Goal: Information Seeking & Learning: Learn about a topic

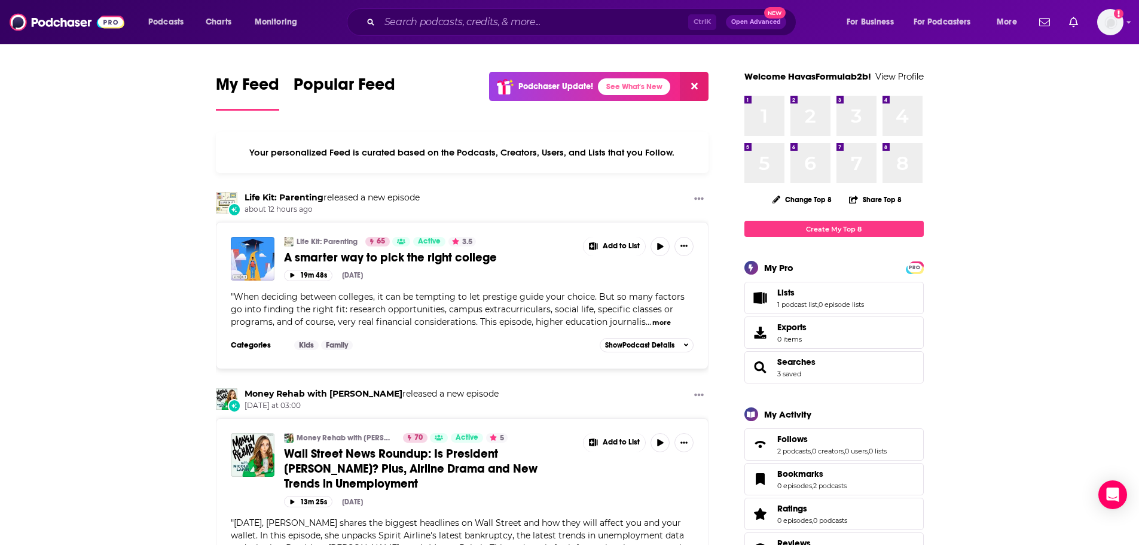
click at [581, 11] on div "Ctrl K Open Advanced New" at bounding box center [572, 22] width 450 height 28
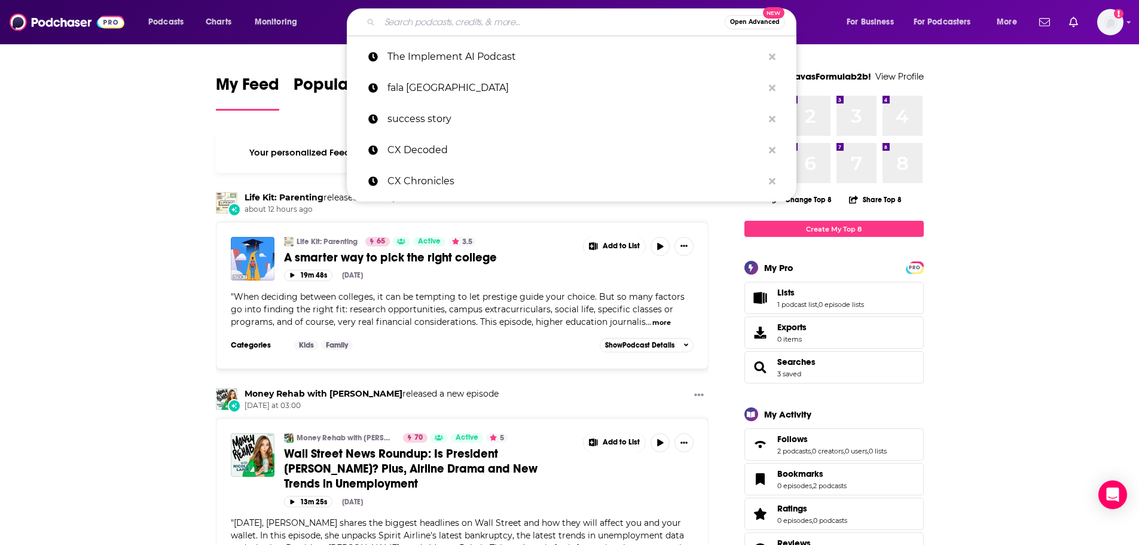
click at [581, 28] on input "Search podcasts, credits, & more..." at bounding box center [552, 22] width 345 height 19
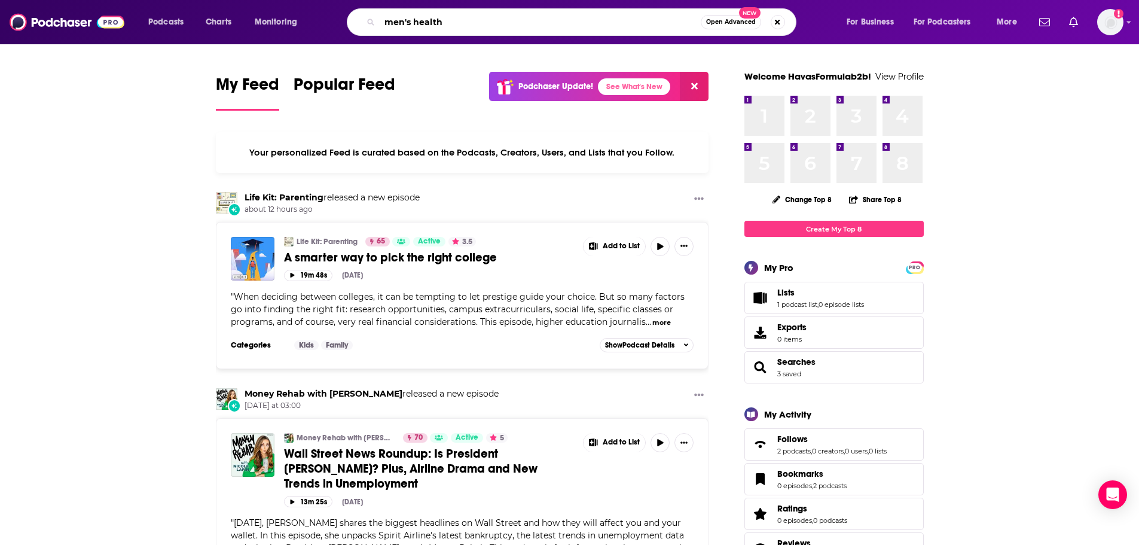
type input "men's health"
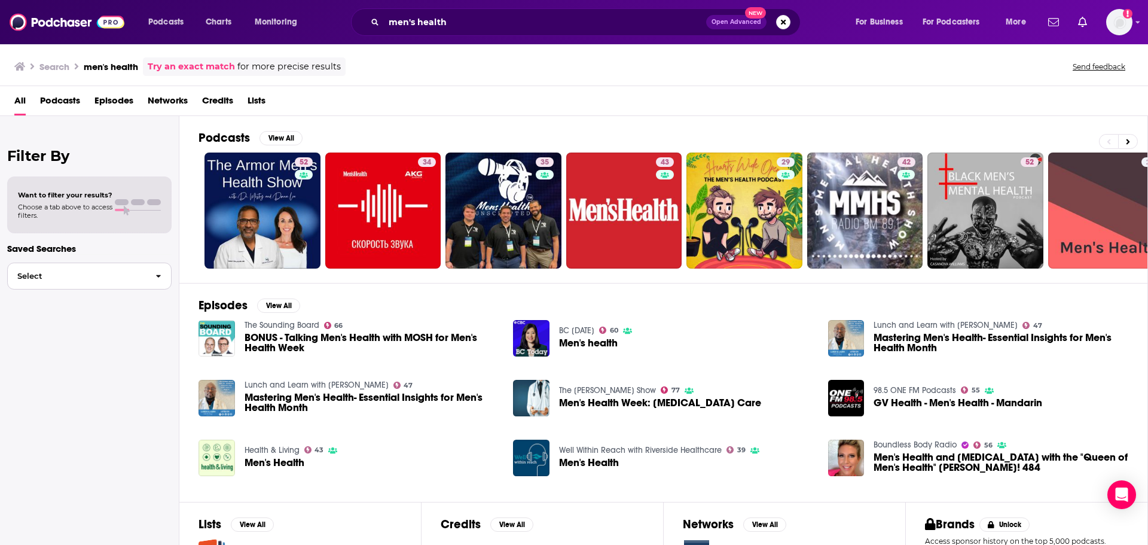
click at [29, 274] on span "Select" at bounding box center [77, 276] width 138 height 8
click at [50, 274] on span "Select" at bounding box center [77, 276] width 138 height 8
click at [73, 98] on span "Podcasts" at bounding box center [60, 103] width 40 height 25
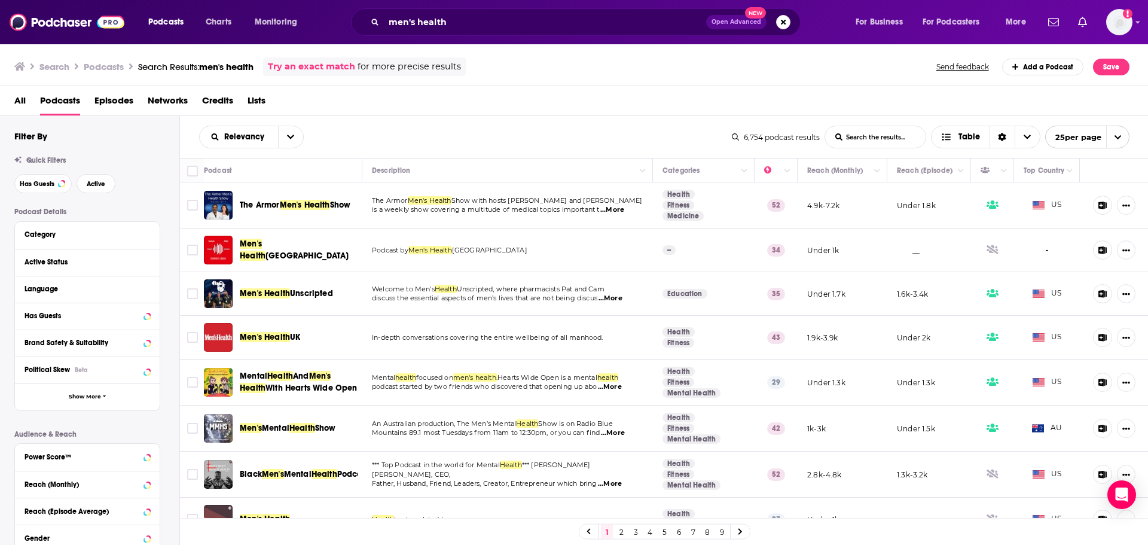
click at [152, 231] on div "Category" at bounding box center [87, 235] width 145 height 27
click at [146, 233] on icon at bounding box center [146, 234] width 5 height 3
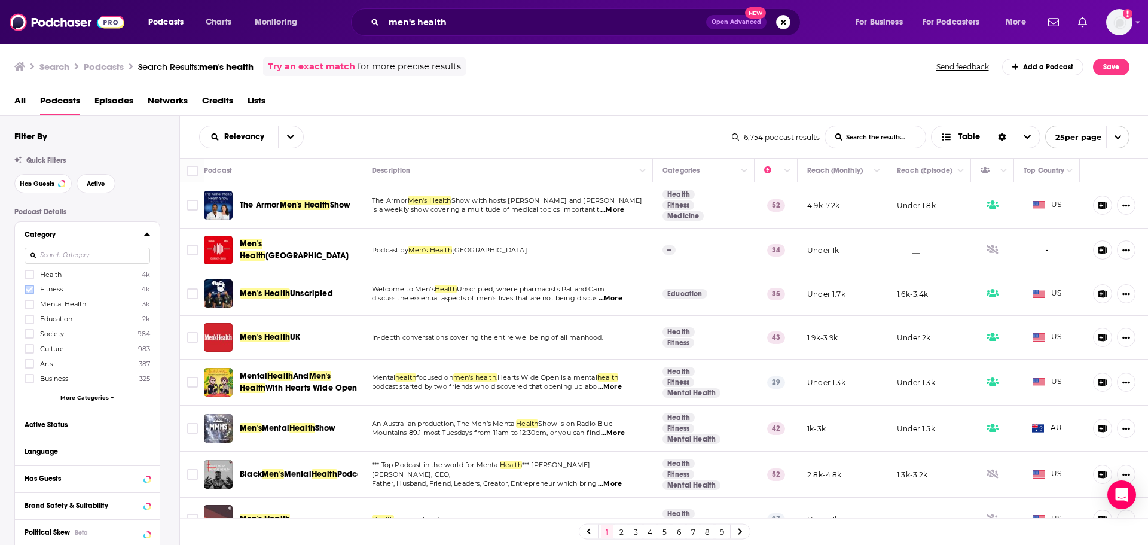
click at [31, 291] on icon at bounding box center [29, 289] width 7 height 7
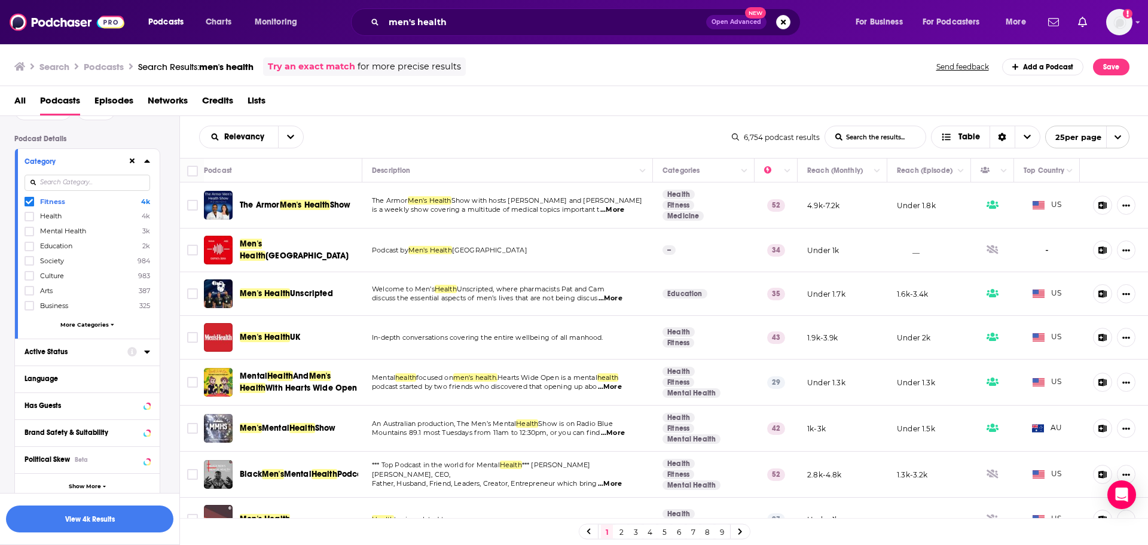
scroll to position [60, 0]
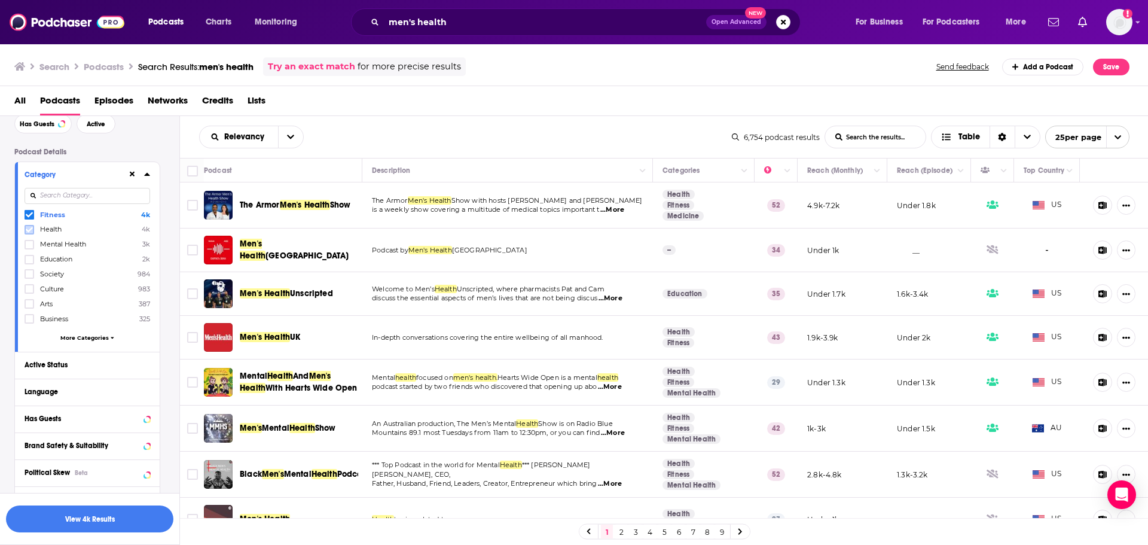
click at [26, 227] on icon at bounding box center [29, 229] width 7 height 7
click at [132, 177] on icon at bounding box center [132, 174] width 5 height 8
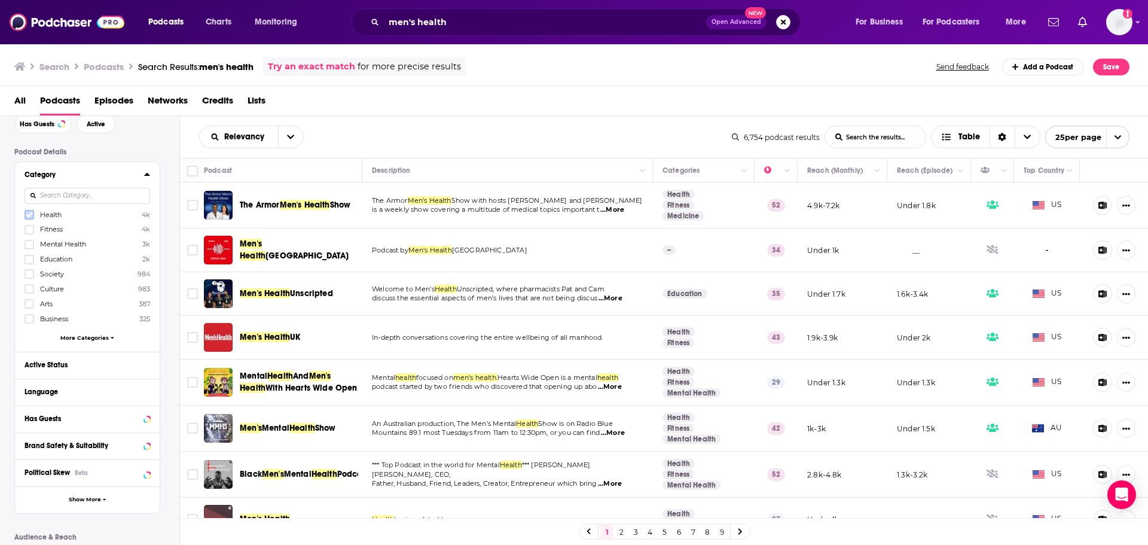
click at [32, 214] on icon at bounding box center [29, 214] width 7 height 5
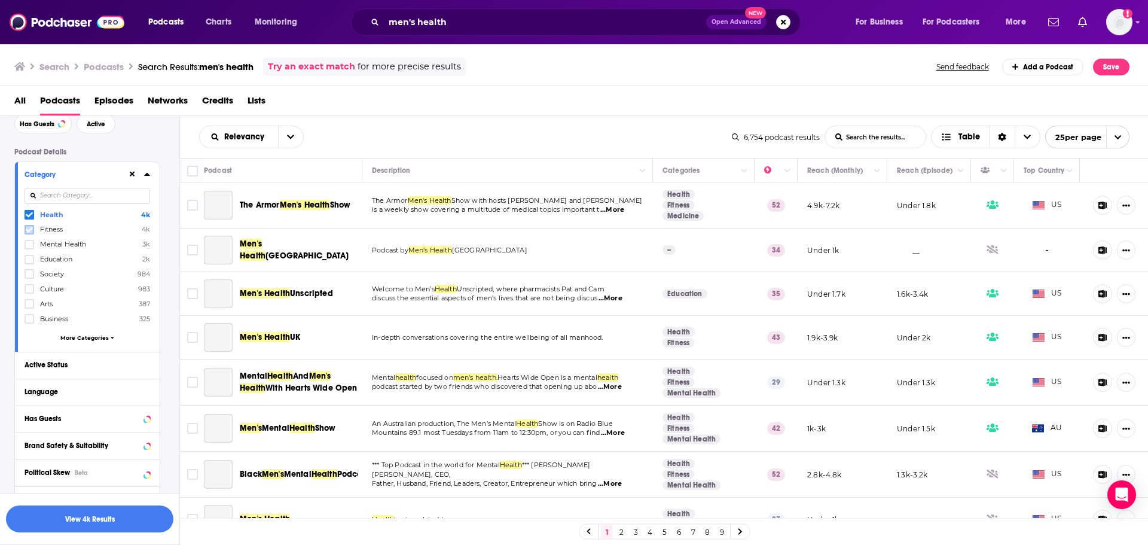
click at [32, 229] on icon at bounding box center [29, 229] width 7 height 5
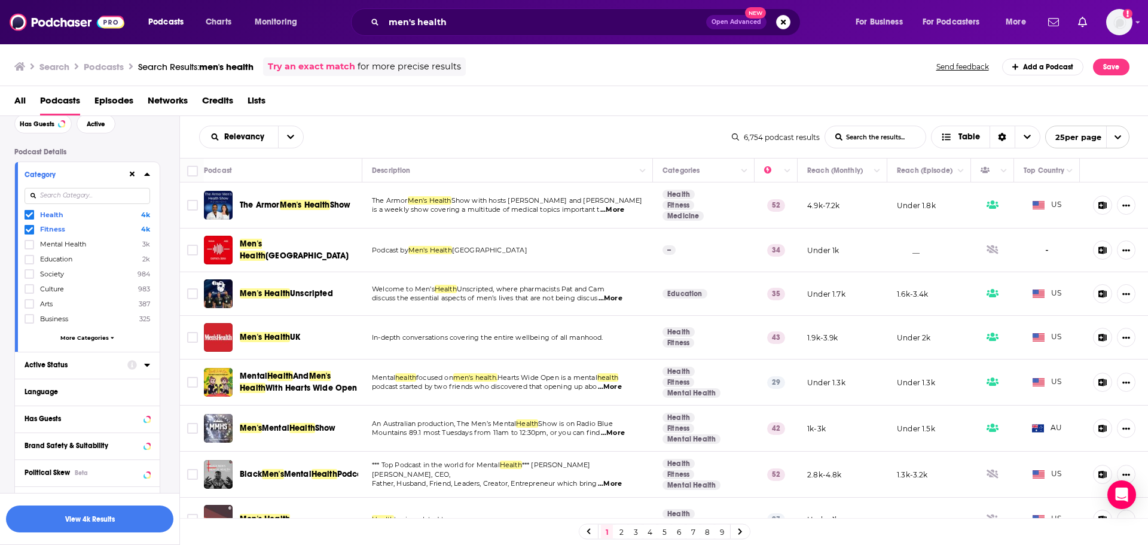
click at [147, 364] on icon at bounding box center [146, 365] width 5 height 3
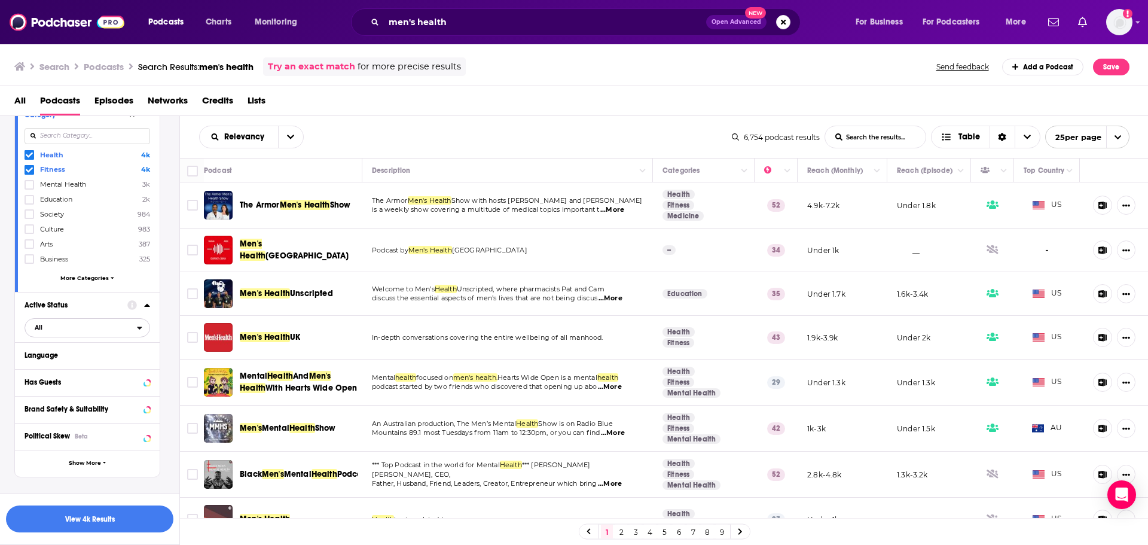
click at [89, 323] on span "All" at bounding box center [81, 328] width 112 height 16
click at [86, 368] on span "Active" at bounding box center [61, 367] width 62 height 7
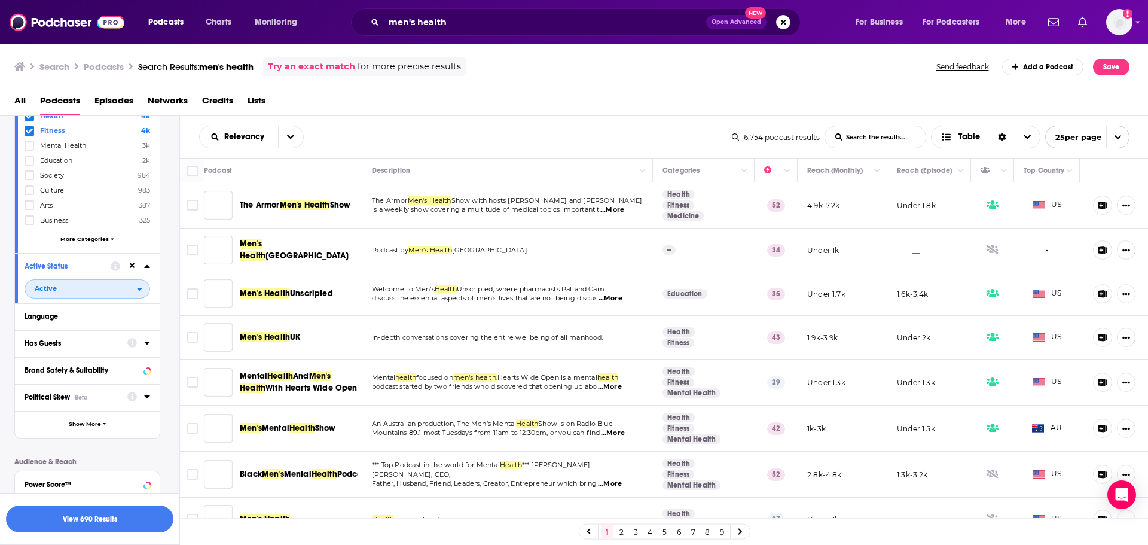
scroll to position [179, 0]
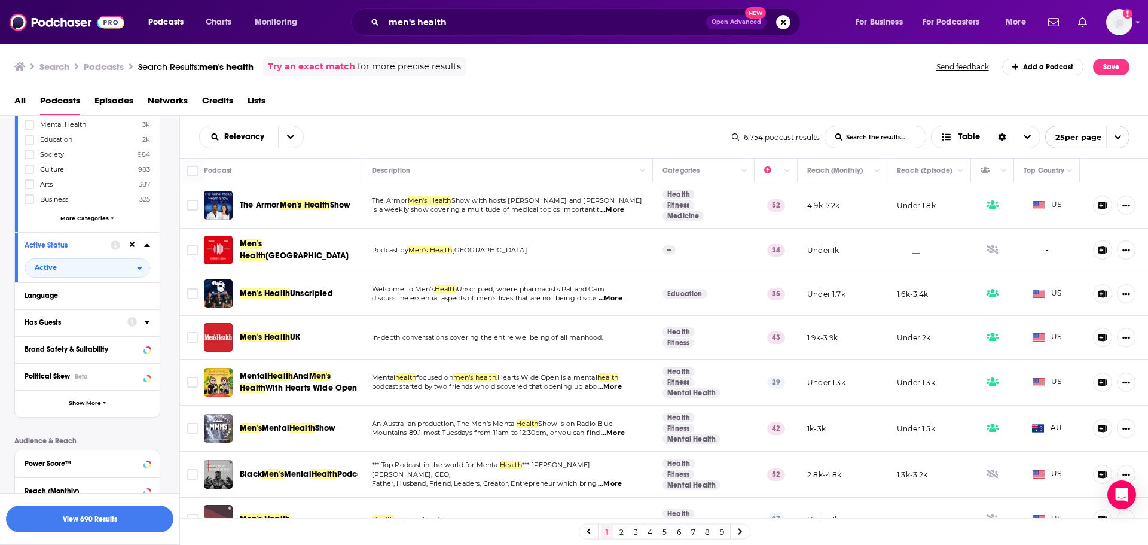
click at [148, 316] on div at bounding box center [138, 321] width 23 height 15
click at [146, 321] on icon at bounding box center [146, 321] width 5 height 3
click at [145, 337] on button "All" at bounding box center [88, 344] width 126 height 19
click at [148, 293] on icon at bounding box center [147, 295] width 6 height 10
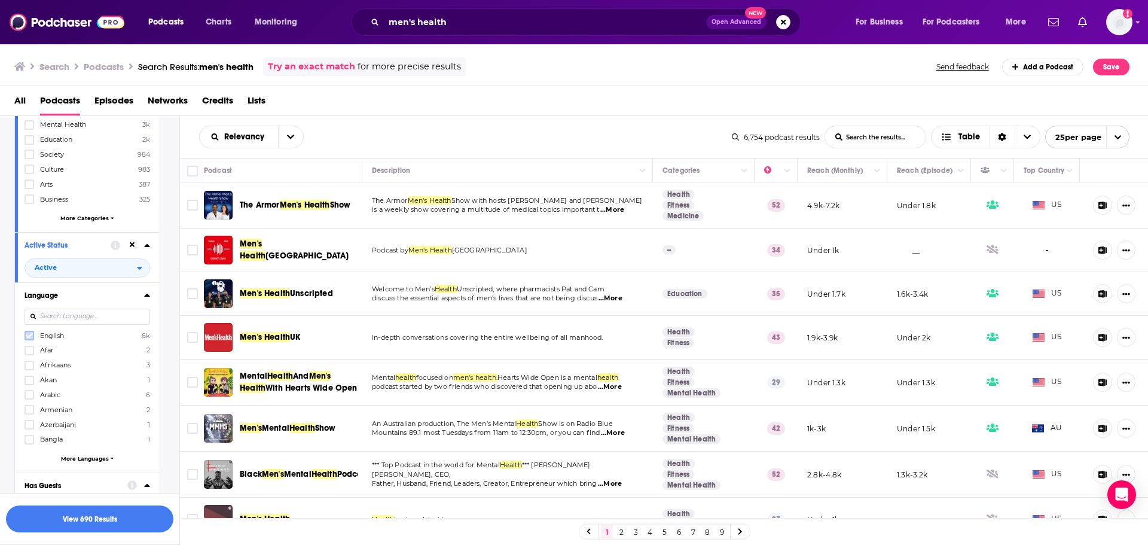
click at [30, 335] on icon at bounding box center [29, 334] width 7 height 5
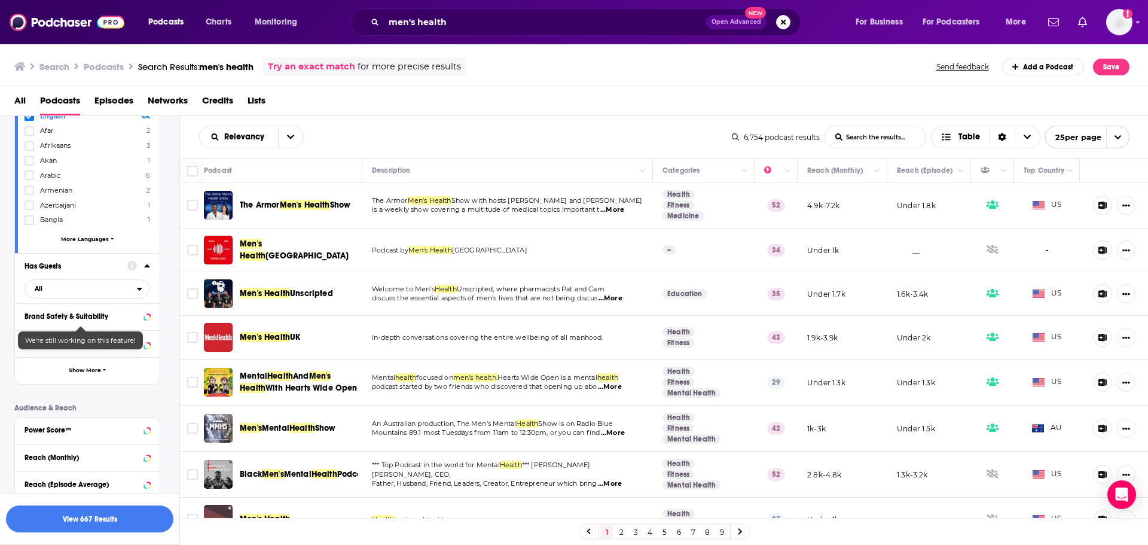
scroll to position [419, 0]
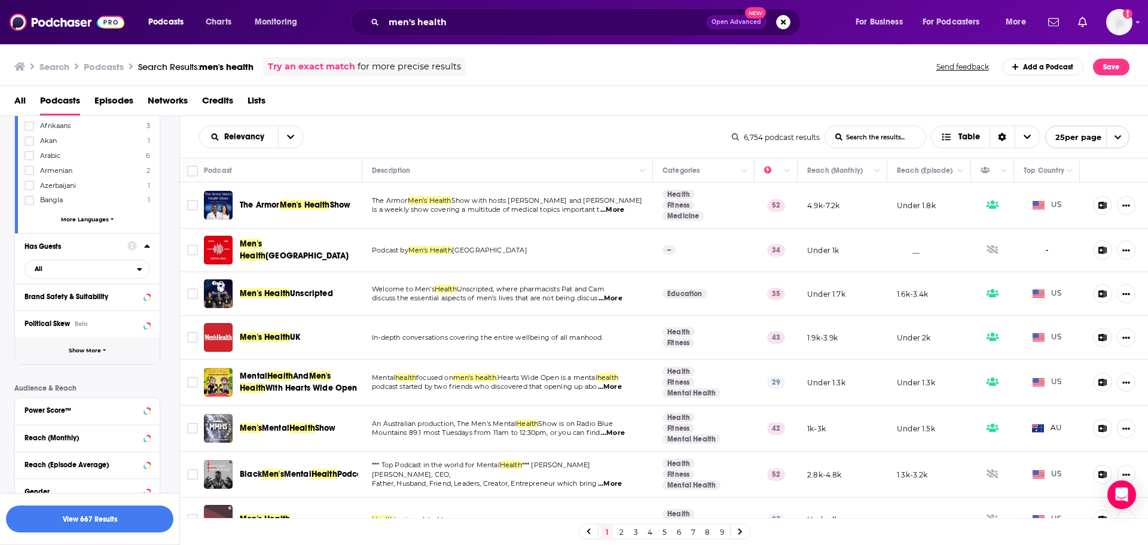
click at [84, 356] on button "Show More" at bounding box center [87, 350] width 145 height 27
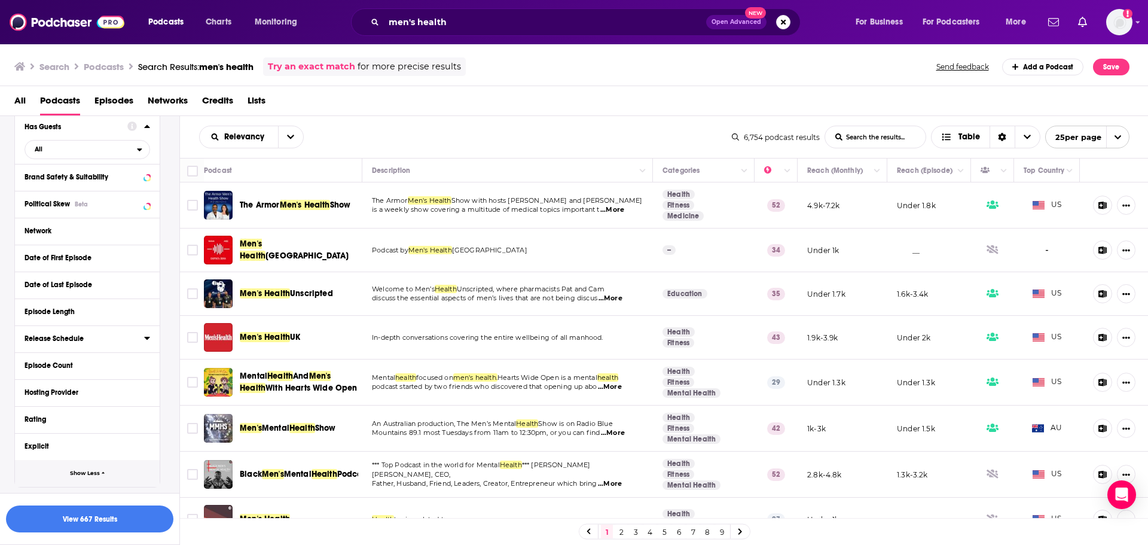
scroll to position [598, 0]
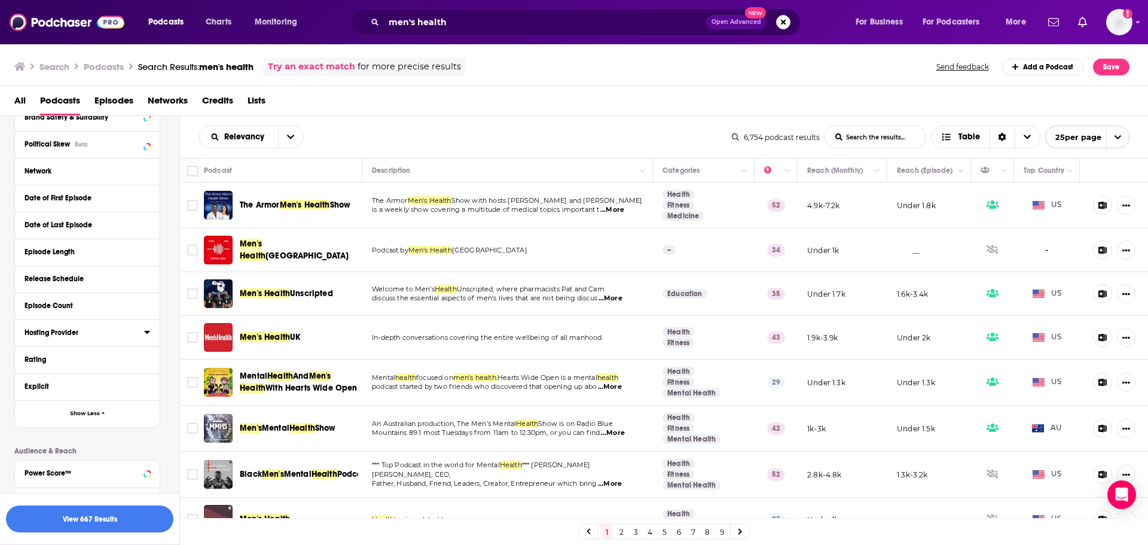
click at [144, 328] on icon at bounding box center [147, 332] width 6 height 10
click at [140, 330] on button "Hosting Provider" at bounding box center [85, 332] width 120 height 15
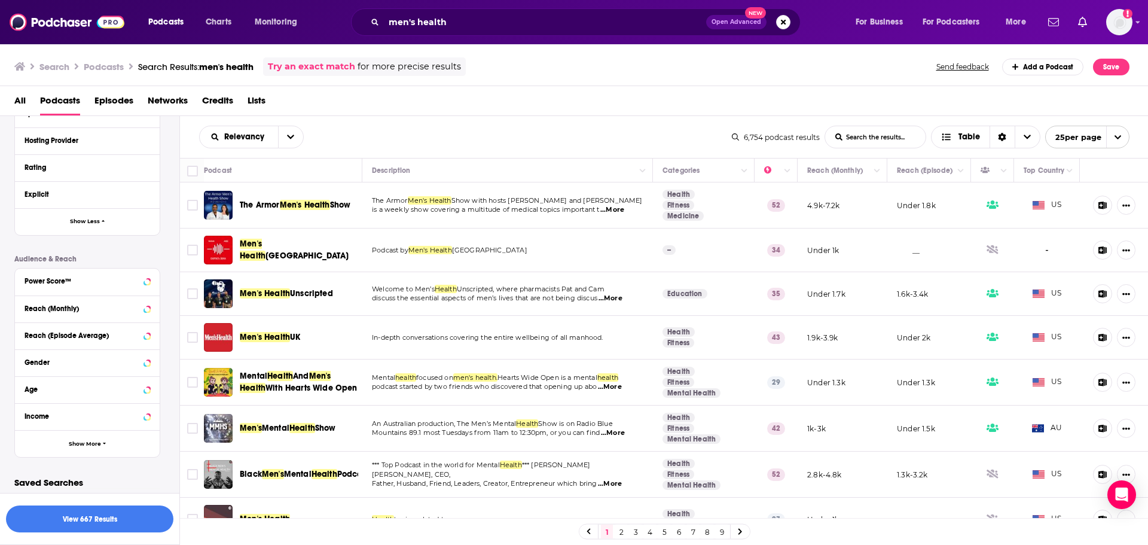
scroll to position [793, 0]
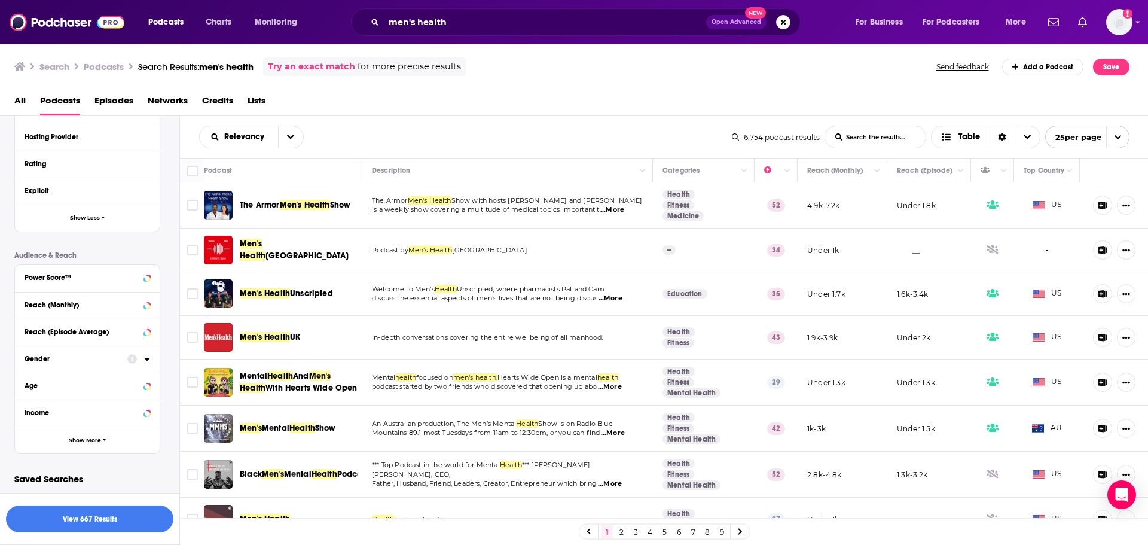
click at [146, 362] on icon at bounding box center [147, 359] width 6 height 10
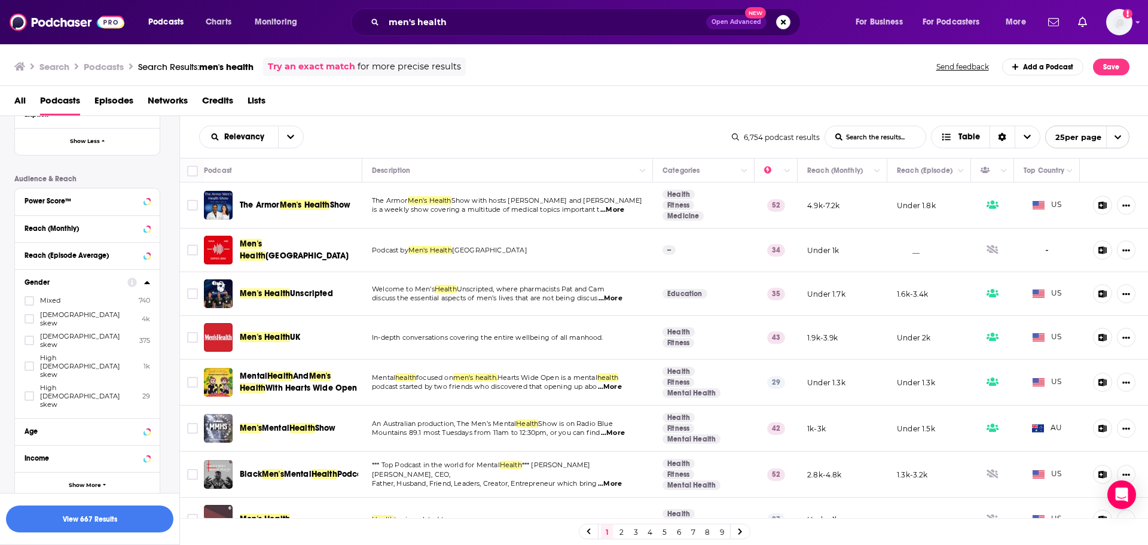
scroll to position [872, 0]
click at [29, 334] on label at bounding box center [30, 339] width 10 height 10
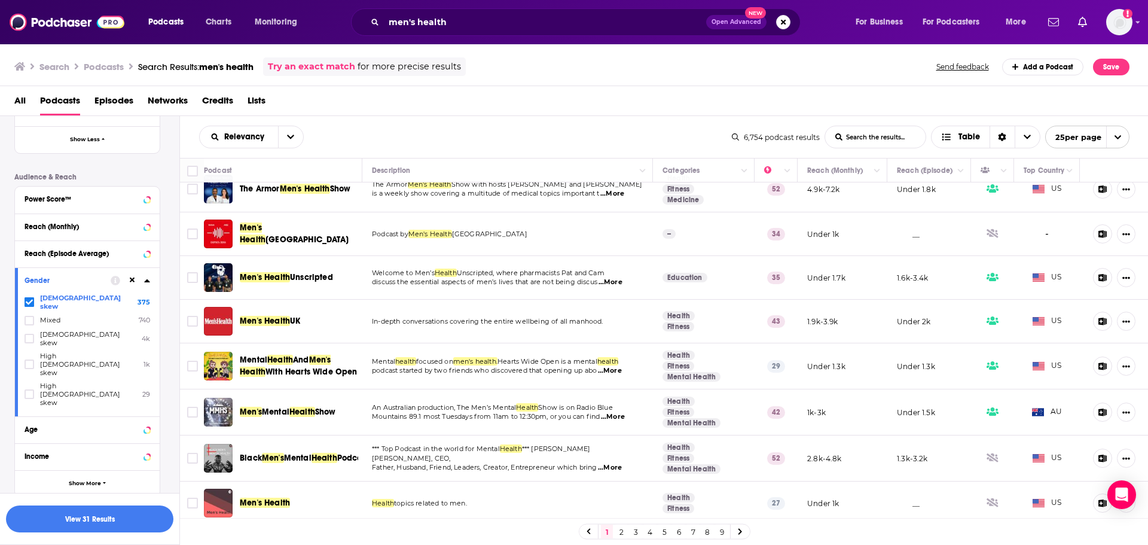
scroll to position [0, 0]
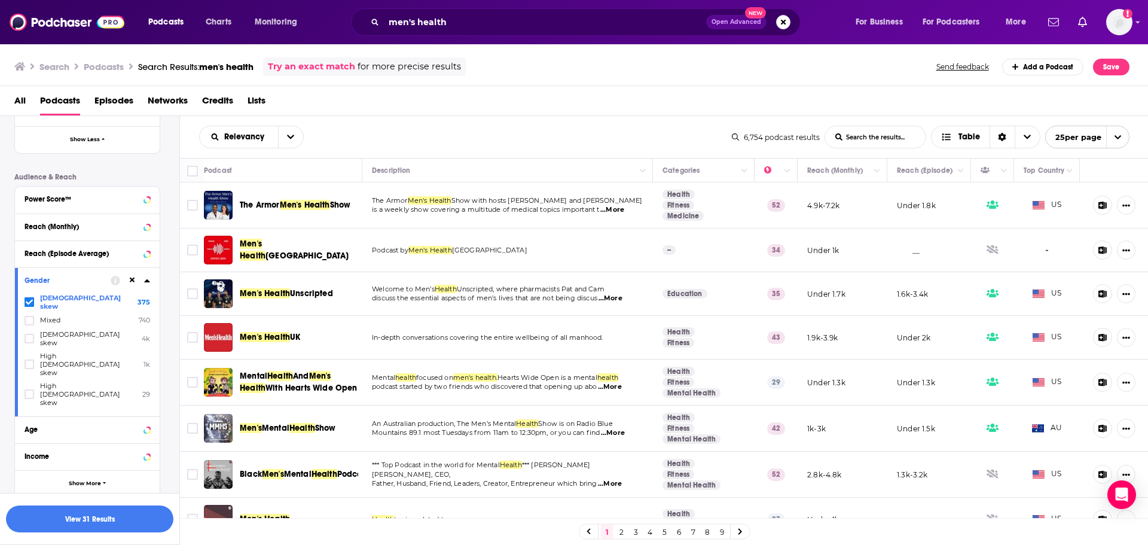
click at [418, 144] on div "Relevancy List Search Input Search the results... Table" at bounding box center [465, 137] width 533 height 23
click at [138, 521] on button "View 31 Results" at bounding box center [89, 518] width 167 height 27
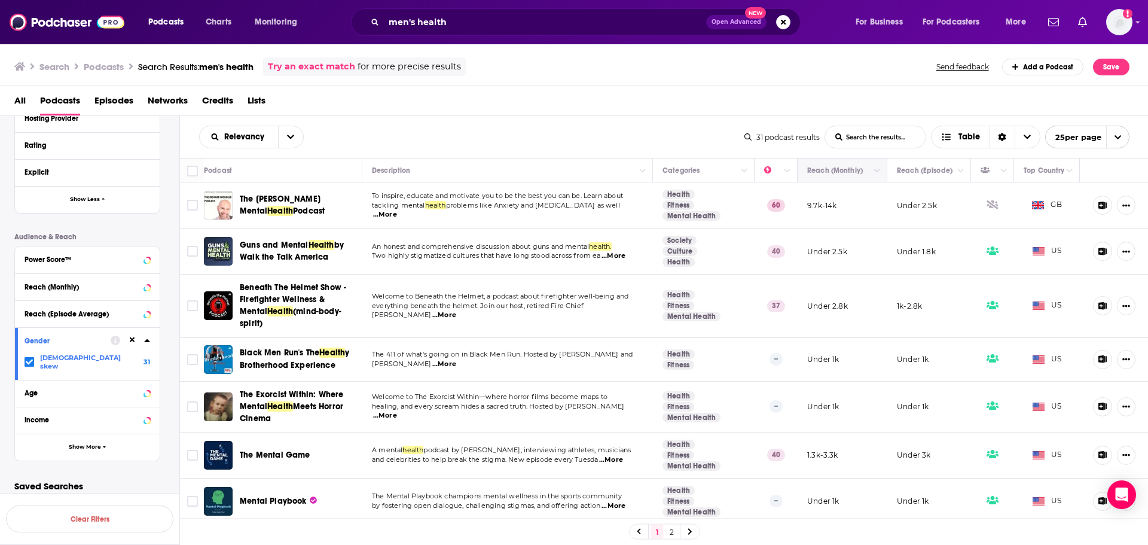
click at [868, 179] on th "Reach (Monthly)" at bounding box center [843, 170] width 90 height 24
click at [874, 167] on icon "Column Actions" at bounding box center [877, 170] width 6 height 7
click at [923, 214] on div "Show all columns" at bounding box center [910, 212] width 80 height 12
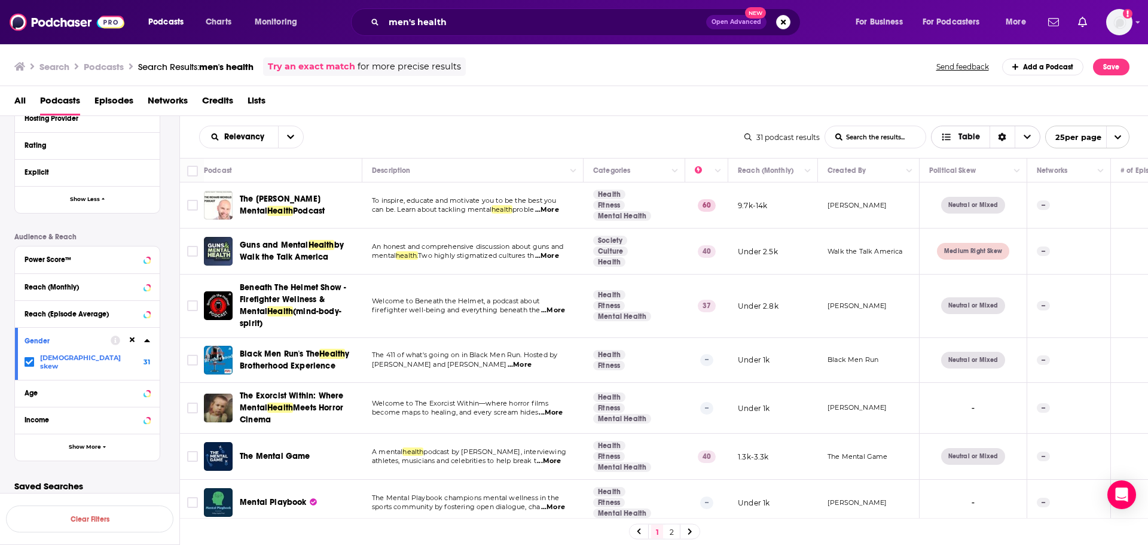
click at [939, 135] on span "Table" at bounding box center [960, 137] width 58 height 20
click at [955, 154] on div "Card" at bounding box center [985, 158] width 109 height 20
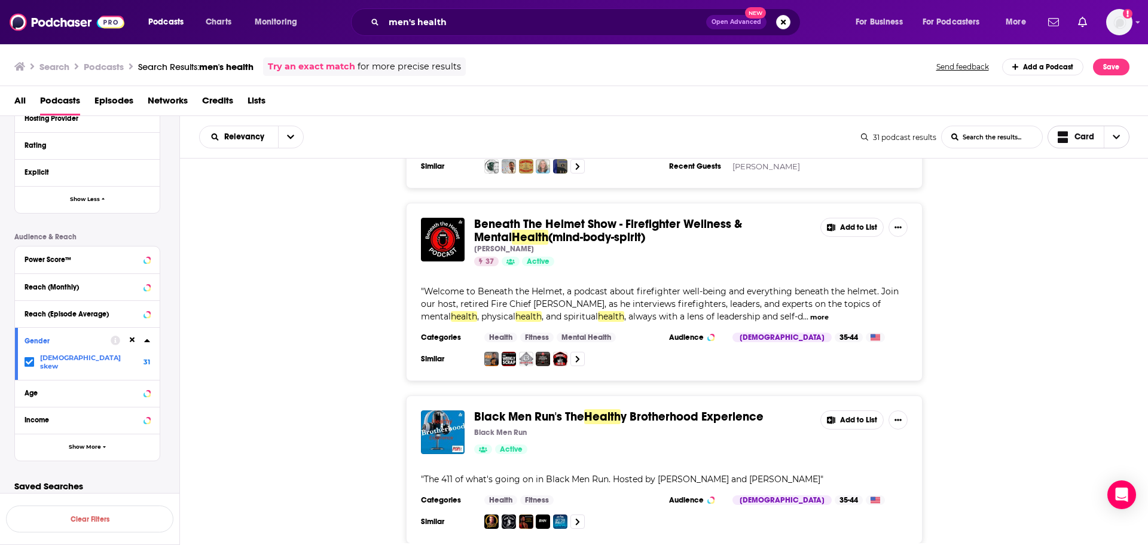
scroll to position [359, 0]
click at [892, 224] on button "Show More Button" at bounding box center [897, 226] width 19 height 19
click at [893, 224] on button "Show More Button" at bounding box center [897, 226] width 19 height 19
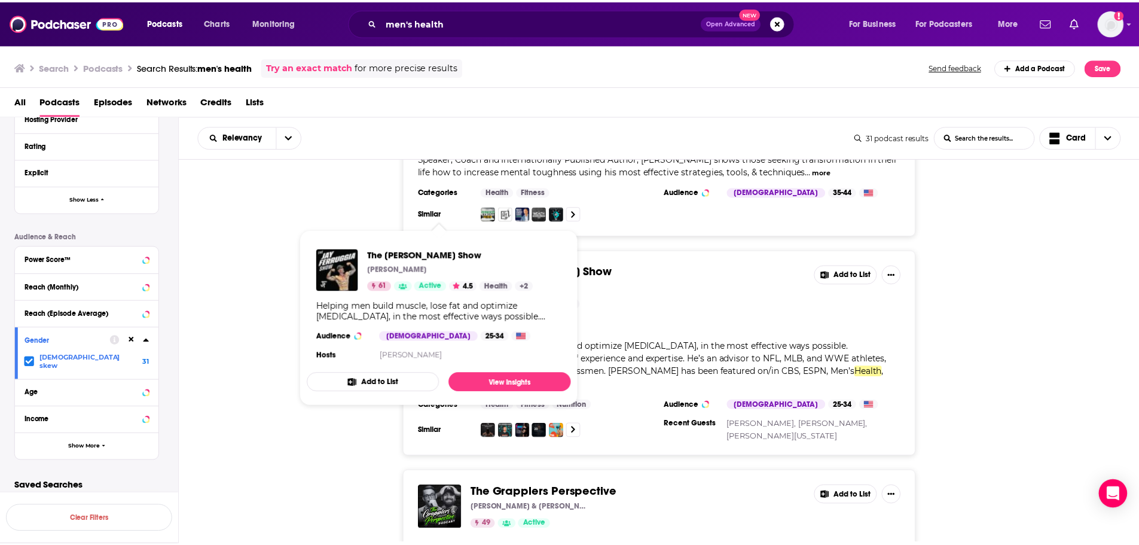
scroll to position [2033, 0]
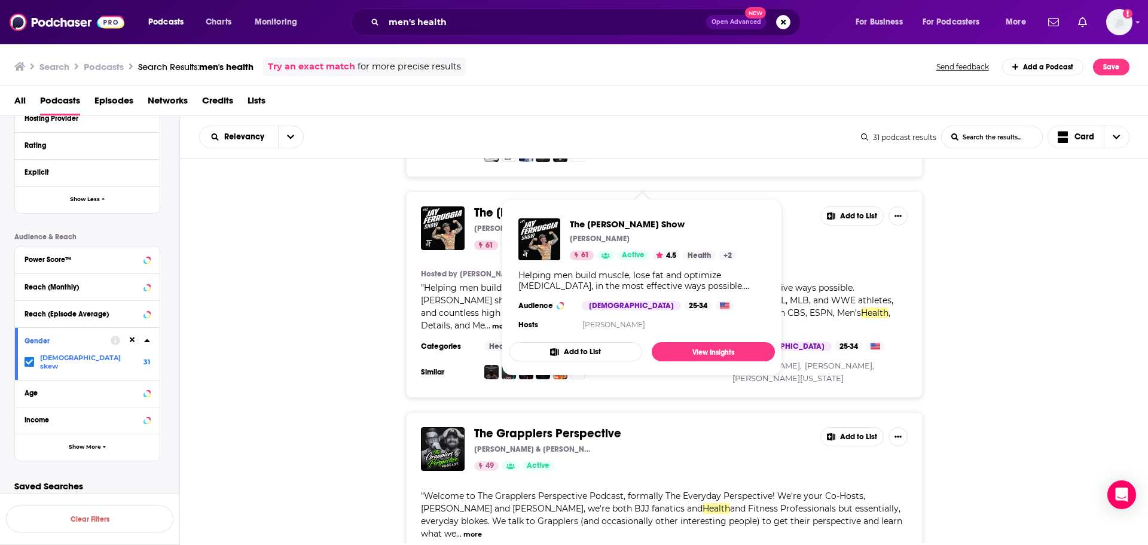
click at [517, 205] on span "The Jay Ferruggia Show" at bounding box center [545, 212] width 142 height 15
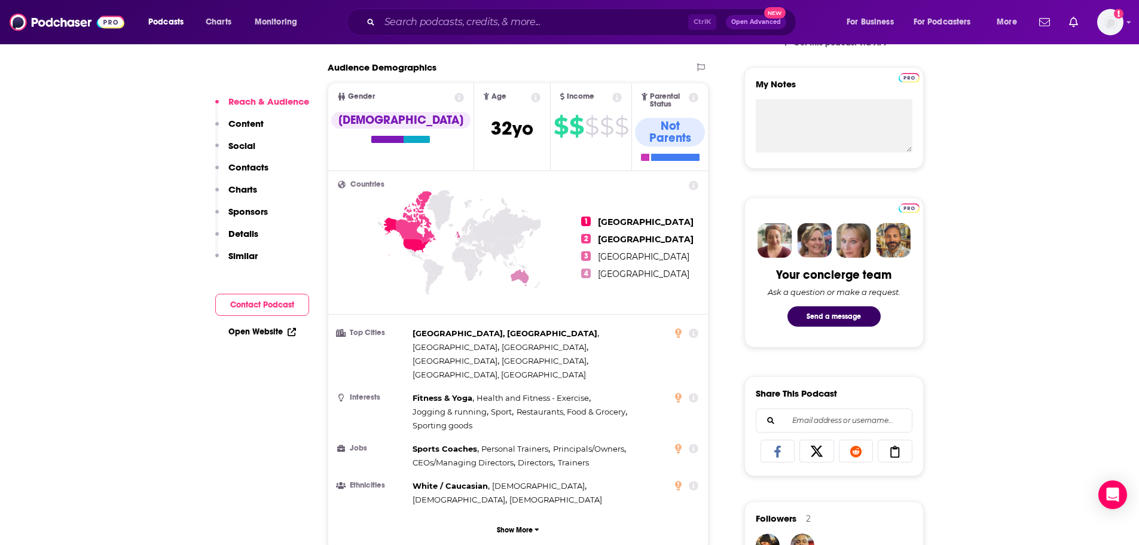
scroll to position [419, 0]
click at [509, 525] on p "Show More" at bounding box center [515, 529] width 36 height 8
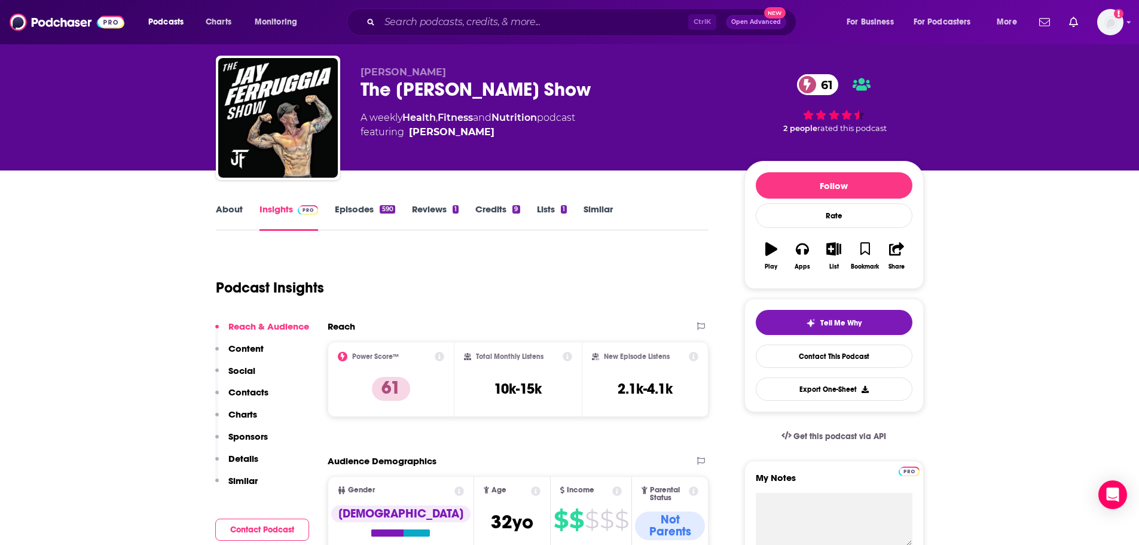
scroll to position [0, 0]
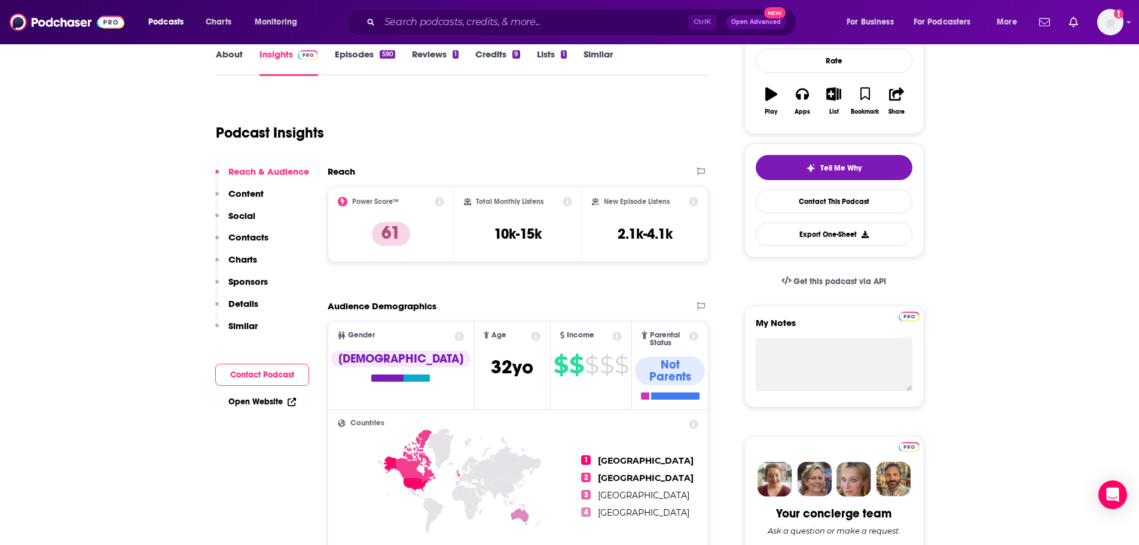
click at [239, 198] on p "Content" at bounding box center [245, 193] width 35 height 11
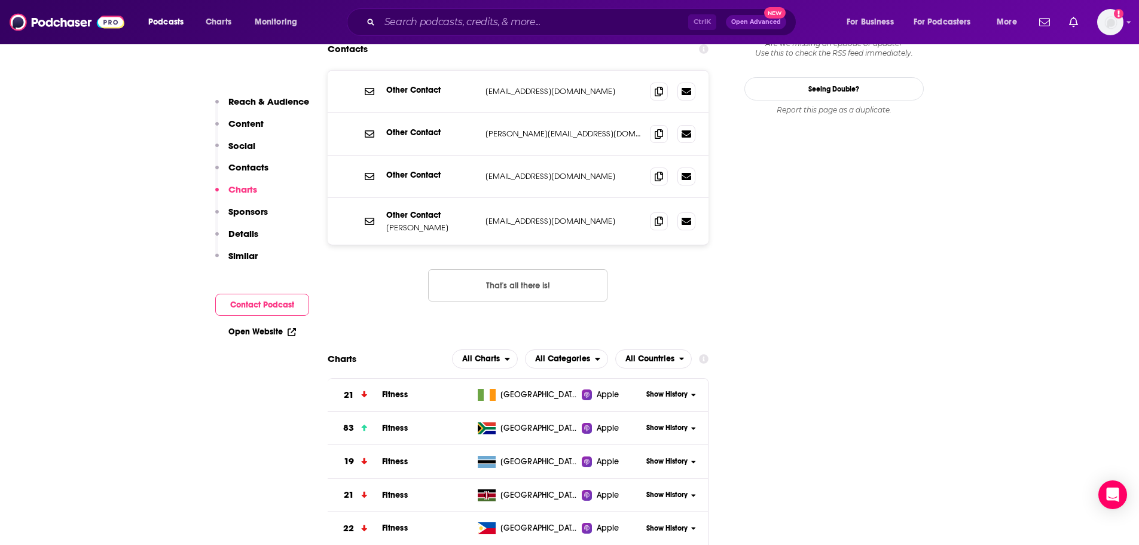
scroll to position [1383, 0]
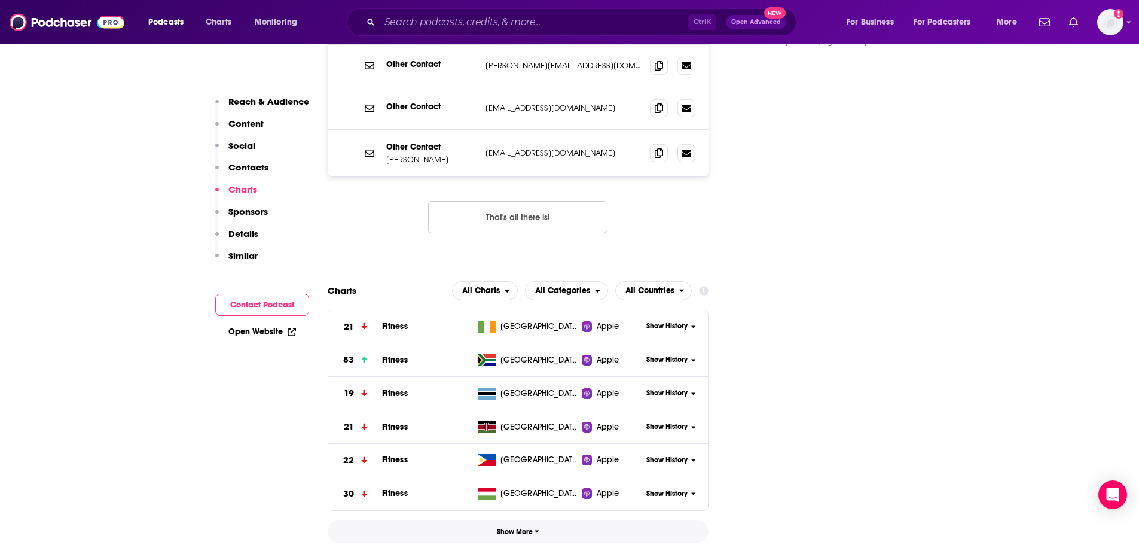
click at [534, 520] on button "Show More" at bounding box center [518, 531] width 381 height 22
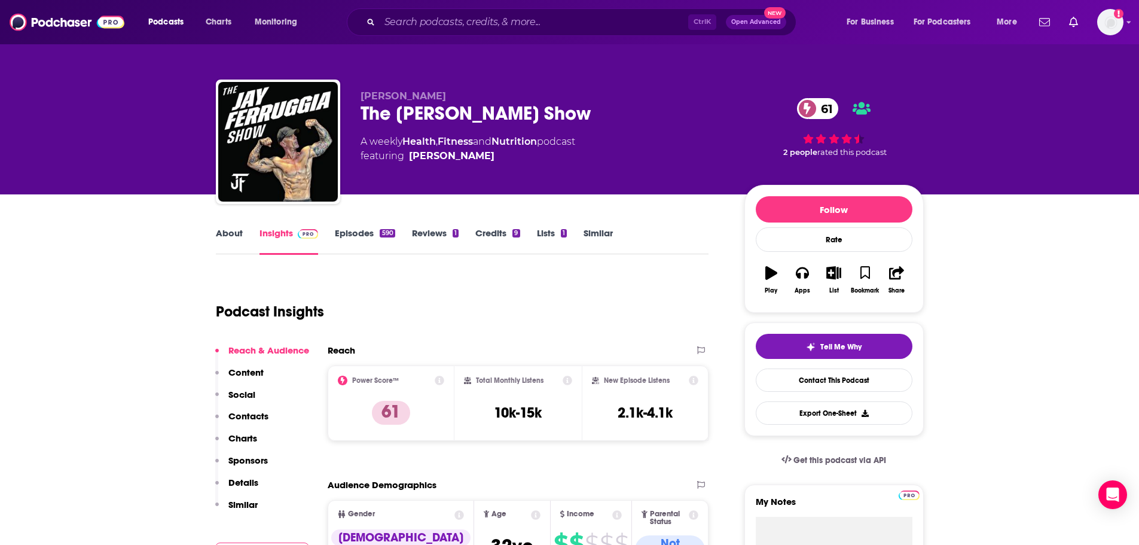
scroll to position [0, 0]
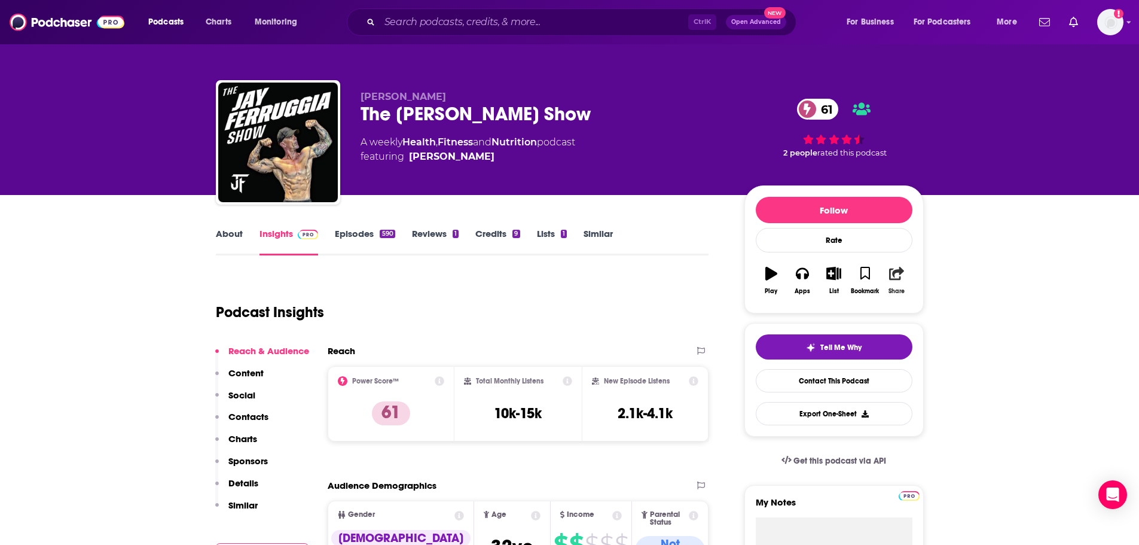
click at [893, 282] on button "Share" at bounding box center [896, 280] width 31 height 43
click at [1004, 334] on icon "Show Share dropdown" at bounding box center [999, 335] width 24 height 10
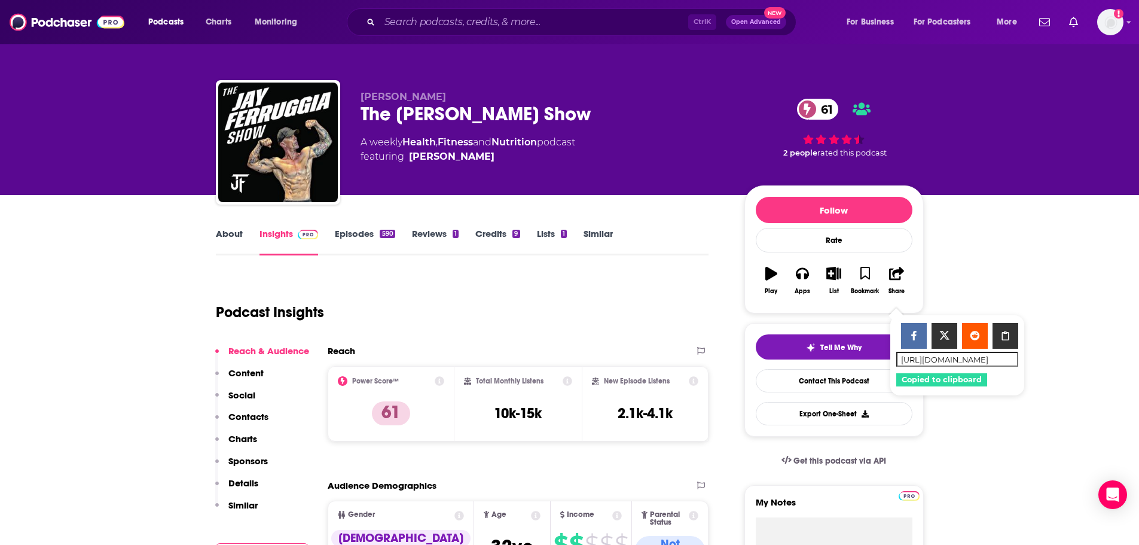
click at [698, 297] on div "Podcast Insights" at bounding box center [458, 304] width 484 height 61
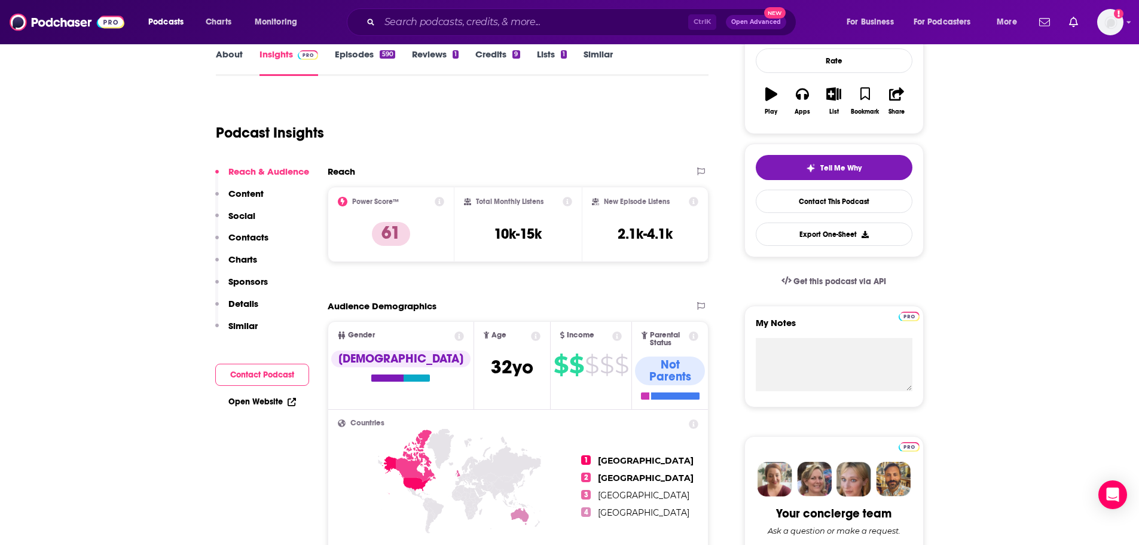
scroll to position [239, 0]
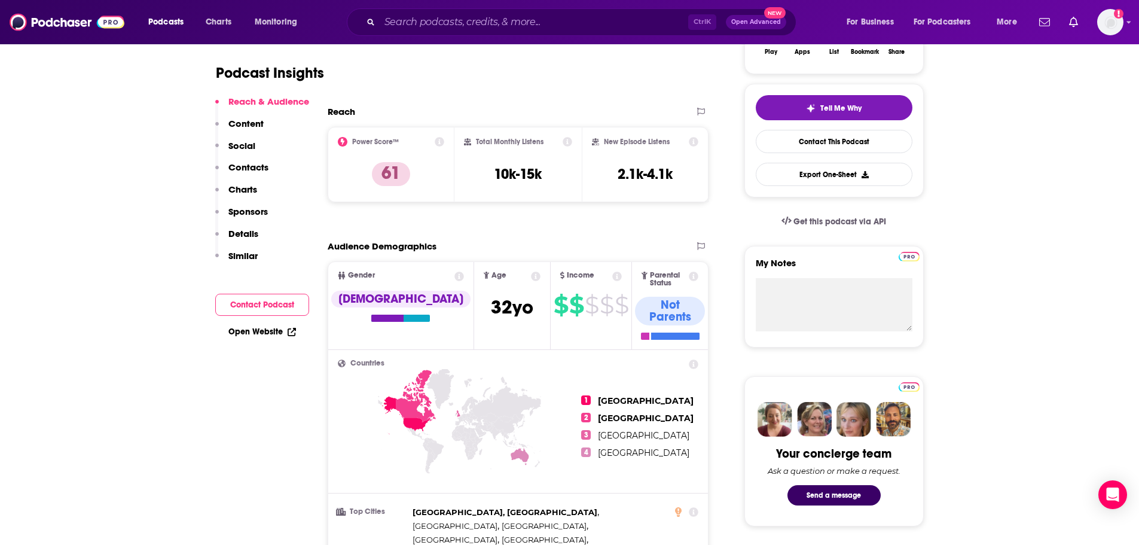
click at [692, 140] on icon at bounding box center [694, 142] width 10 height 10
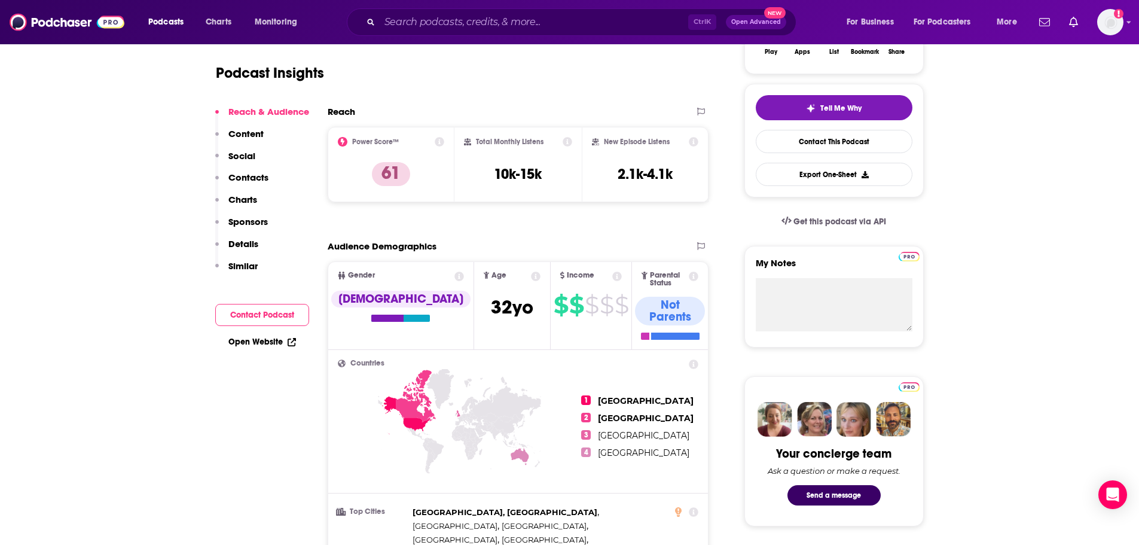
scroll to position [0, 0]
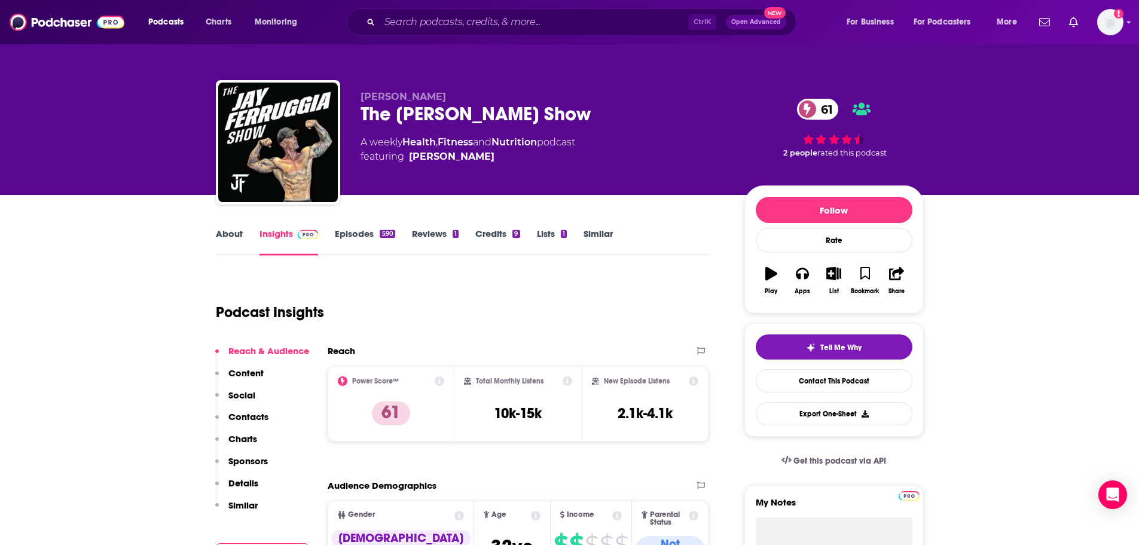
drag, startPoint x: 864, startPoint y: 411, endPoint x: 682, endPoint y: 326, distance: 201.4
click at [682, 326] on div "Podcast Insights" at bounding box center [458, 304] width 484 height 61
click at [822, 419] on button "Export One-Sheet" at bounding box center [834, 413] width 157 height 23
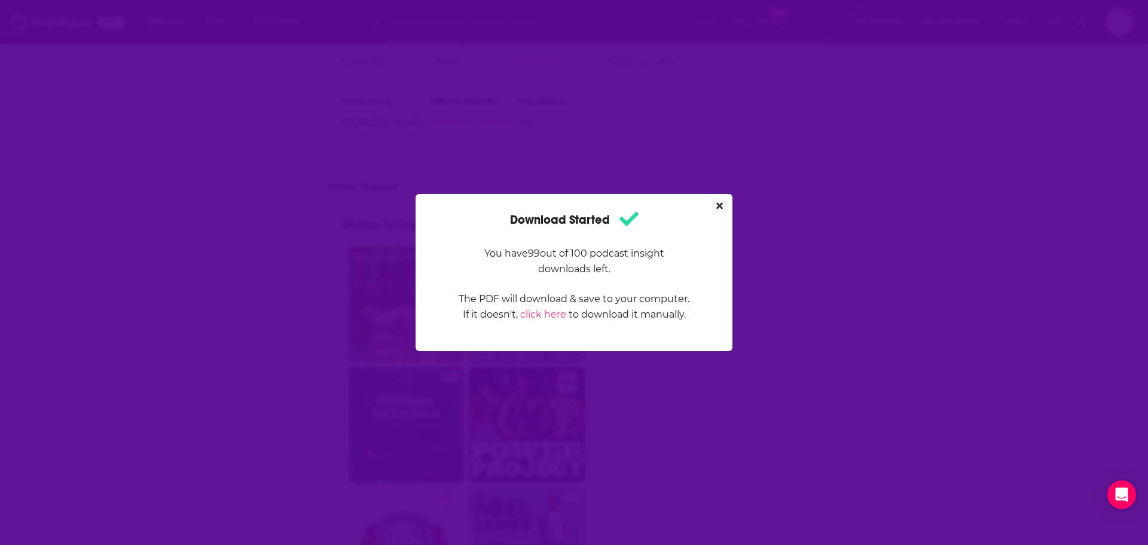
click at [719, 203] on icon "Close" at bounding box center [719, 206] width 7 height 10
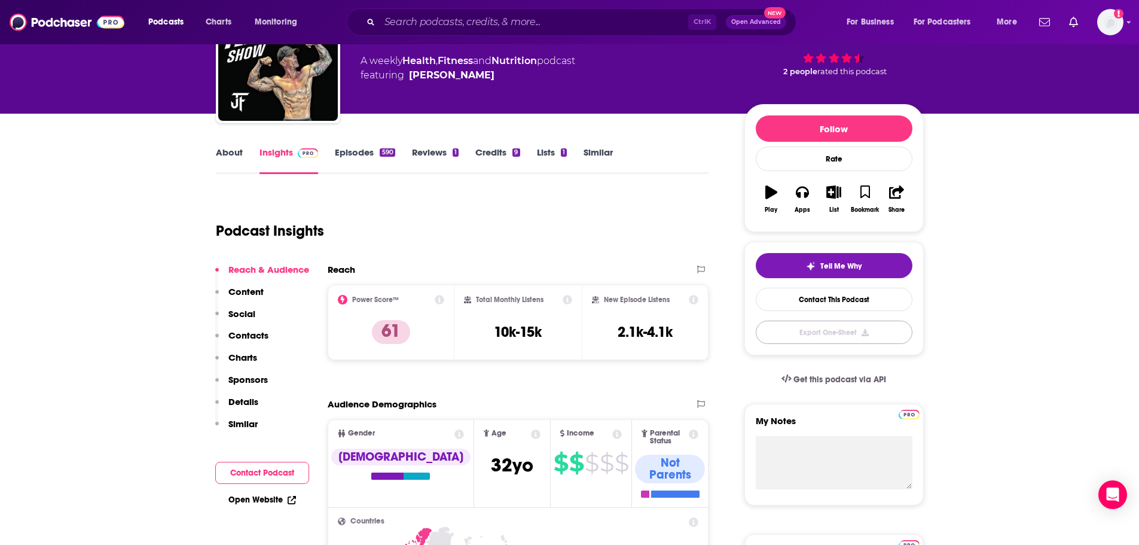
scroll to position [22, 0]
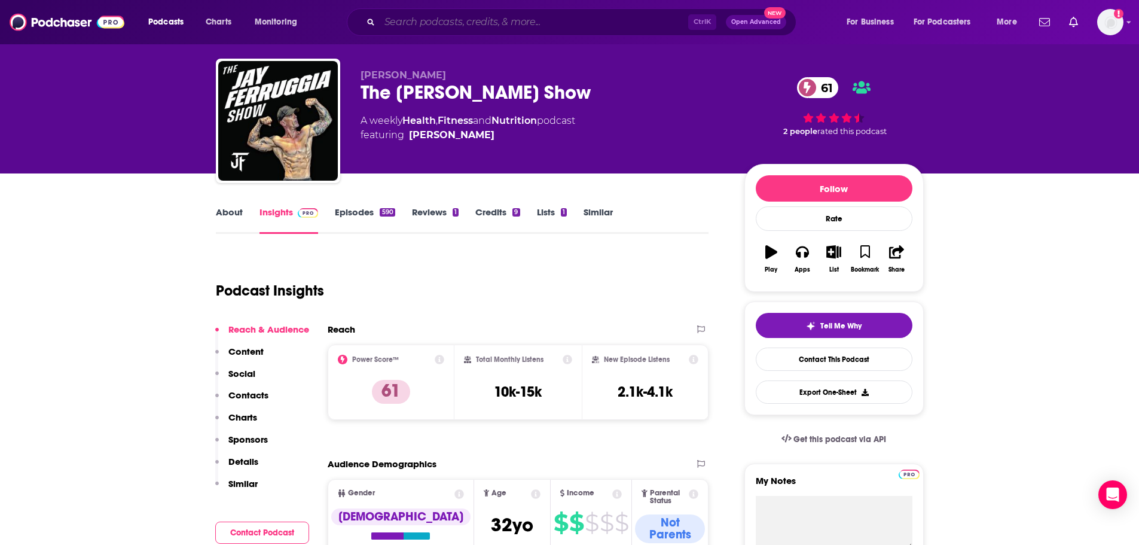
click at [442, 28] on input "Search podcasts, credits, & more..." at bounding box center [534, 22] width 308 height 19
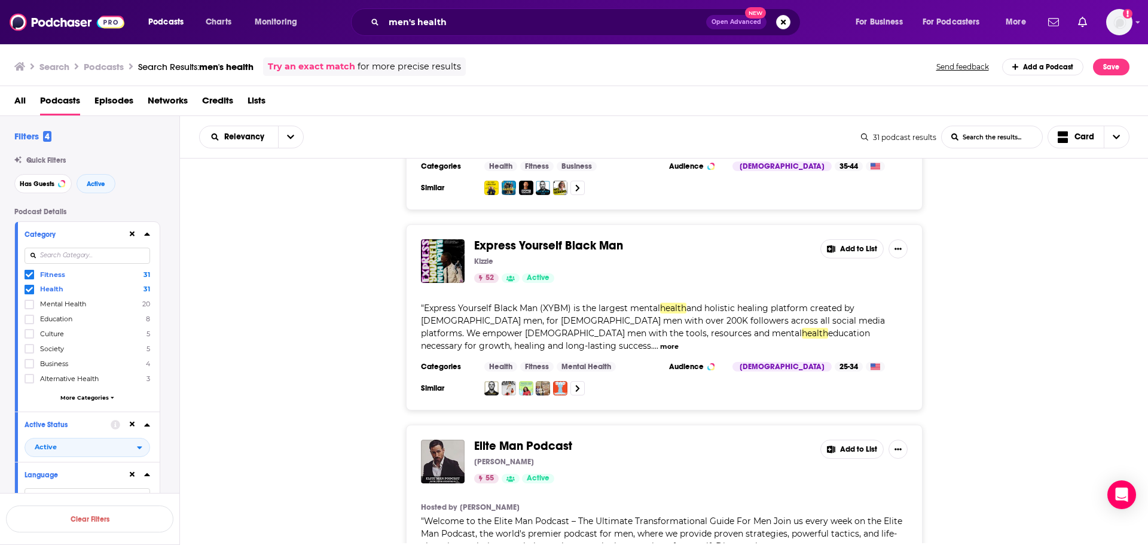
scroll to position [4339, 0]
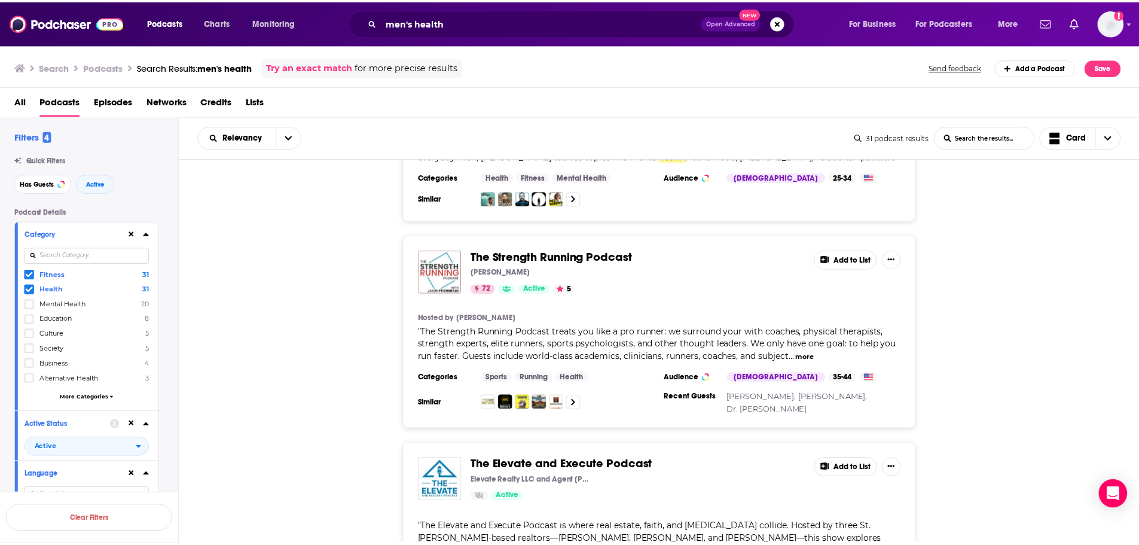
scroll to position [5475, 0]
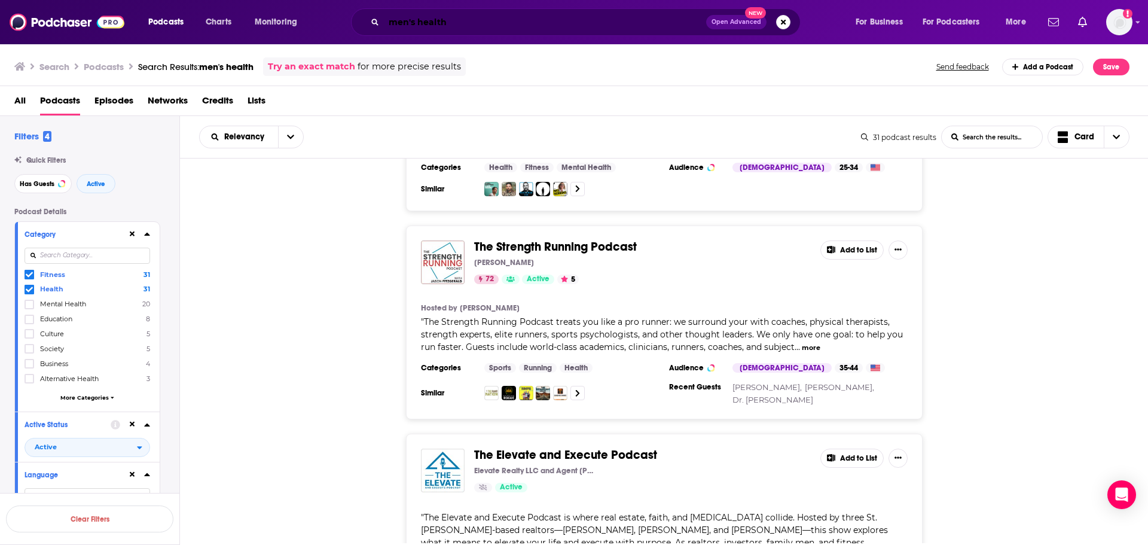
click at [442, 25] on input "men's health" at bounding box center [545, 22] width 322 height 19
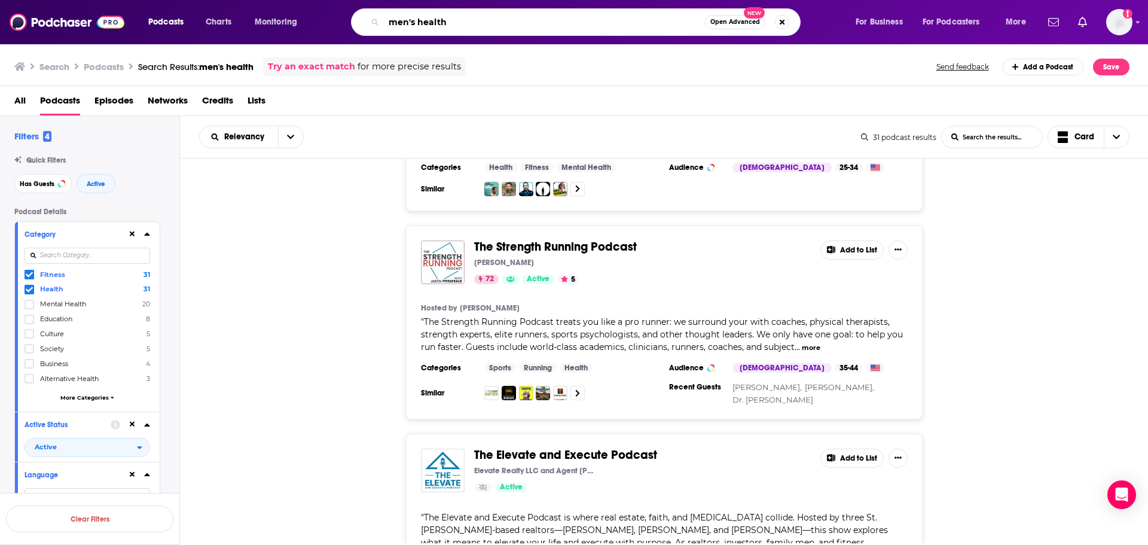
click at [442, 25] on input "men's health" at bounding box center [544, 22] width 321 height 19
click at [781, 28] on button "Search podcasts, credits, & more..." at bounding box center [782, 22] width 14 height 14
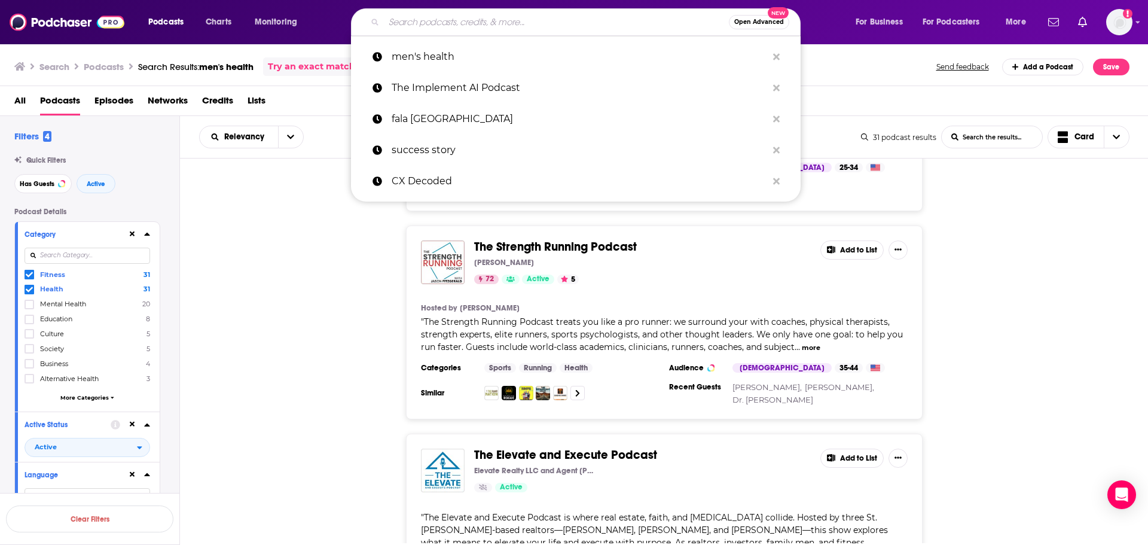
click at [748, 25] on button "Open Advanced New" at bounding box center [759, 22] width 60 height 14
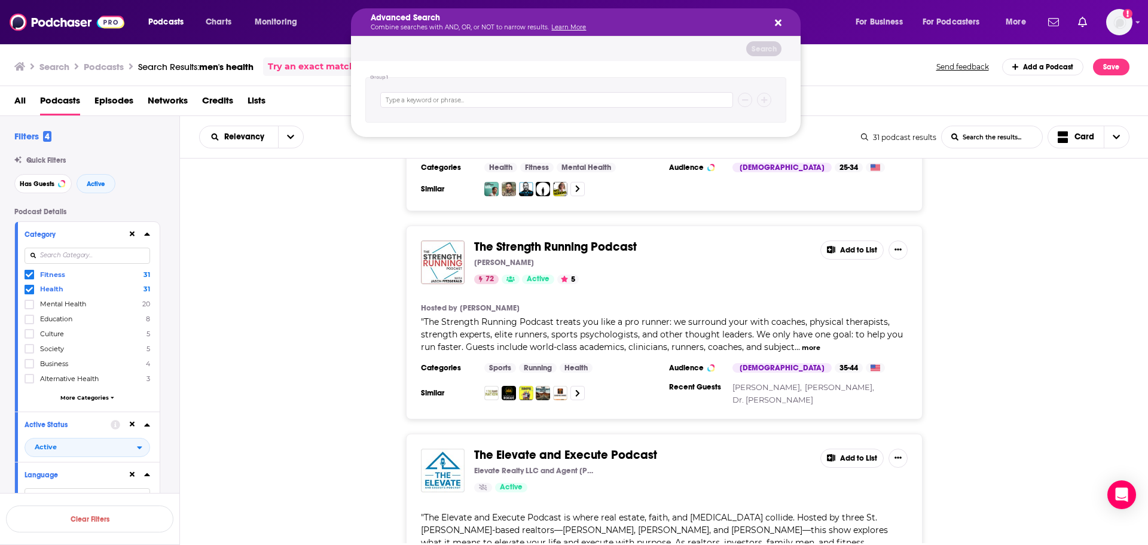
click at [774, 21] on button "Search podcasts, credits, & more..." at bounding box center [776, 22] width 10 height 10
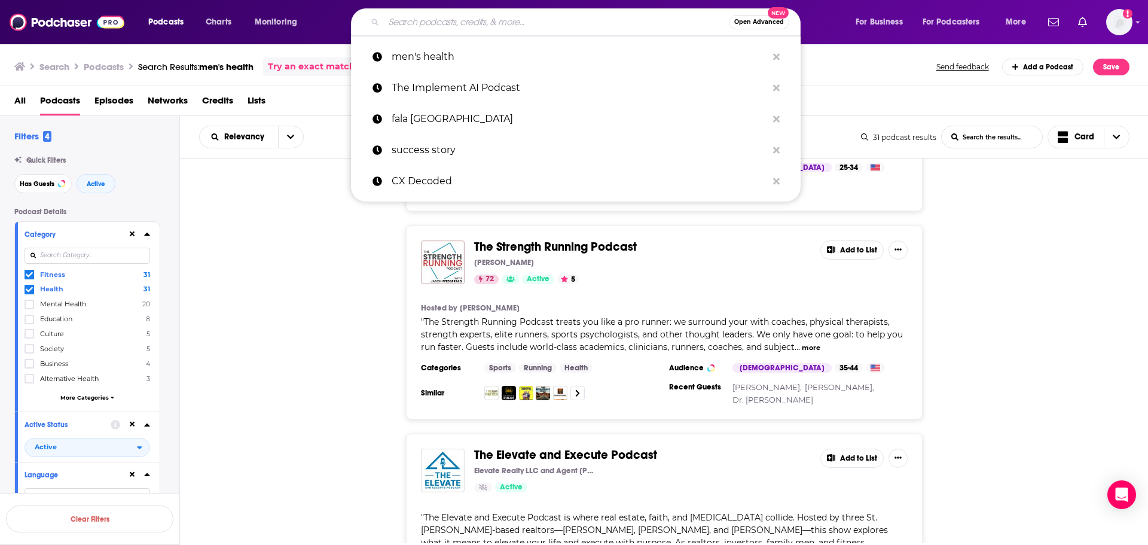
click at [643, 18] on input "Search podcasts, credits, & more..." at bounding box center [556, 22] width 345 height 19
click at [231, 28] on span "Charts" at bounding box center [219, 22] width 26 height 17
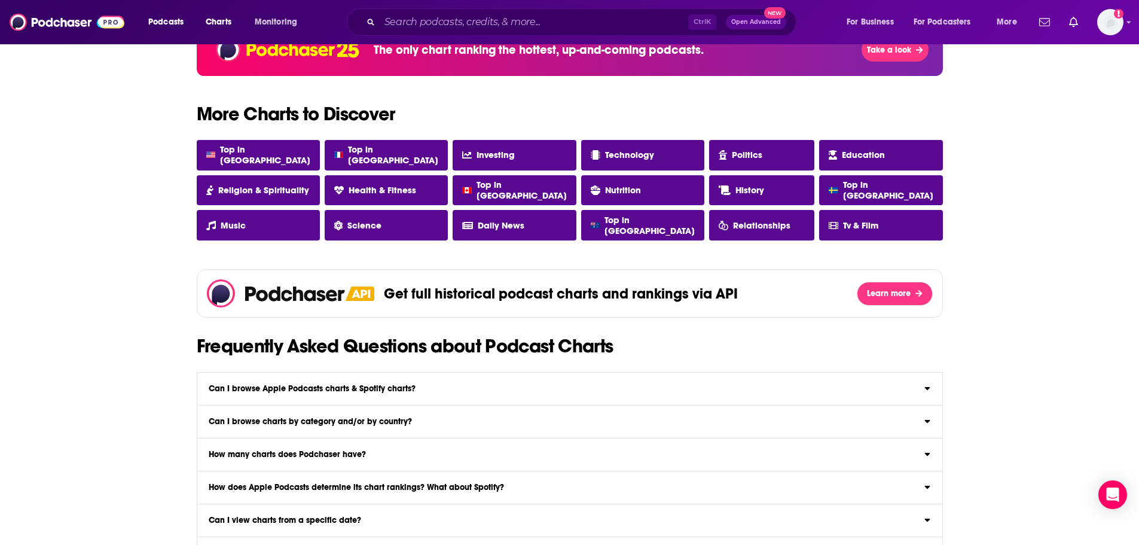
scroll to position [1016, 0]
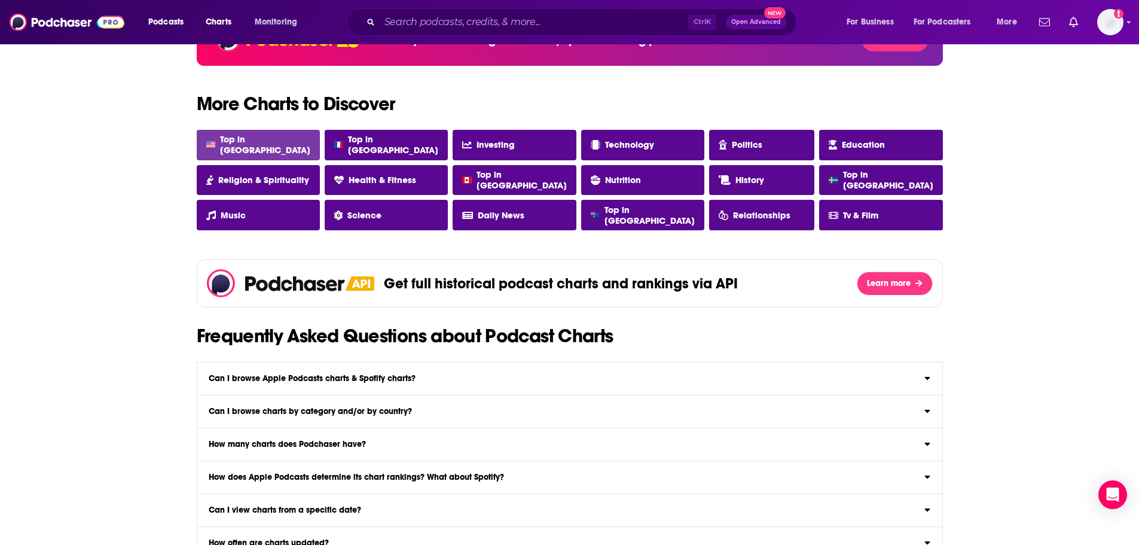
click at [243, 153] on link "Top in USA" at bounding box center [258, 145] width 123 height 30
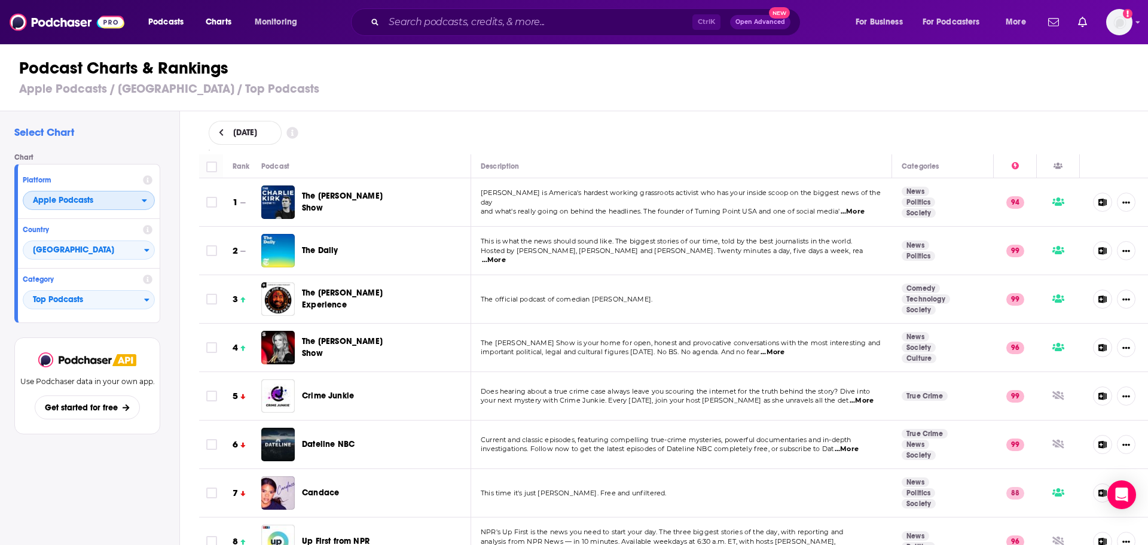
click at [133, 202] on span "Apple Podcasts" at bounding box center [82, 201] width 118 height 20
click at [117, 234] on span "Spotify" at bounding box center [88, 236] width 117 height 7
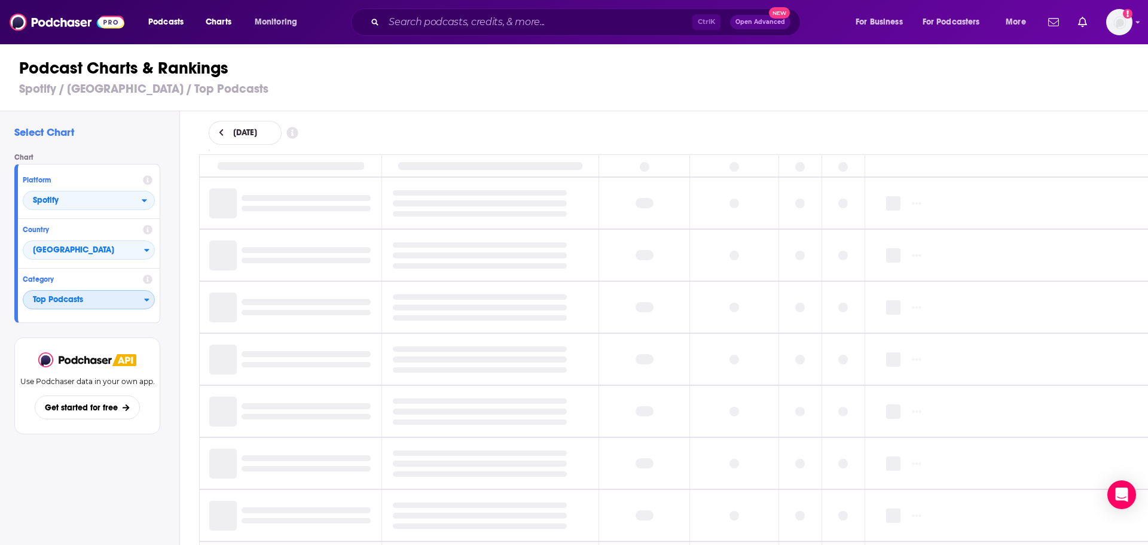
click at [108, 302] on span "Top Podcasts" at bounding box center [83, 300] width 121 height 20
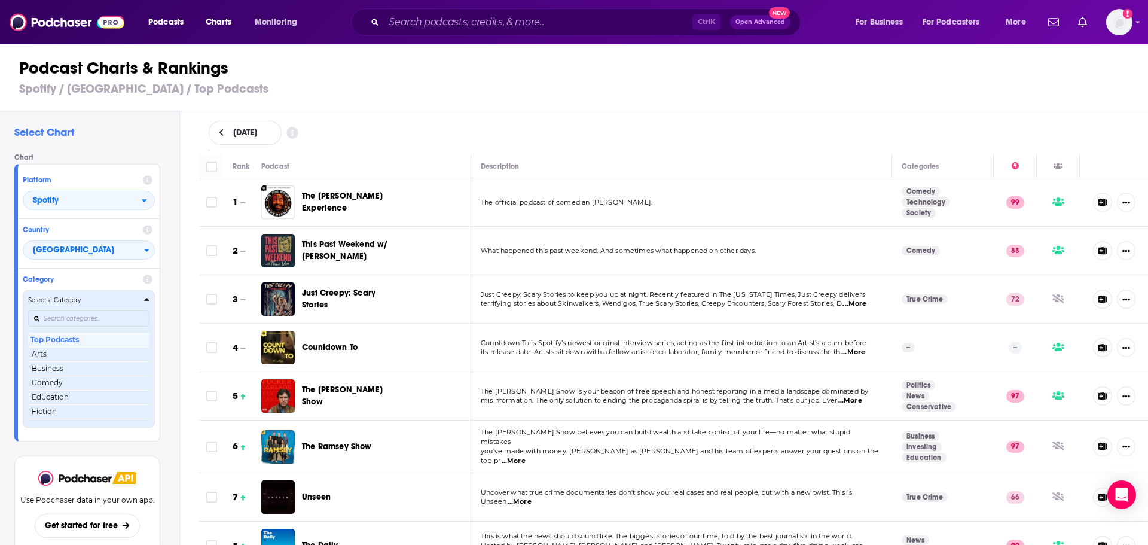
click at [108, 302] on h4 "Select a Category" at bounding box center [83, 300] width 111 height 6
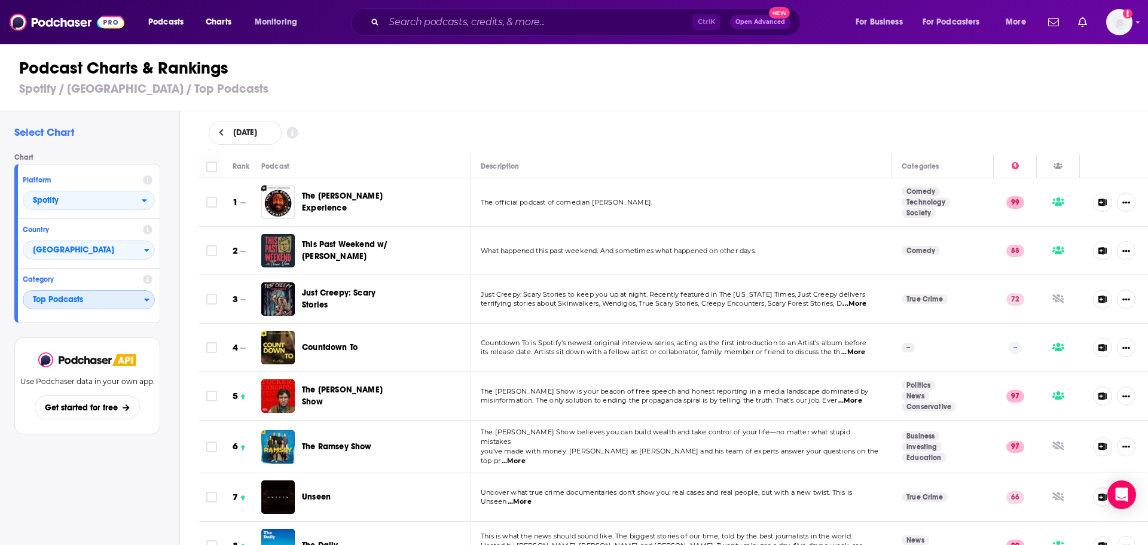
click at [108, 302] on span "Top Podcasts" at bounding box center [83, 300] width 121 height 20
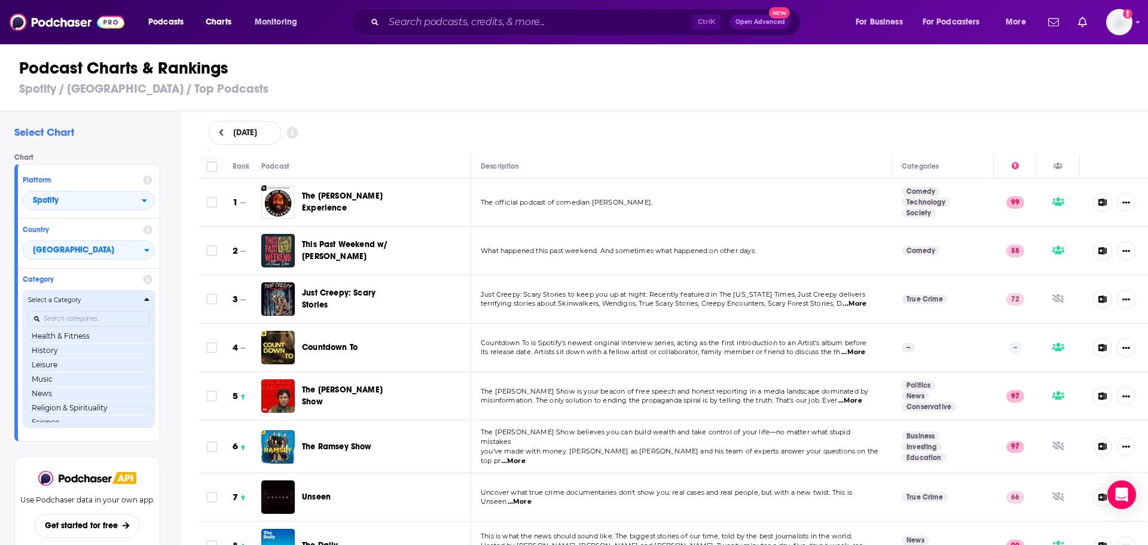
scroll to position [169, 0]
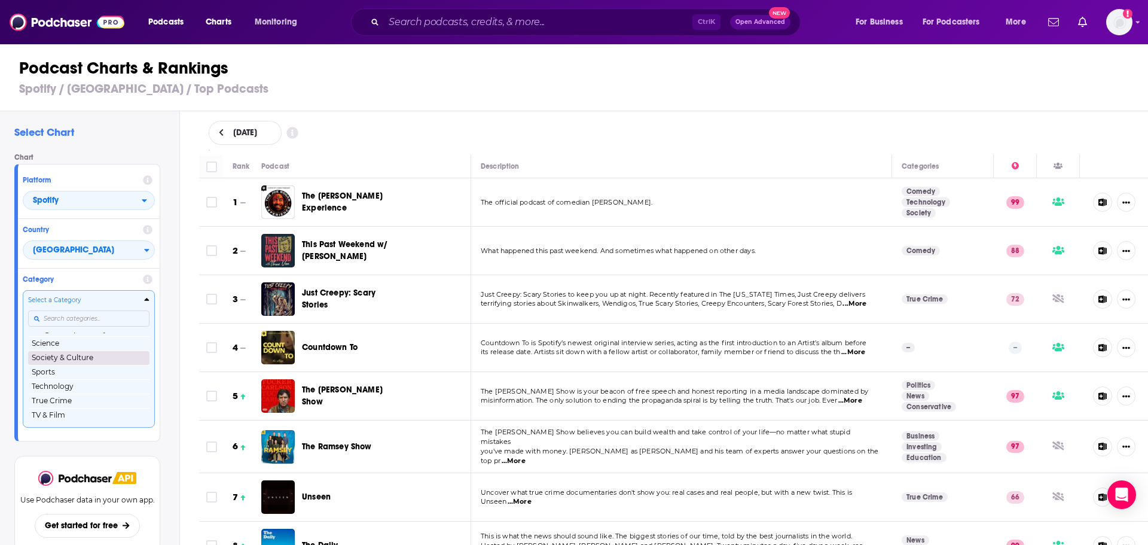
click at [80, 353] on button "Society & Culture" at bounding box center [88, 357] width 121 height 14
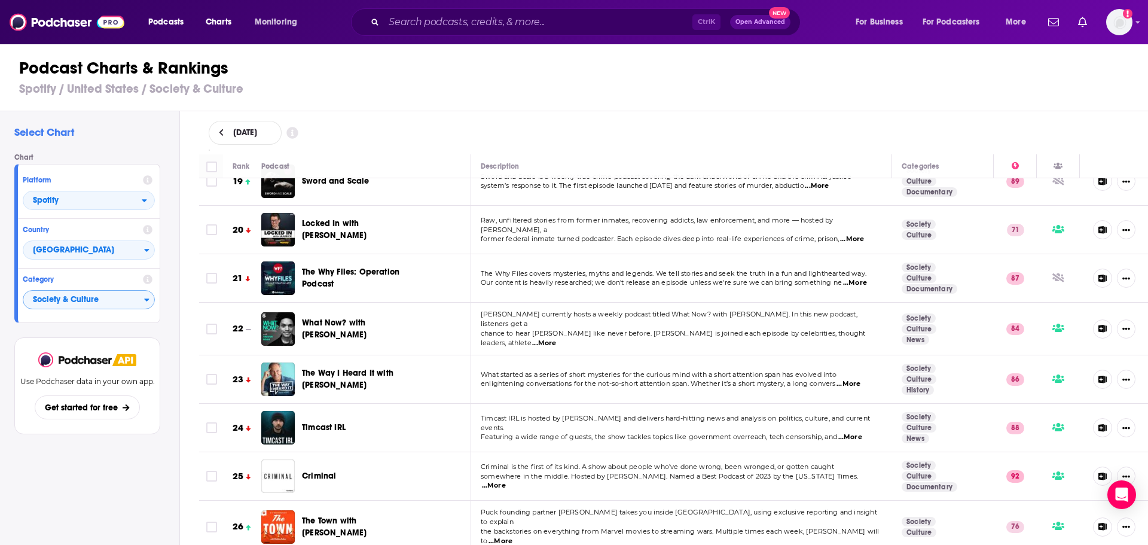
scroll to position [658, 0]
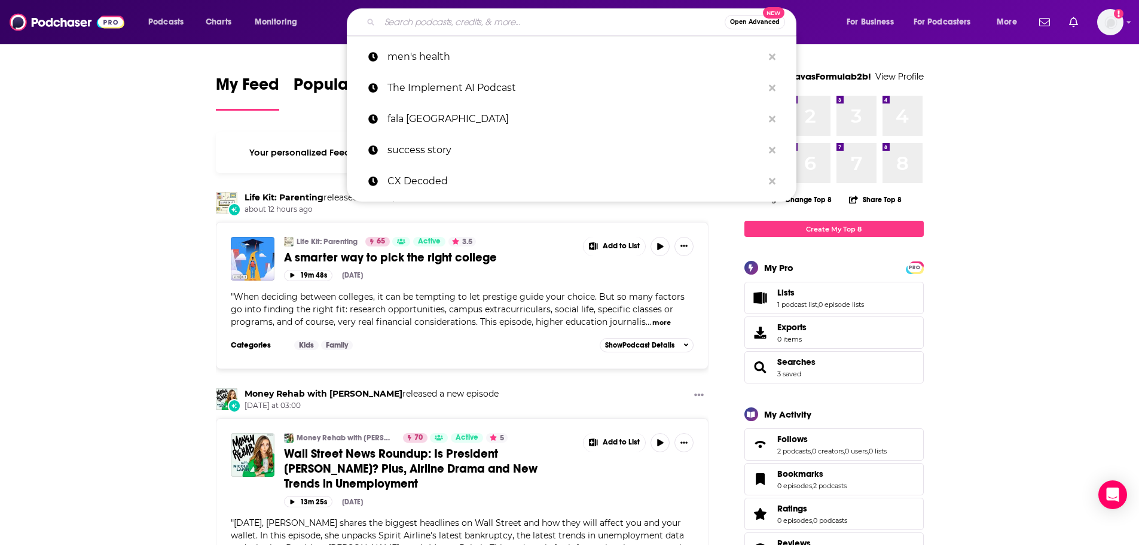
click at [536, 23] on input "Search podcasts, credits, & more..." at bounding box center [552, 22] width 345 height 19
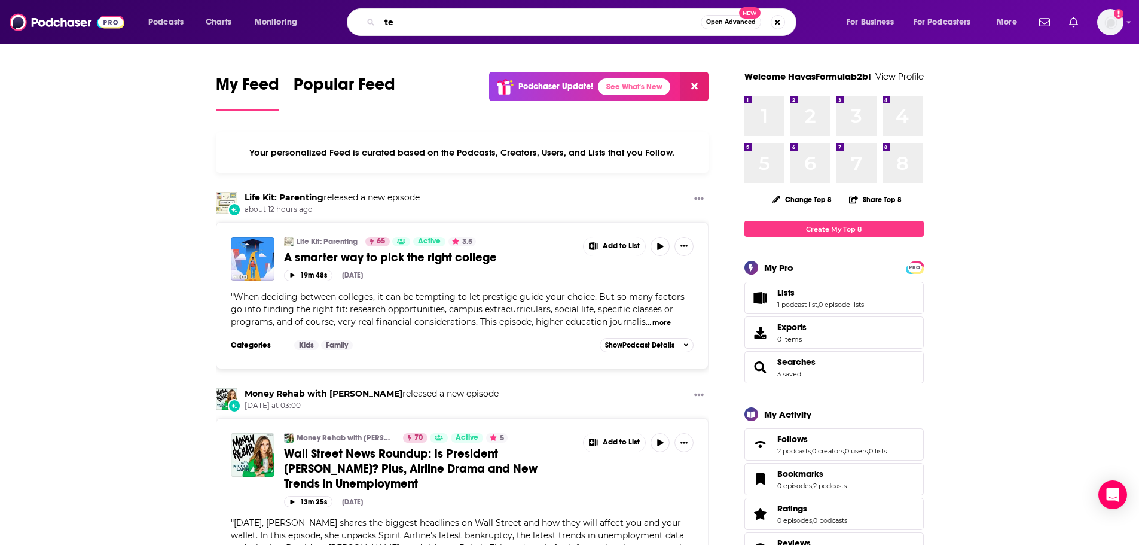
type input "t"
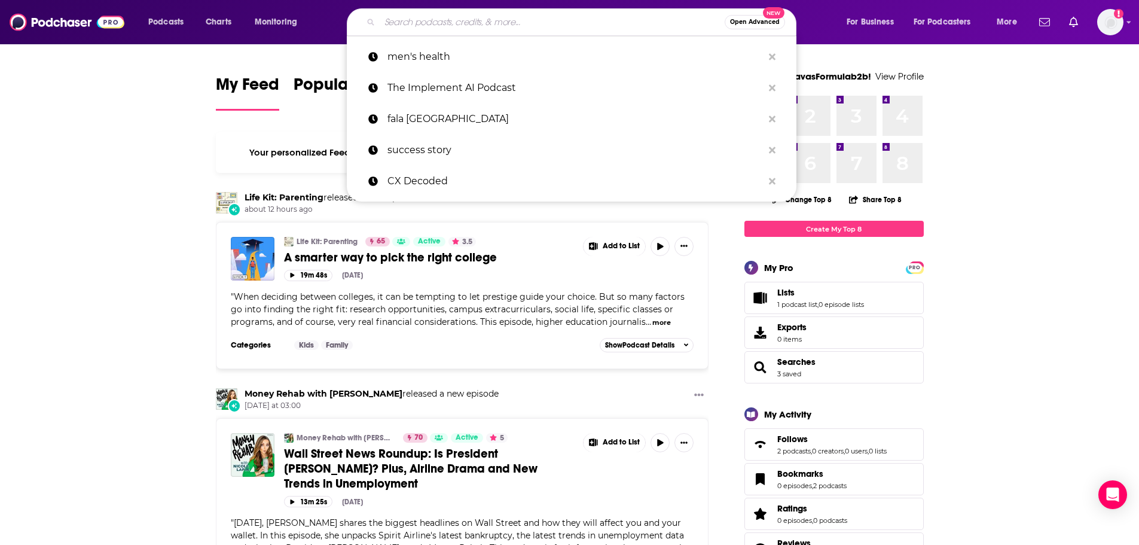
click at [753, 26] on button "Open Advanced New" at bounding box center [755, 22] width 60 height 14
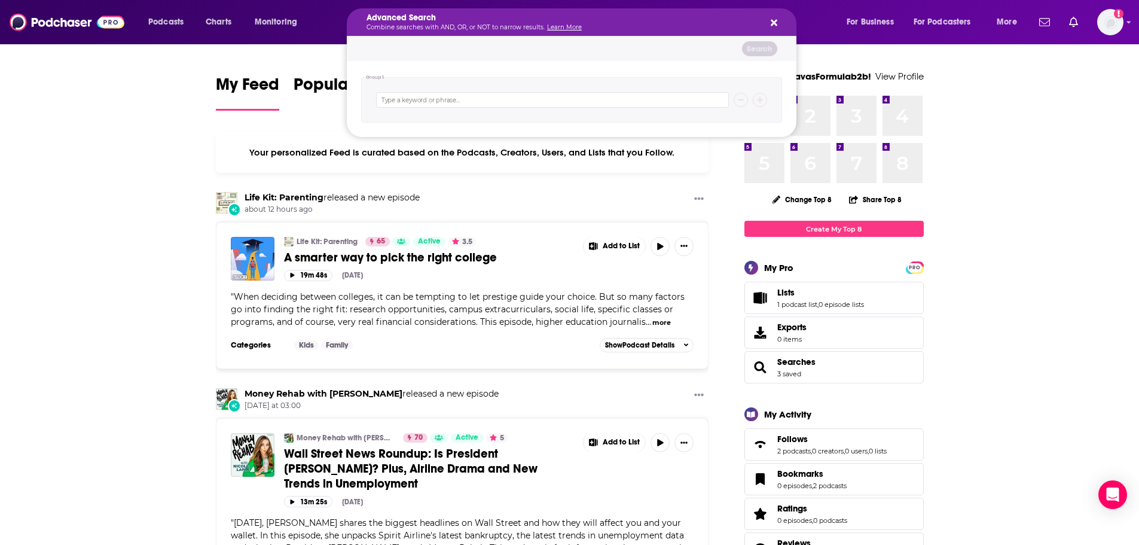
click at [778, 26] on div "Advanced Search Combine searches with AND, OR, or NOT to narrow results. Learn …" at bounding box center [572, 22] width 450 height 28
click at [775, 25] on icon "Search podcasts, credits, & more..." at bounding box center [774, 23] width 7 height 7
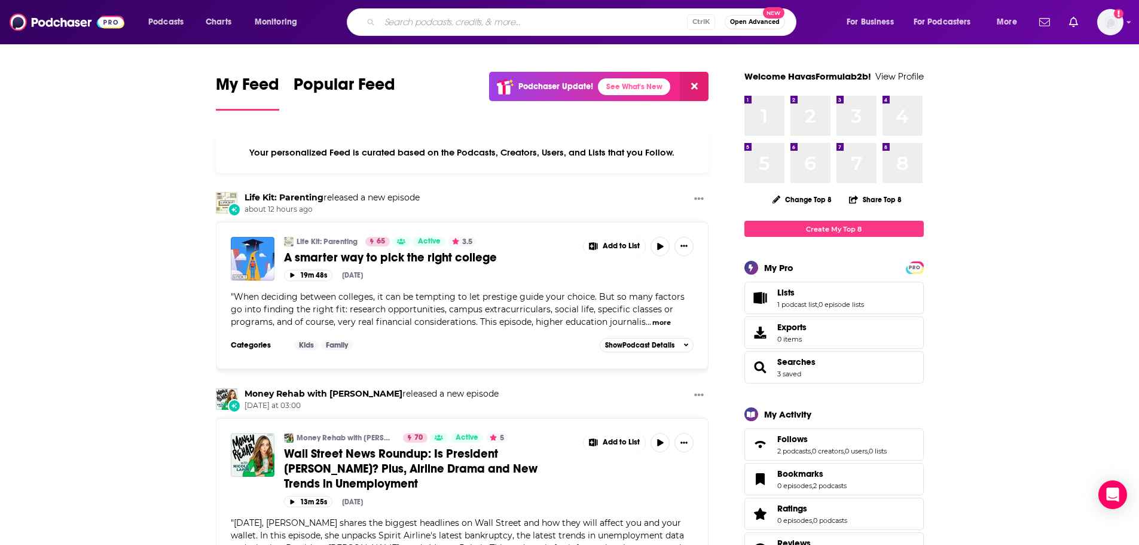
click at [589, 25] on input "Search podcasts, credits, & more..." at bounding box center [533, 22] width 307 height 19
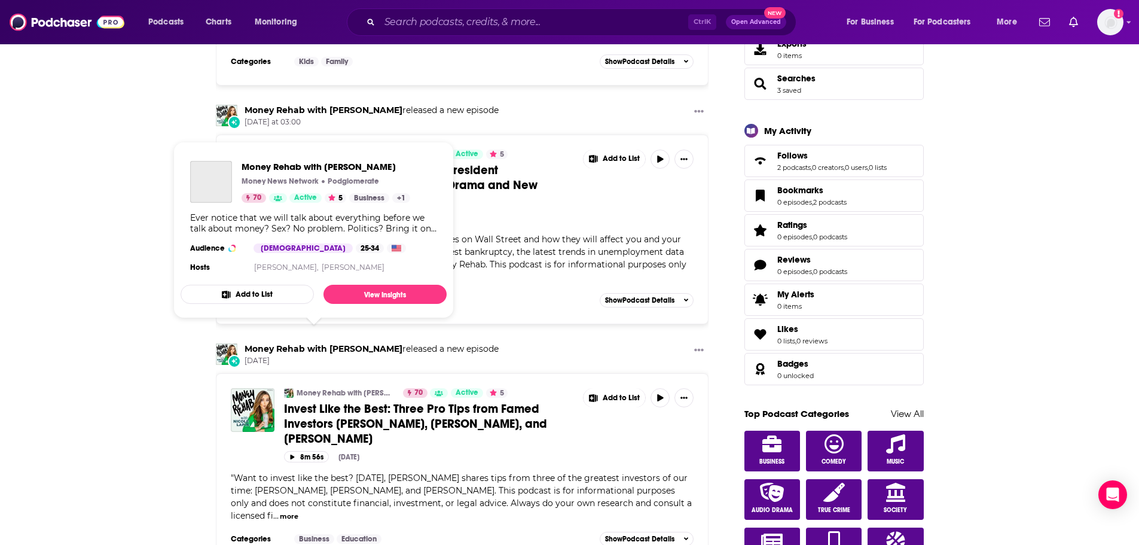
scroll to position [120, 0]
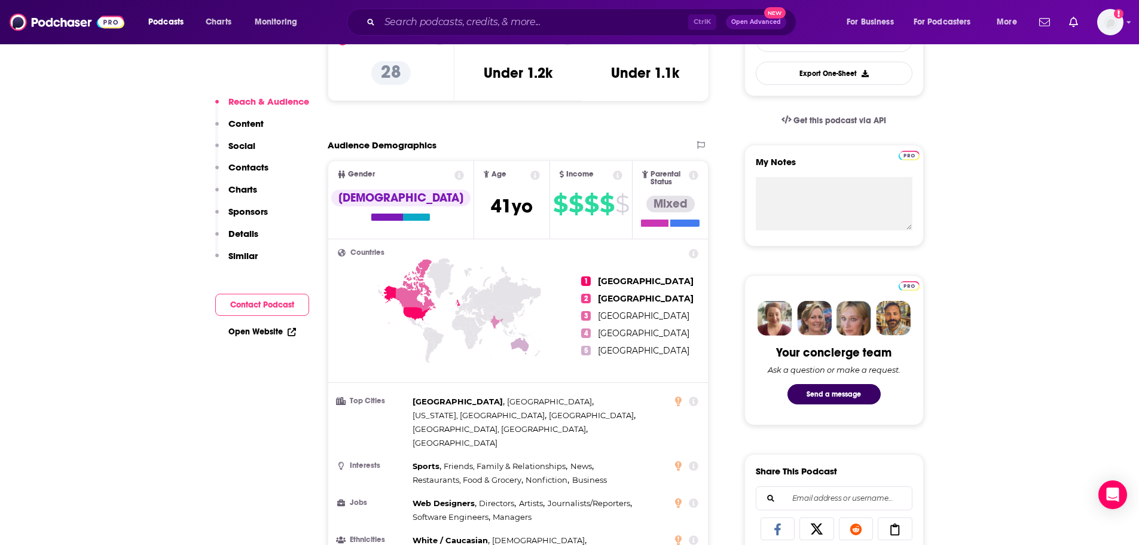
scroll to position [359, 0]
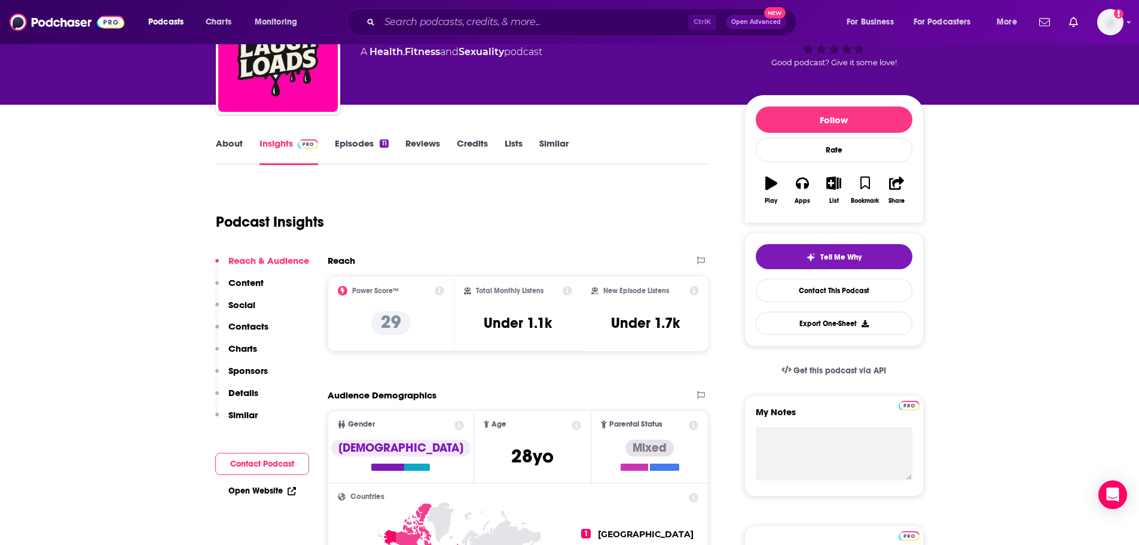
scroll to position [120, 0]
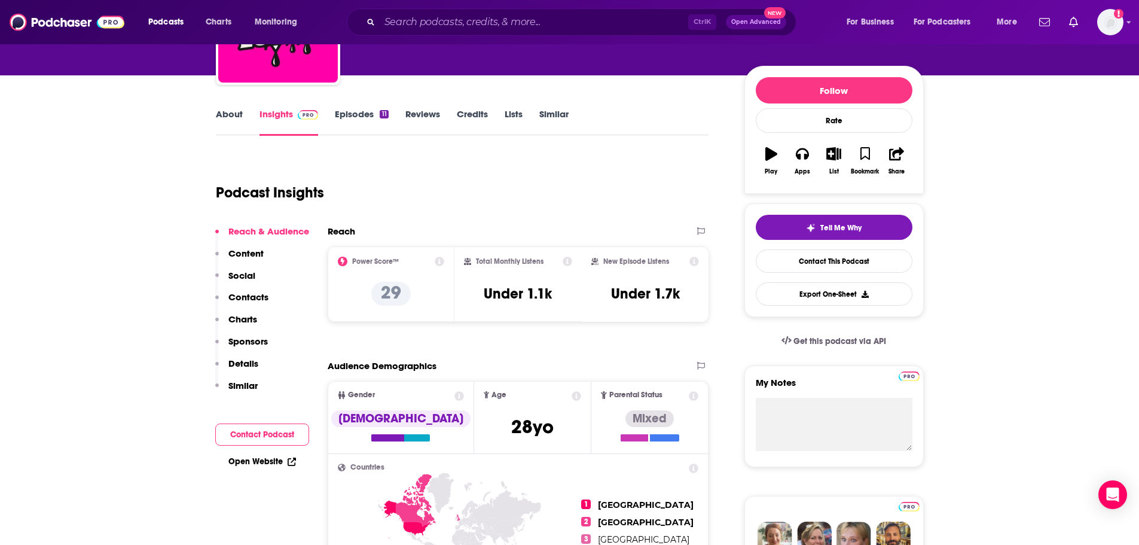
click at [433, 113] on link "Reviews" at bounding box center [422, 122] width 35 height 28
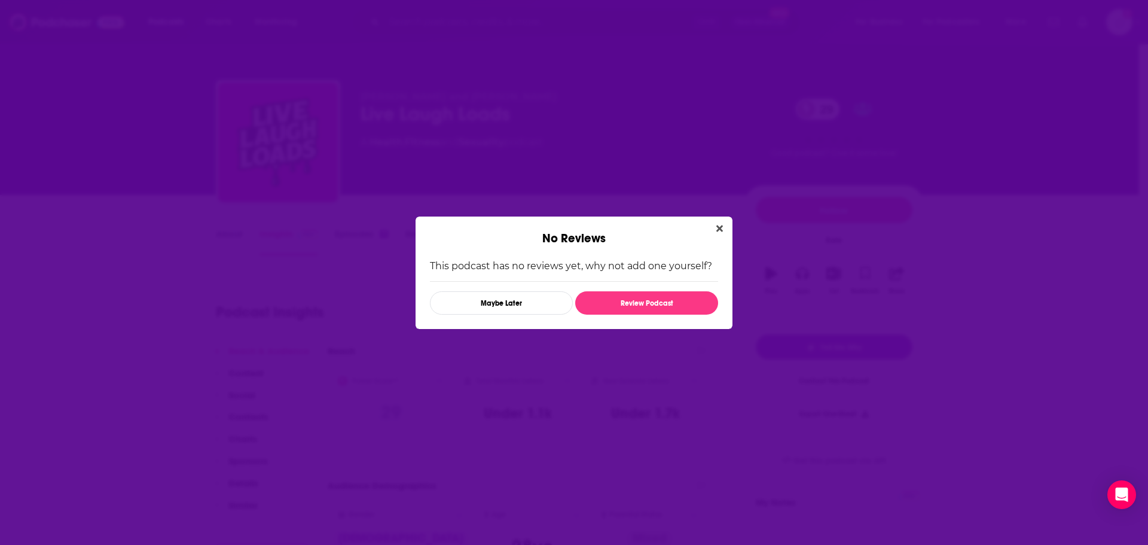
click at [717, 228] on icon "Close" at bounding box center [719, 229] width 7 height 10
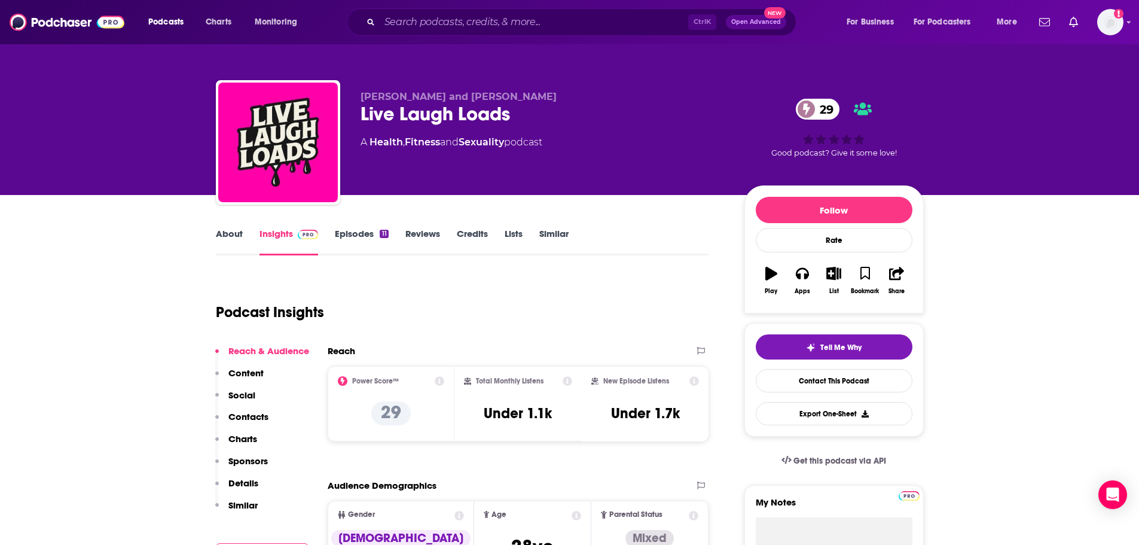
click at [384, 233] on div "11" at bounding box center [384, 234] width 8 height 8
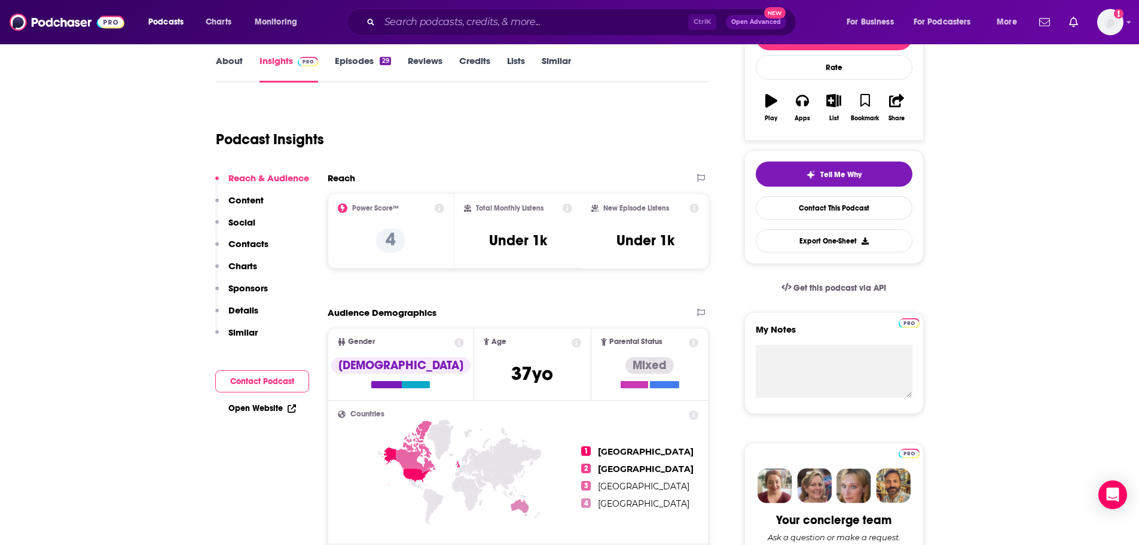
scroll to position [179, 0]
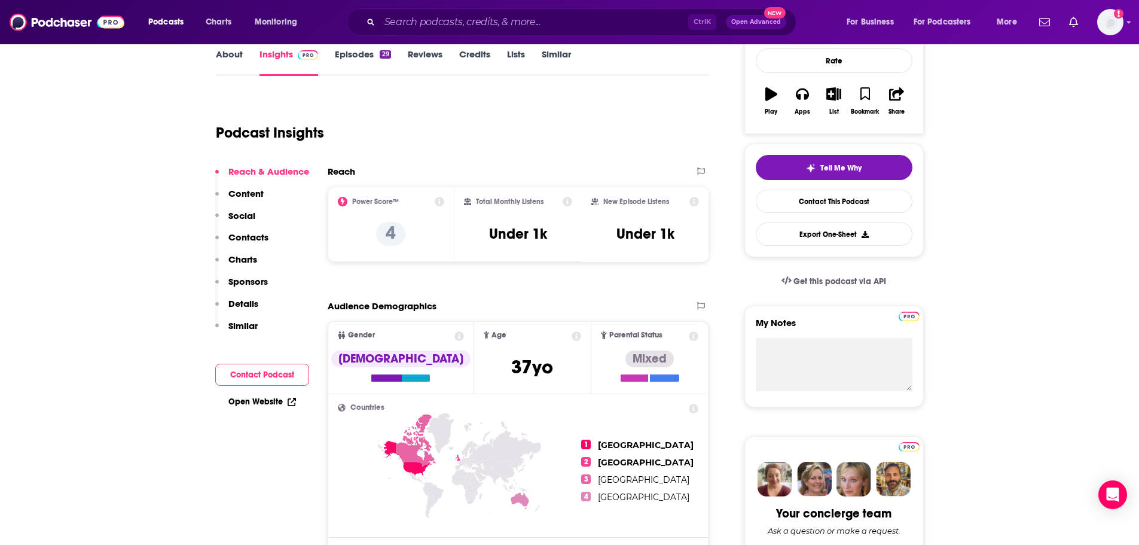
click at [390, 223] on p "4" at bounding box center [390, 234] width 29 height 24
click at [383, 239] on p "4" at bounding box center [390, 234] width 29 height 24
click at [439, 201] on icon at bounding box center [440, 202] width 10 height 10
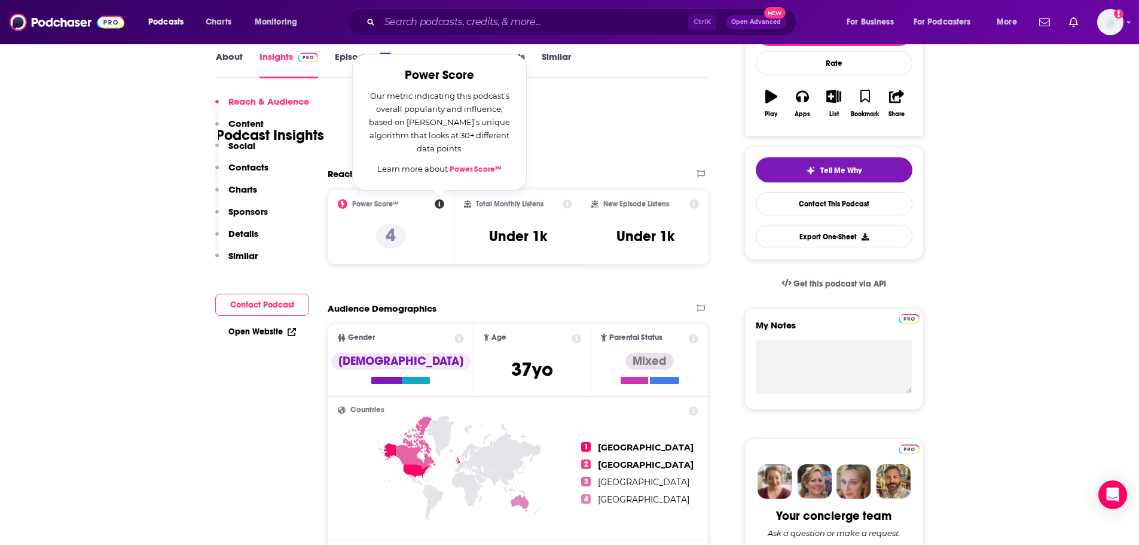
scroll to position [0, 0]
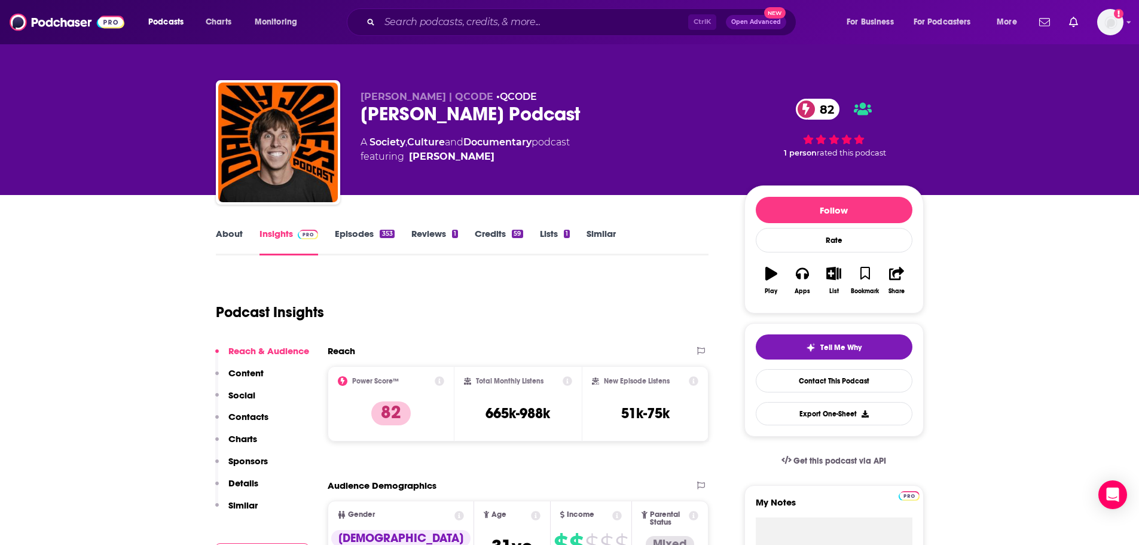
click at [419, 228] on link "Reviews 1" at bounding box center [434, 242] width 47 height 28
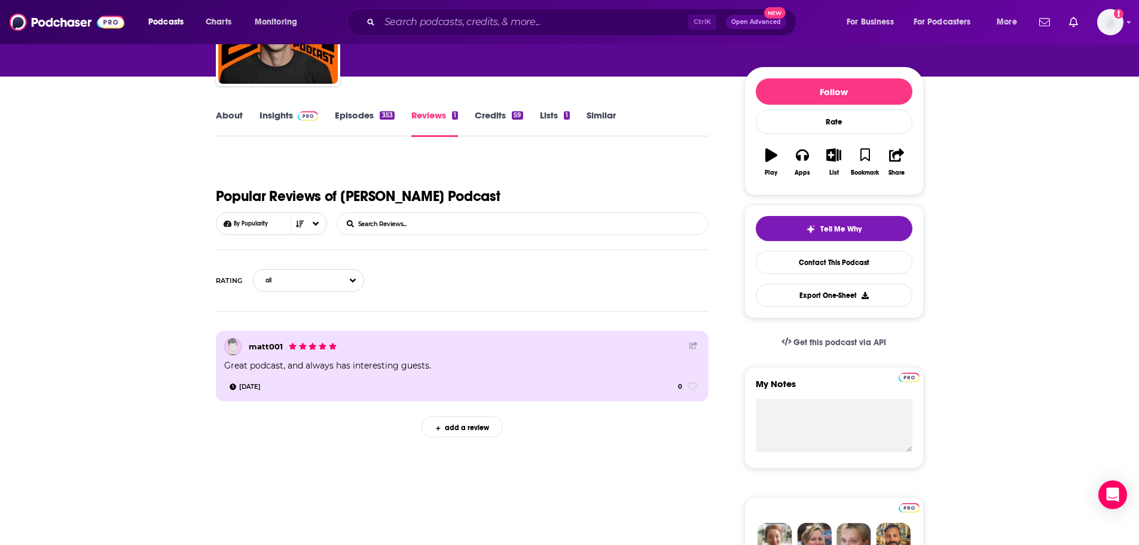
scroll to position [120, 0]
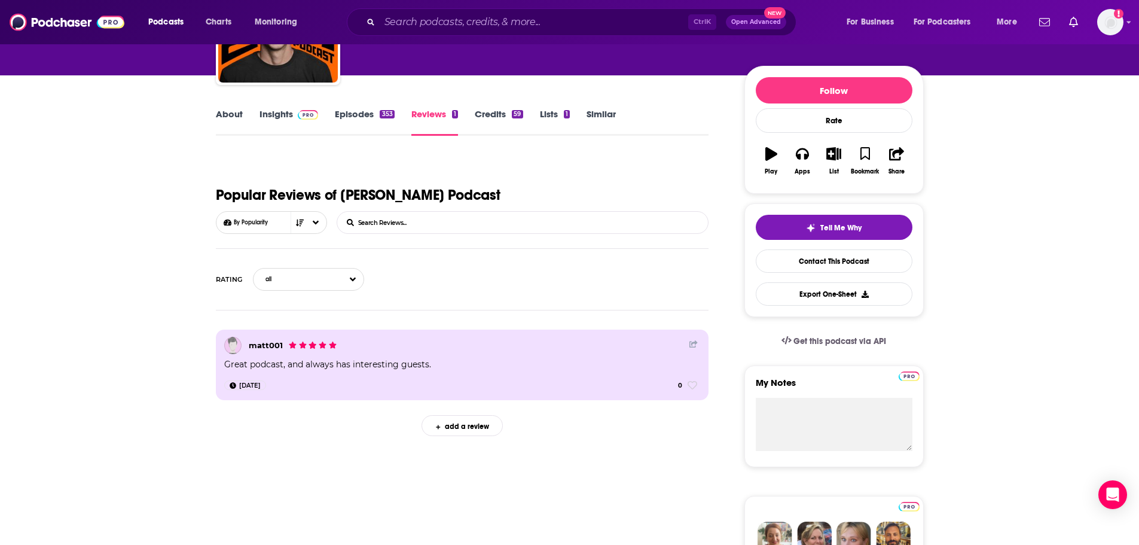
click at [560, 112] on link "Lists 1" at bounding box center [555, 122] width 30 height 28
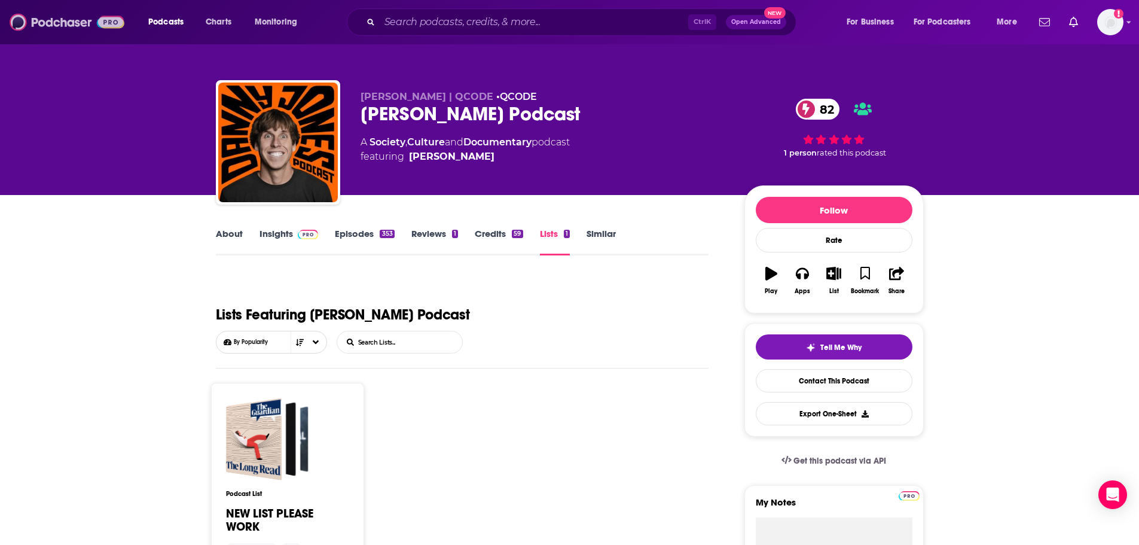
click at [52, 30] on img at bounding box center [67, 22] width 115 height 23
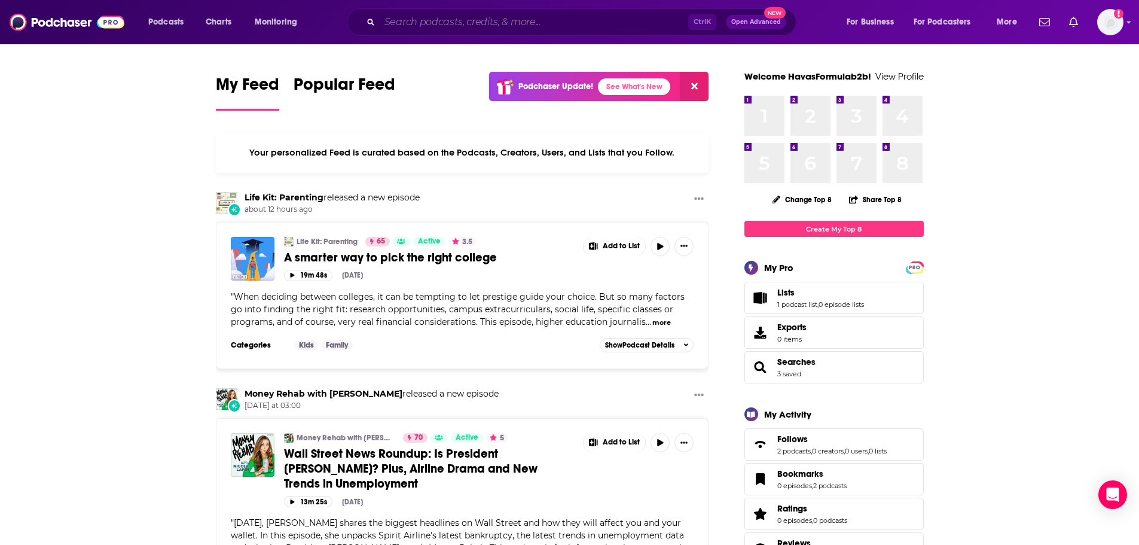
click at [457, 23] on input "Search podcasts, credits, & more..." at bounding box center [534, 22] width 308 height 19
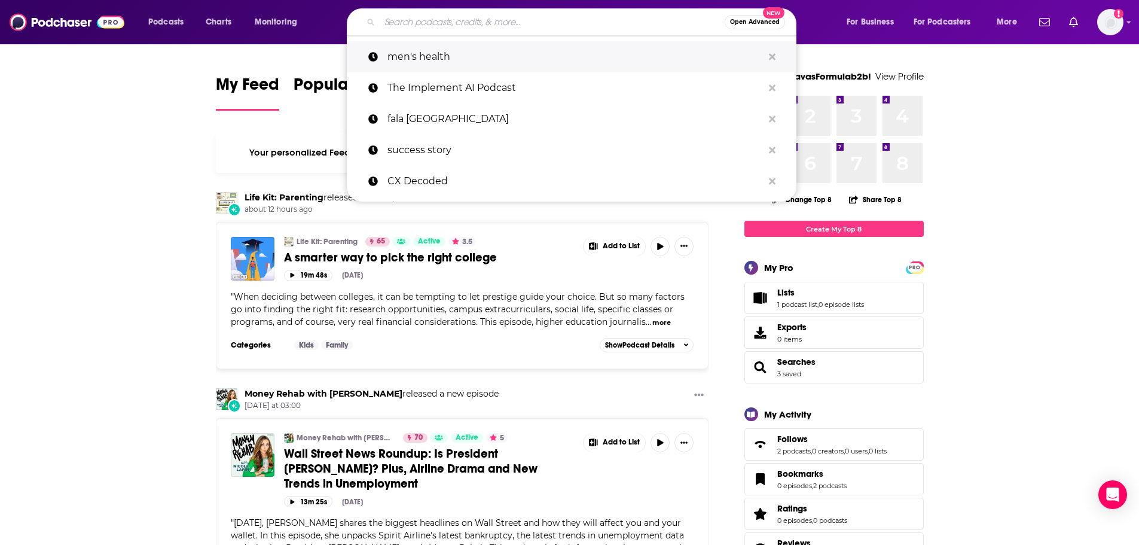
click at [768, 51] on button "Search podcasts, credits, & more..." at bounding box center [772, 57] width 19 height 22
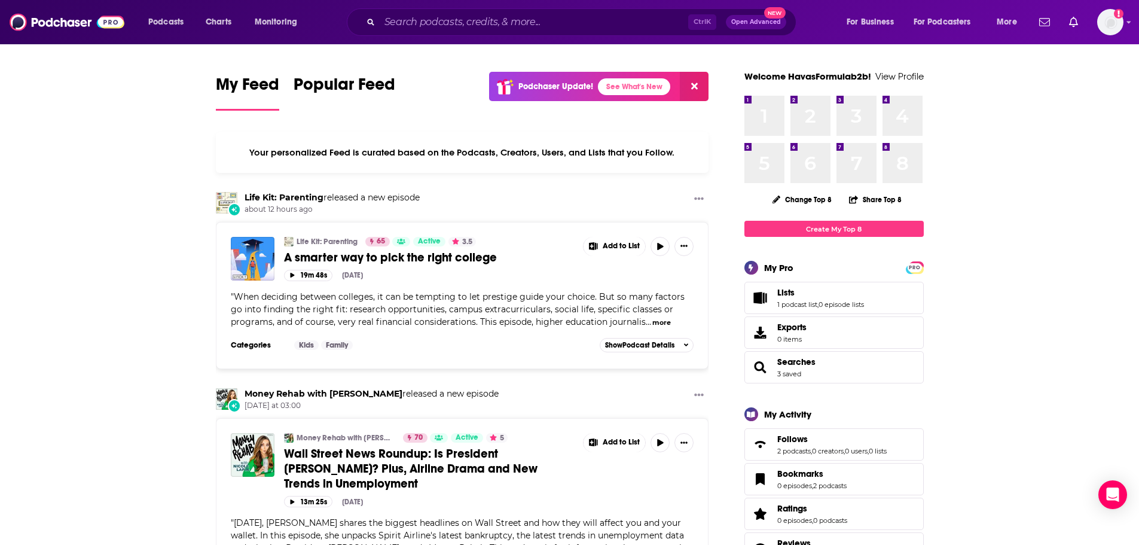
click at [503, 6] on div "Podcasts Charts Monitoring Ctrl K Open Advanced New For Business For Podcasters…" at bounding box center [569, 22] width 1139 height 44
click at [503, 11] on div "Ctrl K Open Advanced New" at bounding box center [572, 22] width 450 height 28
click at [503, 12] on div "Ctrl K Open Advanced New" at bounding box center [572, 22] width 450 height 28
click at [506, 19] on input "Search podcasts, credits, & more..." at bounding box center [534, 22] width 308 height 19
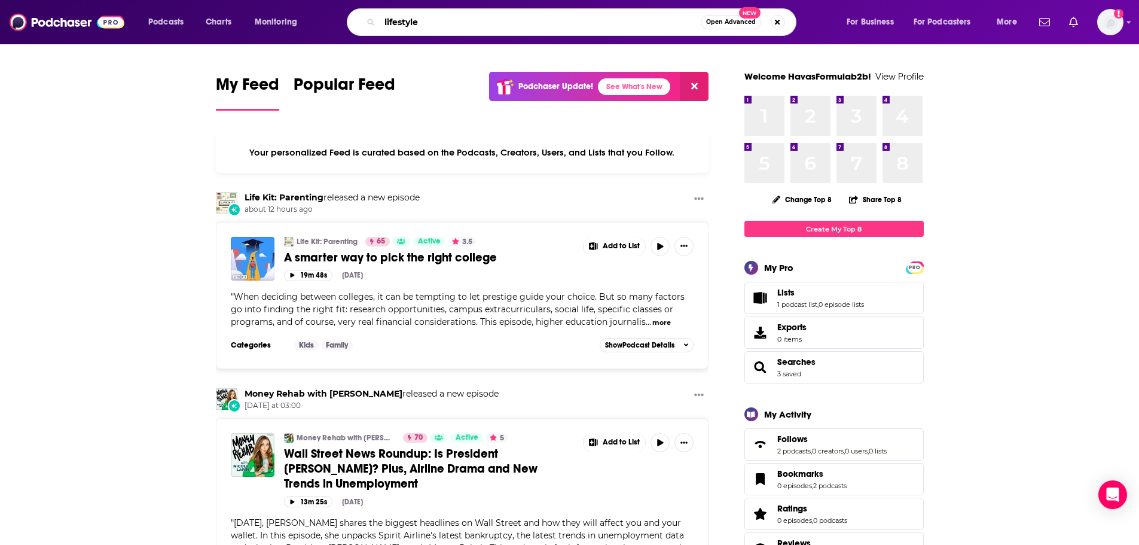
type input "lifestyle"
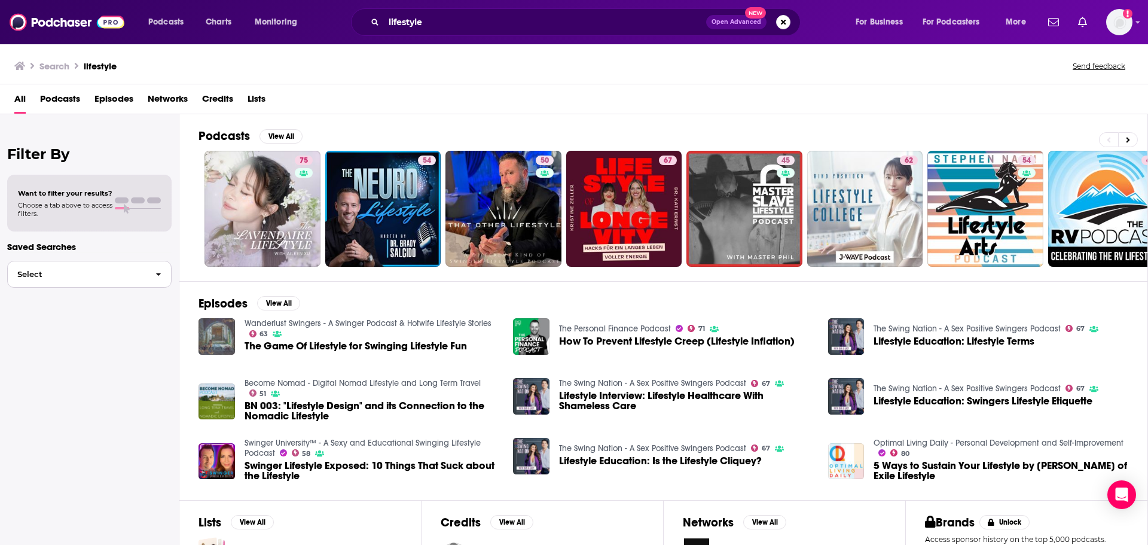
click at [53, 279] on button "Select" at bounding box center [89, 274] width 164 height 27
click at [53, 280] on button "Select" at bounding box center [89, 274] width 164 height 27
click at [62, 140] on div "Filter By Want to filter your results? Choose a tab above to access filters. Sa…" at bounding box center [89, 386] width 179 height 545
click at [129, 97] on span "Episodes" at bounding box center [113, 101] width 39 height 25
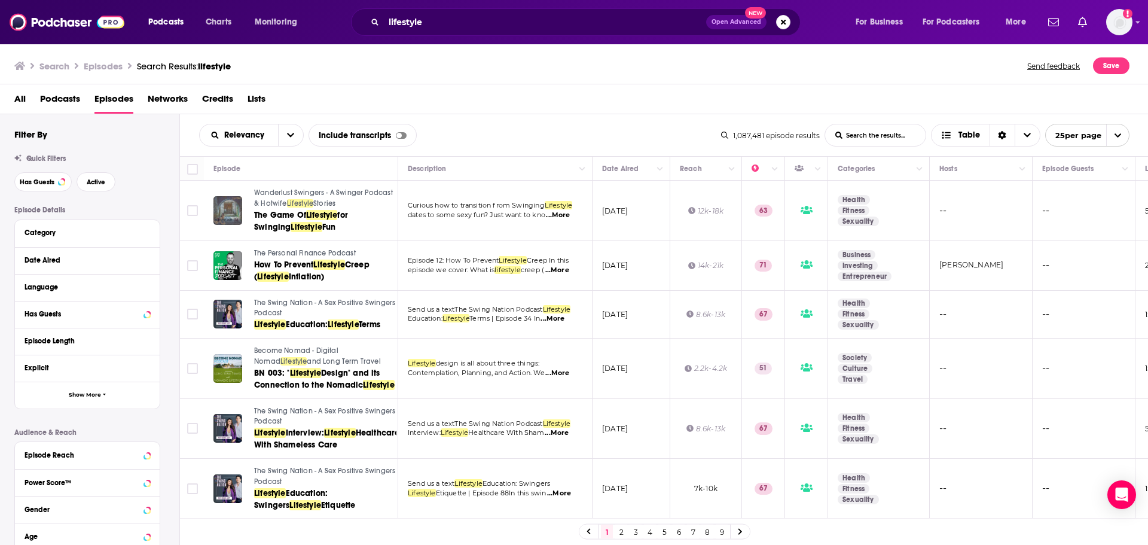
click at [76, 93] on span "Podcasts" at bounding box center [60, 101] width 40 height 25
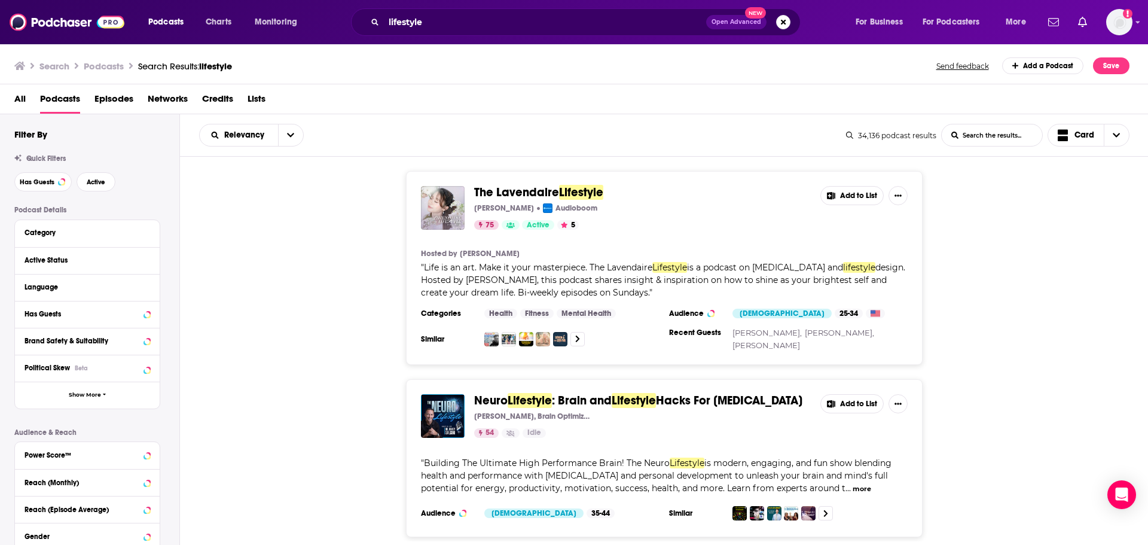
click at [108, 99] on span "Episodes" at bounding box center [113, 101] width 39 height 25
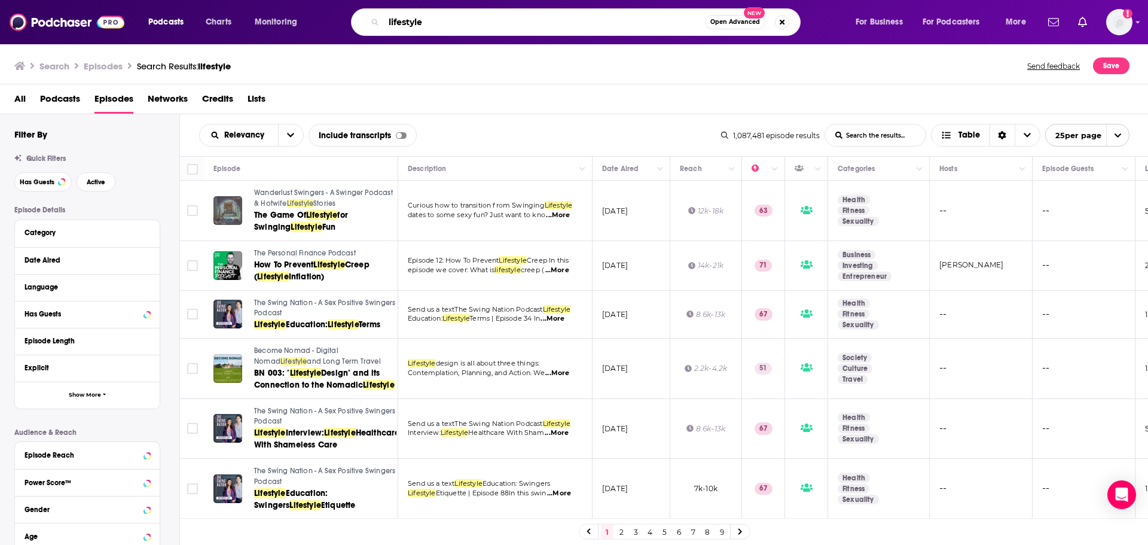
click at [437, 19] on input "lifestyle" at bounding box center [544, 22] width 321 height 19
click at [437, 20] on input "lifestyle" at bounding box center [544, 22] width 321 height 19
click at [784, 17] on button "Search podcasts, credits, & more..." at bounding box center [782, 22] width 14 height 14
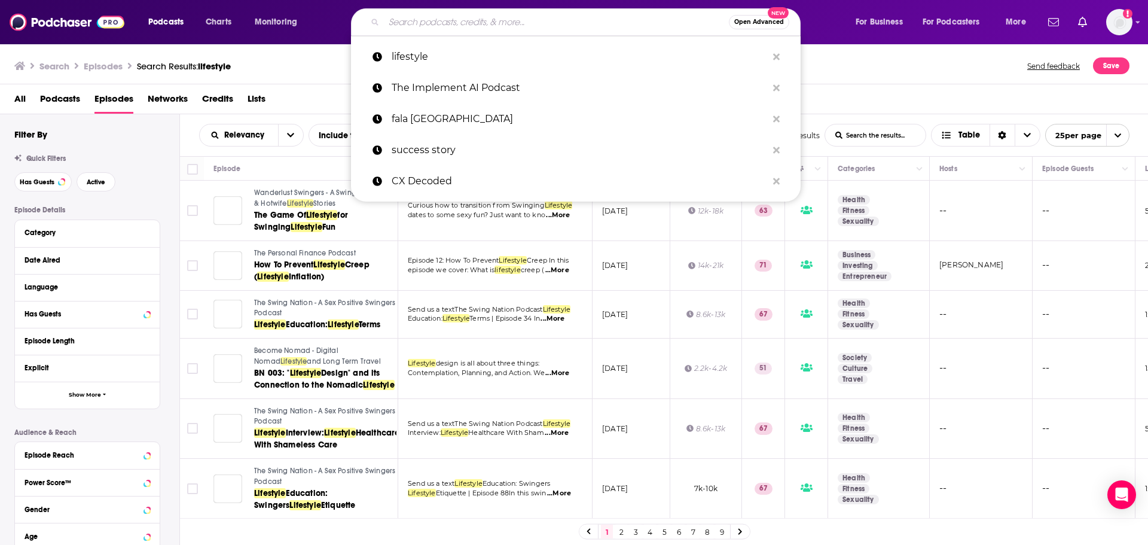
click at [642, 23] on input "Search podcasts, credits, & more..." at bounding box center [556, 22] width 345 height 19
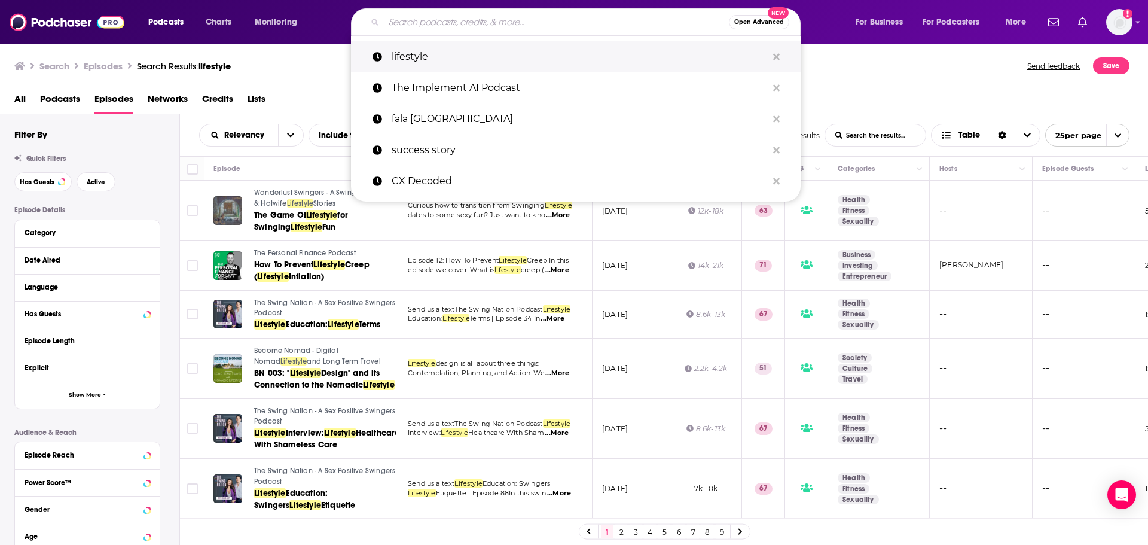
click at [772, 57] on button "Search podcasts, credits, & more..." at bounding box center [776, 57] width 19 height 22
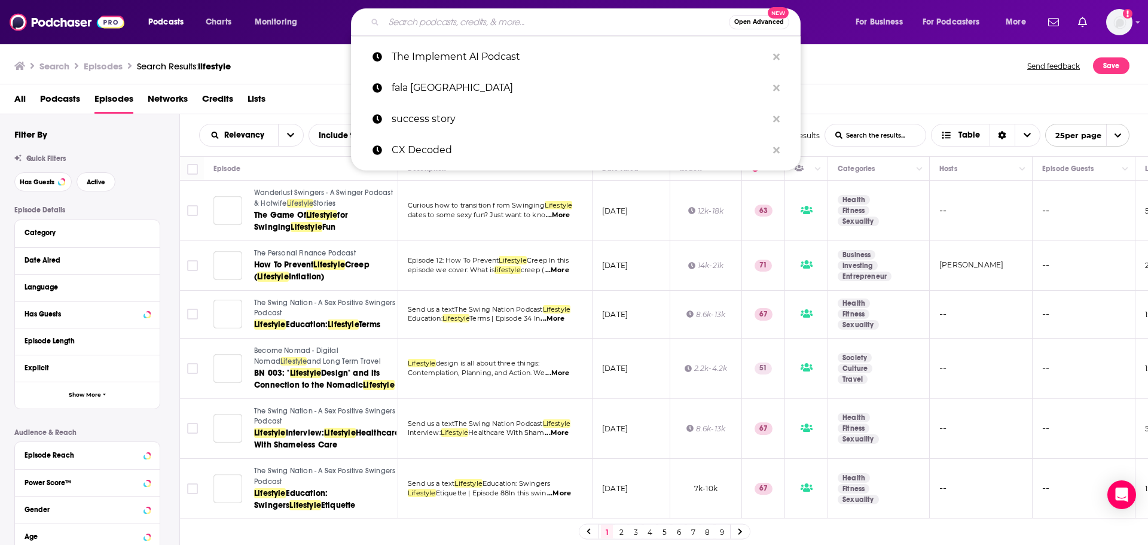
click at [639, 18] on input "Search podcasts, credits, & more..." at bounding box center [556, 22] width 345 height 19
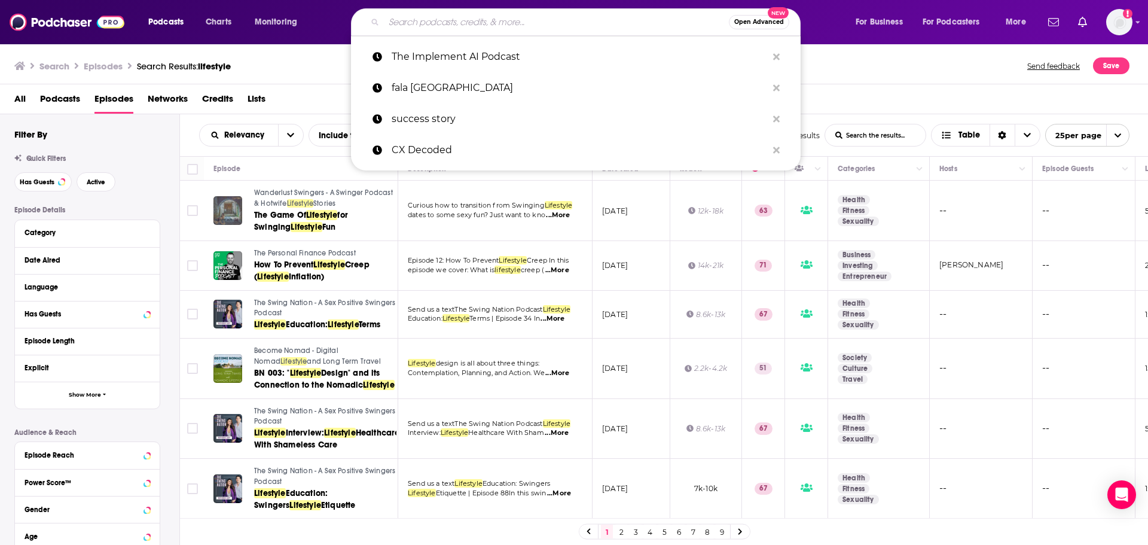
click at [308, 63] on div "Search Episodes Search Results: lifestyle Send feedback Save" at bounding box center [571, 65] width 1115 height 17
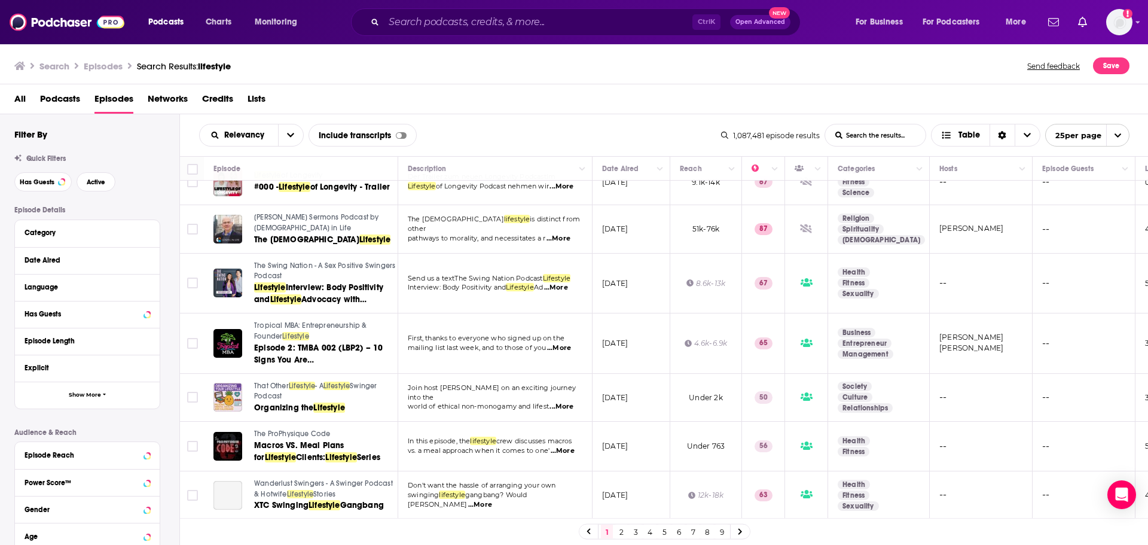
scroll to position [1037, 0]
click at [504, 27] on input "Search podcasts, credits, & more..." at bounding box center [538, 22] width 308 height 19
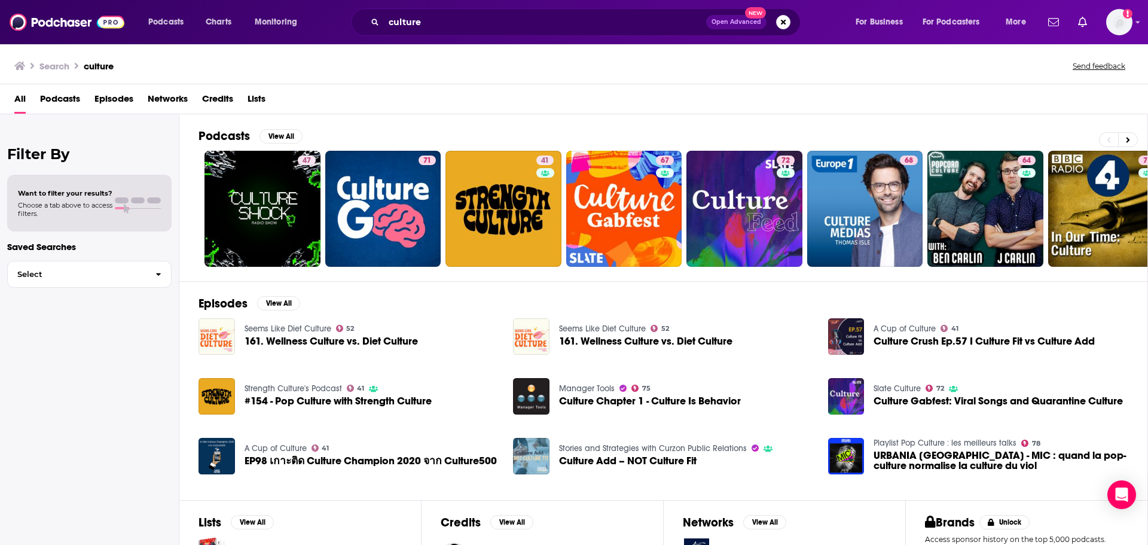
click at [103, 94] on span "Episodes" at bounding box center [113, 101] width 39 height 25
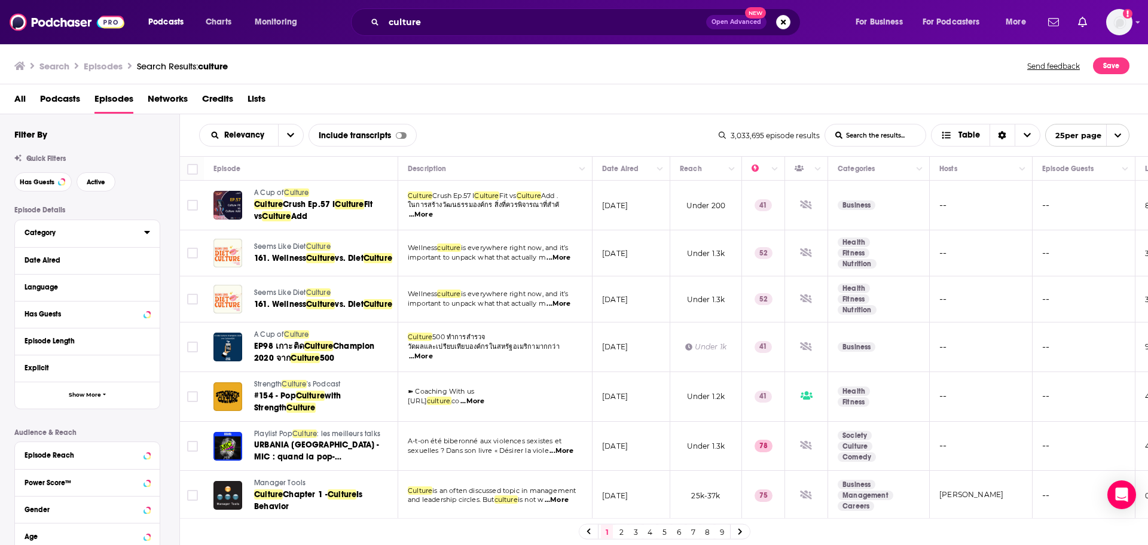
click at [45, 236] on div "Category" at bounding box center [81, 232] width 112 height 8
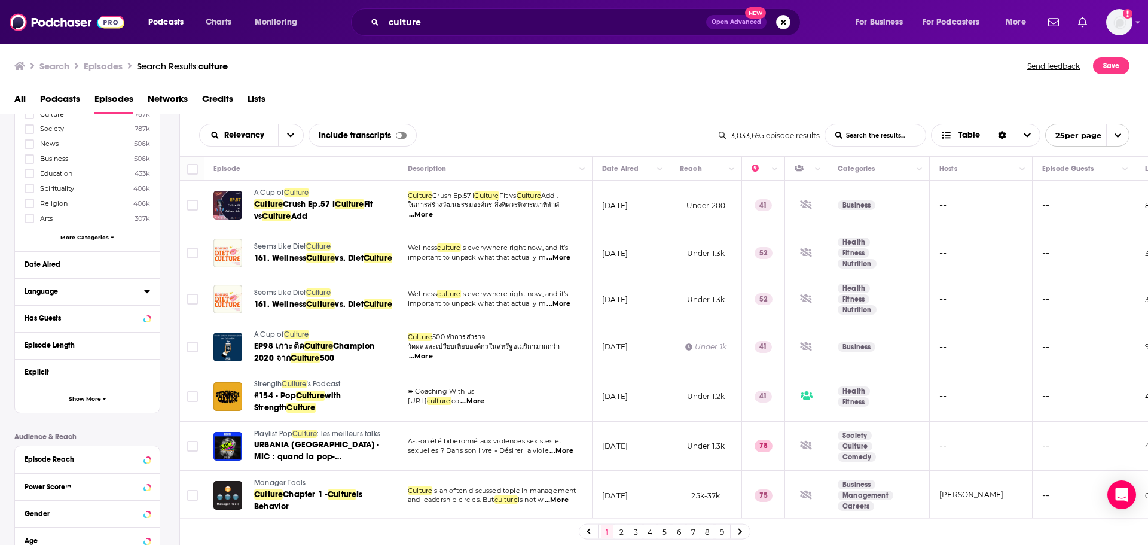
scroll to position [179, 0]
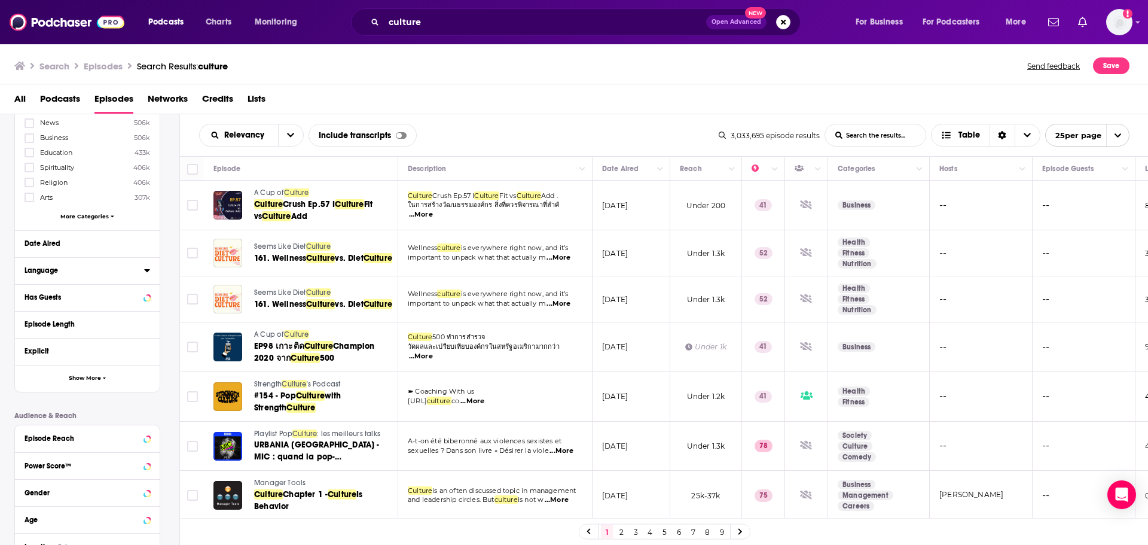
click at [144, 270] on icon at bounding box center [147, 270] width 6 height 10
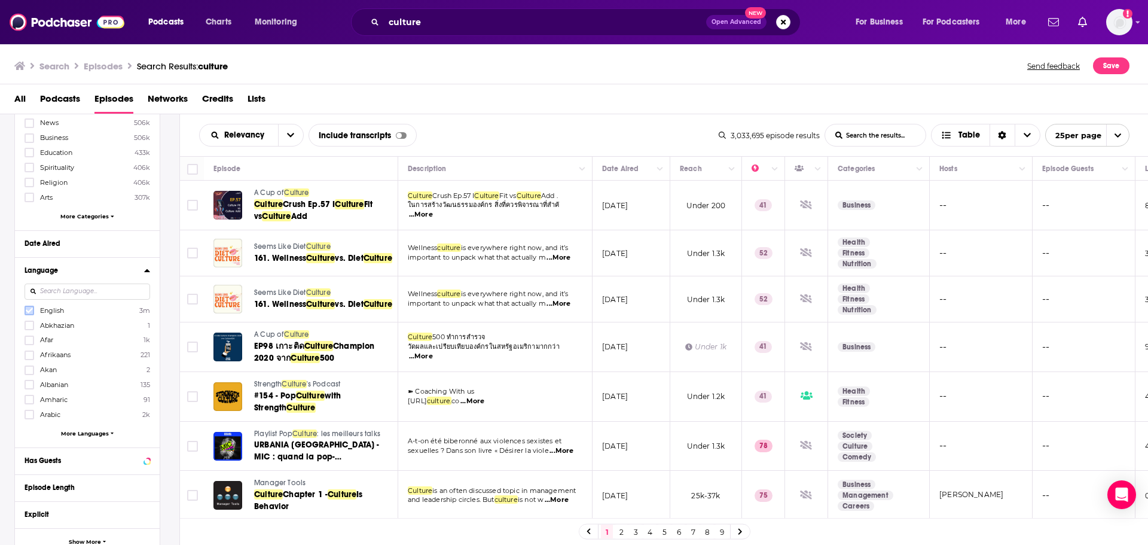
click at [28, 309] on icon at bounding box center [29, 310] width 7 height 7
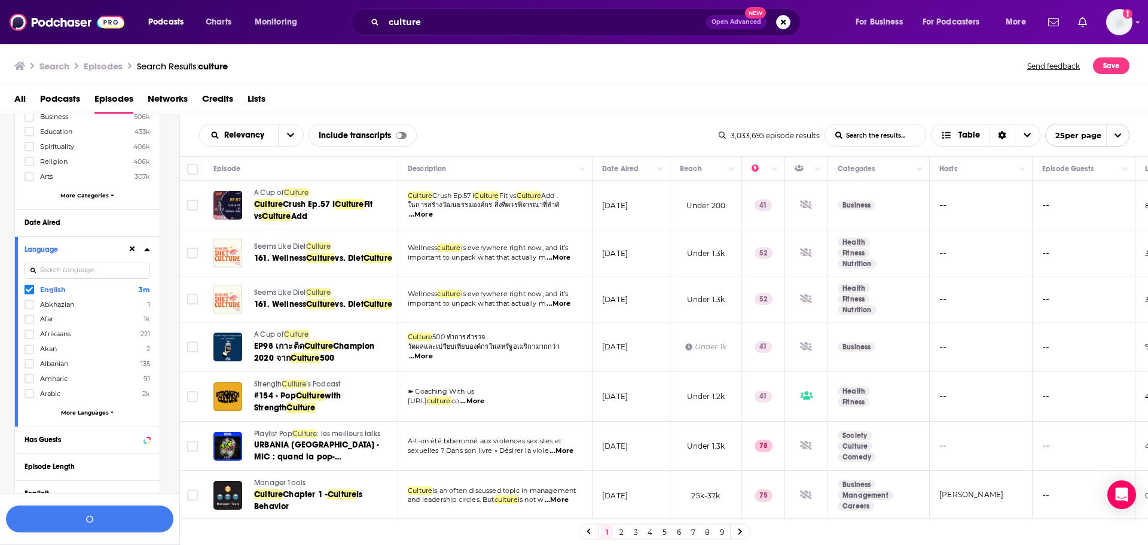
scroll to position [90, 0]
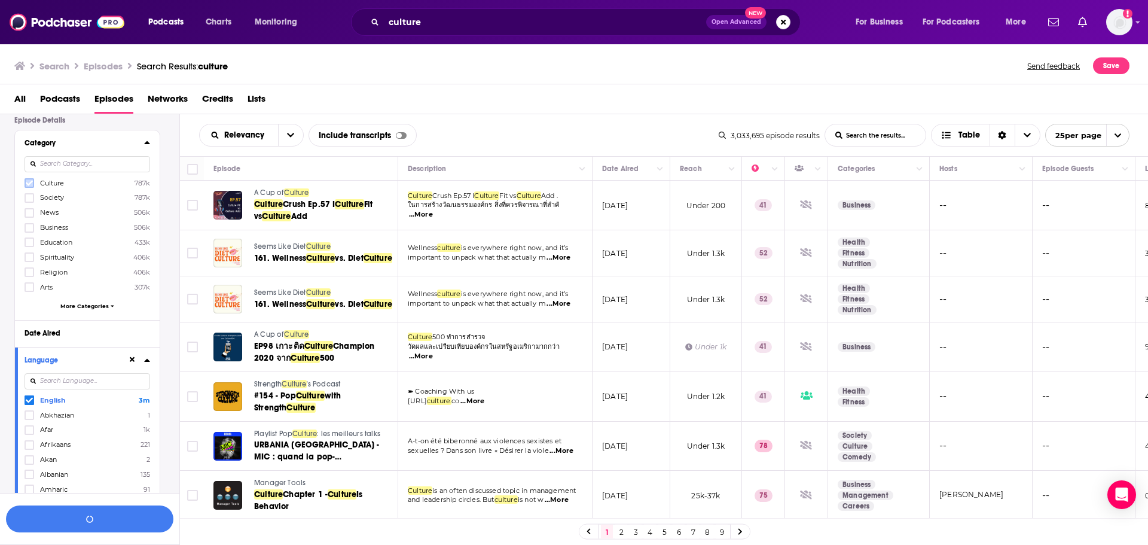
click at [32, 185] on icon at bounding box center [29, 182] width 7 height 7
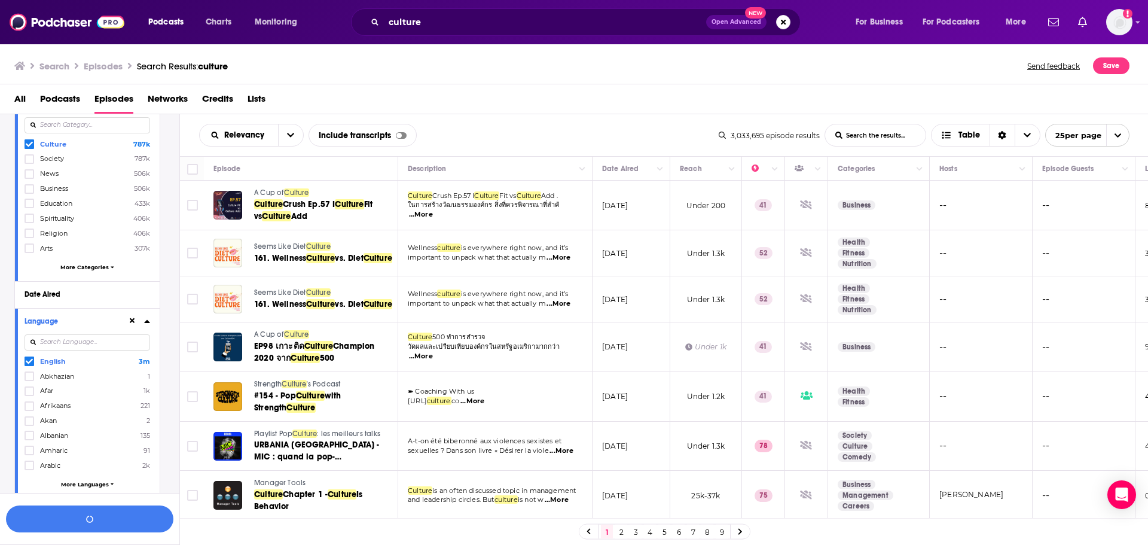
scroll to position [149, 0]
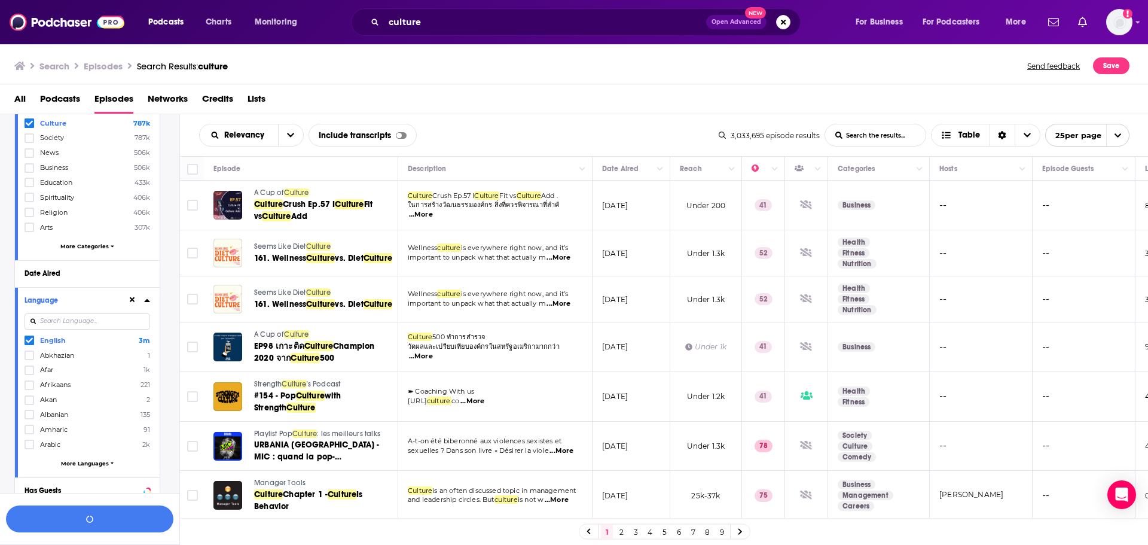
click at [96, 245] on span "More Categories" at bounding box center [84, 246] width 48 height 7
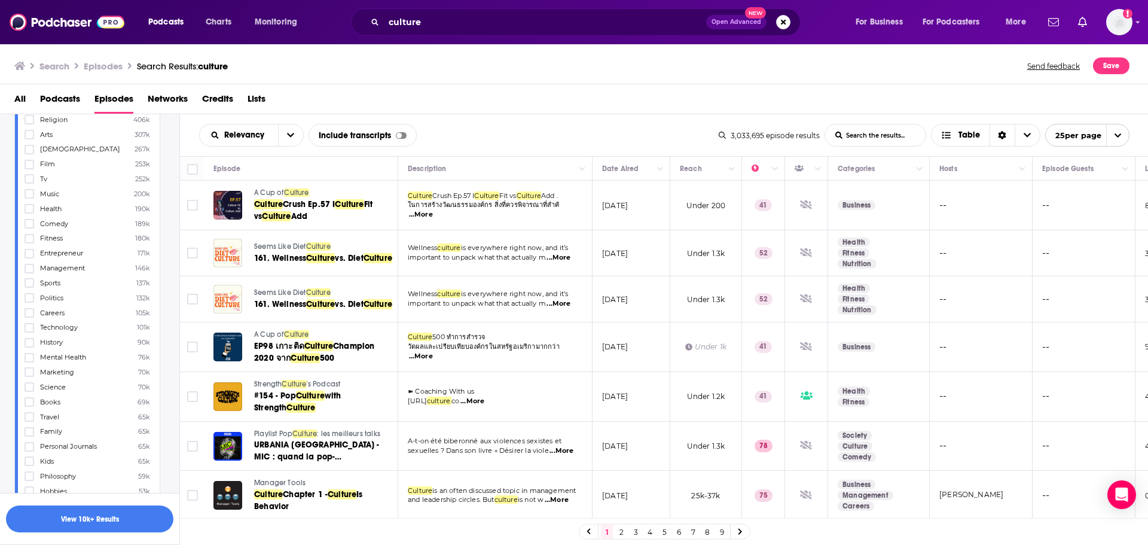
scroll to position [269, 0]
click at [28, 181] on icon at bounding box center [29, 181] width 7 height 7
click at [26, 198] on icon at bounding box center [29, 196] width 7 height 7
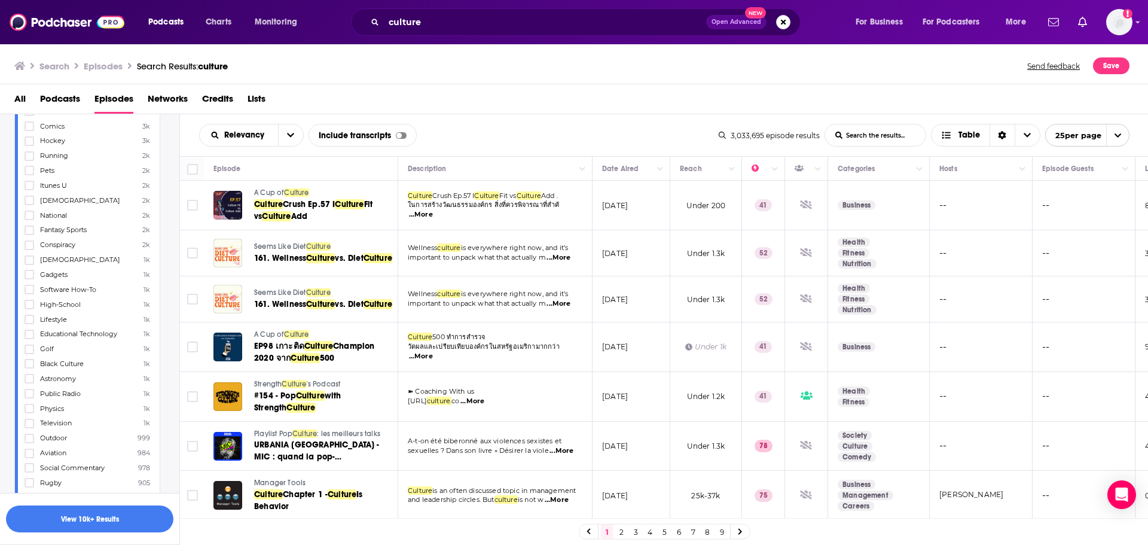
scroll to position [1525, 0]
click at [30, 279] on icon at bounding box center [29, 277] width 7 height 5
click at [30, 286] on icon at bounding box center [29, 289] width 7 height 7
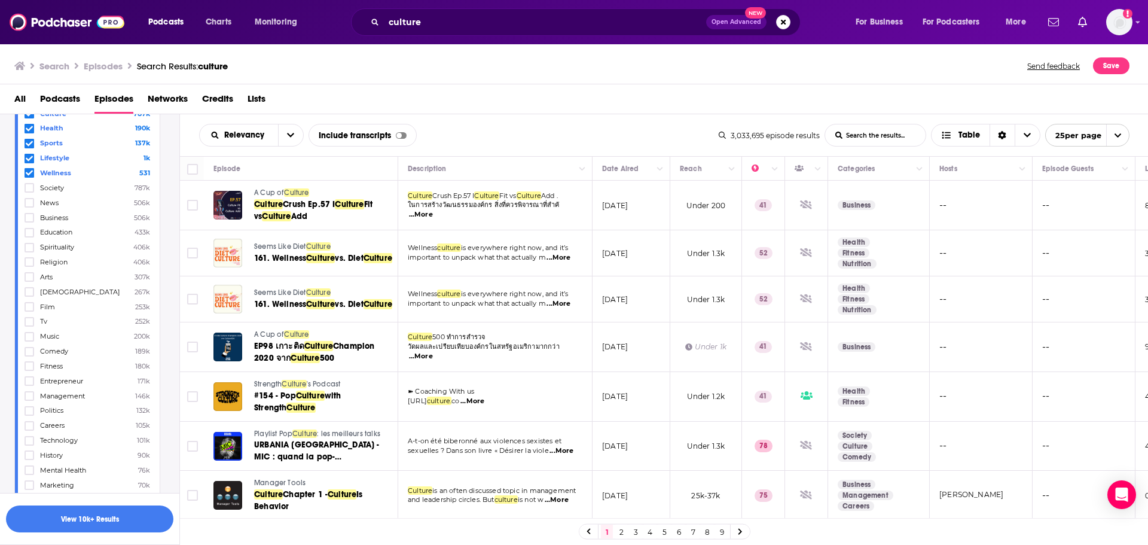
click at [31, 366] on icon at bounding box center [29, 365] width 7 height 7
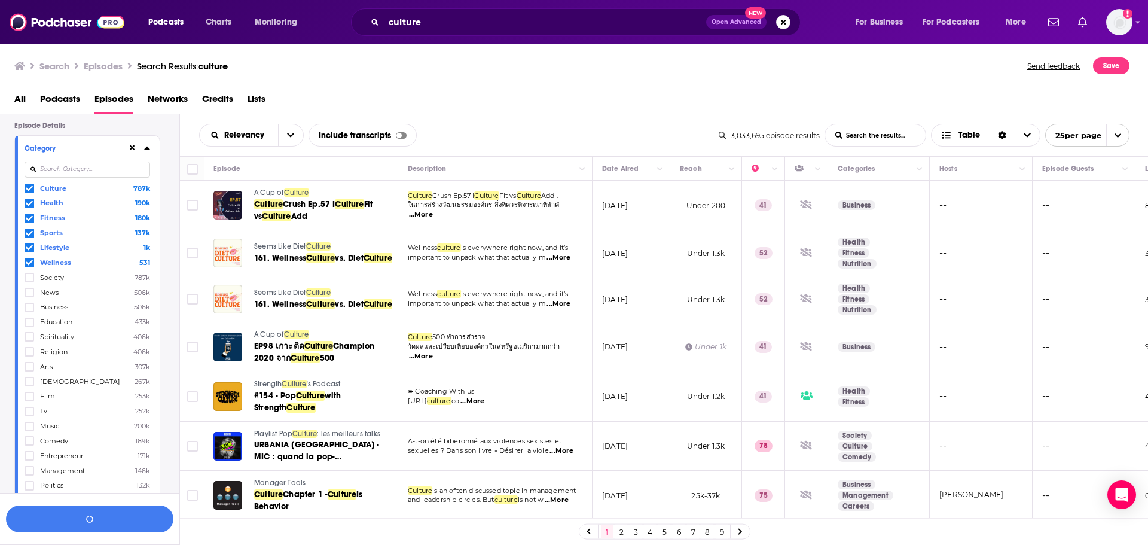
scroll to position [0, 0]
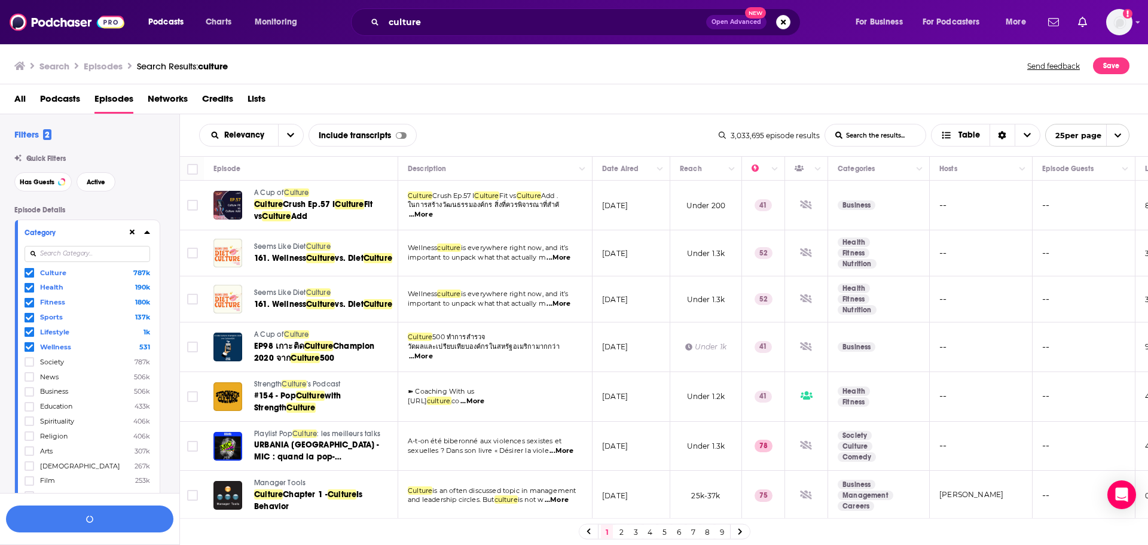
click at [146, 231] on icon at bounding box center [146, 232] width 5 height 3
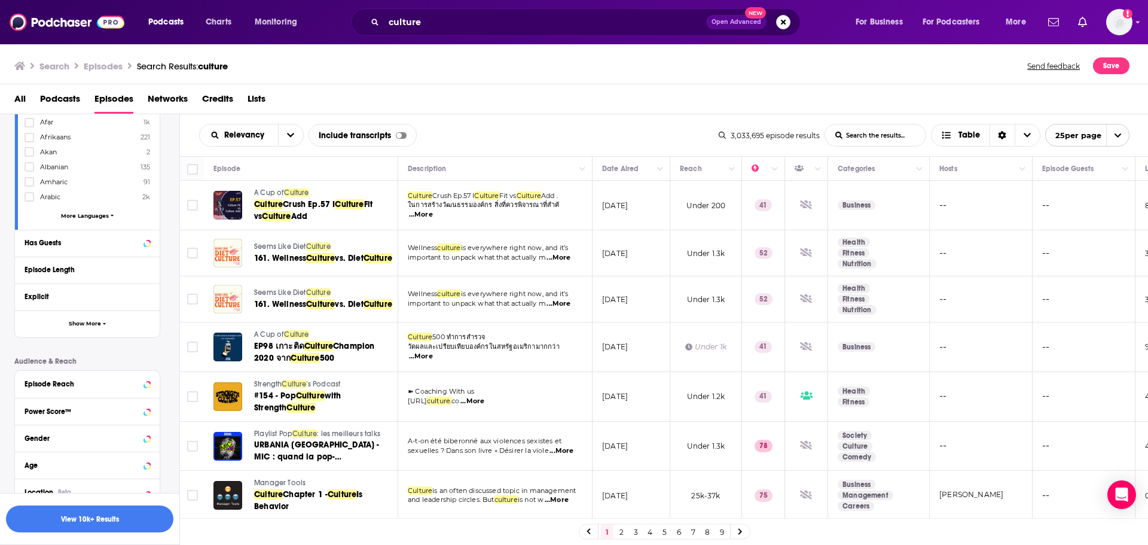
scroll to position [239, 0]
click at [86, 325] on button "Show More" at bounding box center [87, 319] width 145 height 27
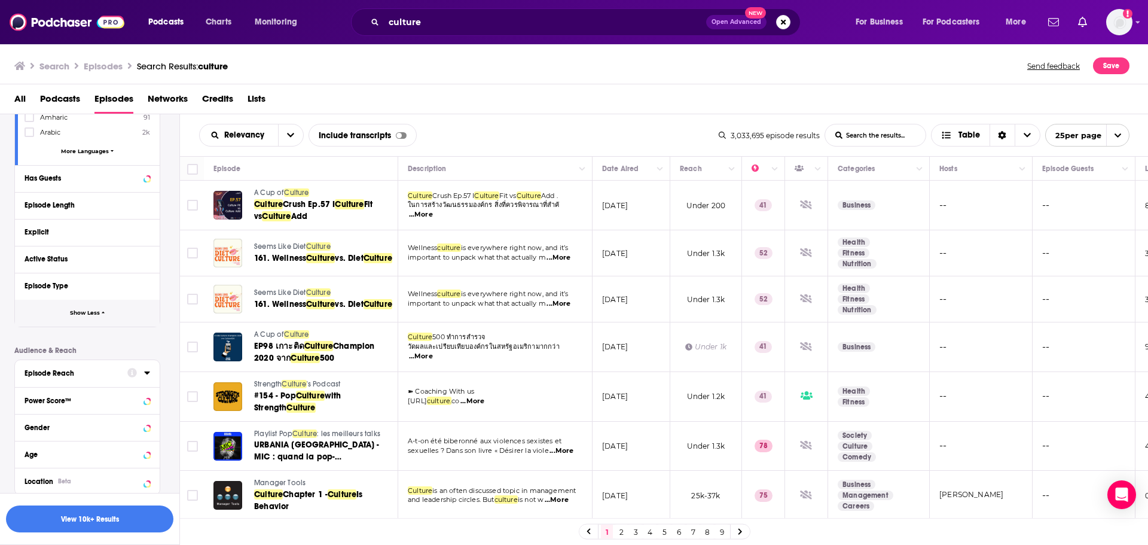
scroll to position [342, 0]
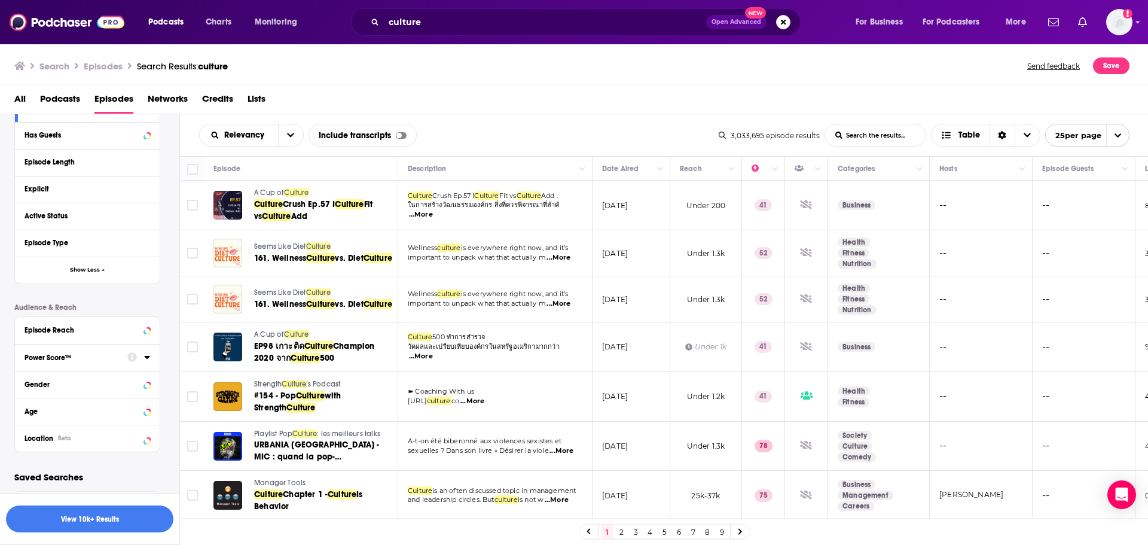
click at [139, 355] on div at bounding box center [138, 356] width 23 height 15
click at [145, 359] on icon at bounding box center [147, 357] width 6 height 10
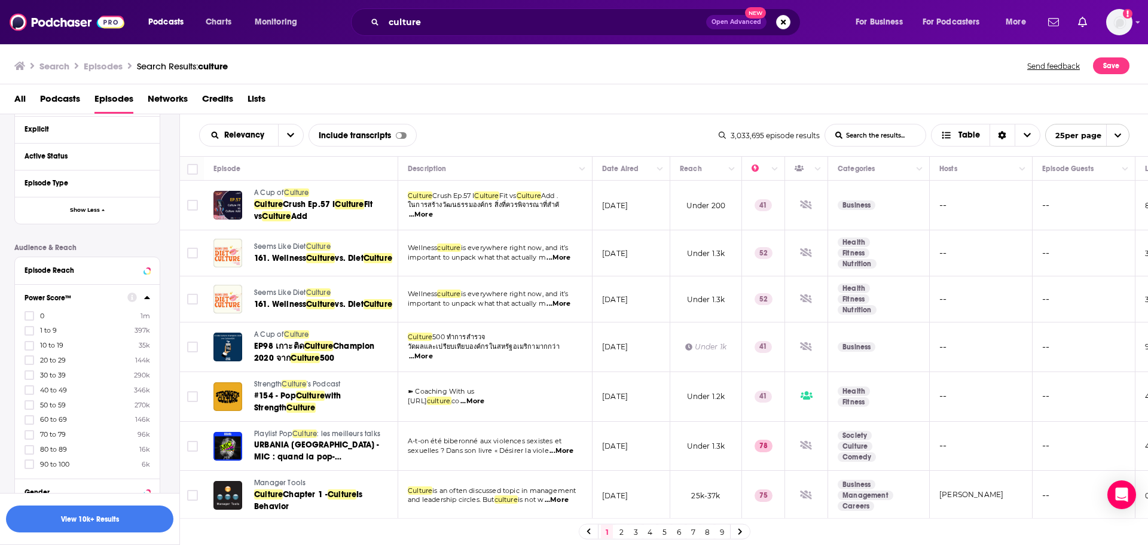
scroll to position [462, 0]
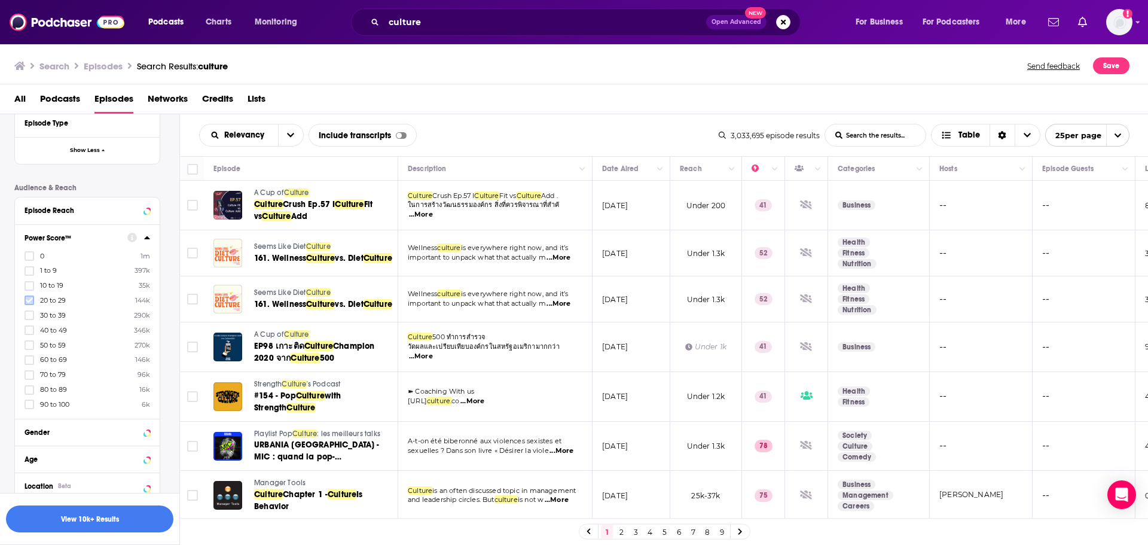
click at [32, 298] on icon at bounding box center [29, 300] width 7 height 5
click at [29, 314] on icon at bounding box center [29, 314] width 7 height 7
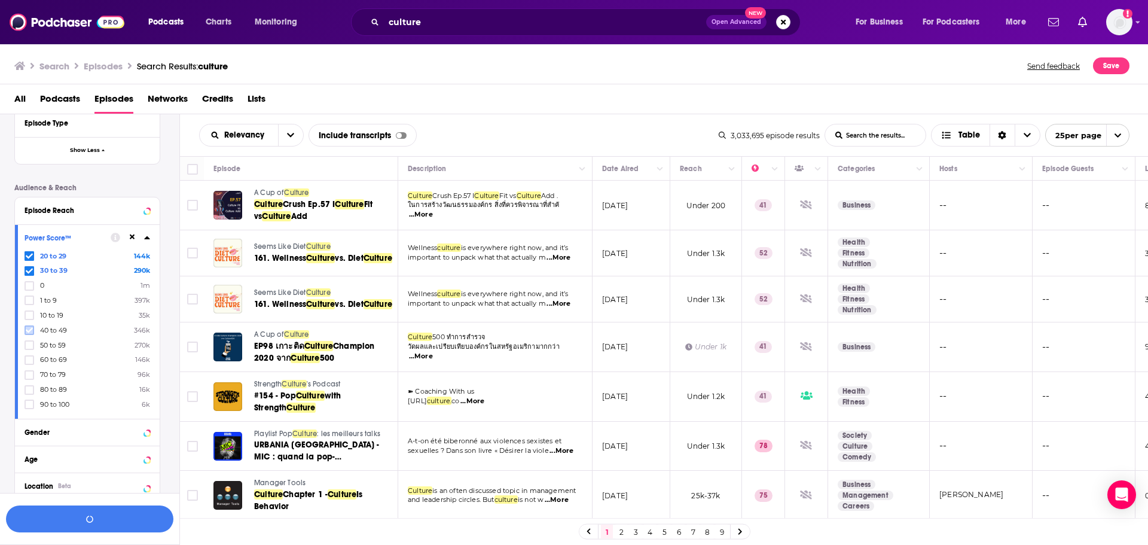
click at [25, 331] on label at bounding box center [30, 330] width 10 height 10
click at [29, 345] on icon at bounding box center [29, 345] width 7 height 5
click at [27, 359] on icon at bounding box center [29, 359] width 7 height 7
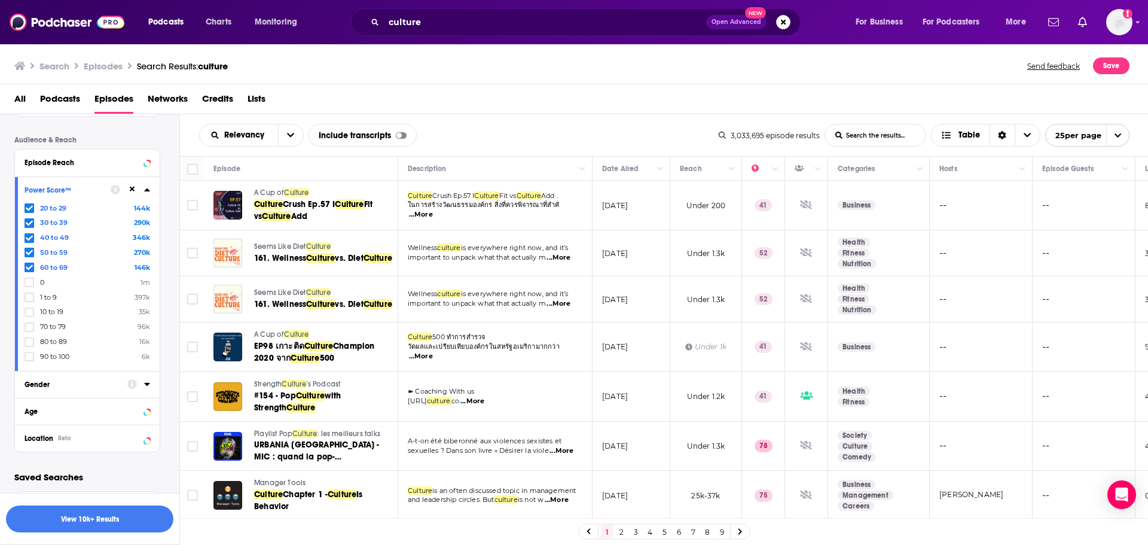
click at [128, 389] on div at bounding box center [138, 383] width 23 height 15
click at [140, 385] on div at bounding box center [138, 383] width 23 height 15
click at [144, 386] on icon at bounding box center [147, 384] width 6 height 10
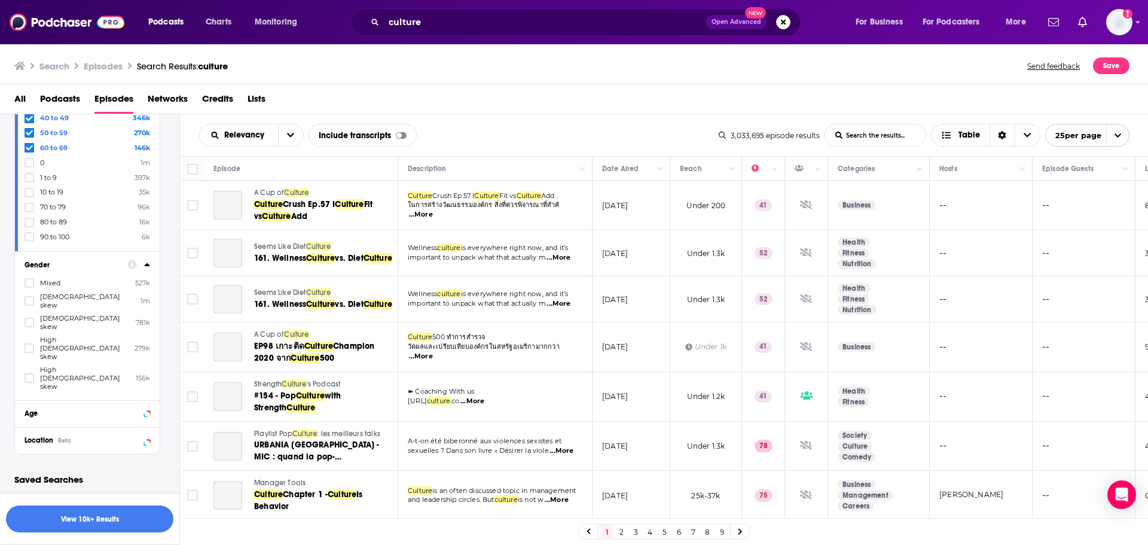
scroll to position [588, 0]
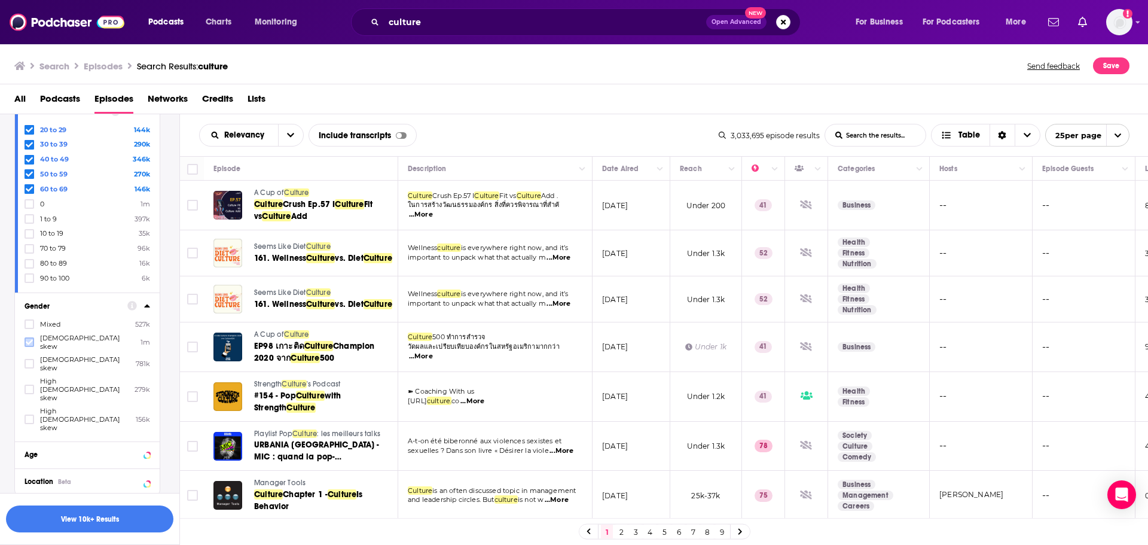
click at [29, 339] on icon at bounding box center [29, 341] width 7 height 7
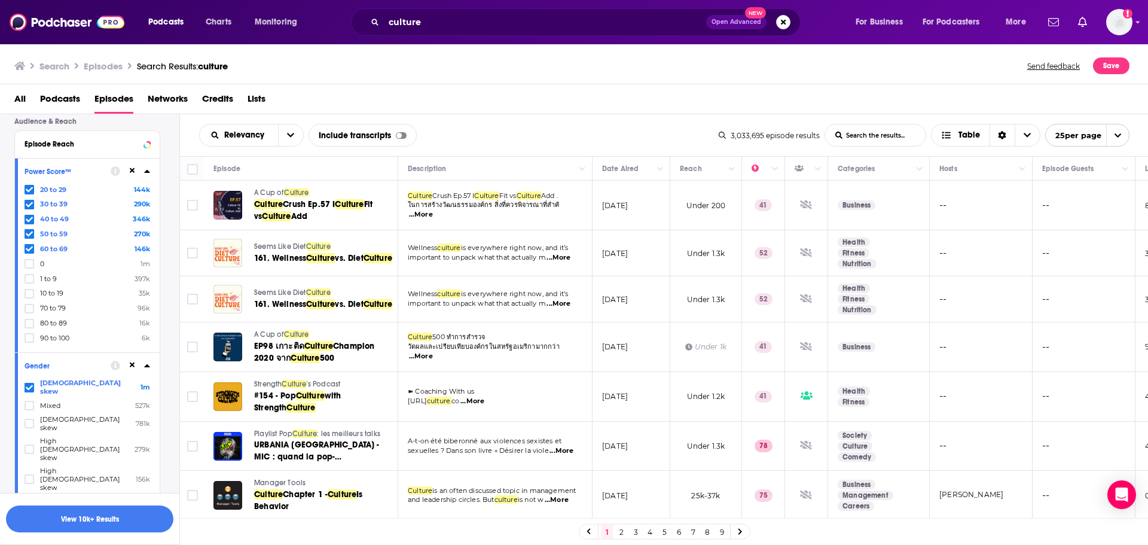
click at [28, 188] on icon at bounding box center [29, 189] width 7 height 7
click at [30, 189] on icon at bounding box center [29, 189] width 7 height 5
click at [28, 277] on icon at bounding box center [29, 278] width 7 height 7
click at [27, 292] on icon at bounding box center [29, 293] width 7 height 7
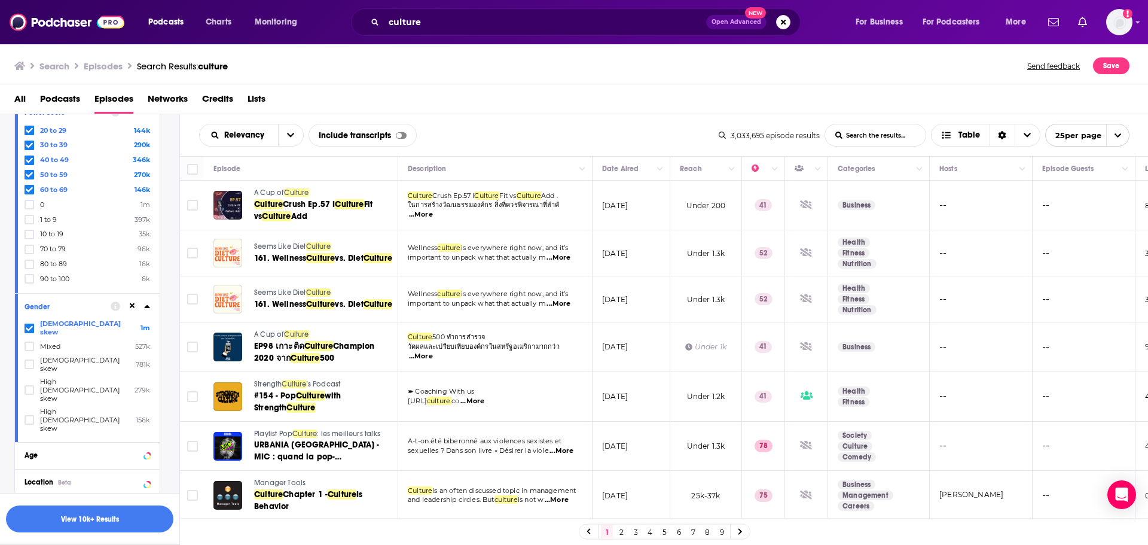
scroll to position [588, 0]
click at [117, 526] on button "View 10k+ Results" at bounding box center [89, 518] width 167 height 27
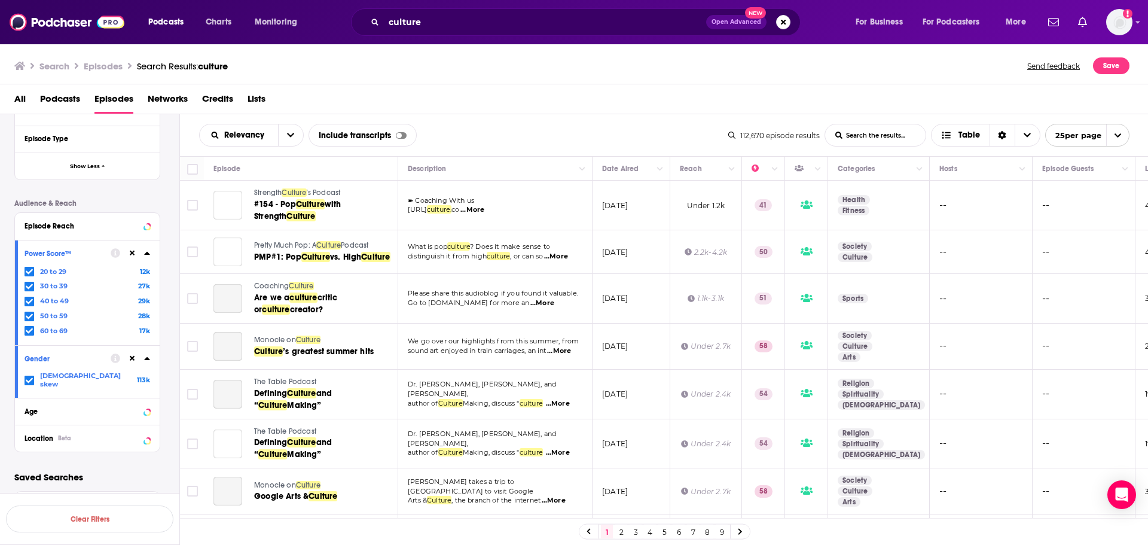
scroll to position [317, 0]
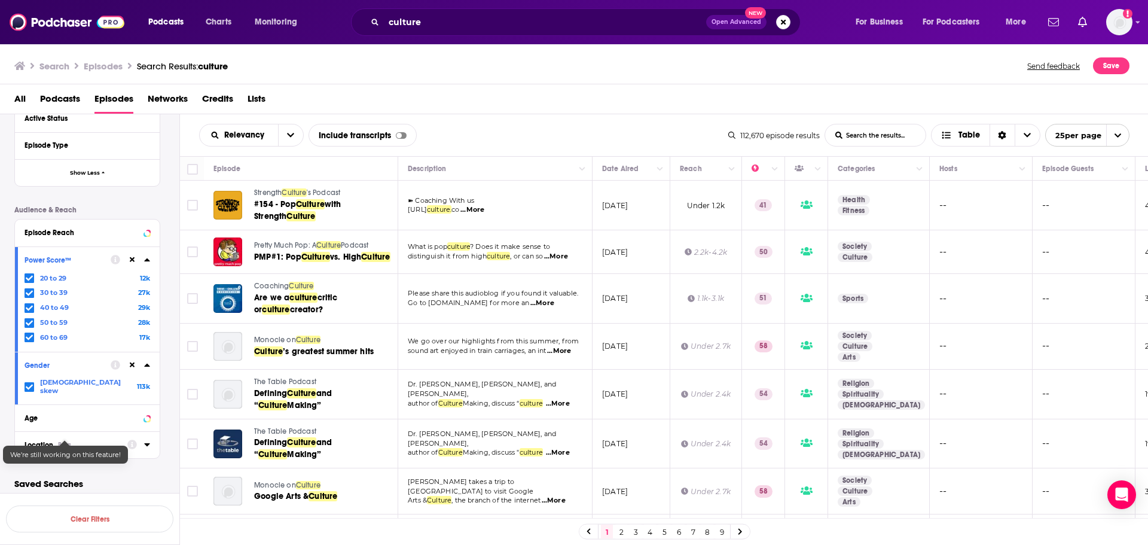
click at [68, 441] on div "Beta" at bounding box center [64, 445] width 13 height 8
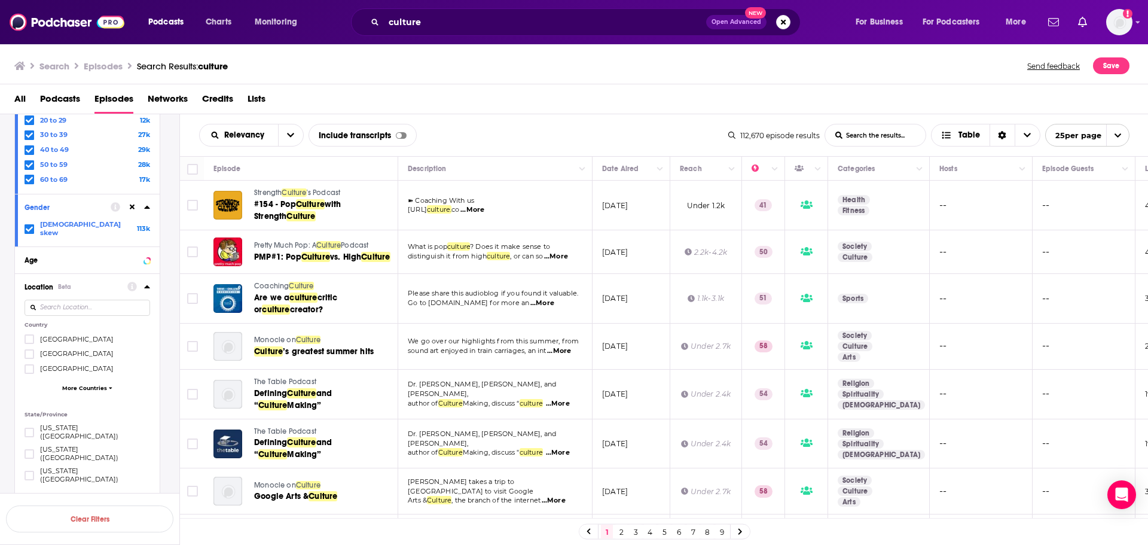
scroll to position [496, 0]
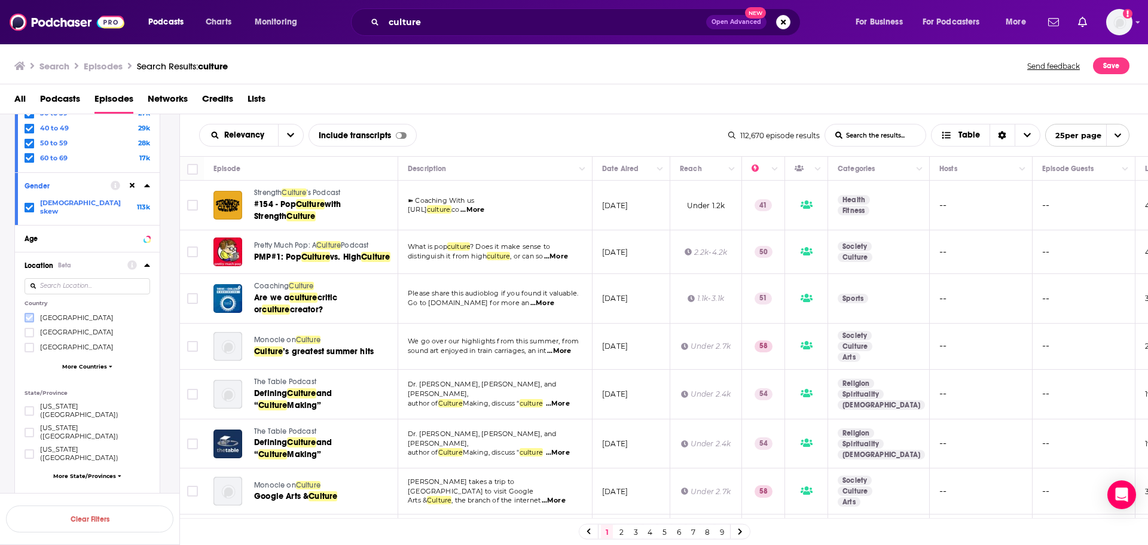
click at [32, 315] on icon at bounding box center [29, 317] width 7 height 5
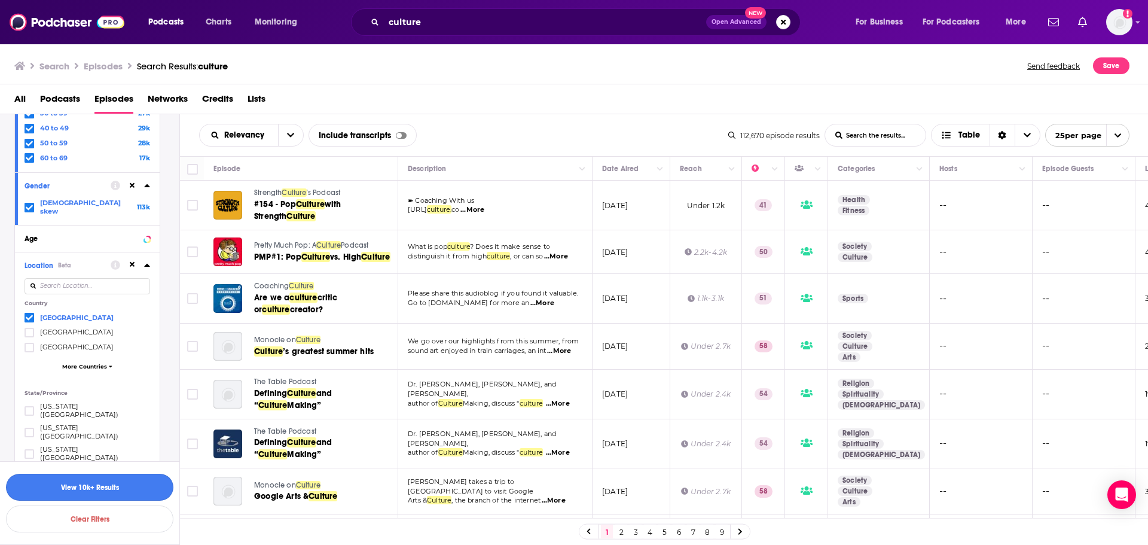
click at [107, 484] on button "View 10k+ Results" at bounding box center [89, 487] width 167 height 27
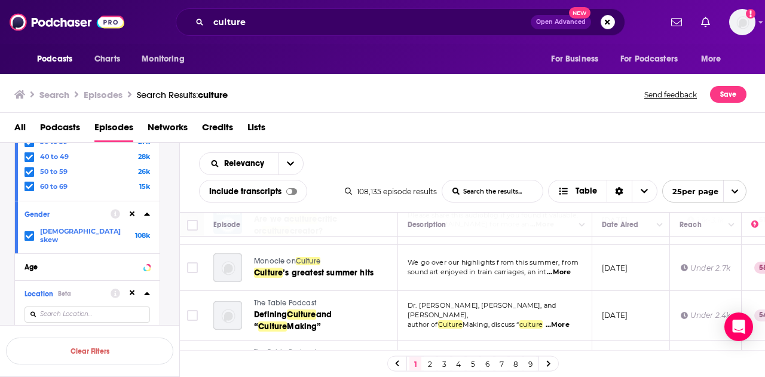
scroll to position [89, 0]
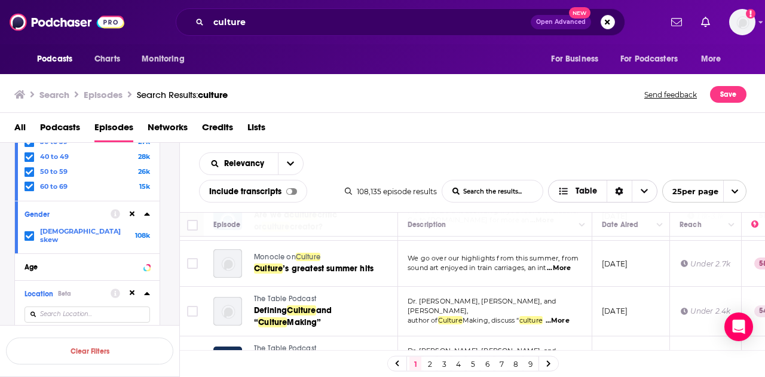
click at [594, 187] on span "Table" at bounding box center [587, 191] width 22 height 8
click at [585, 207] on div "Card" at bounding box center [602, 213] width 109 height 20
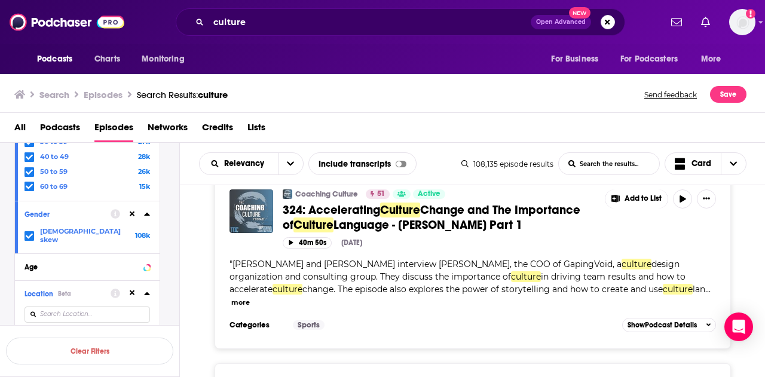
scroll to position [1296, 0]
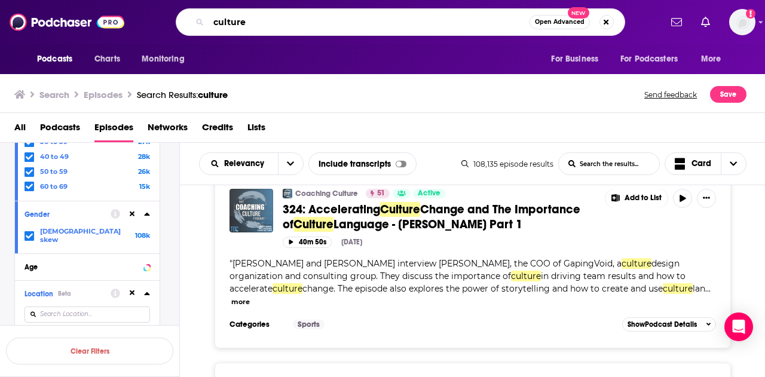
click at [270, 23] on input "culture" at bounding box center [369, 22] width 321 height 19
type input "wellness"
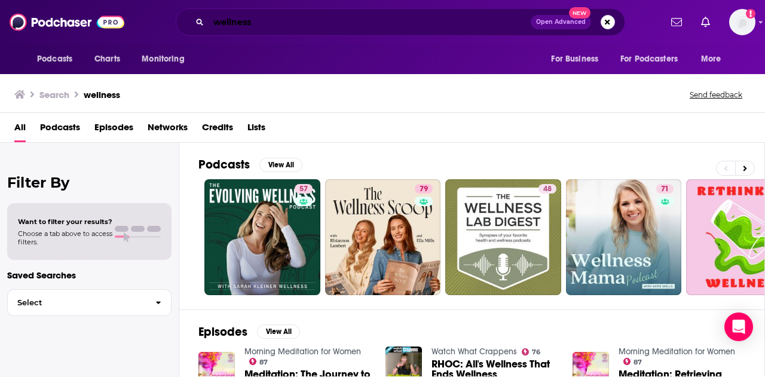
click at [462, 22] on input "wellness" at bounding box center [370, 22] width 322 height 19
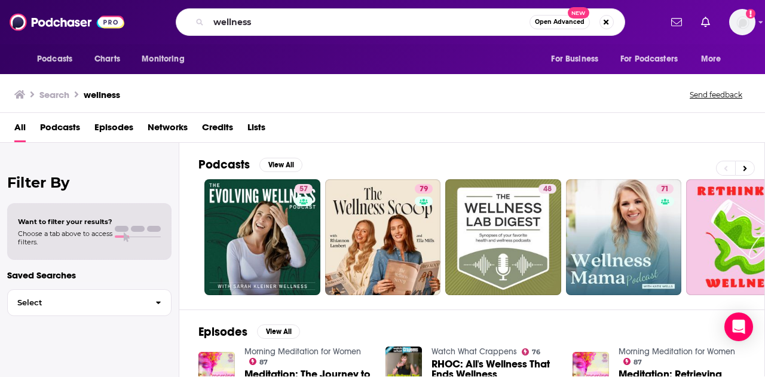
click at [496, 126] on div "All Podcasts Episodes Networks Credits Lists" at bounding box center [384, 130] width 741 height 25
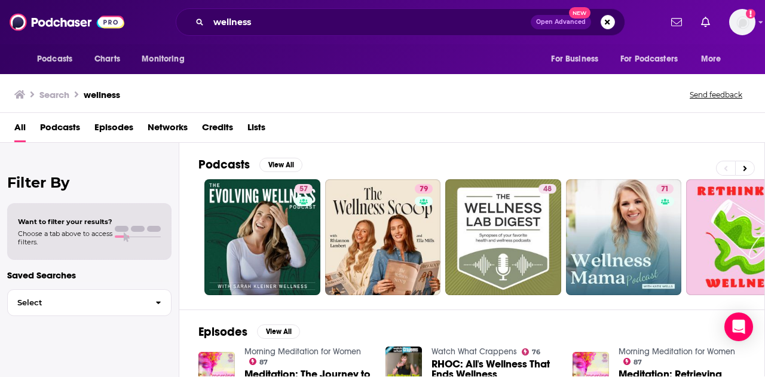
click at [109, 125] on span "Episodes" at bounding box center [113, 130] width 39 height 25
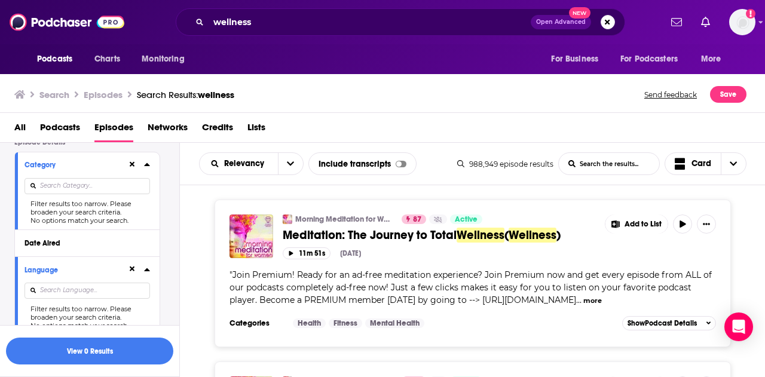
scroll to position [97, 0]
click at [96, 188] on input at bounding box center [88, 186] width 126 height 16
click at [143, 166] on div at bounding box center [138, 164] width 23 height 15
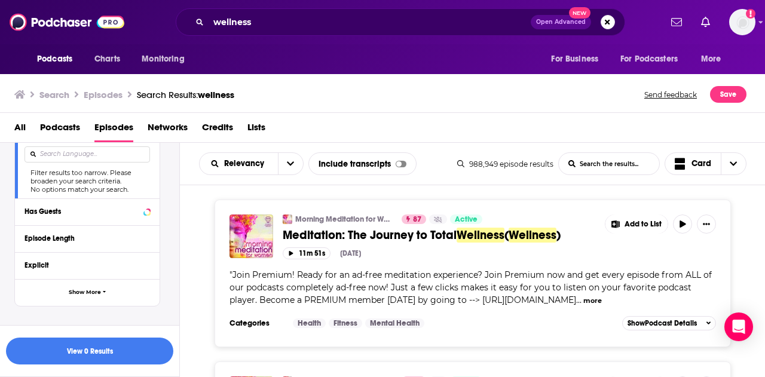
scroll to position [233, 0]
click at [87, 294] on button "Show More" at bounding box center [87, 292] width 145 height 27
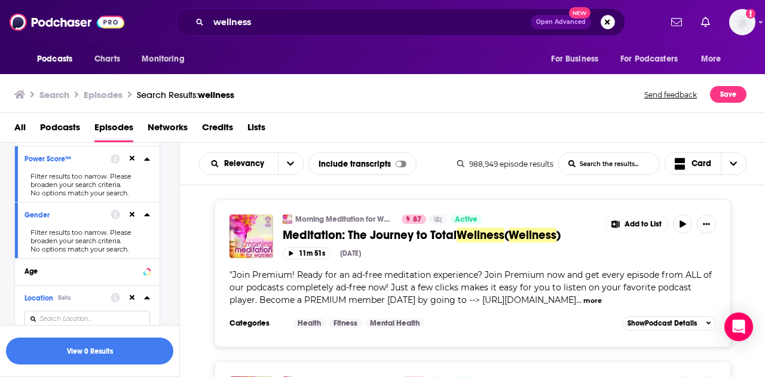
scroll to position [512, 0]
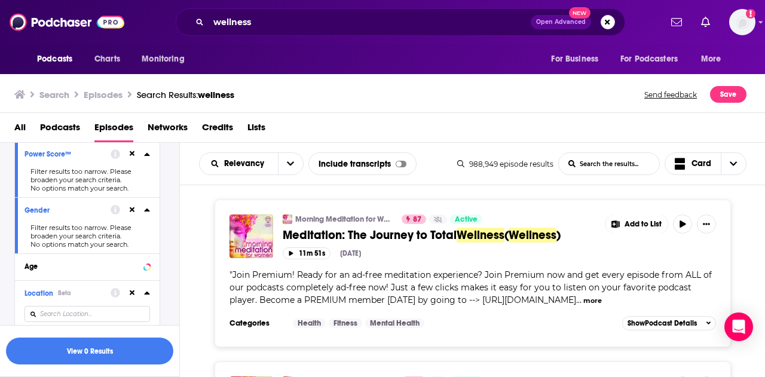
click at [133, 207] on icon at bounding box center [132, 209] width 5 height 5
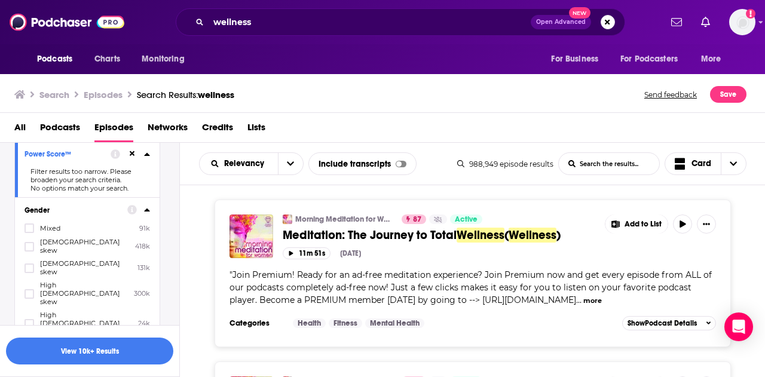
click at [130, 156] on button at bounding box center [132, 154] width 10 height 10
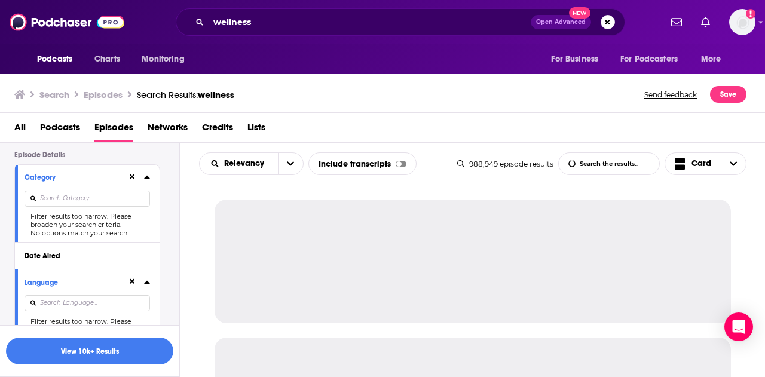
scroll to position [69, 0]
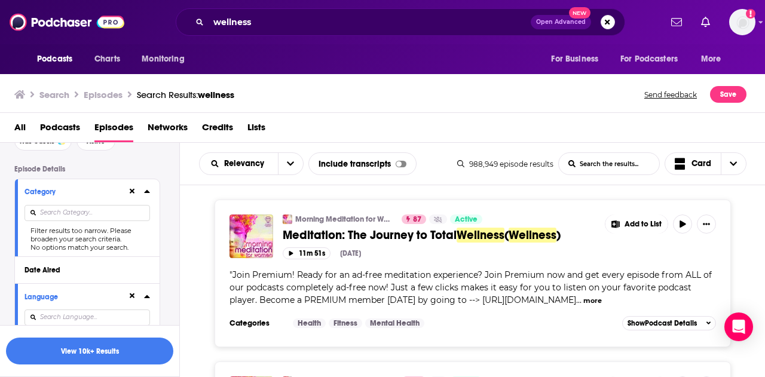
click at [130, 297] on icon at bounding box center [132, 296] width 5 height 5
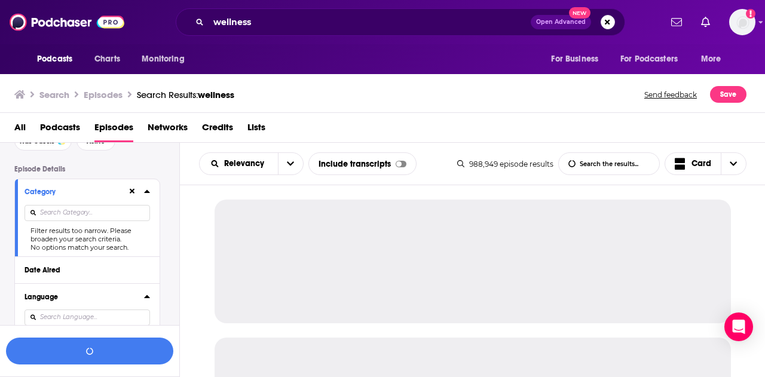
click at [131, 193] on icon at bounding box center [132, 191] width 5 height 5
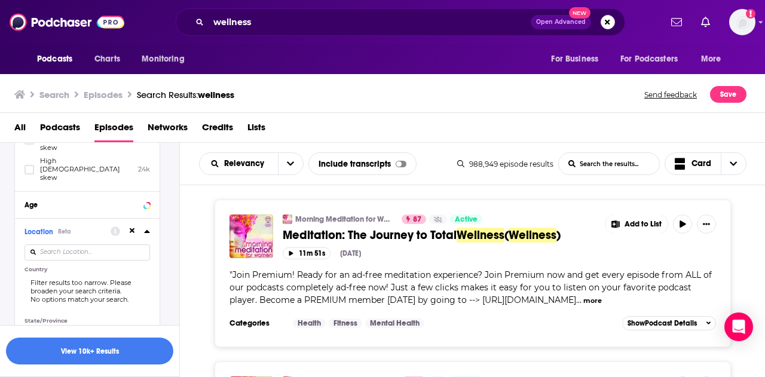
scroll to position [1028, 0]
click at [132, 228] on icon at bounding box center [132, 232] width 5 height 8
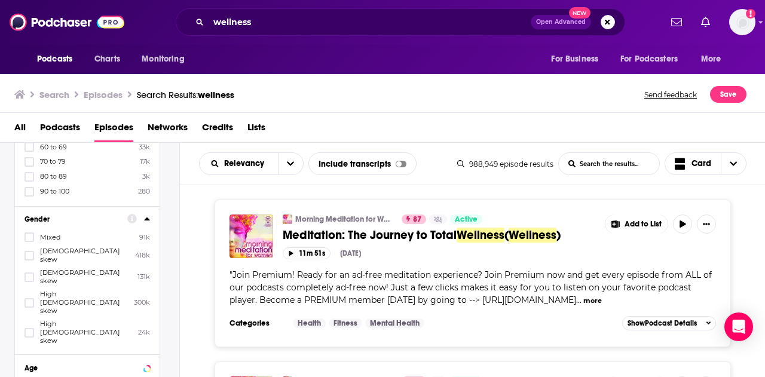
scroll to position [860, 0]
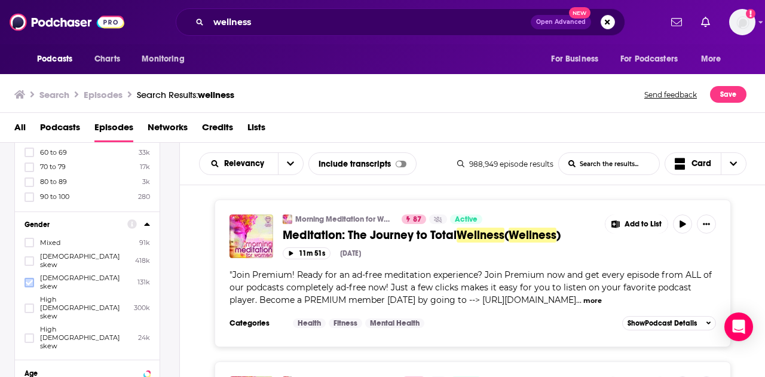
click at [31, 280] on icon at bounding box center [29, 282] width 7 height 5
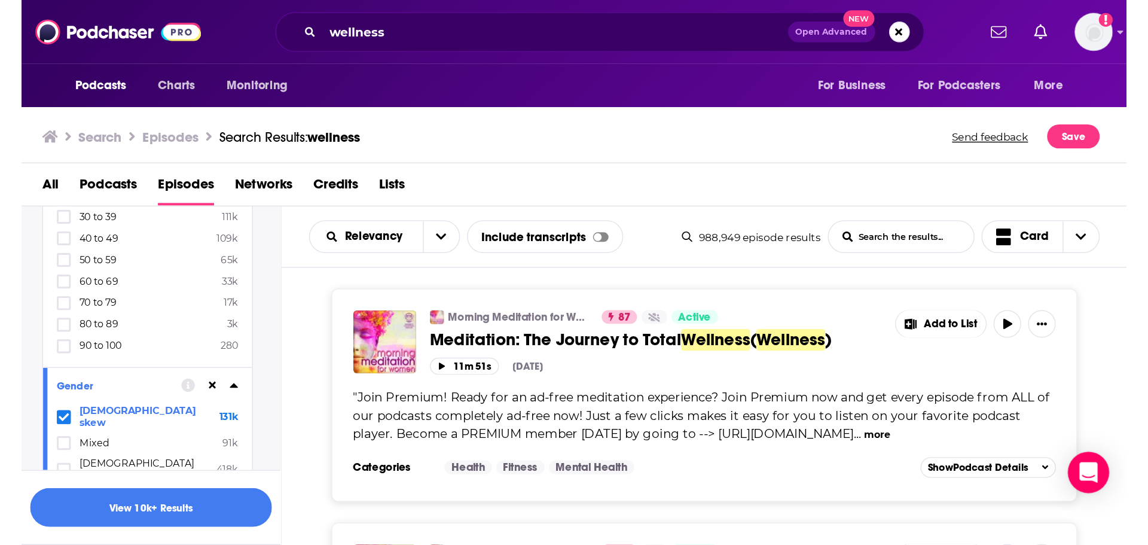
scroll to position [799, 0]
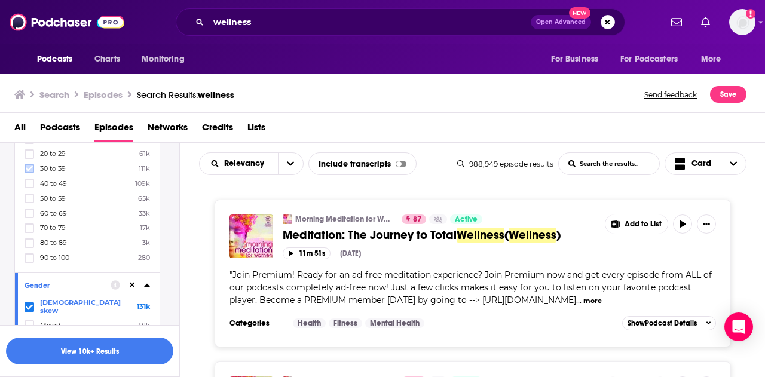
click at [26, 165] on icon at bounding box center [29, 168] width 7 height 7
click at [30, 180] on icon at bounding box center [29, 183] width 7 height 7
click at [31, 196] on icon at bounding box center [29, 198] width 7 height 5
click at [32, 209] on label at bounding box center [30, 214] width 10 height 10
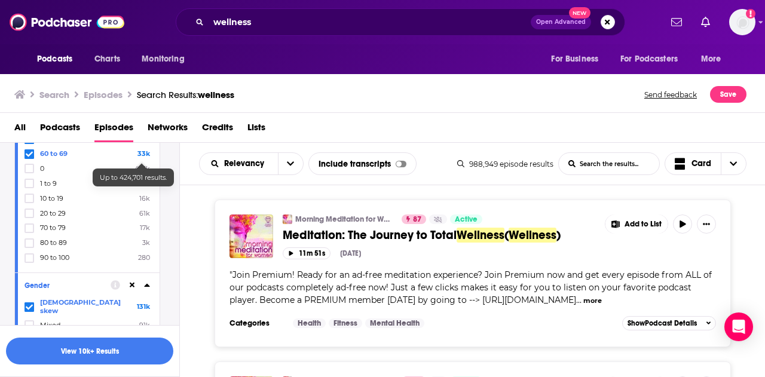
click at [139, 164] on span "425k" at bounding box center [143, 168] width 16 height 8
click at [29, 172] on input "multiSelectOption--1-4" at bounding box center [29, 172] width 0 height 0
click at [139, 164] on span "33k" at bounding box center [144, 168] width 13 height 8
click at [29, 171] on input "multiSelectOption-60-4" at bounding box center [29, 171] width 0 height 0
click at [445, 86] on div "Search Episodes Search Results: wellness Send feedback Save" at bounding box center [380, 94] width 732 height 17
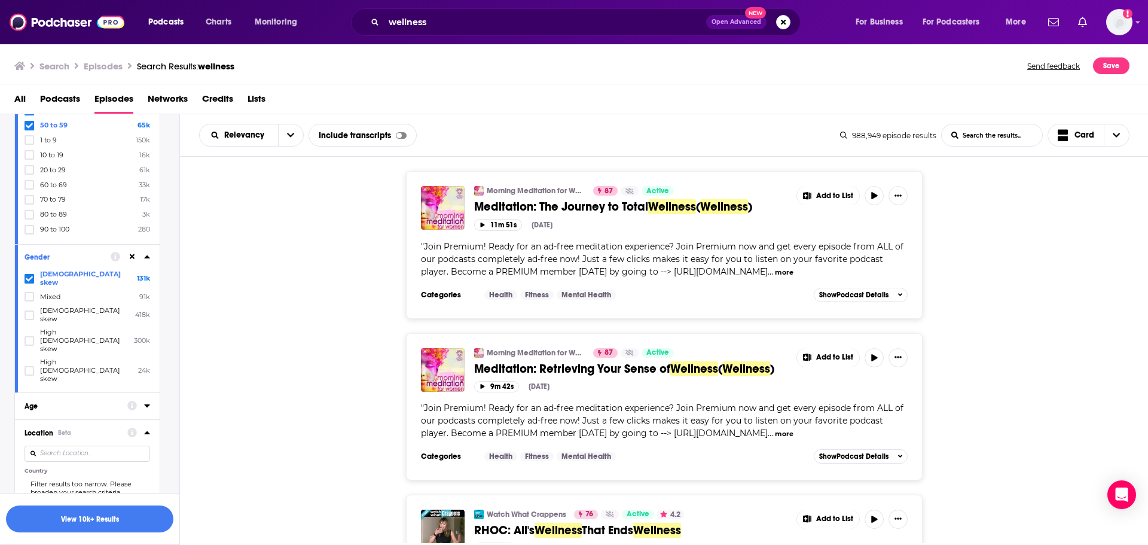
click at [564, 91] on div "All Podcasts Episodes Networks Credits Lists" at bounding box center [576, 101] width 1125 height 25
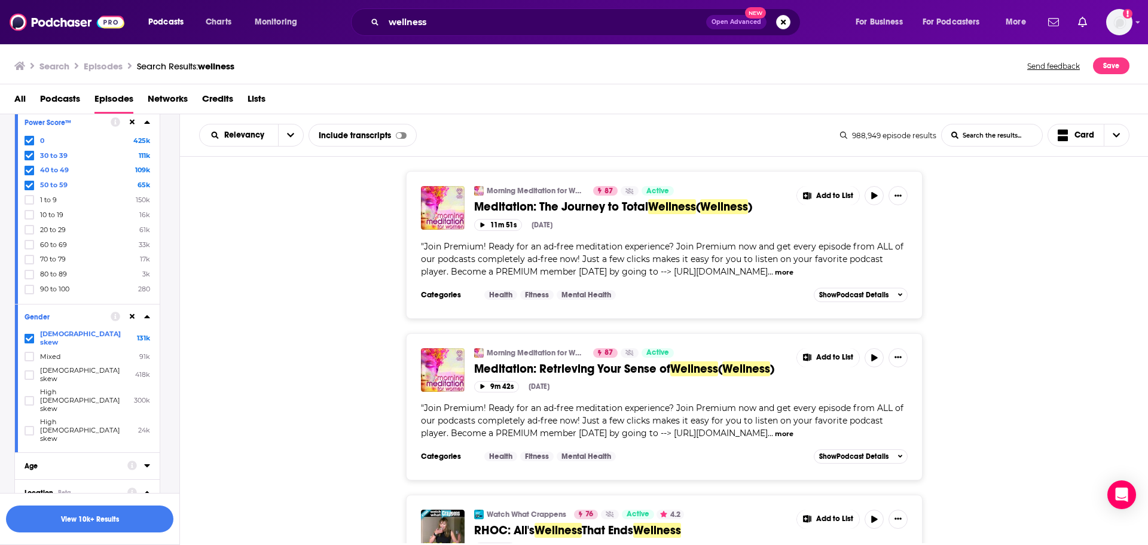
scroll to position [931, 0]
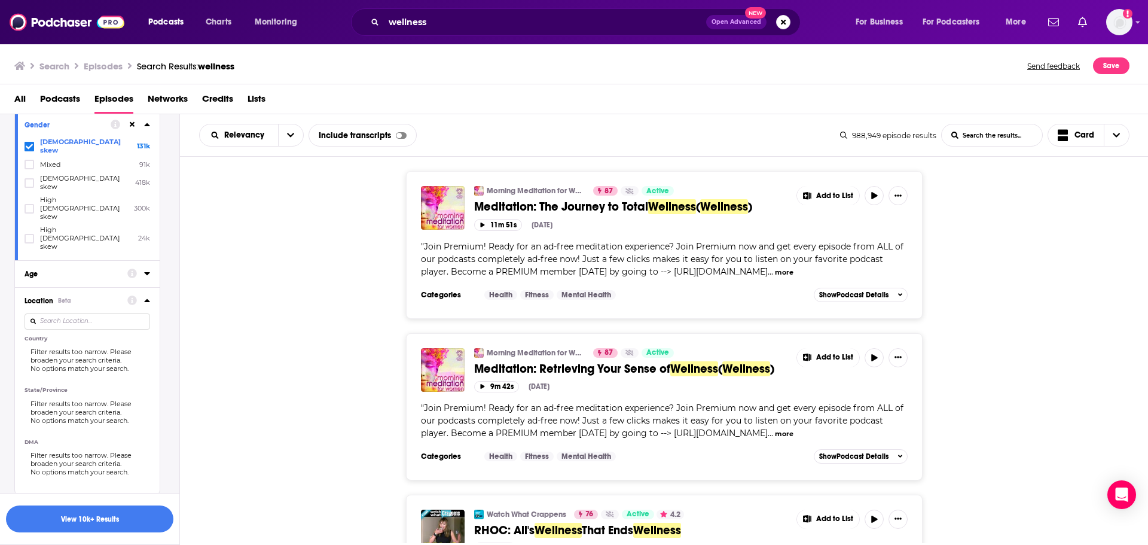
click at [62, 313] on input at bounding box center [88, 321] width 126 height 16
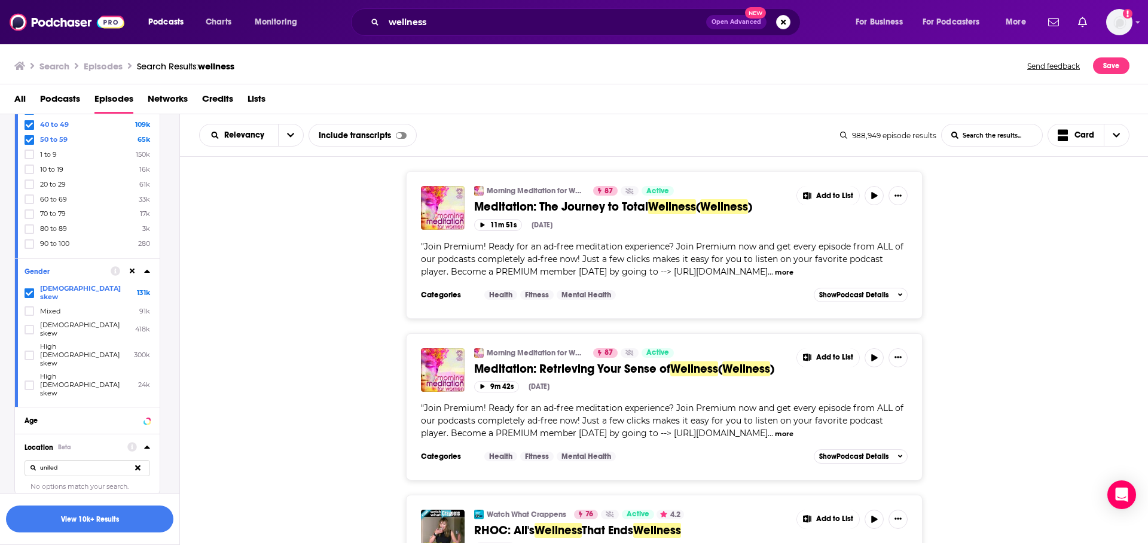
type input "united"
click at [133, 454] on button at bounding box center [138, 468] width 25 height 28
click at [100, 460] on input at bounding box center [88, 468] width 126 height 16
type input "u"
click at [117, 520] on button "View 10k+ Results" at bounding box center [89, 518] width 167 height 27
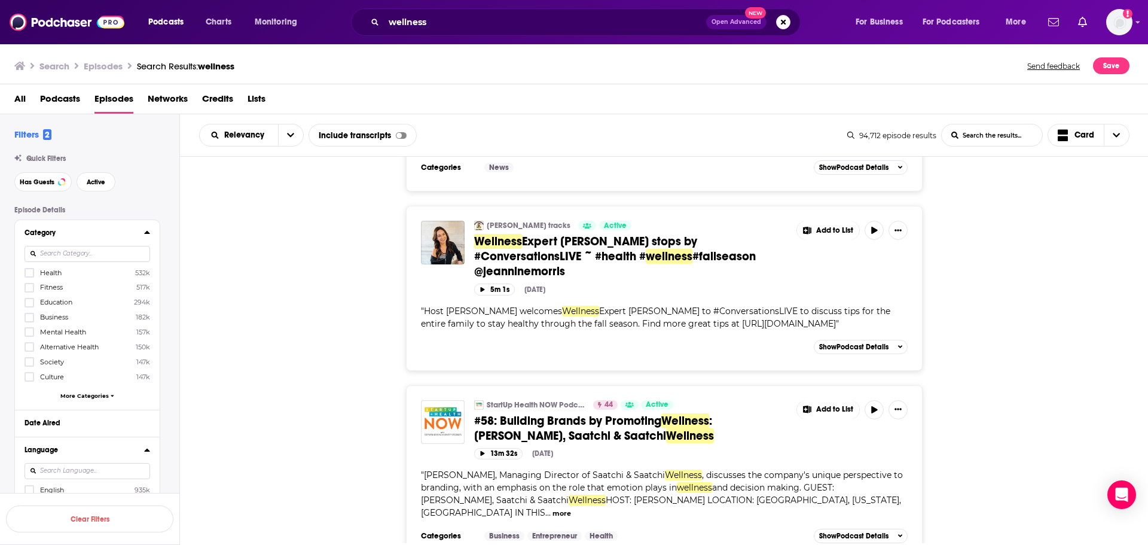
scroll to position [837, 0]
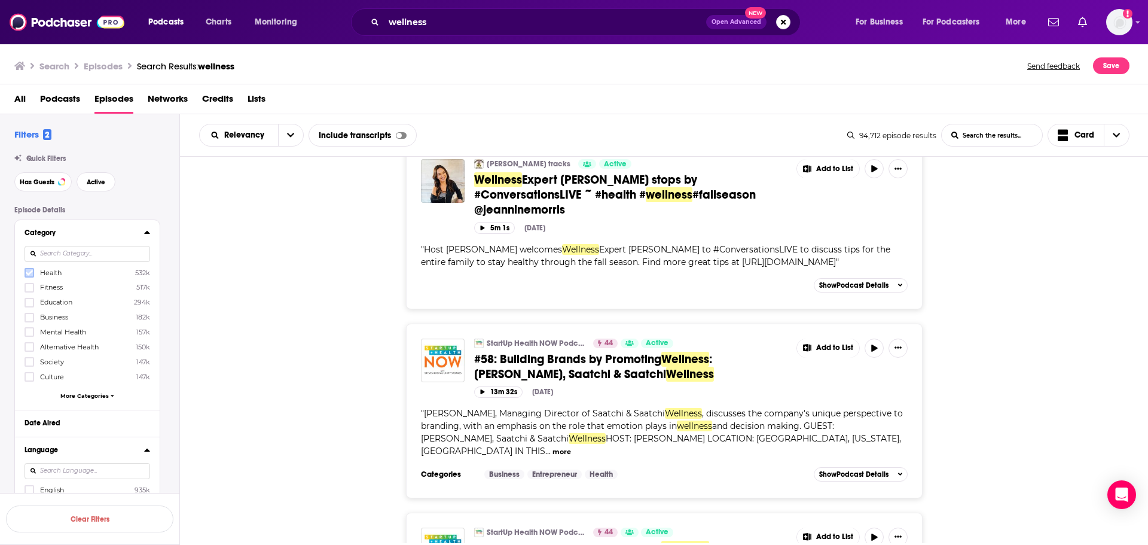
click at [32, 268] on label at bounding box center [30, 273] width 10 height 10
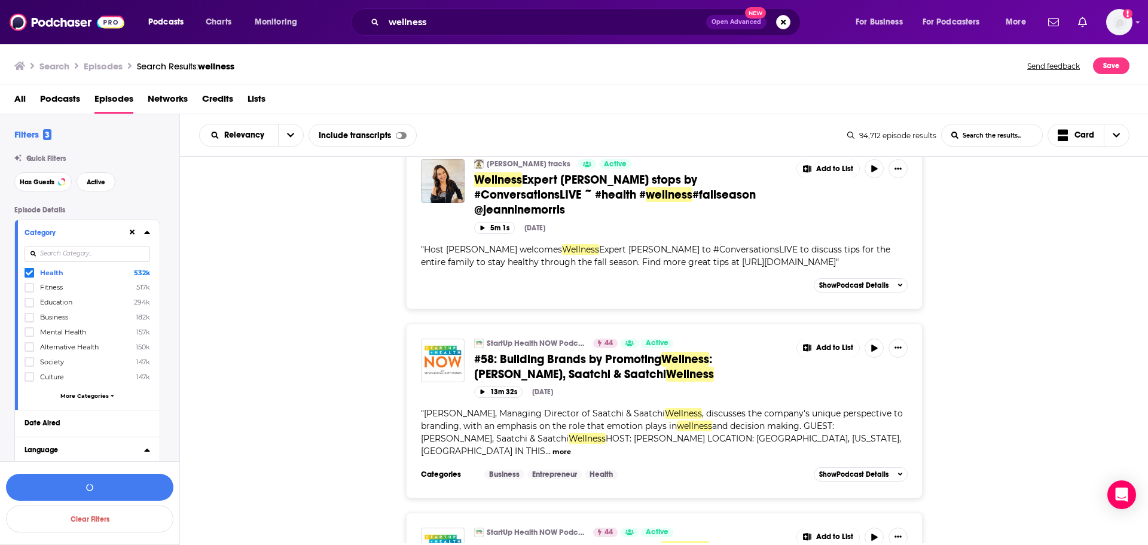
click at [21, 286] on div "Category Health 532k Fitness 517k Education 294k Business 182k Mental Health 15…" at bounding box center [87, 315] width 145 height 190
click at [29, 289] on icon at bounding box center [29, 287] width 7 height 5
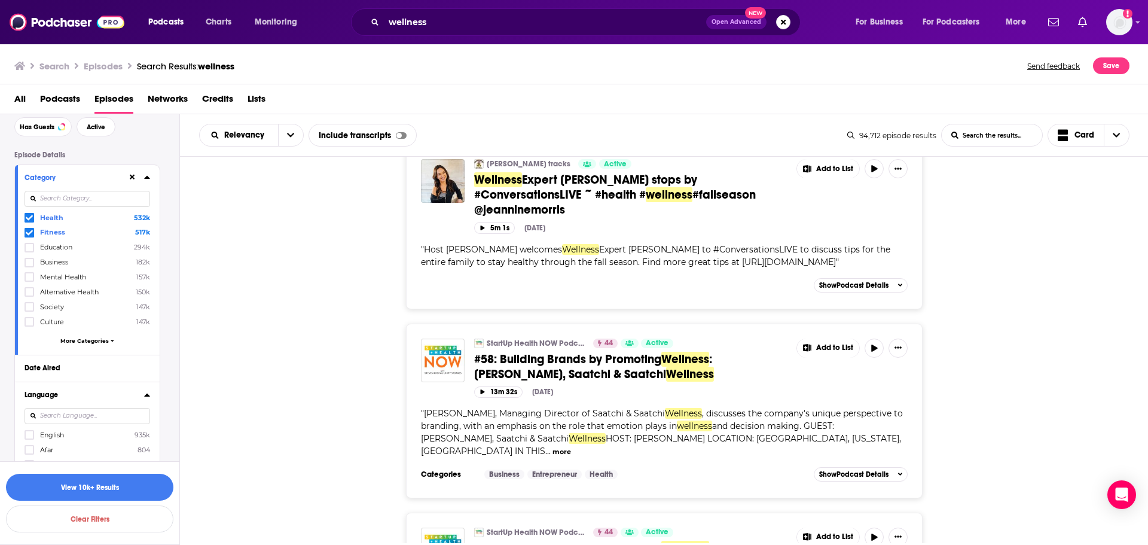
scroll to position [120, 0]
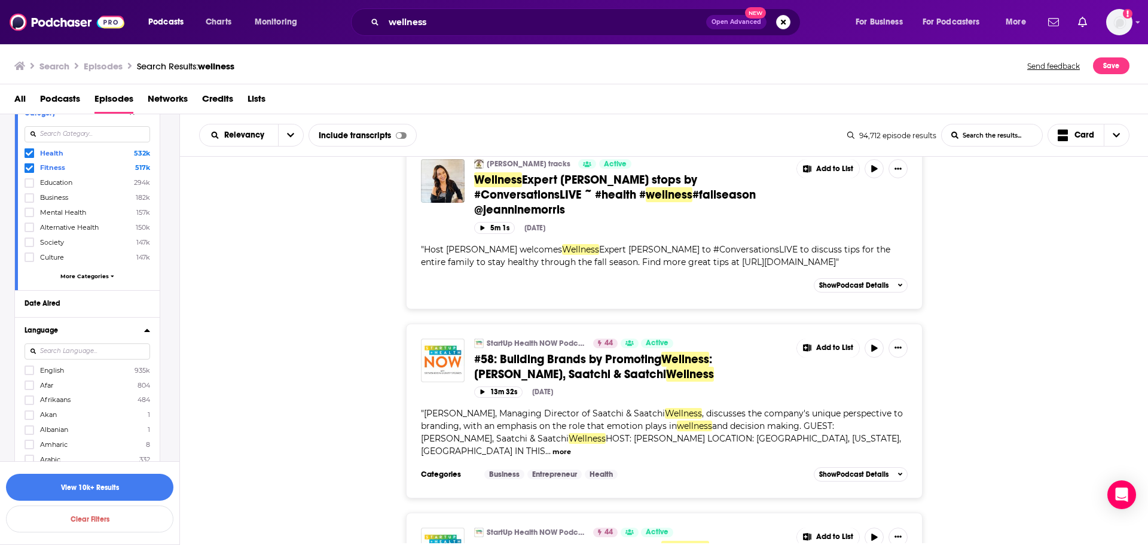
click at [69, 274] on span "More Categories" at bounding box center [84, 276] width 48 height 7
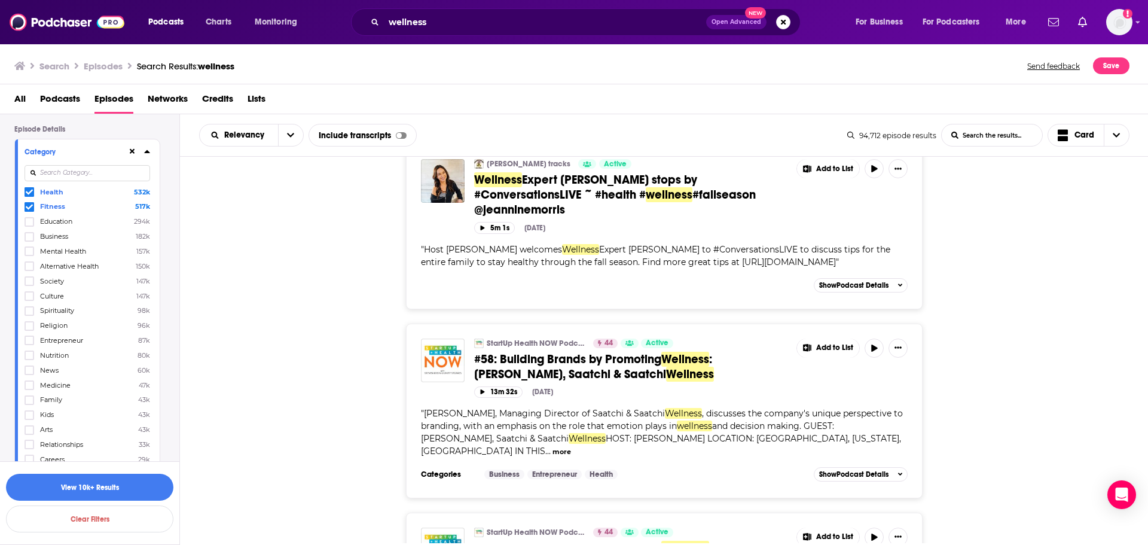
scroll to position [0, 0]
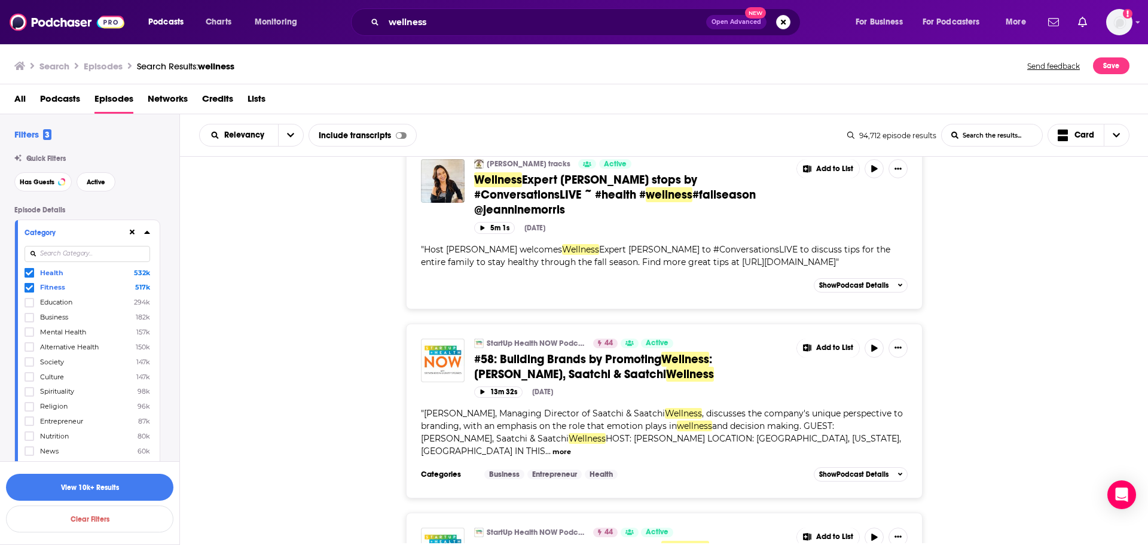
click at [96, 258] on input at bounding box center [88, 254] width 126 height 16
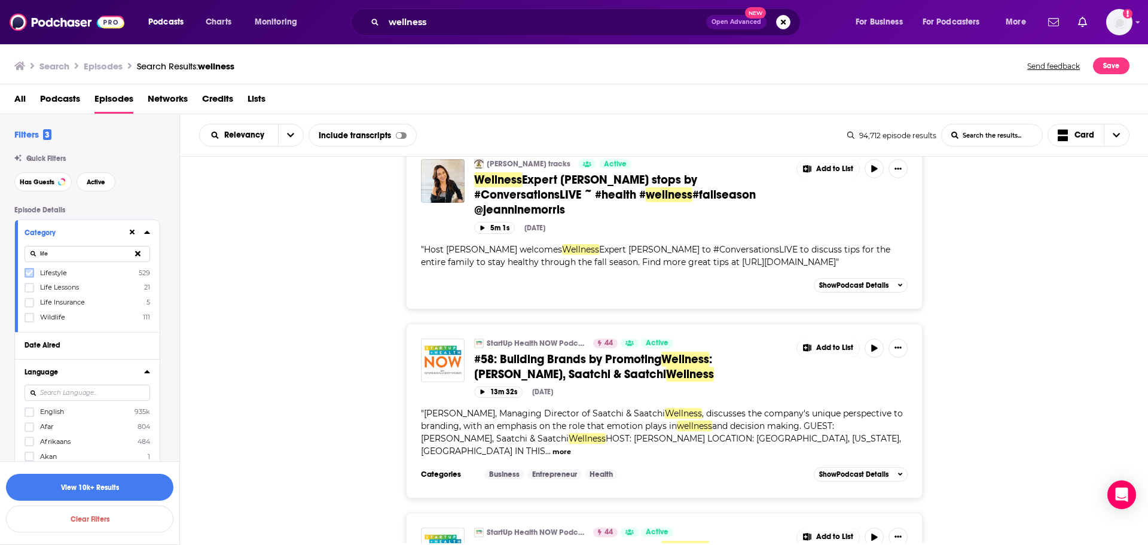
type input "life"
click at [30, 273] on icon at bounding box center [29, 272] width 7 height 5
click at [149, 232] on icon at bounding box center [147, 232] width 6 height 10
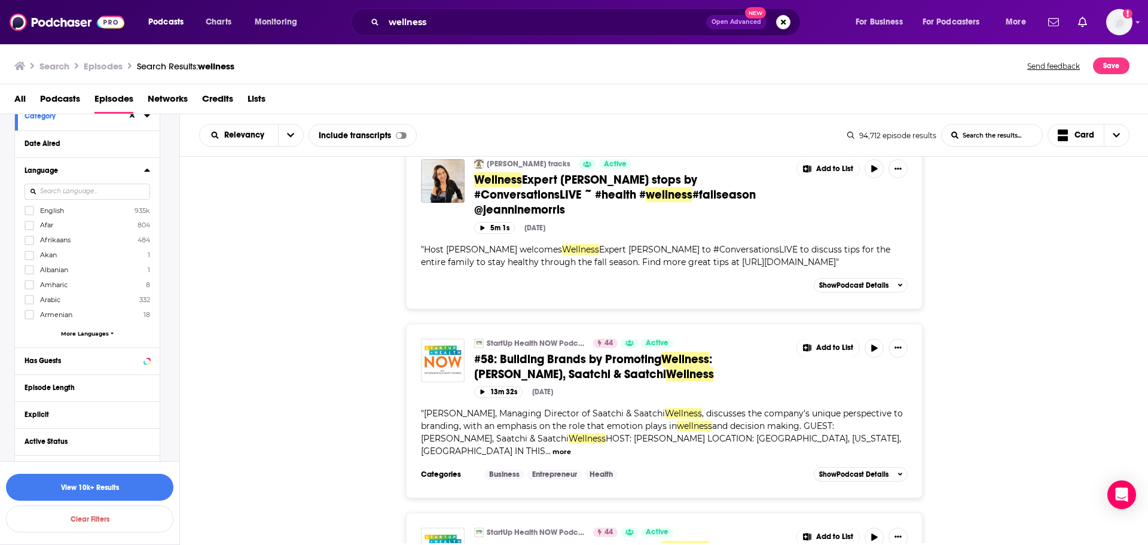
scroll to position [120, 0]
click at [28, 207] on icon at bounding box center [29, 207] width 7 height 7
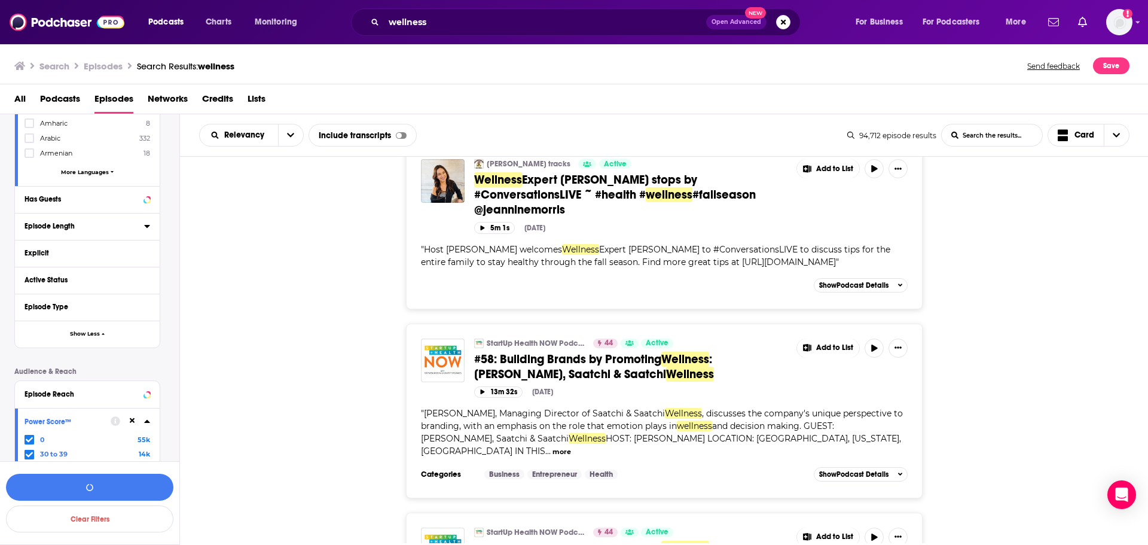
scroll to position [299, 0]
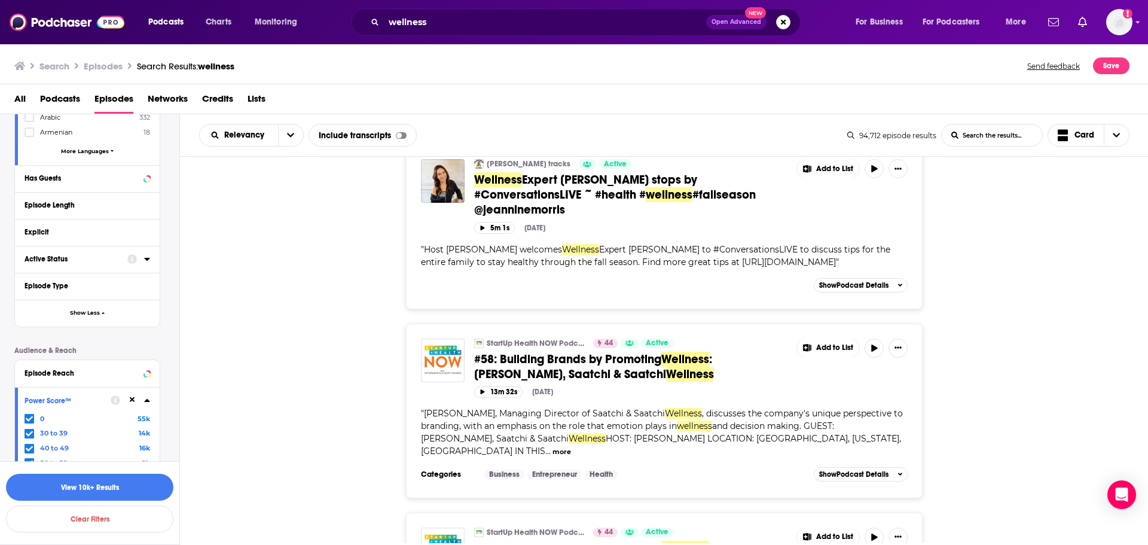
click at [118, 258] on div "Active Status" at bounding box center [72, 259] width 95 height 8
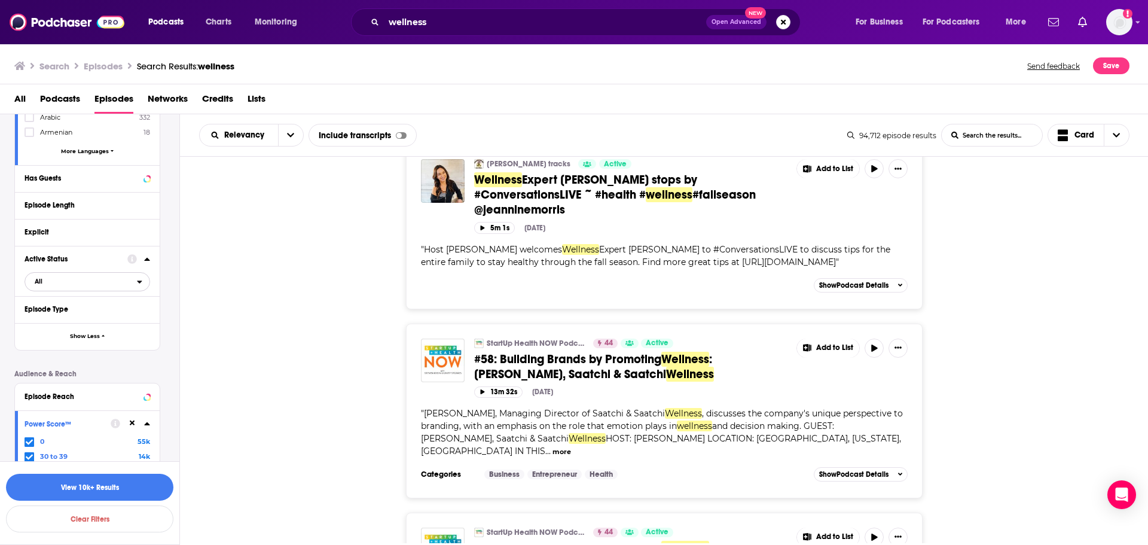
click at [84, 287] on span "All" at bounding box center [81, 281] width 112 height 16
click at [78, 322] on span "Active" at bounding box center [61, 320] width 62 height 7
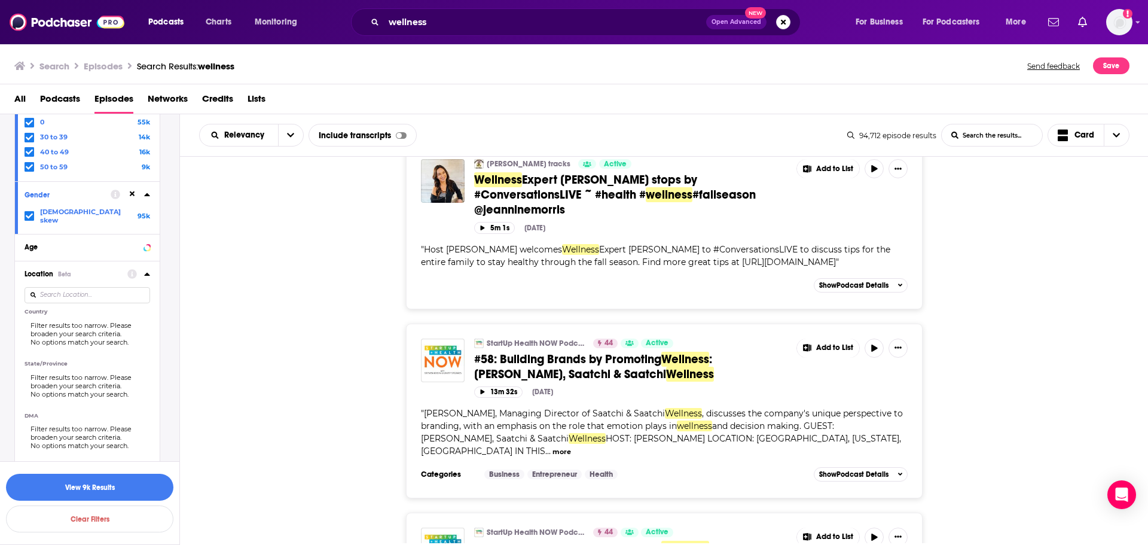
scroll to position [629, 0]
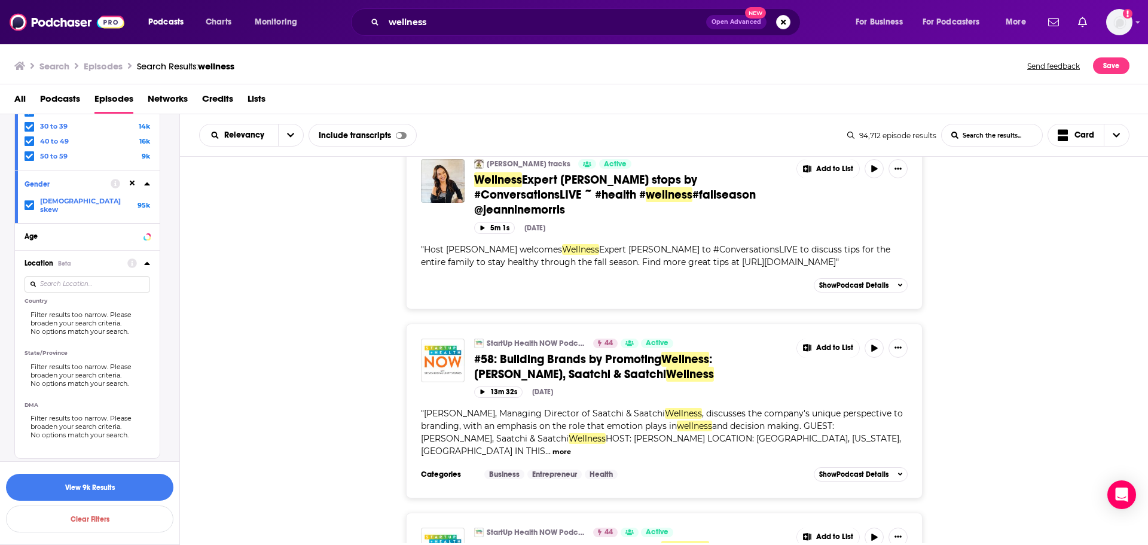
click at [89, 279] on input at bounding box center [88, 284] width 126 height 16
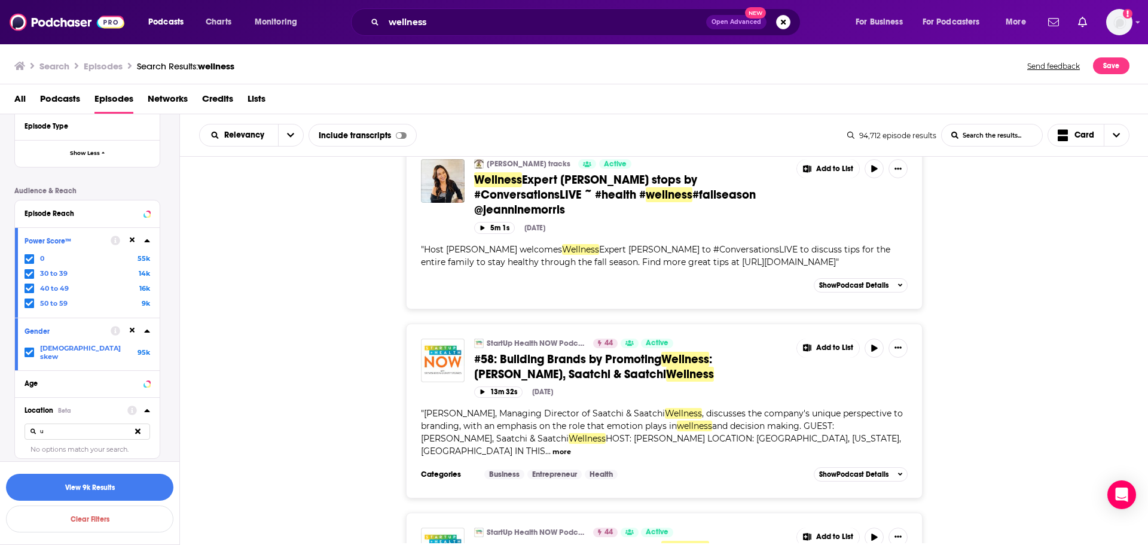
type input "u"
click at [135, 418] on button at bounding box center [138, 431] width 25 height 28
click at [108, 485] on button "View 9k Results" at bounding box center [89, 487] width 167 height 27
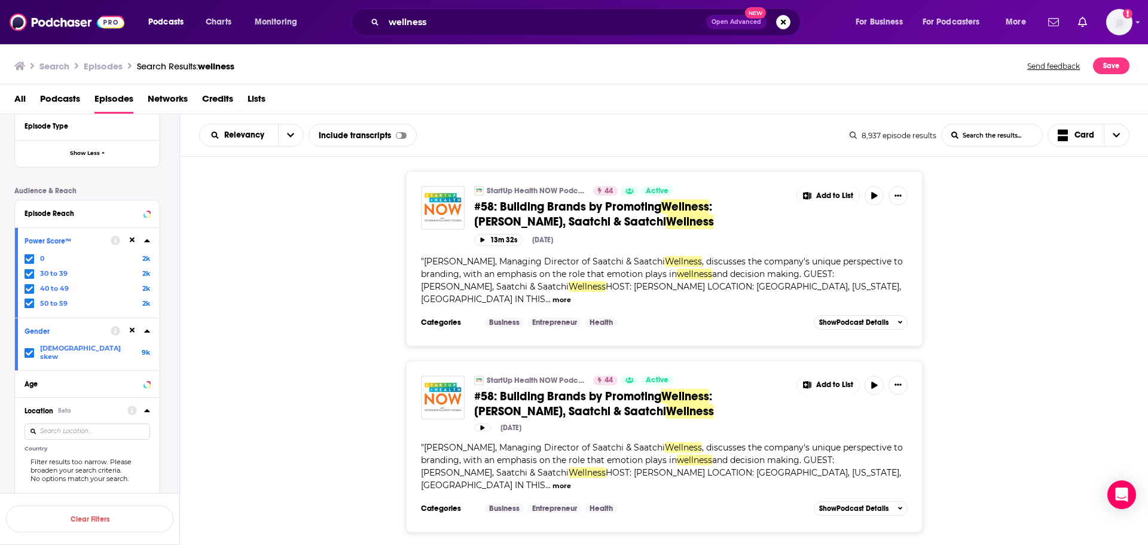
click at [69, 99] on span "Podcasts" at bounding box center [60, 101] width 40 height 25
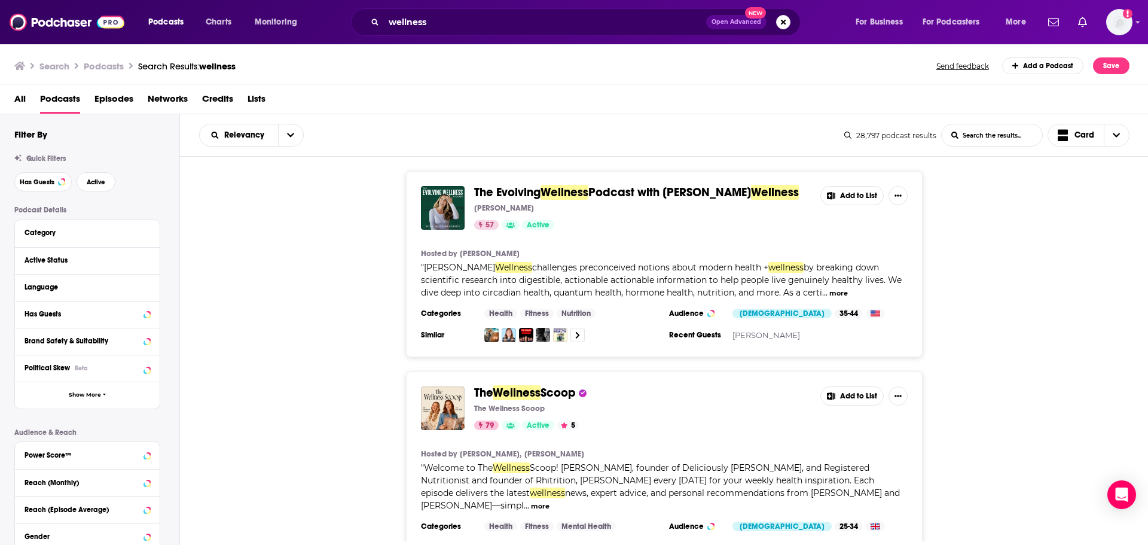
scroll to position [179, 0]
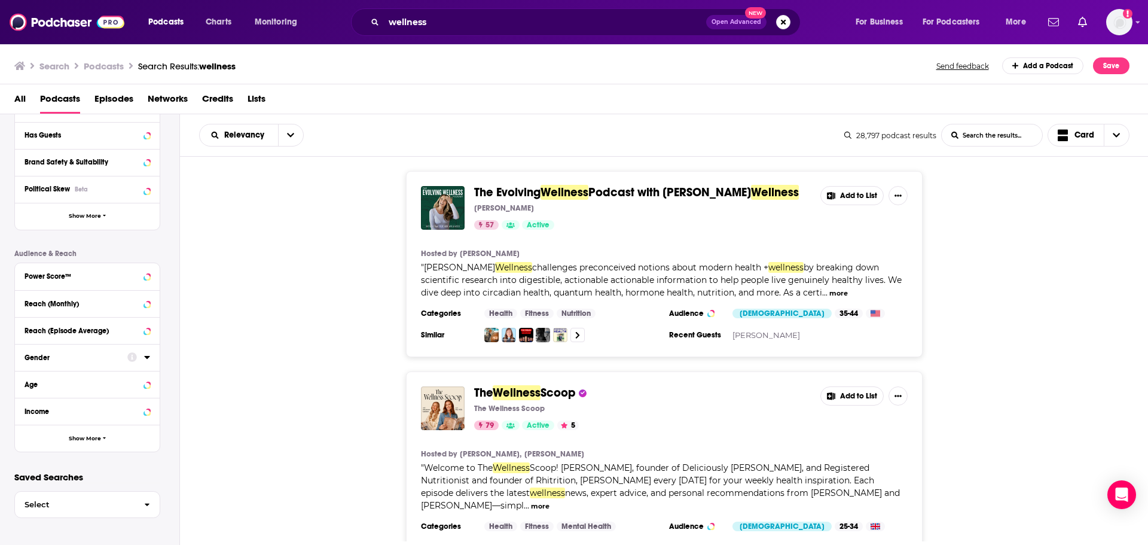
click at [145, 362] on div at bounding box center [138, 356] width 23 height 15
click at [147, 356] on icon at bounding box center [146, 357] width 5 height 3
click at [27, 411] on icon at bounding box center [29, 414] width 7 height 7
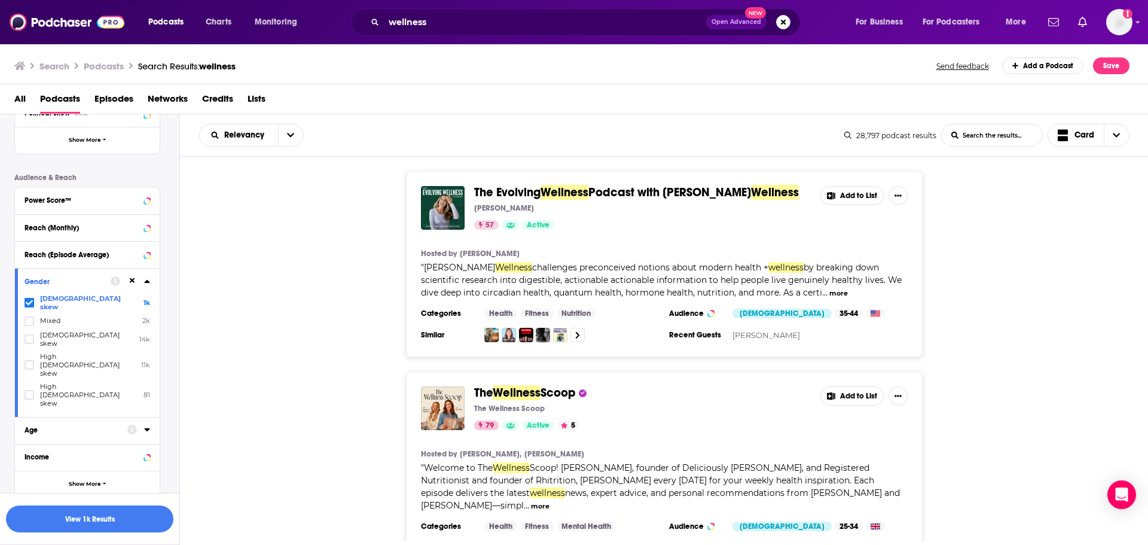
scroll to position [257, 0]
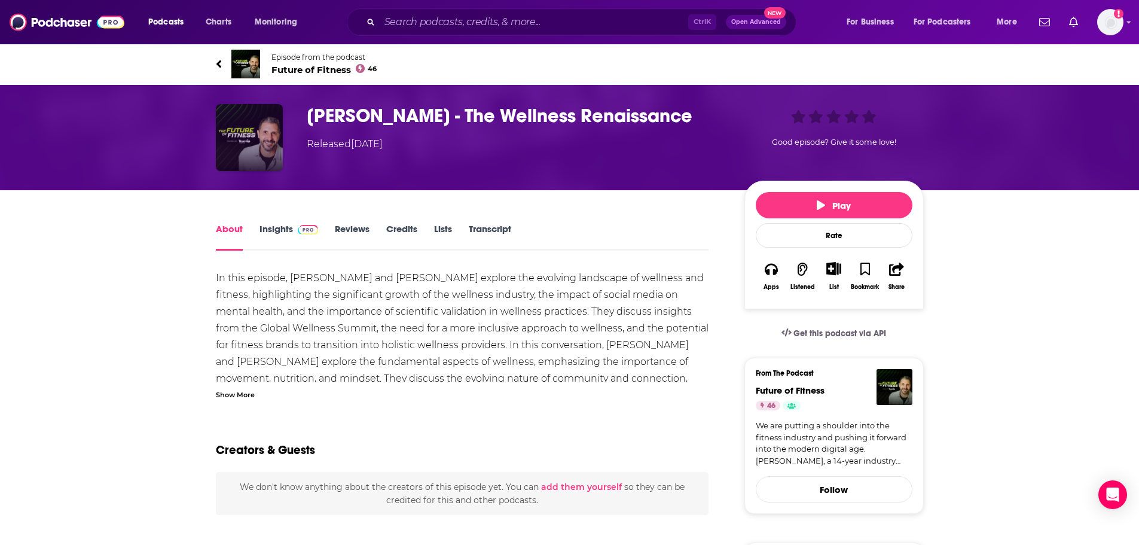
click at [251, 147] on img "Mia Kyricos - The Wellness Renaissance" at bounding box center [249, 137] width 67 height 67
click at [314, 71] on span "Future of Fitness 46" at bounding box center [324, 69] width 106 height 11
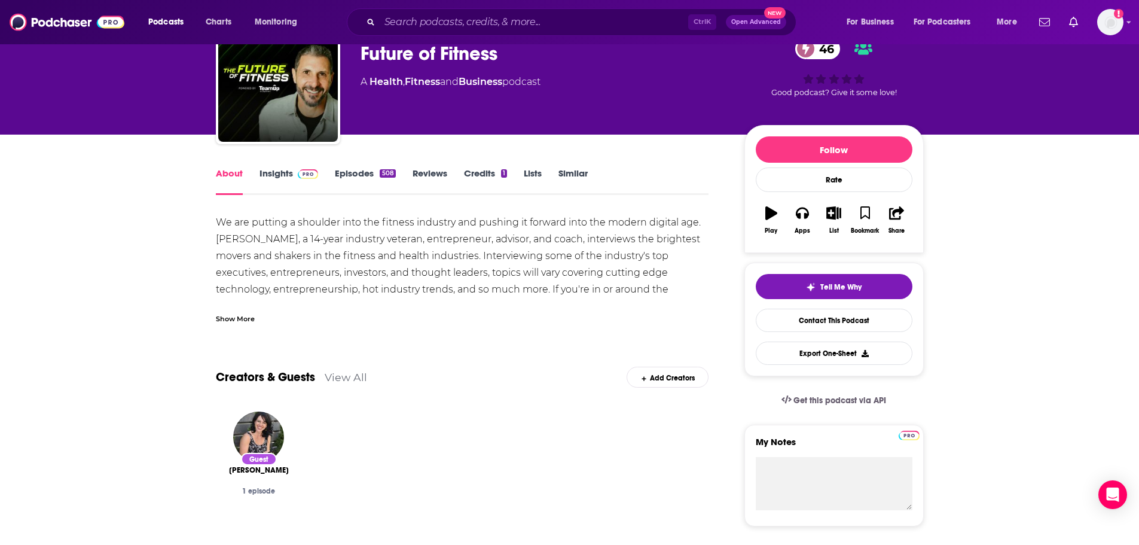
scroll to position [60, 0]
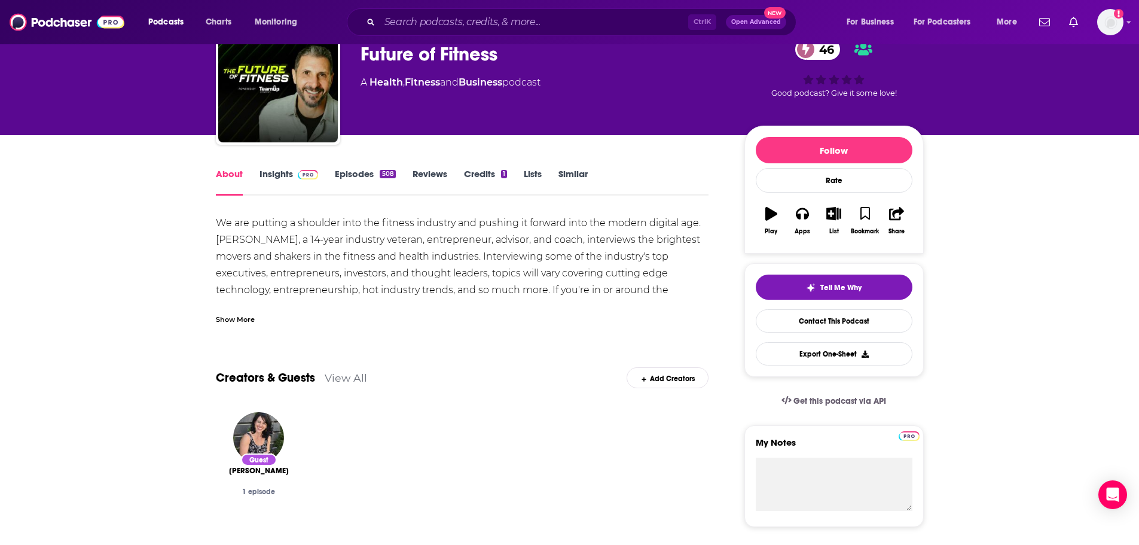
click at [276, 175] on link "Insights" at bounding box center [288, 182] width 59 height 28
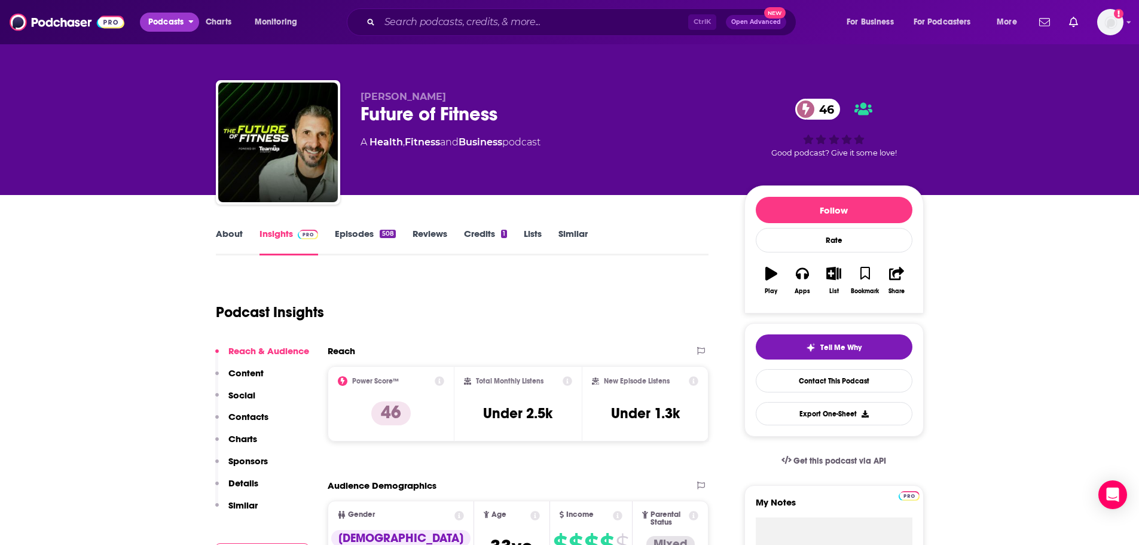
click at [145, 17] on button "Podcasts" at bounding box center [169, 22] width 59 height 19
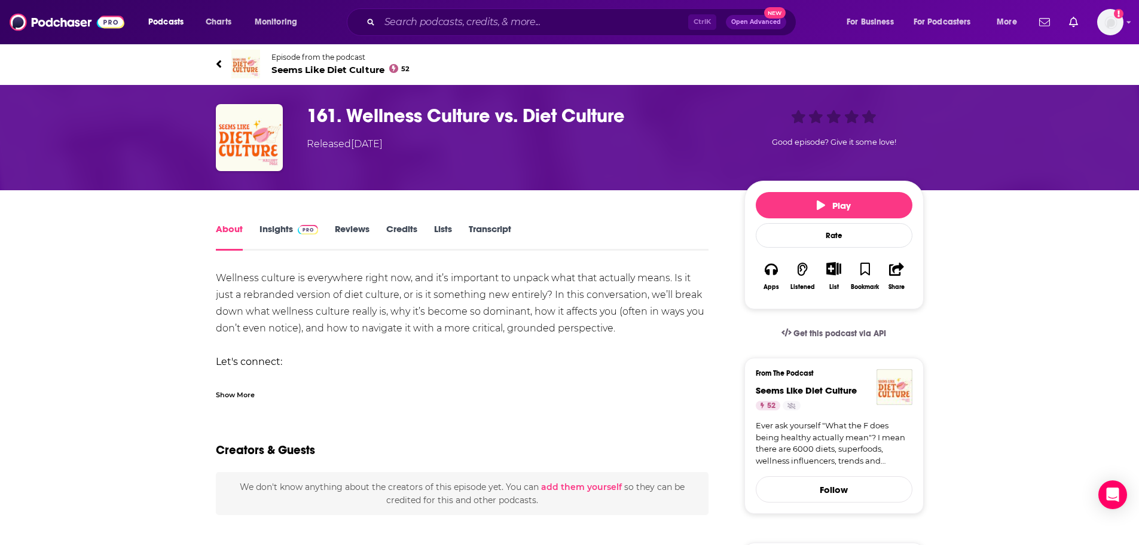
click at [325, 74] on span "Seems Like Diet Culture 52" at bounding box center [340, 69] width 139 height 11
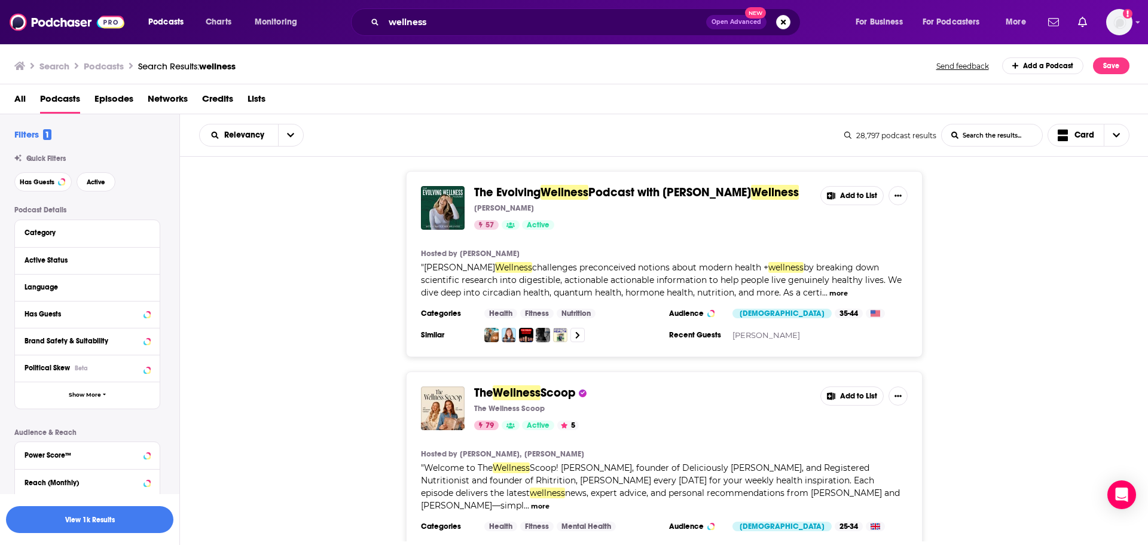
click at [99, 510] on button "View 1k Results" at bounding box center [89, 519] width 167 height 27
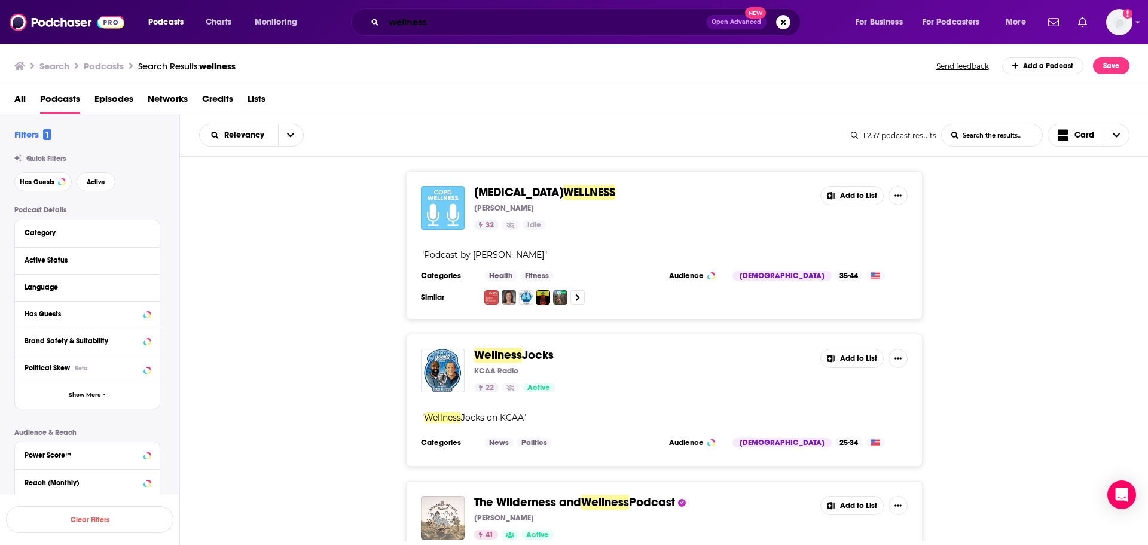
click at [607, 13] on input "wellness" at bounding box center [545, 22] width 322 height 19
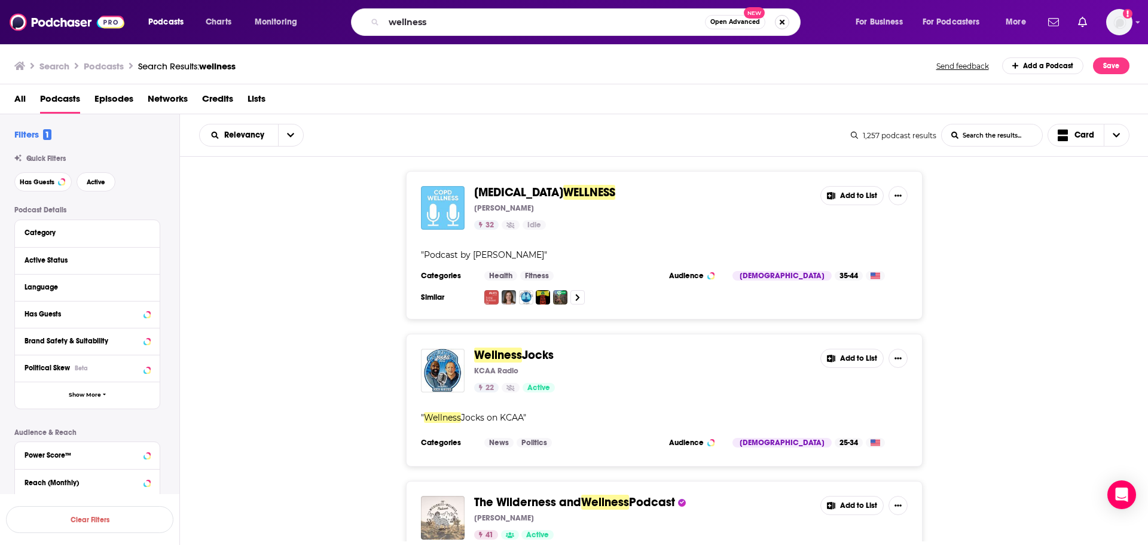
click at [779, 24] on button "Search podcasts, credits, & more..." at bounding box center [782, 22] width 14 height 14
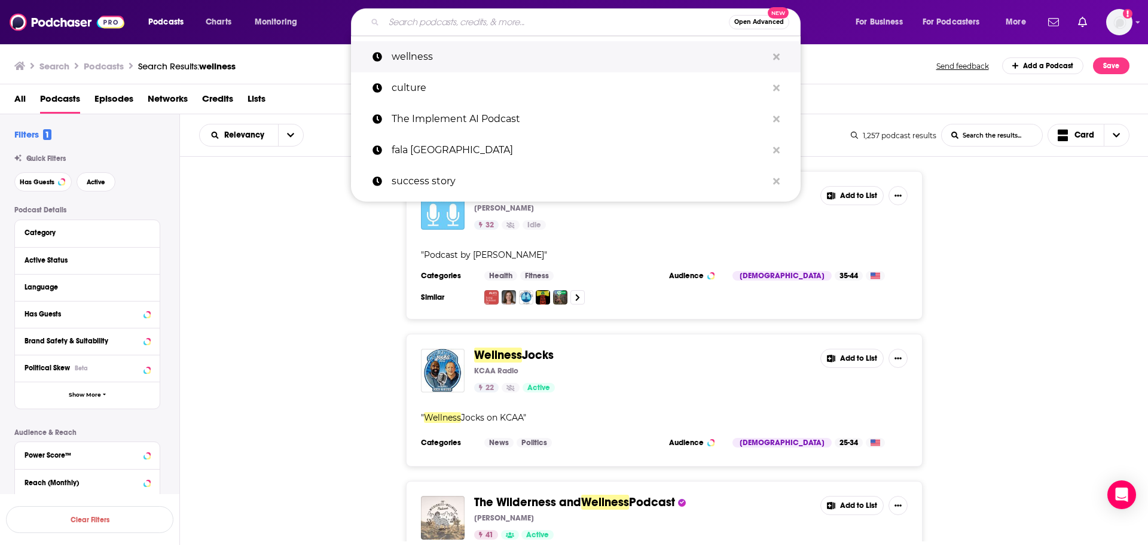
click at [781, 49] on button "Search podcasts, credits, & more..." at bounding box center [776, 57] width 19 height 22
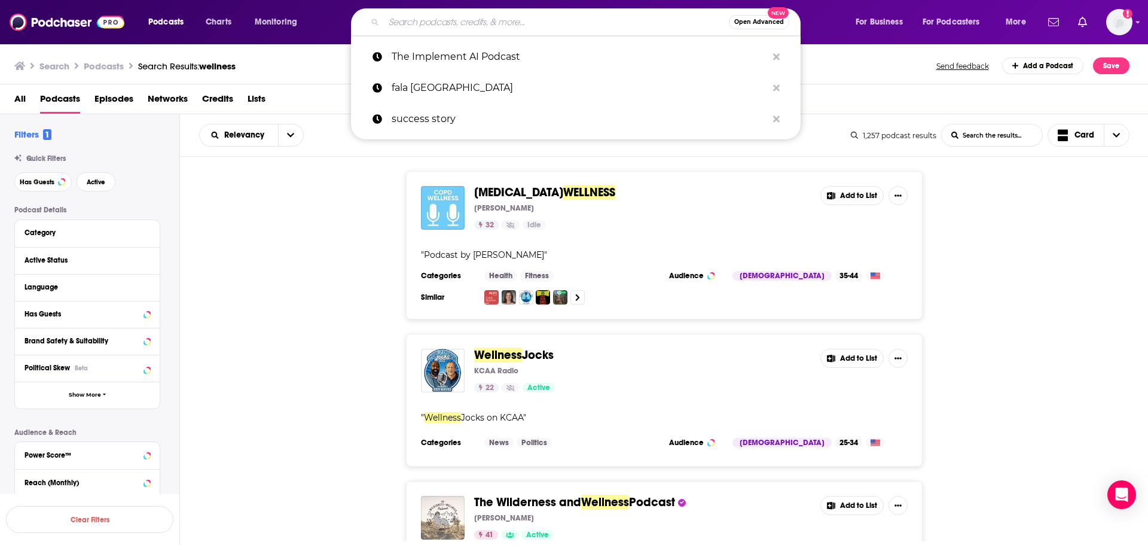
click at [356, 266] on div "COPD WELLNESS Russell Winwood 32 Idle Add to List " Podcast by Russell Winwood …" at bounding box center [664, 245] width 969 height 148
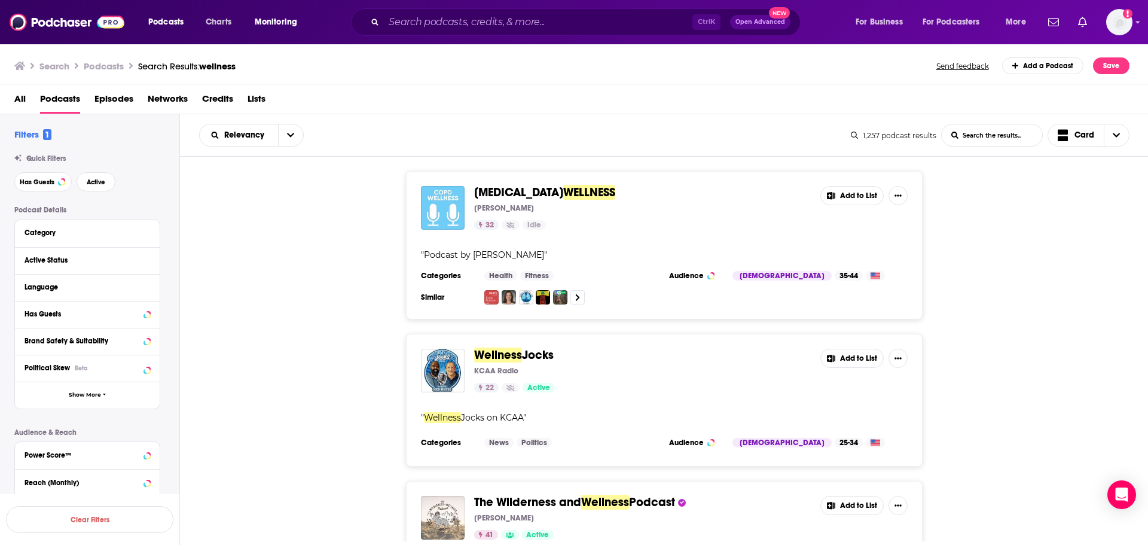
click at [293, 25] on span "Monitoring" at bounding box center [276, 22] width 42 height 17
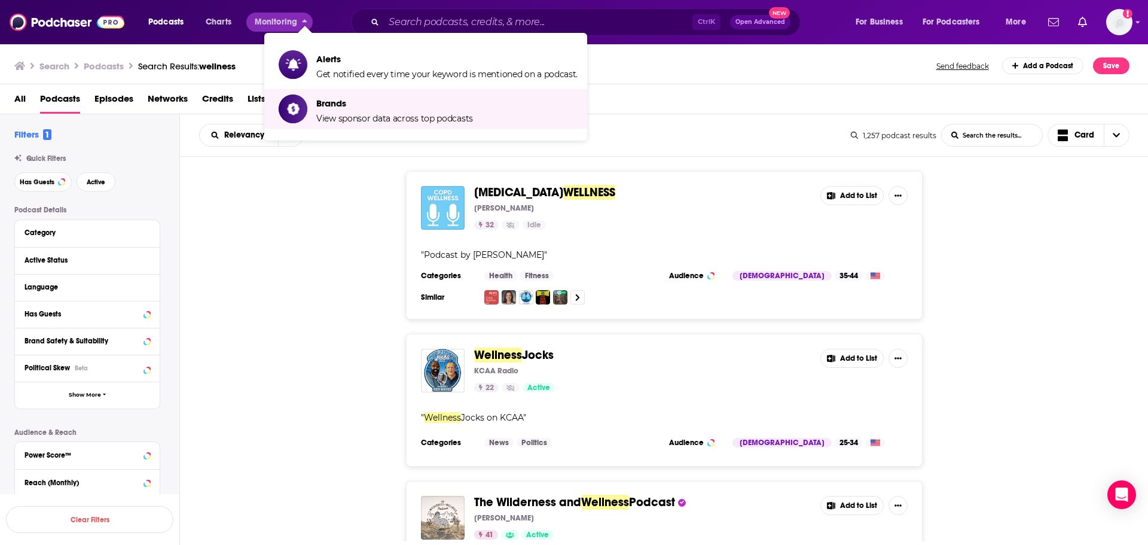
click at [218, 233] on div "COPD WELLNESS Russell Winwood 32 Idle Add to List " Podcast by Russell Winwood …" at bounding box center [664, 245] width 969 height 148
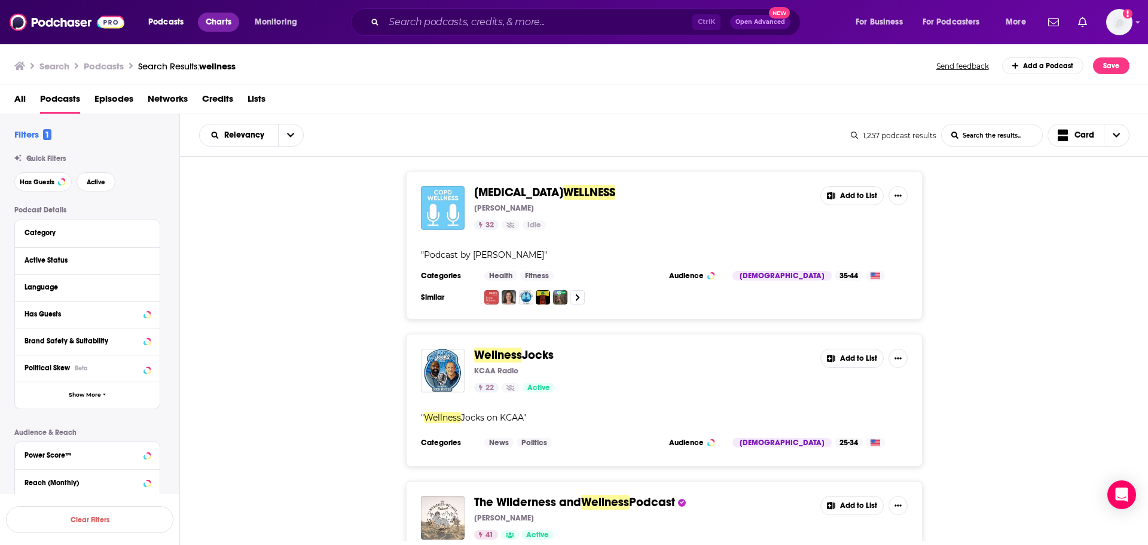
click at [224, 18] on span "Charts" at bounding box center [219, 22] width 26 height 17
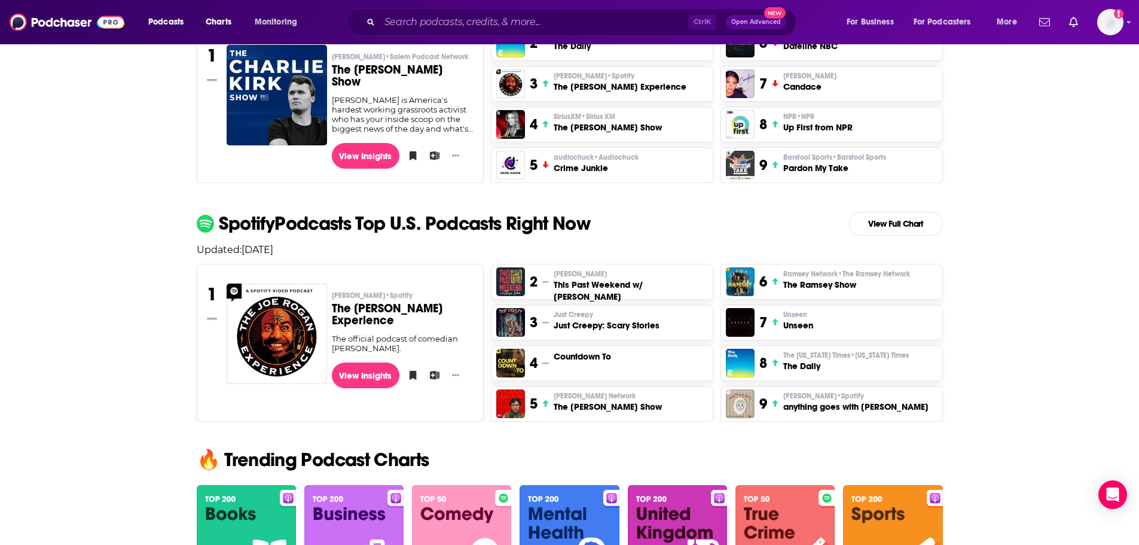
scroll to position [419, 0]
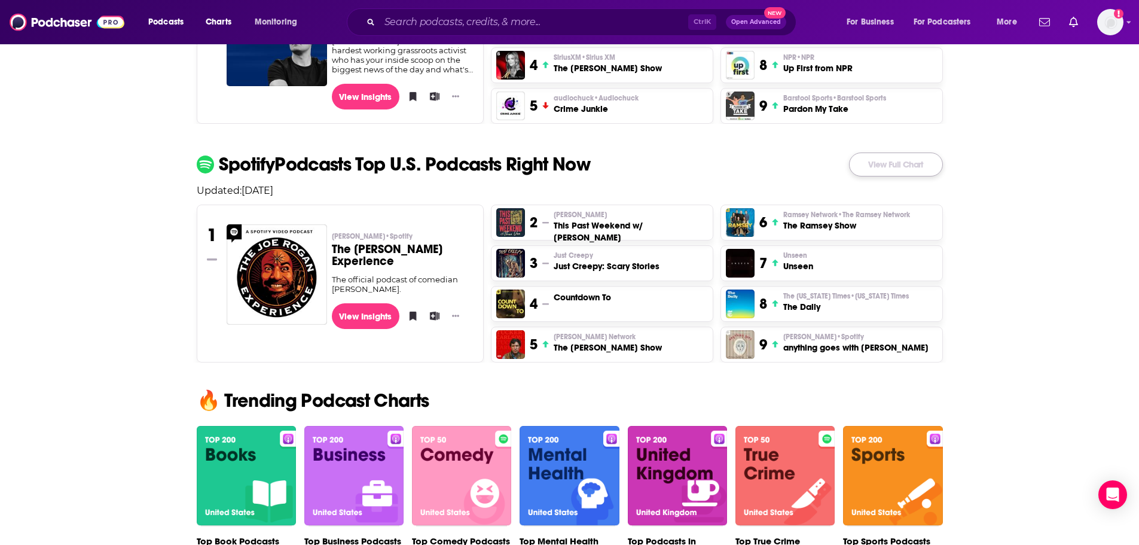
click at [931, 158] on link "View Full Chart" at bounding box center [896, 164] width 94 height 24
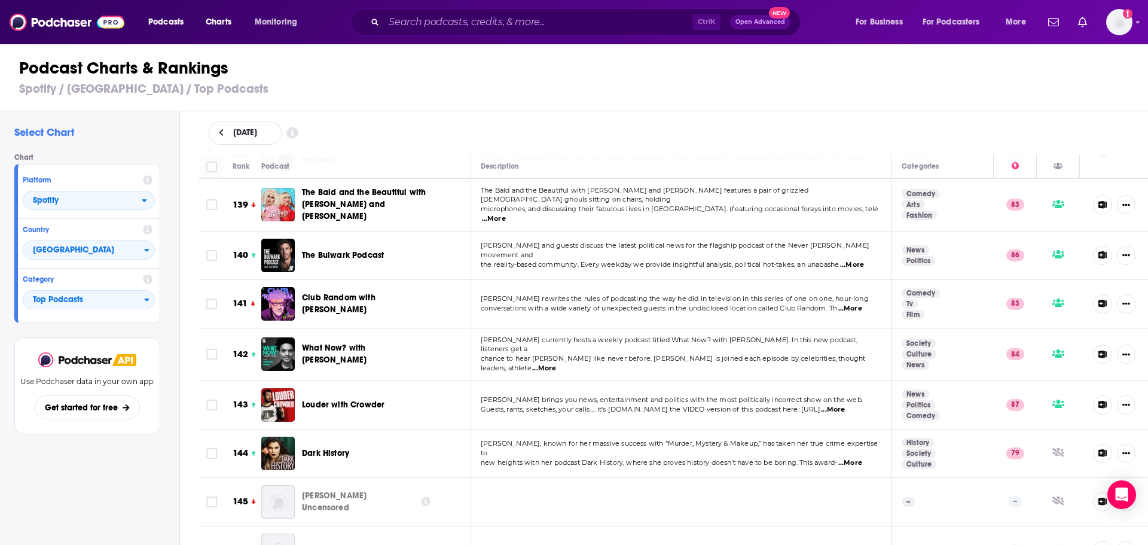
scroll to position [7115, 0]
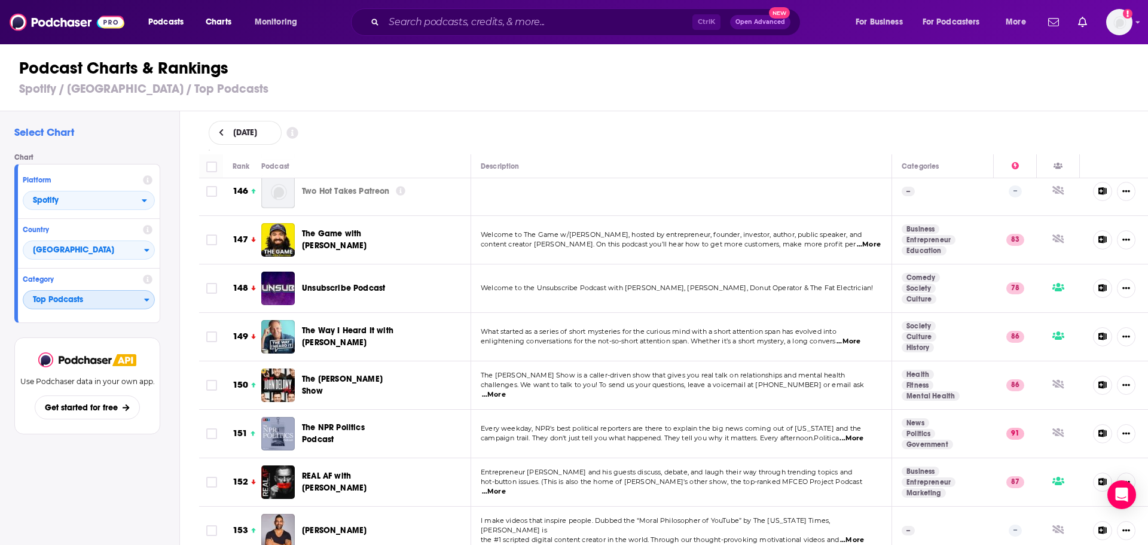
click at [49, 292] on span "Top Podcasts" at bounding box center [83, 300] width 121 height 20
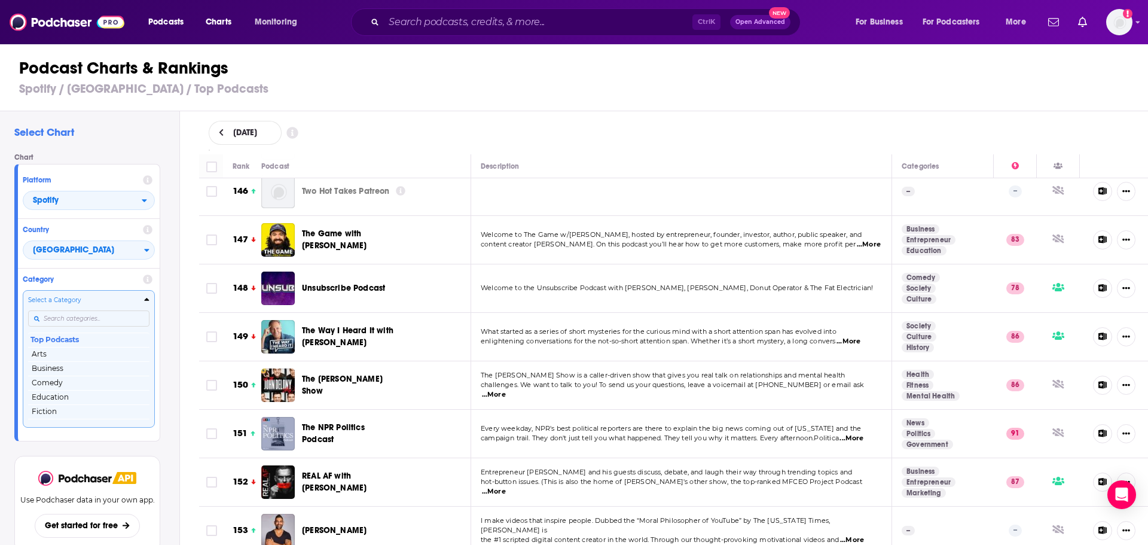
click at [65, 323] on input "Categories" at bounding box center [88, 318] width 121 height 16
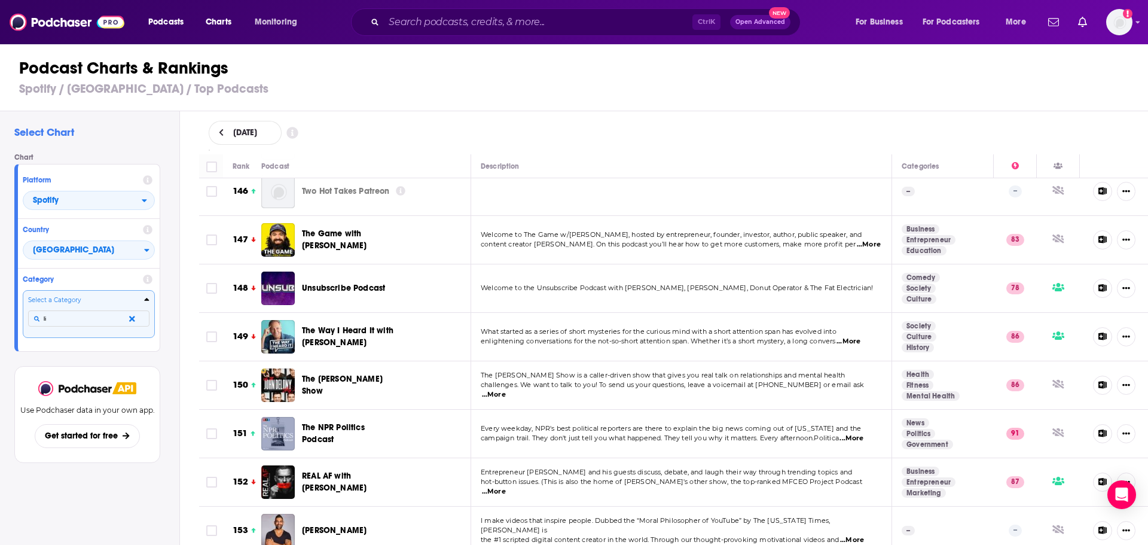
type input "l"
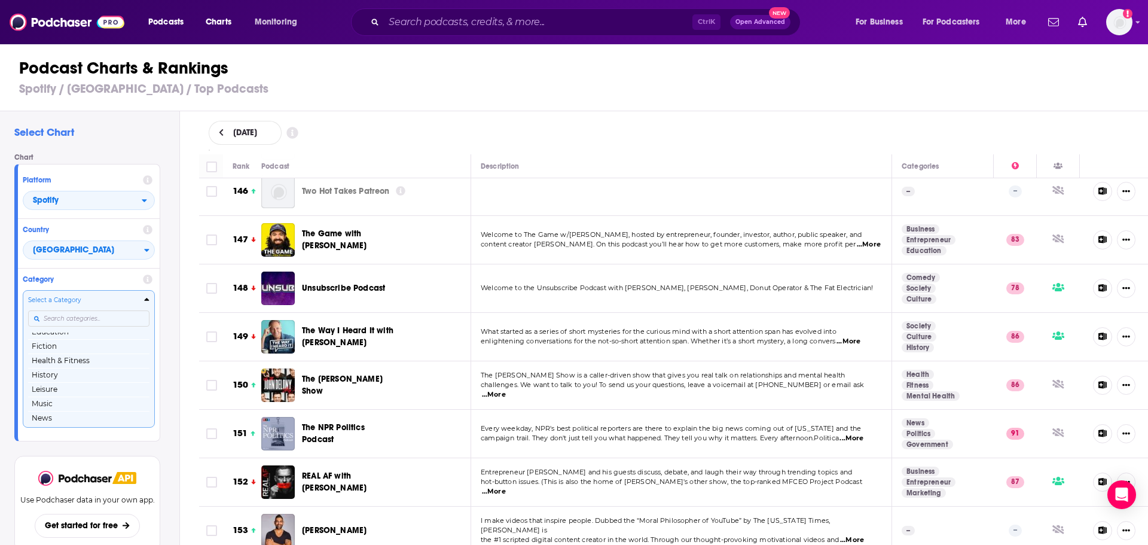
scroll to position [49, 0]
click at [72, 381] on button "Health & Fitness" at bounding box center [88, 376] width 121 height 14
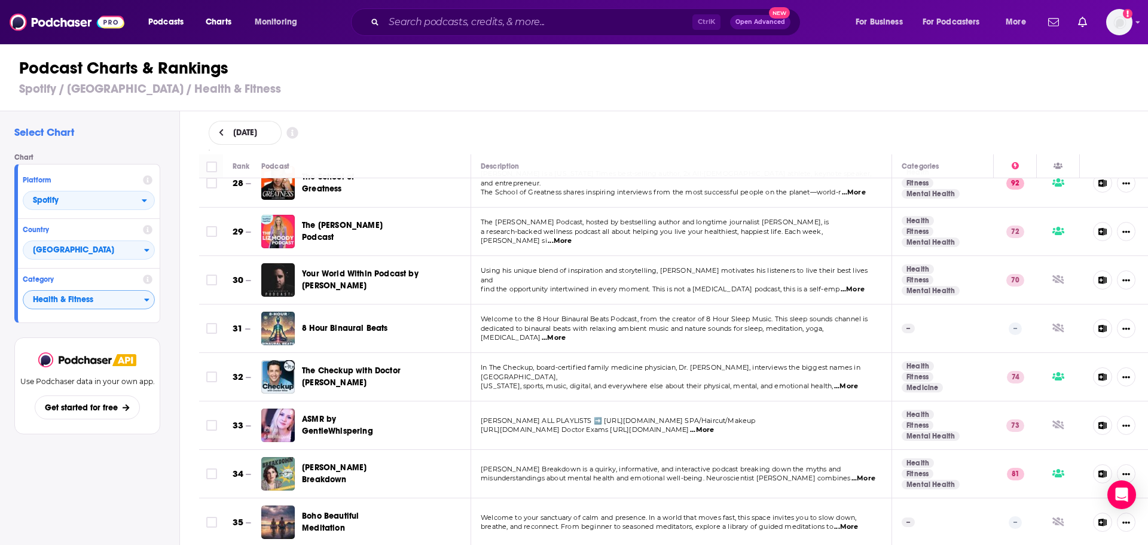
scroll to position [1335, 0]
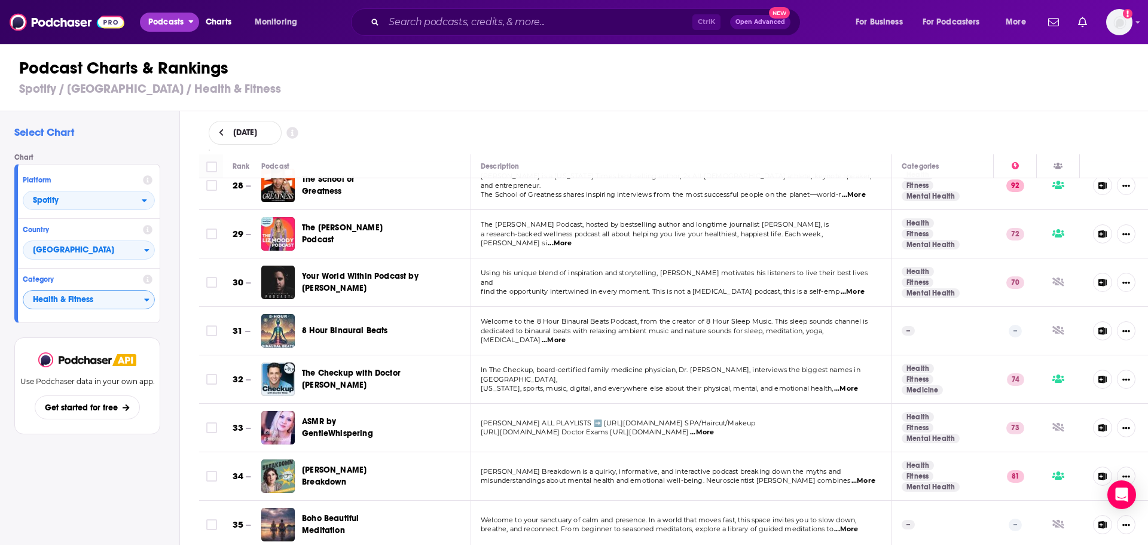
click at [157, 20] on span "Podcasts" at bounding box center [165, 22] width 35 height 17
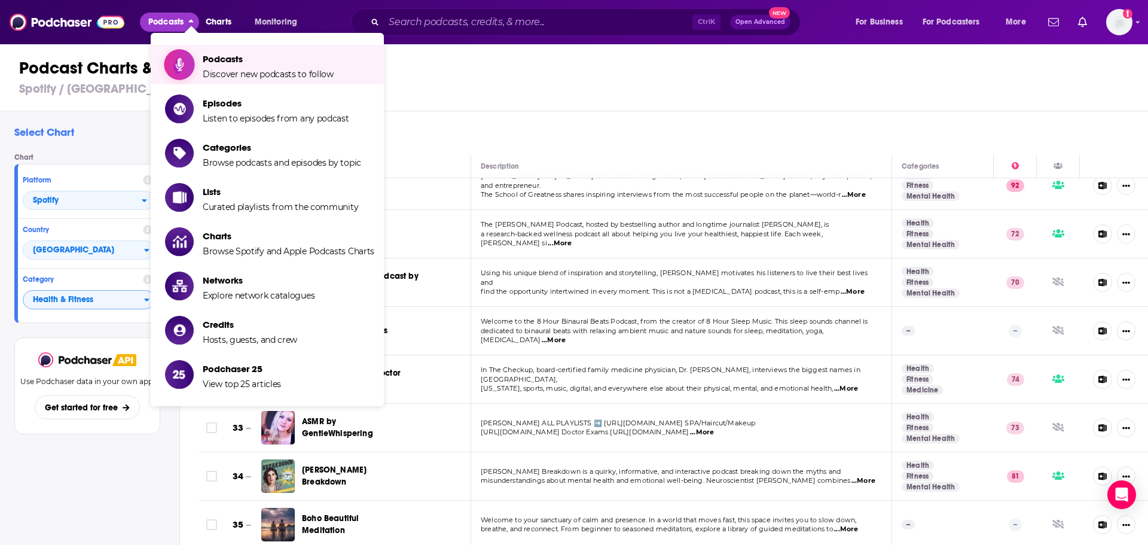
click at [221, 52] on span "Podcasts Discover new podcasts to follow" at bounding box center [268, 65] width 131 height 30
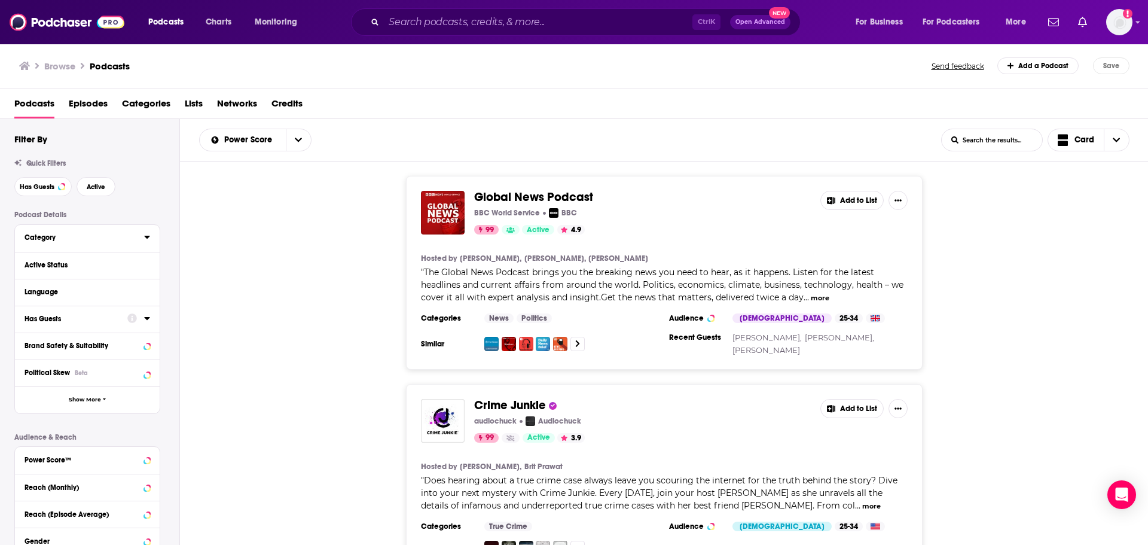
click at [69, 238] on div "Category" at bounding box center [81, 237] width 112 height 8
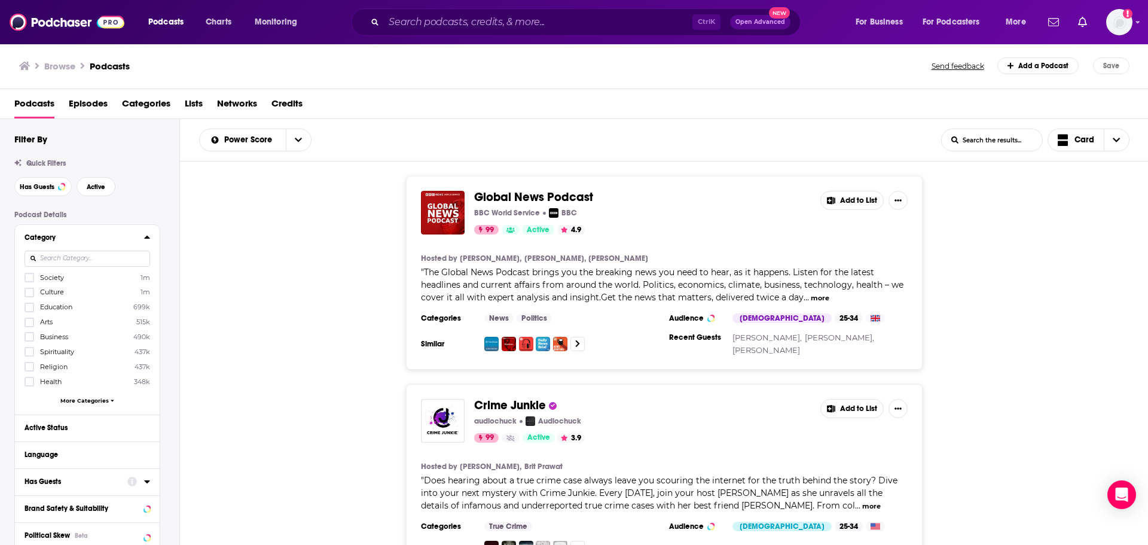
scroll to position [60, 0]
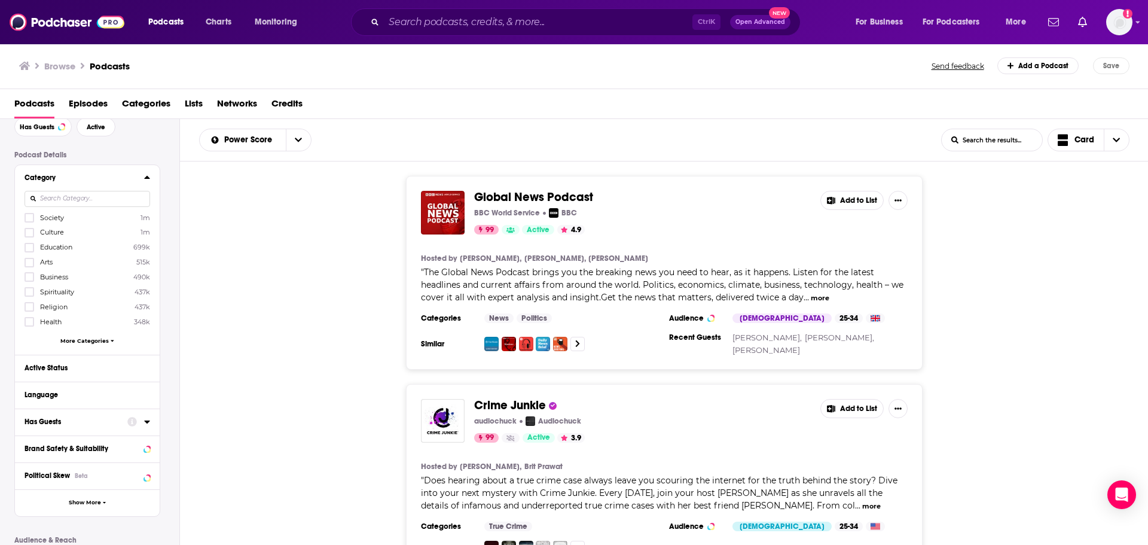
click at [83, 344] on div "Society 1m Culture 1m Education 699k Arts 515k Business 490k Spirituality 437k …" at bounding box center [88, 281] width 126 height 138
click at [85, 338] on span "More Categories" at bounding box center [84, 340] width 48 height 7
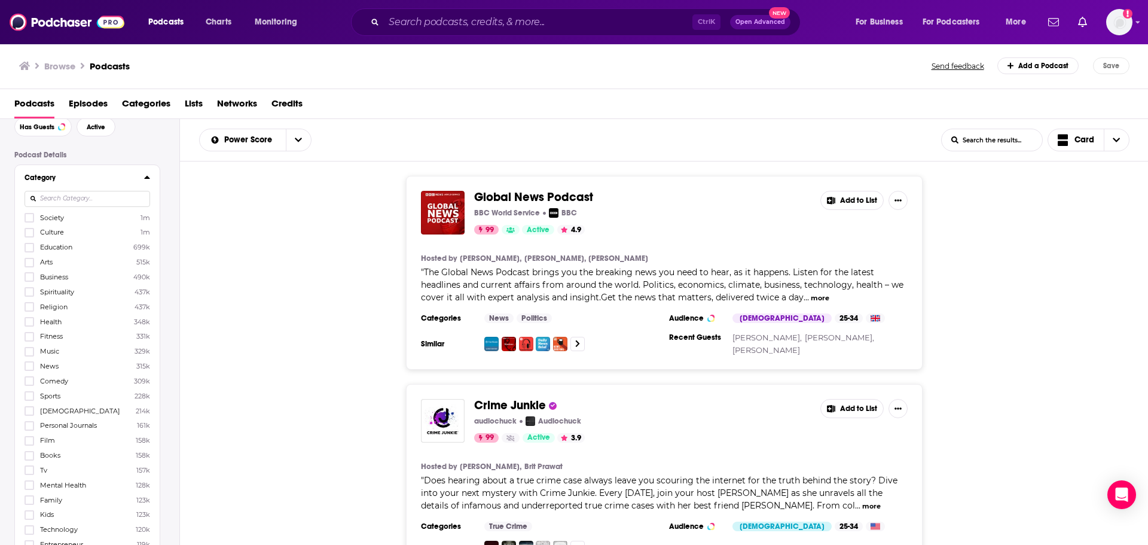
click at [65, 202] on input at bounding box center [88, 199] width 126 height 16
click at [30, 318] on icon at bounding box center [29, 321] width 7 height 7
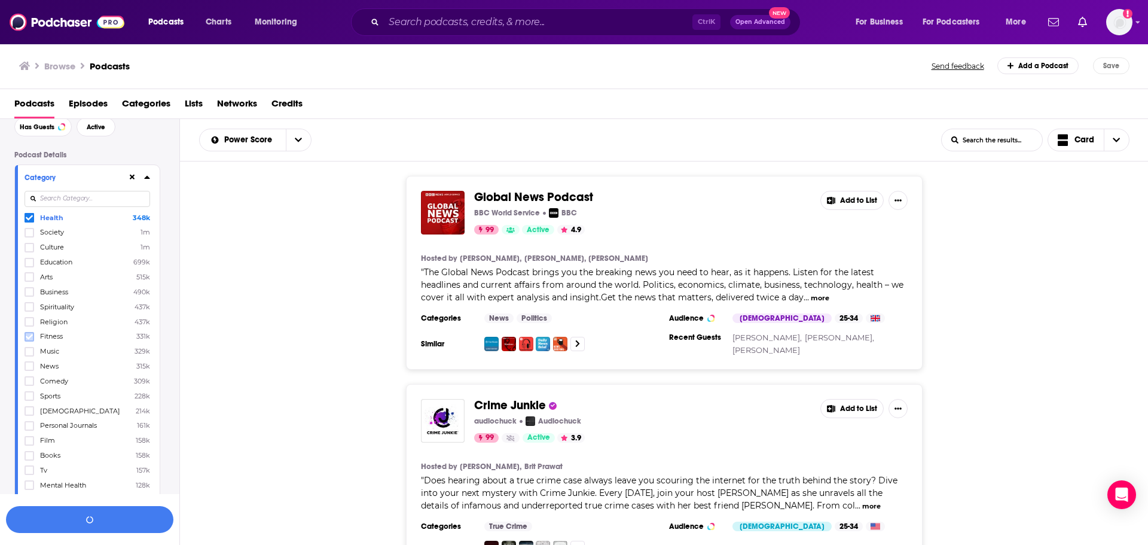
click at [28, 334] on icon at bounding box center [29, 336] width 7 height 7
click at [31, 393] on icon at bounding box center [29, 395] width 7 height 7
click at [69, 200] on input at bounding box center [88, 199] width 126 height 16
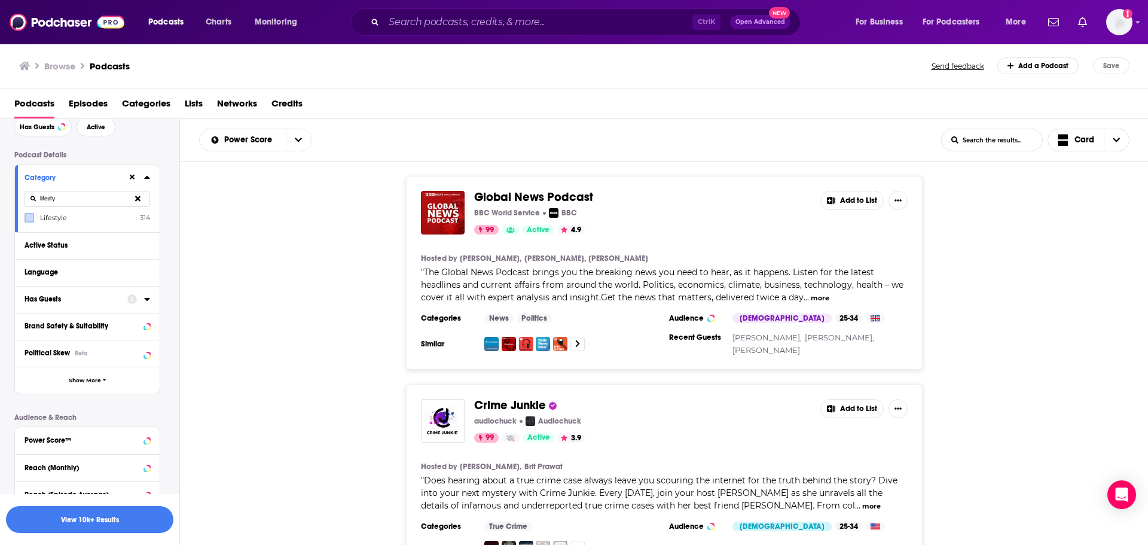
type input "lifesty"
click at [25, 217] on label at bounding box center [30, 218] width 10 height 10
click at [77, 246] on div "Active Status" at bounding box center [72, 245] width 95 height 8
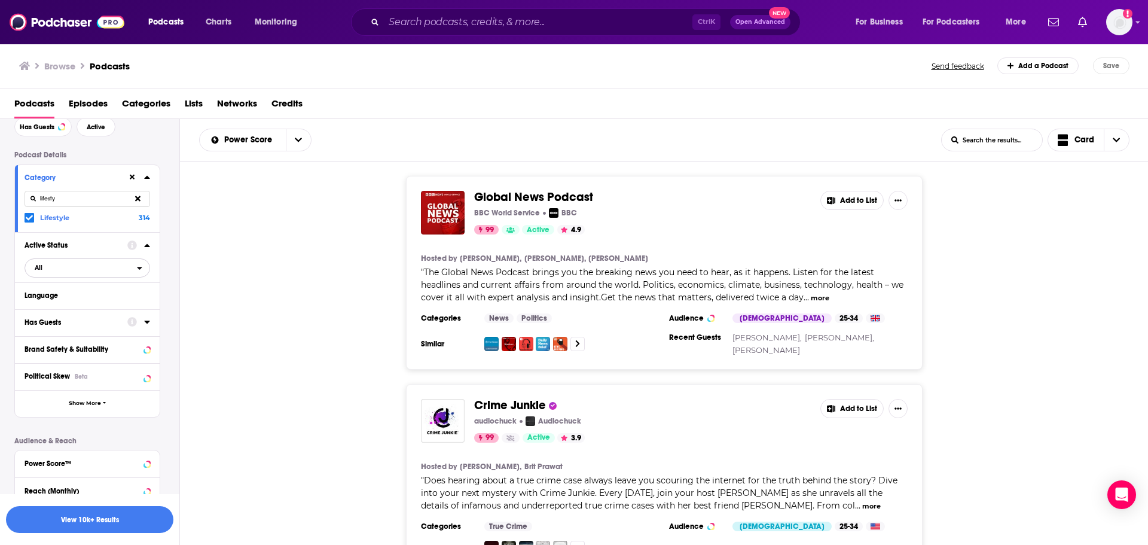
click at [43, 274] on span "All" at bounding box center [81, 268] width 112 height 16
click at [49, 304] on span "Active" at bounding box center [60, 307] width 60 height 7
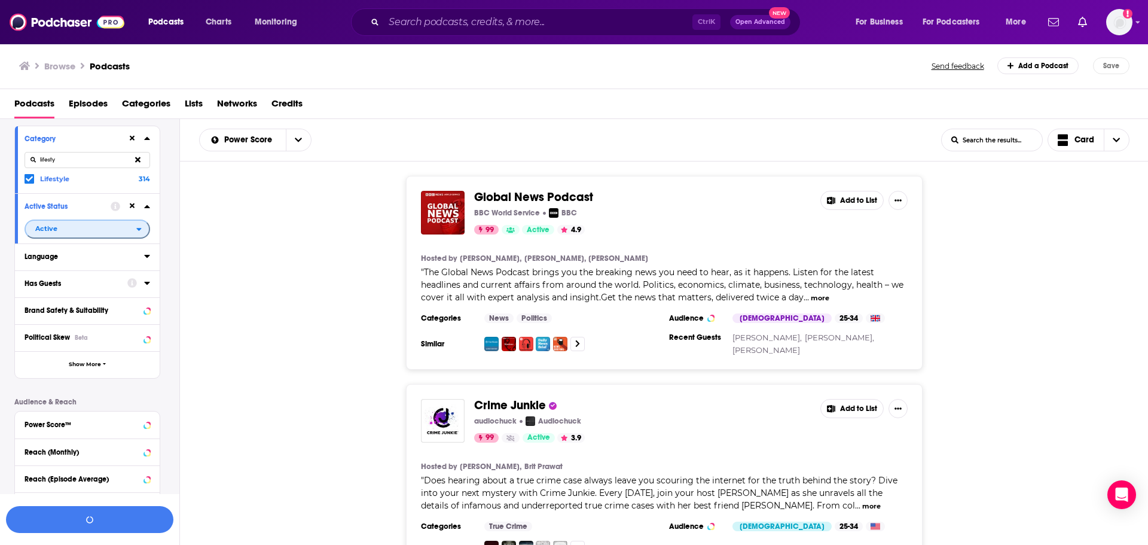
scroll to position [120, 0]
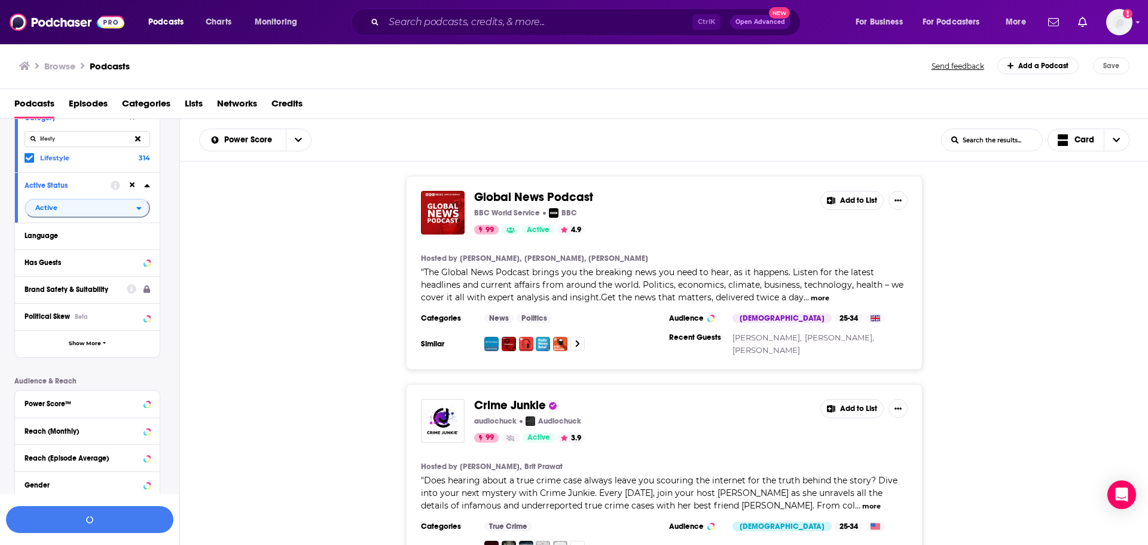
click at [69, 248] on div "Language" at bounding box center [87, 235] width 145 height 27
click at [72, 237] on div "Language" at bounding box center [81, 235] width 112 height 8
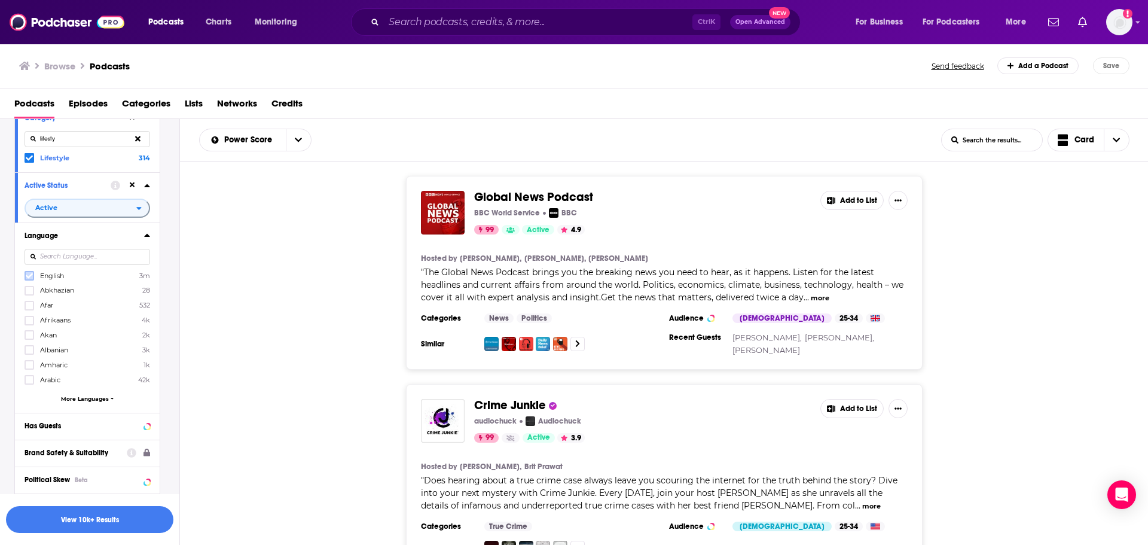
click at [26, 276] on icon at bounding box center [29, 275] width 7 height 5
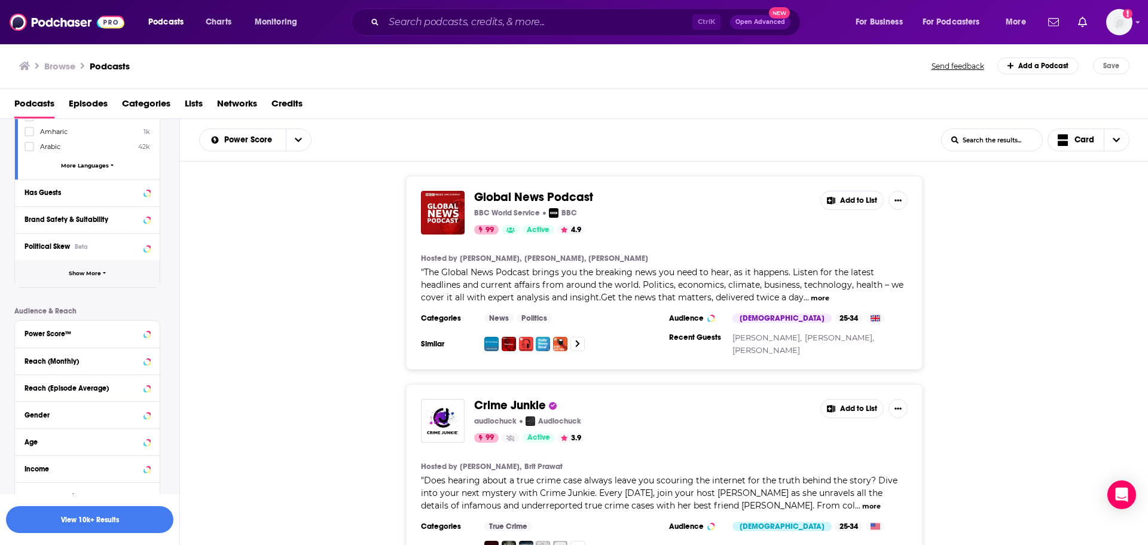
scroll to position [405, 0]
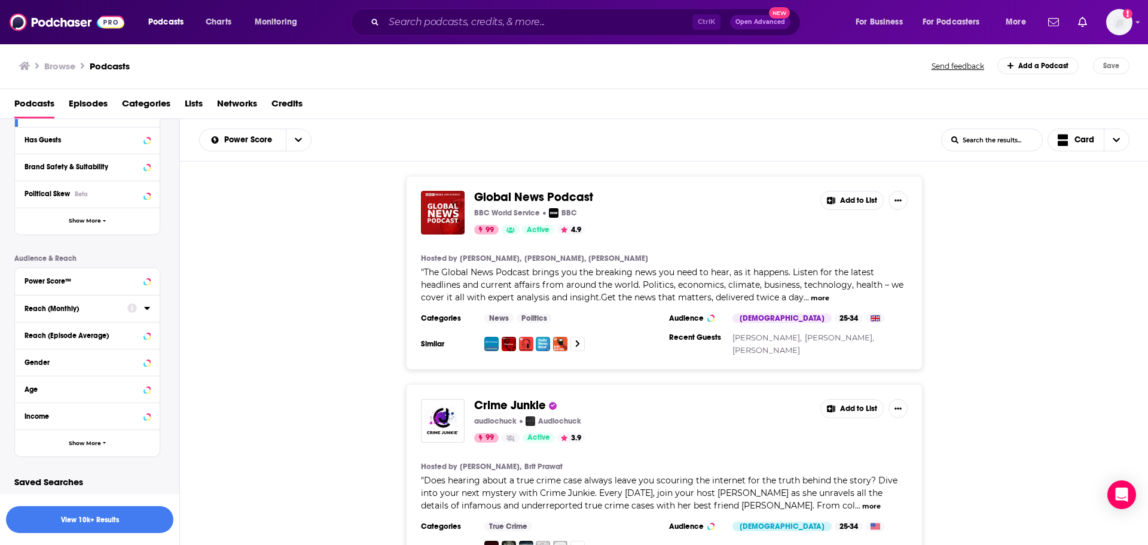
click at [110, 310] on div "Reach (Monthly)" at bounding box center [72, 308] width 95 height 8
click at [110, 364] on div "Gender" at bounding box center [72, 362] width 95 height 8
click at [33, 394] on label at bounding box center [30, 398] width 10 height 10
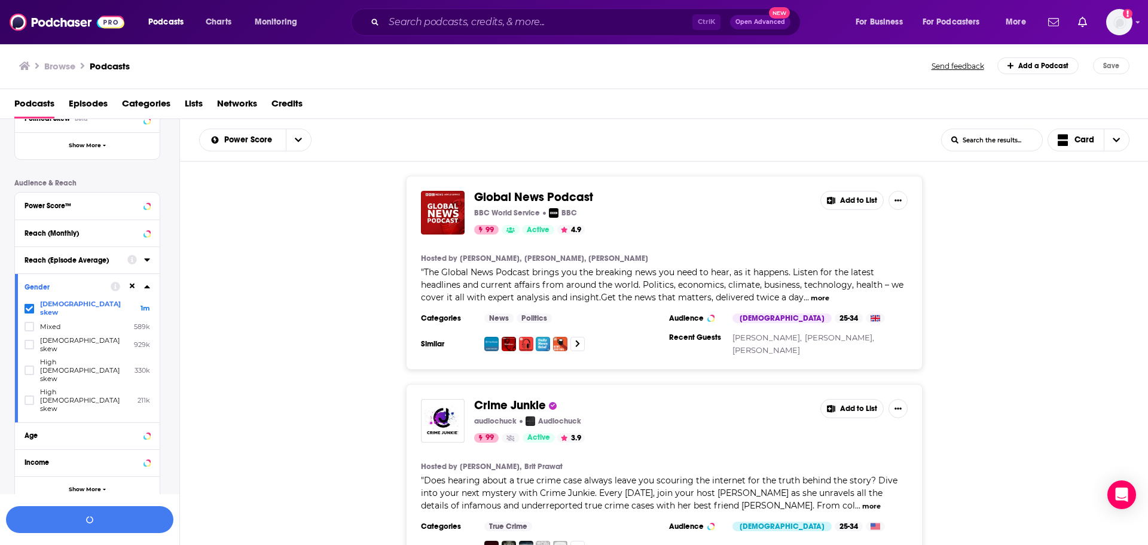
scroll to position [484, 0]
click at [91, 518] on button "View 8k Results" at bounding box center [89, 519] width 167 height 27
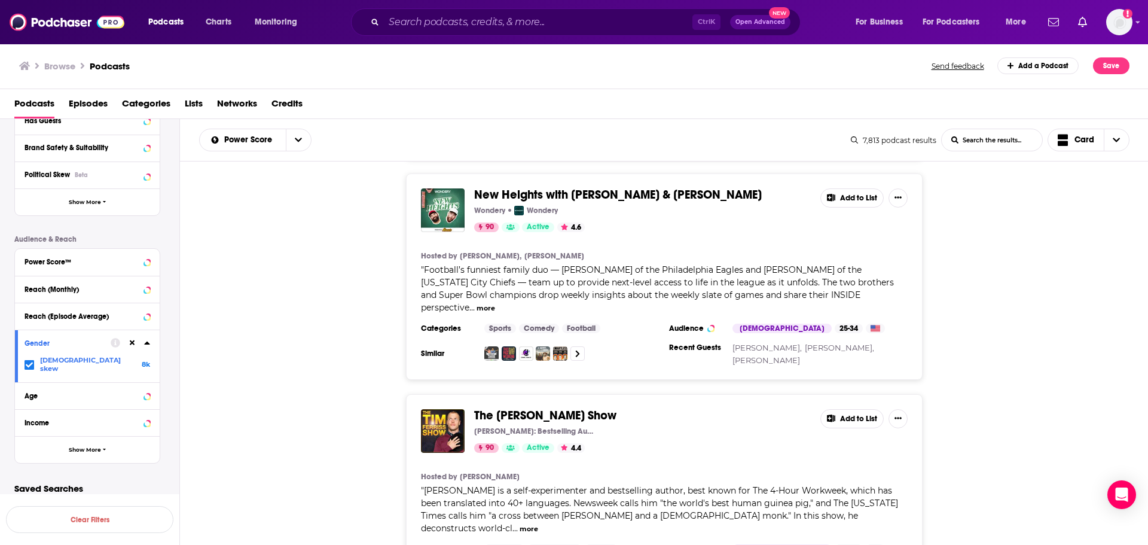
scroll to position [658, 0]
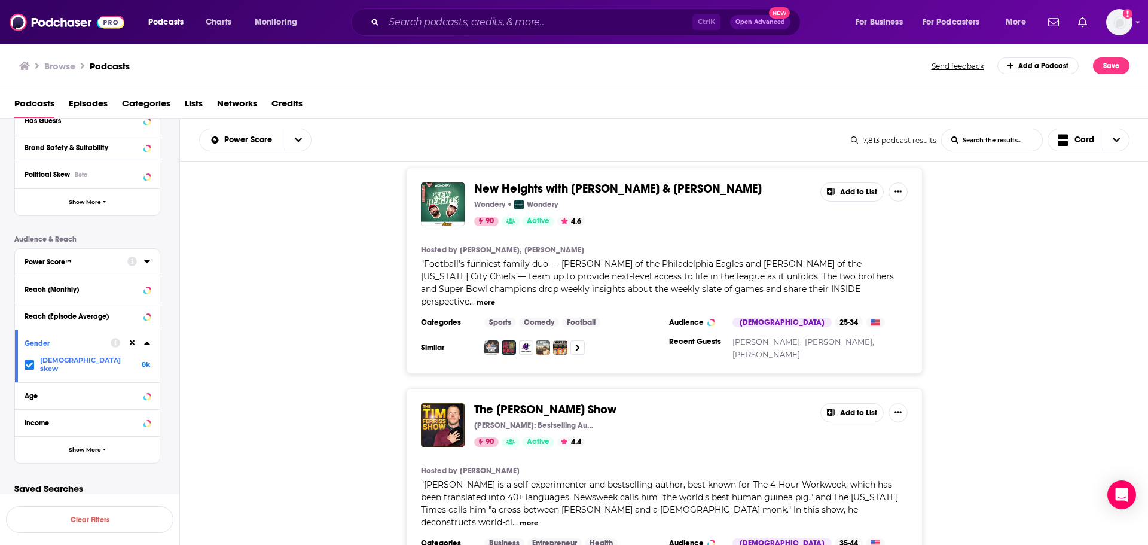
click at [86, 264] on div "Power Score™" at bounding box center [72, 262] width 95 height 8
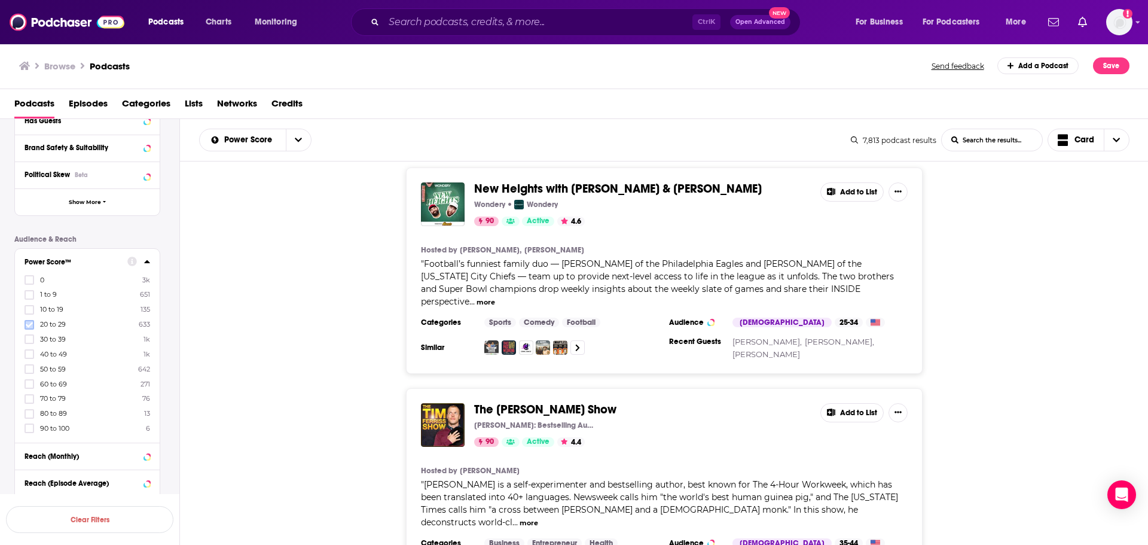
click at [29, 325] on icon at bounding box center [29, 324] width 7 height 5
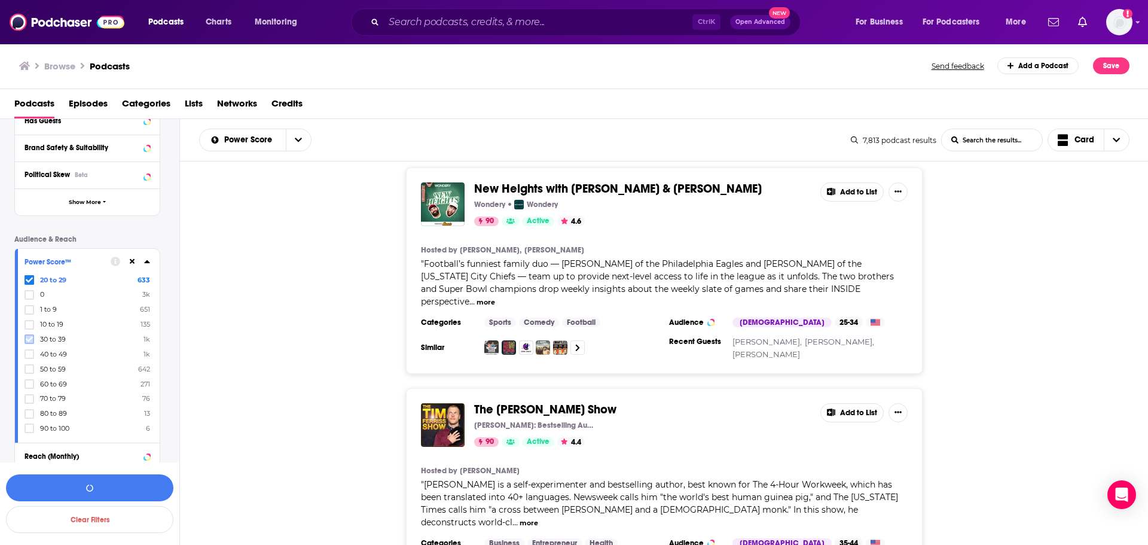
click at [26, 335] on label at bounding box center [30, 339] width 10 height 10
click at [27, 351] on icon at bounding box center [29, 353] width 7 height 7
click at [27, 386] on icon at bounding box center [29, 383] width 7 height 7
click at [27, 384] on icon at bounding box center [29, 383] width 7 height 5
click at [121, 480] on button "View 3k Results" at bounding box center [89, 487] width 167 height 27
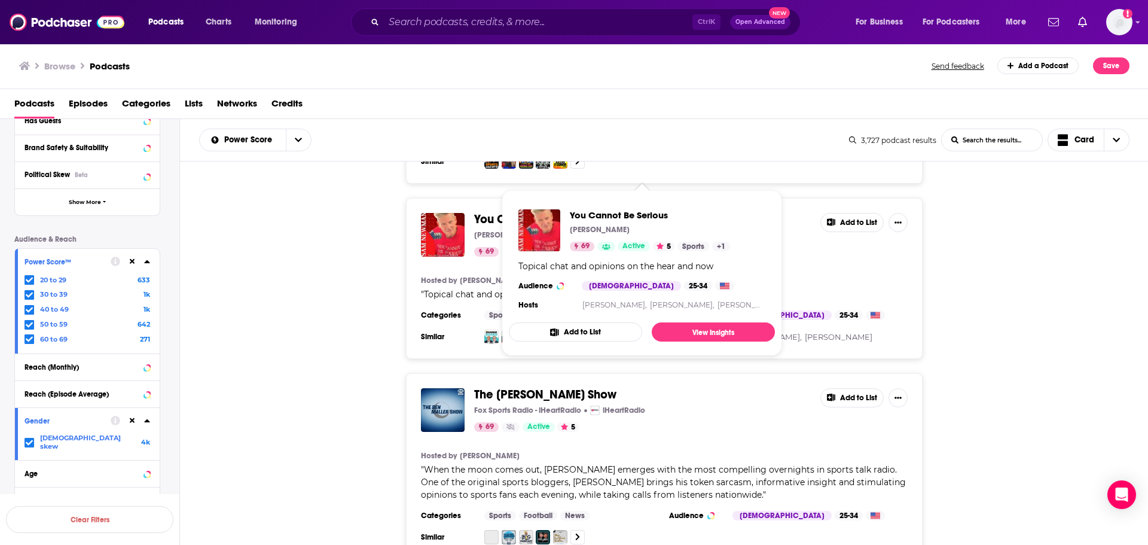
scroll to position [1554, 0]
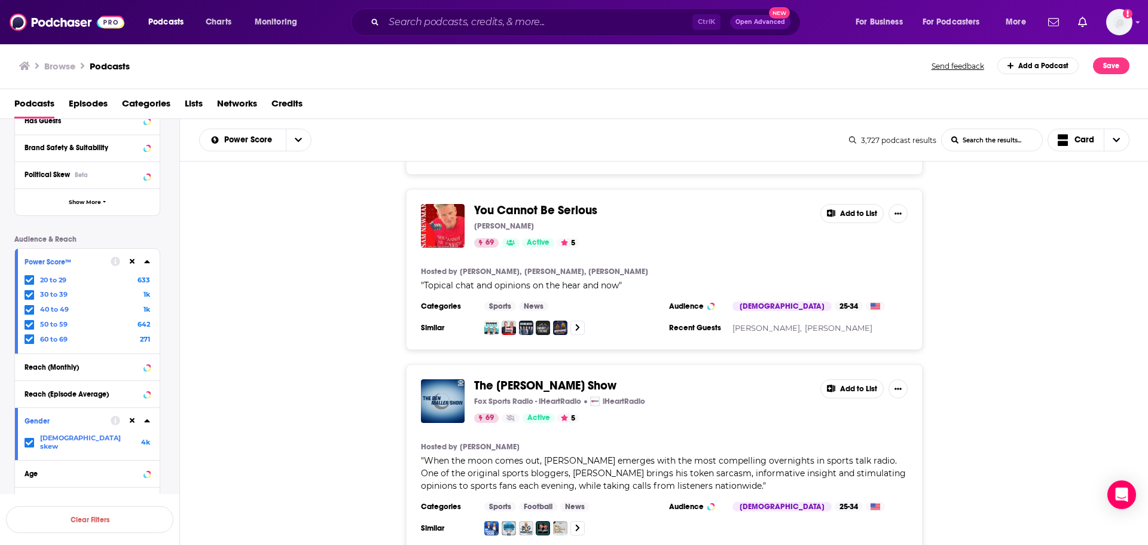
click at [276, 195] on div "You Cannot Be Serious Sam Newman 69 Active 5 Add to List Hosted by Sam Newman, …" at bounding box center [664, 269] width 969 height 161
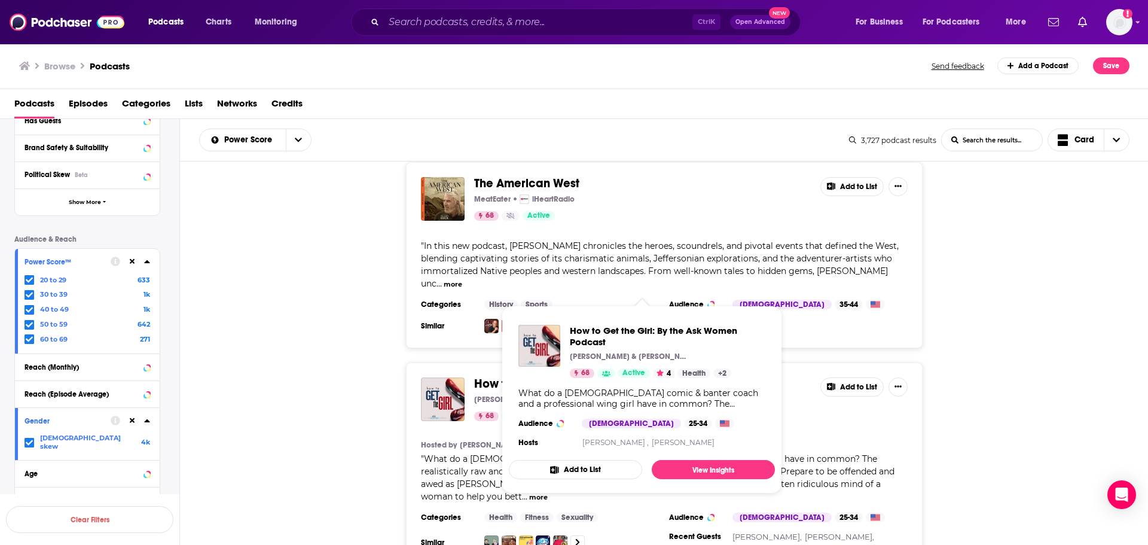
scroll to position [4528, 0]
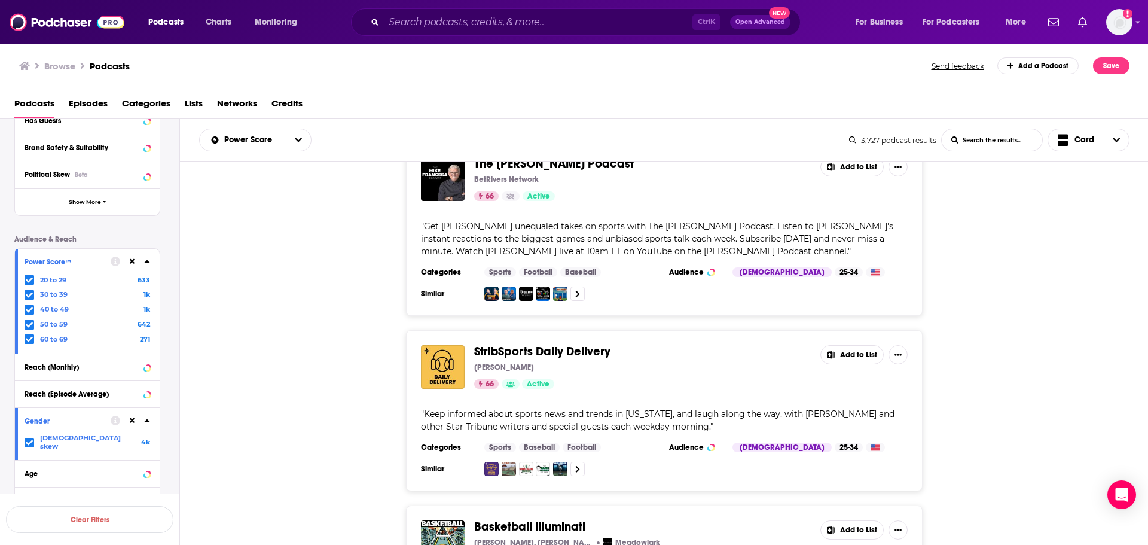
scroll to position [9375, 0]
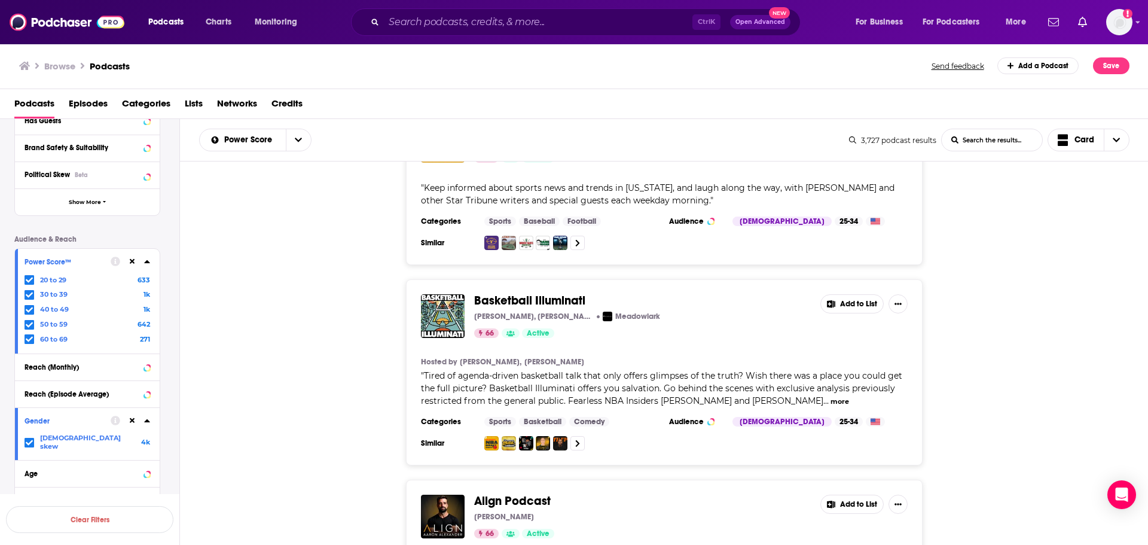
scroll to position [9614, 0]
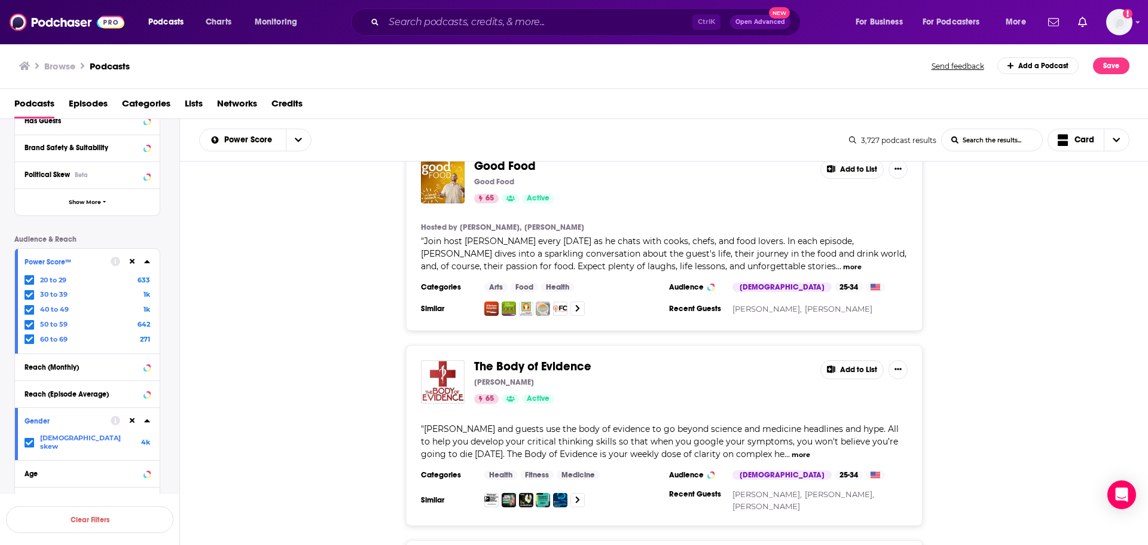
scroll to position [14237, 0]
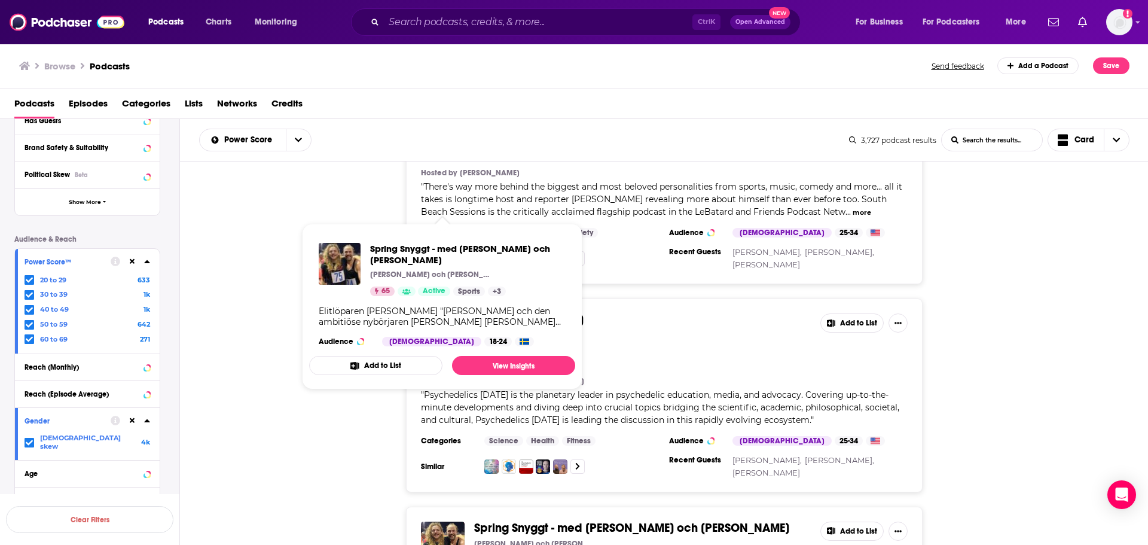
scroll to position [14775, 0]
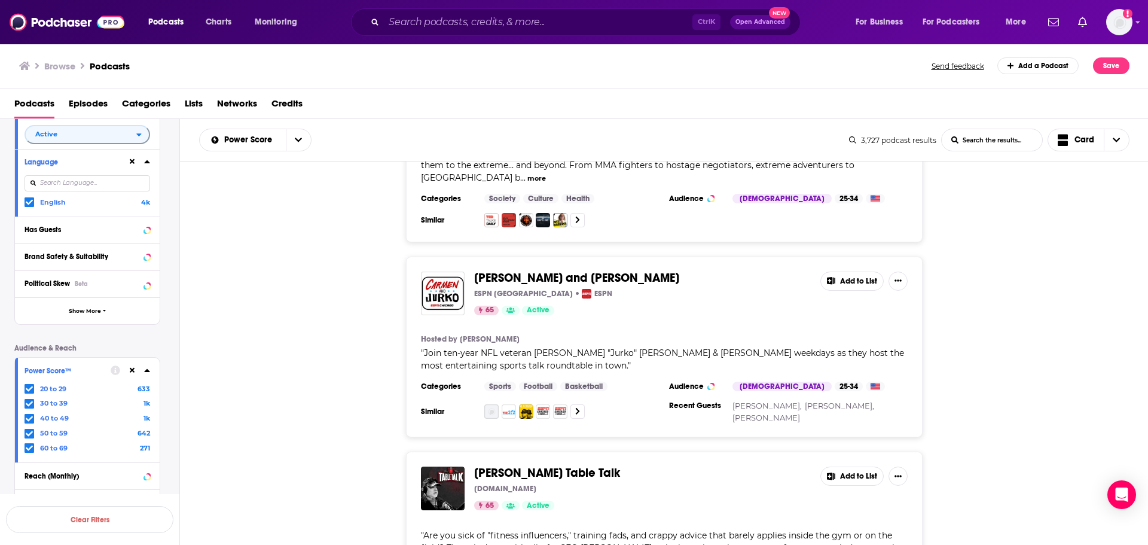
scroll to position [3, 0]
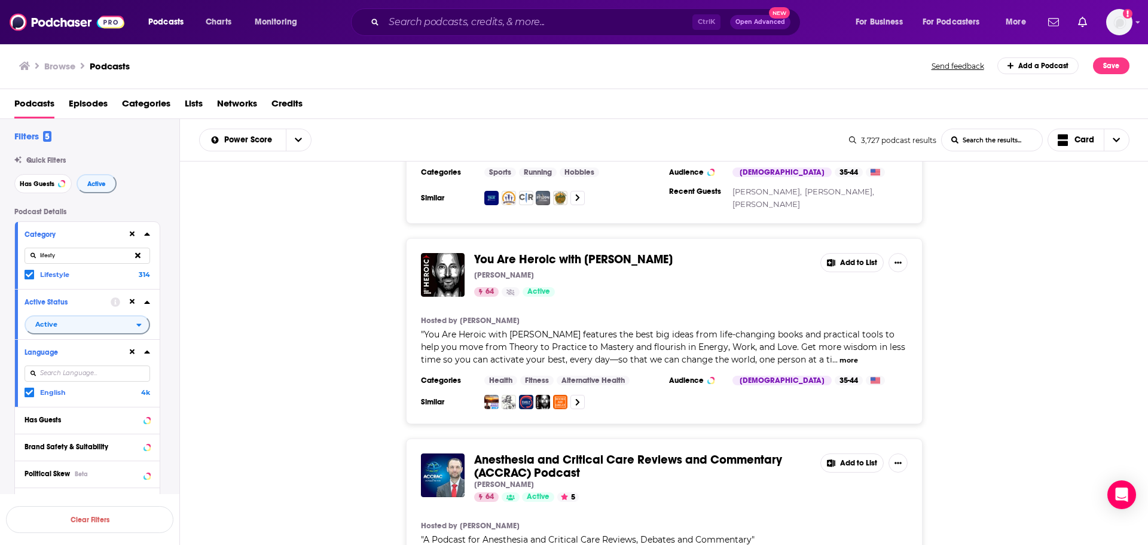
scroll to position [17764, 0]
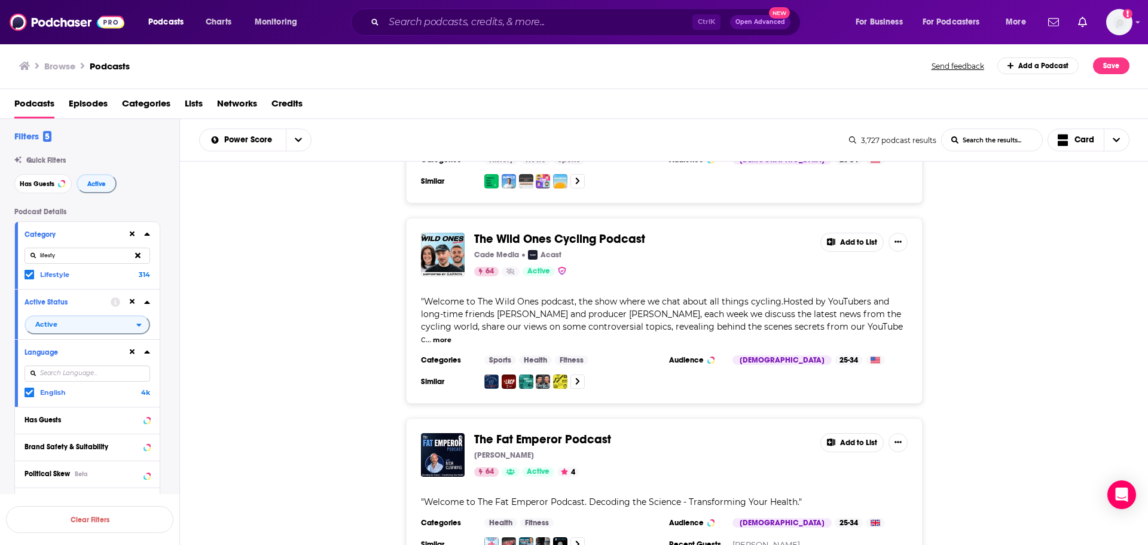
scroll to position [19011, 0]
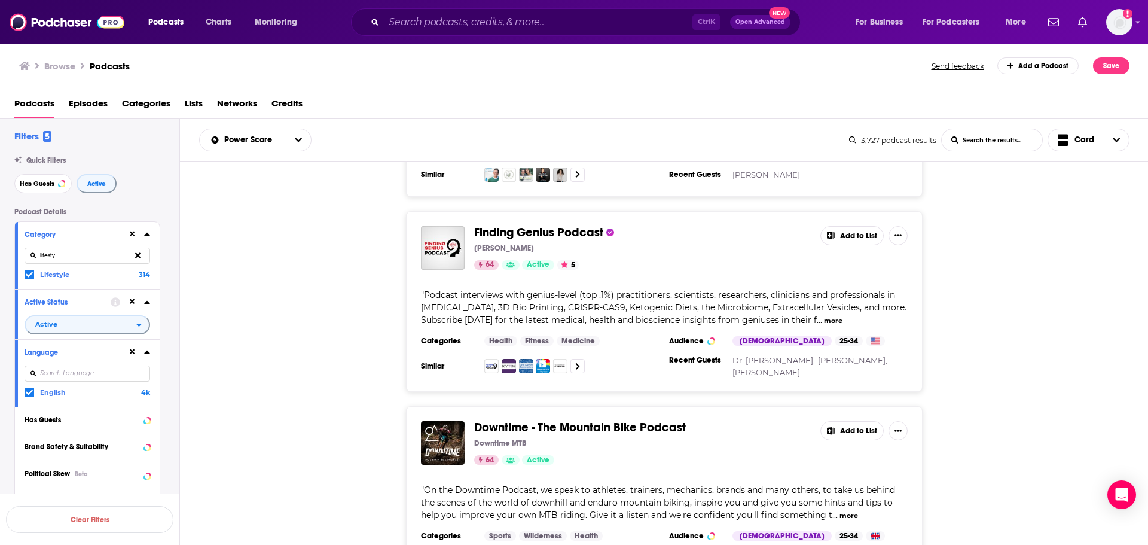
scroll to position [20446, 0]
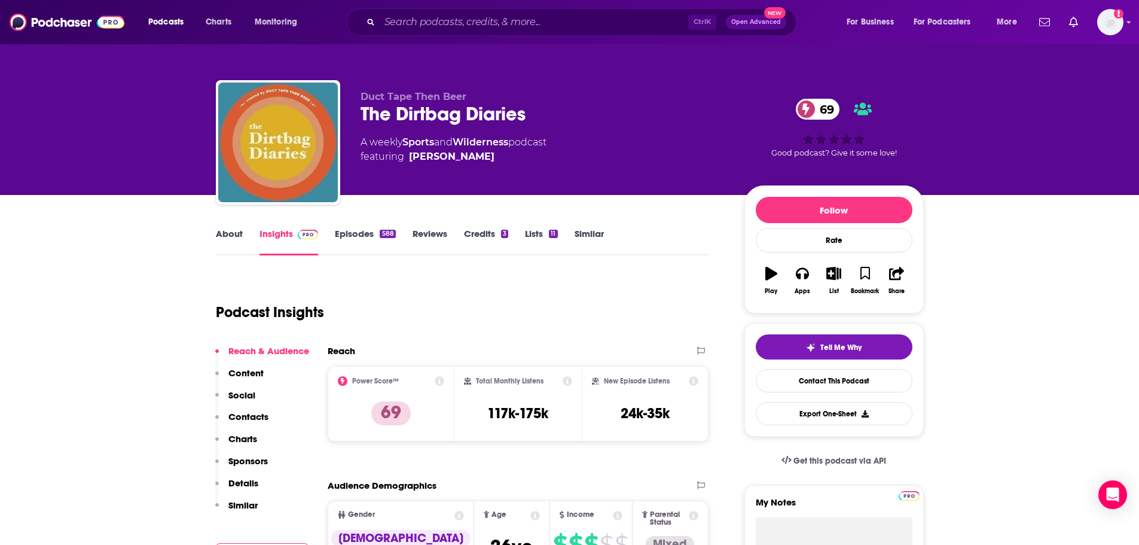
click at [356, 230] on link "Episodes 588" at bounding box center [365, 242] width 60 height 28
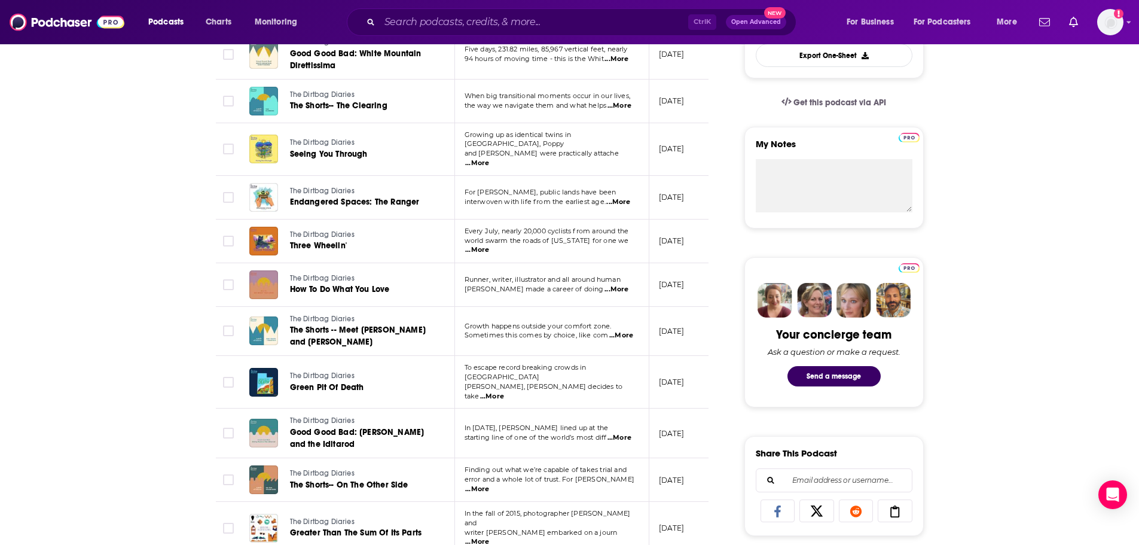
scroll to position [359, 0]
click at [433, 23] on input "Search podcasts, credits, & more..." at bounding box center [534, 22] width 308 height 19
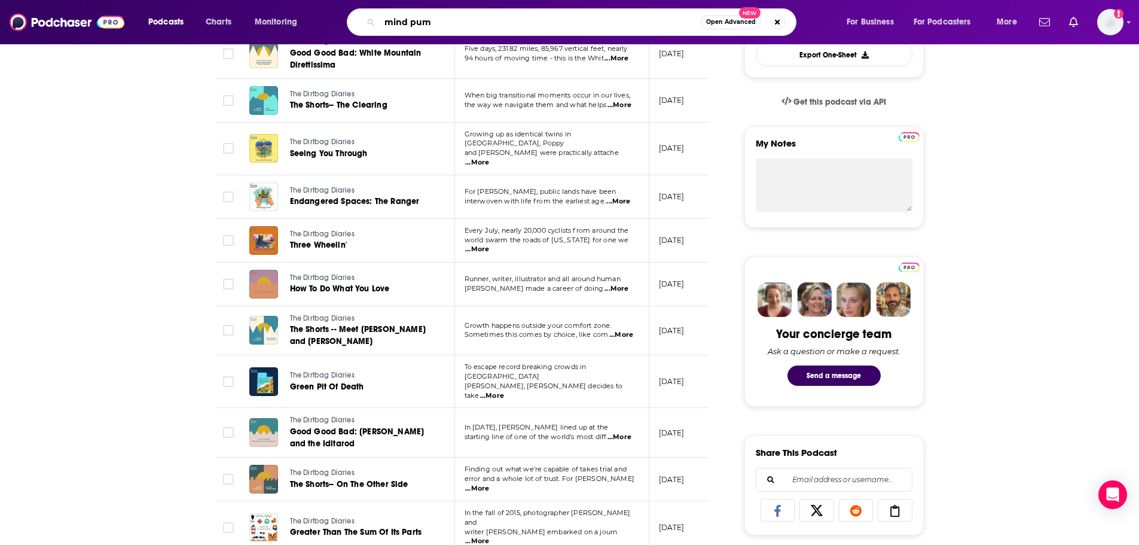
type input "mind pump"
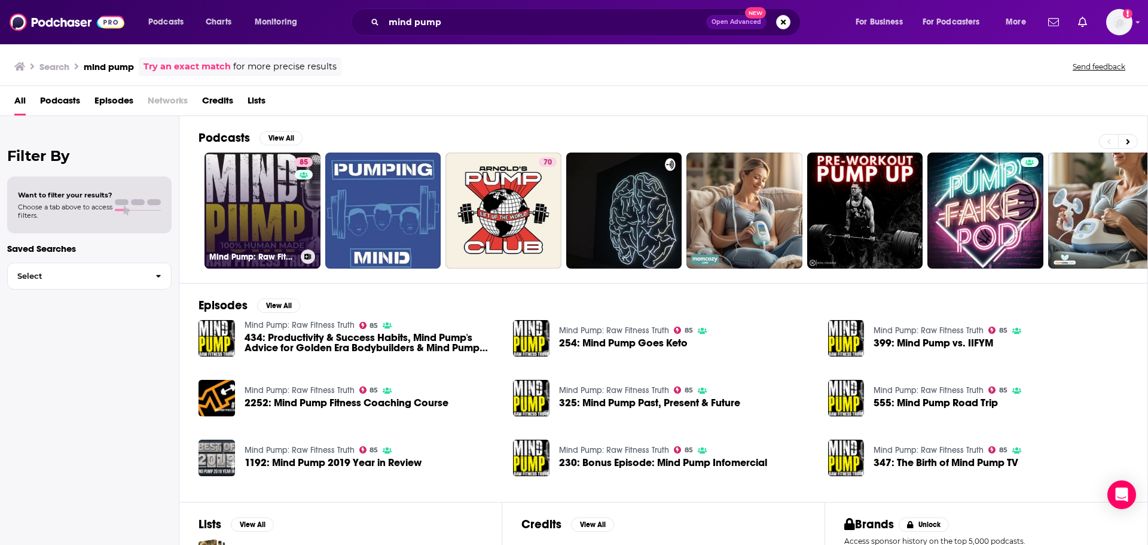
click at [231, 242] on link "85 Mind Pump: Raw Fitness Truth" at bounding box center [262, 210] width 116 height 116
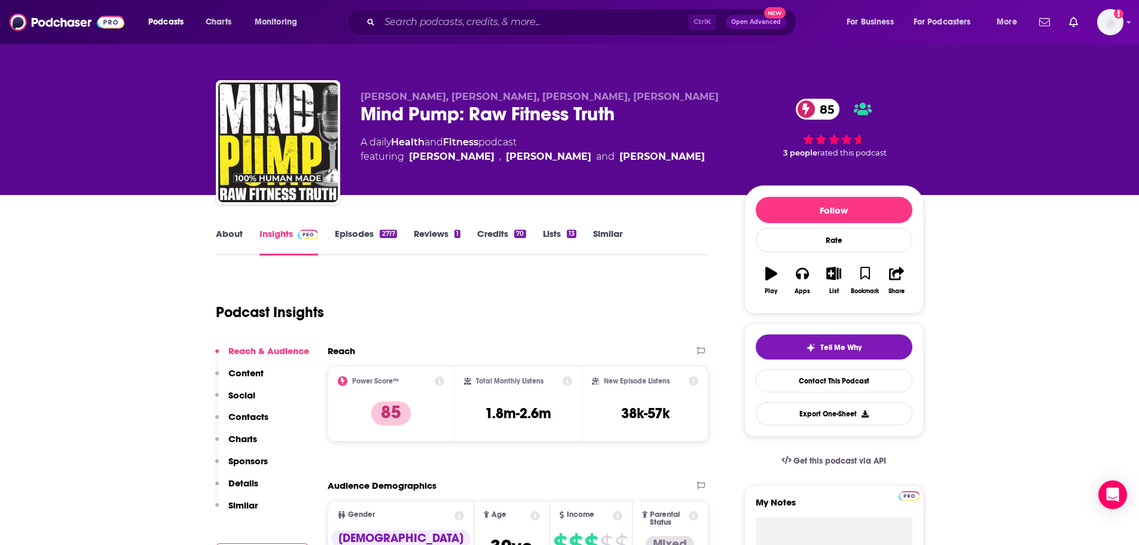
scroll to position [60, 0]
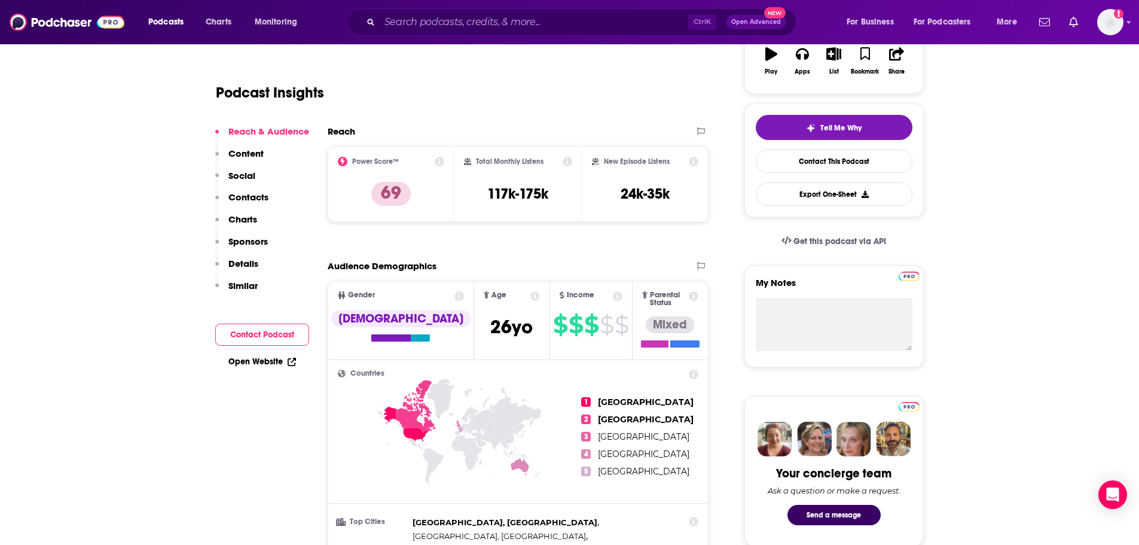
scroll to position [60, 0]
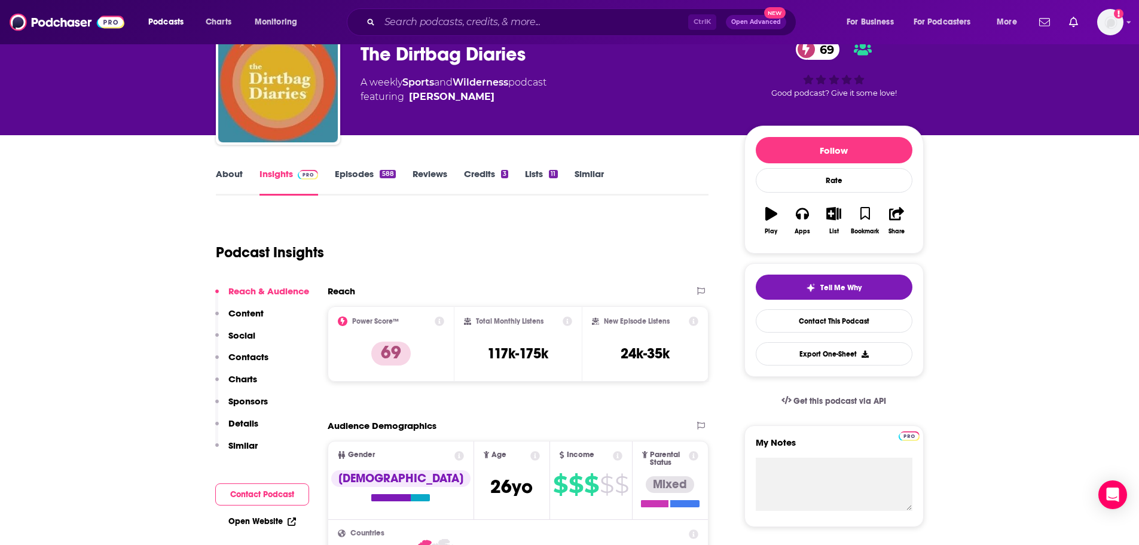
click at [594, 178] on link "Similar" at bounding box center [589, 182] width 29 height 28
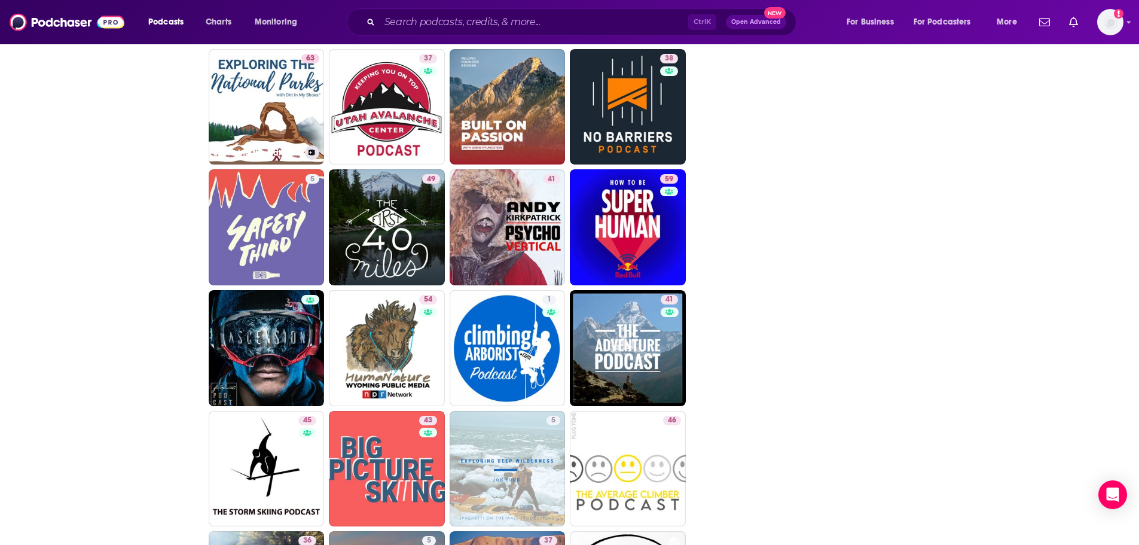
scroll to position [1973, 0]
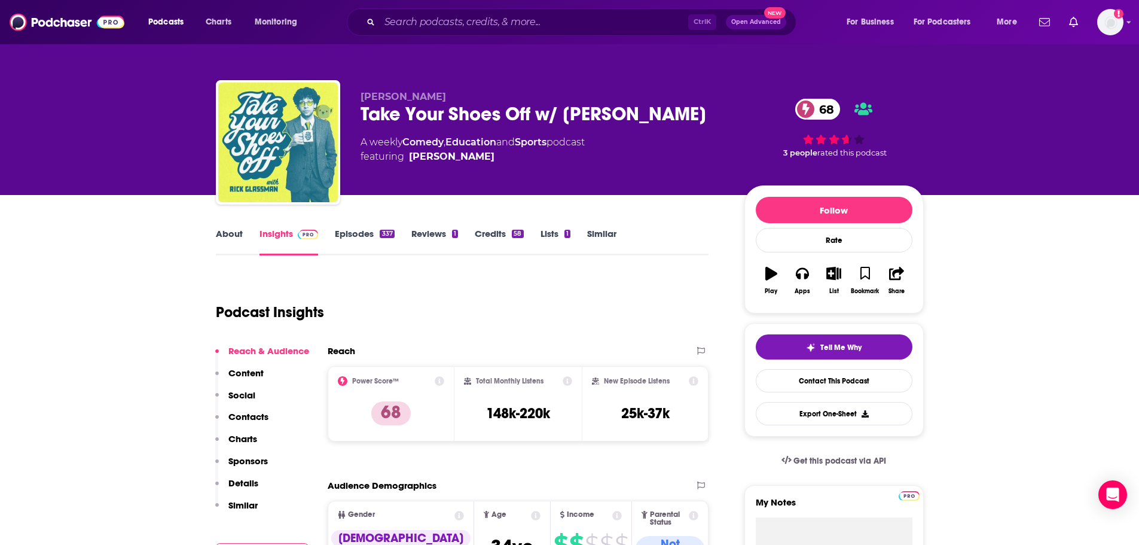
click at [436, 236] on link "Reviews 1" at bounding box center [434, 242] width 47 height 28
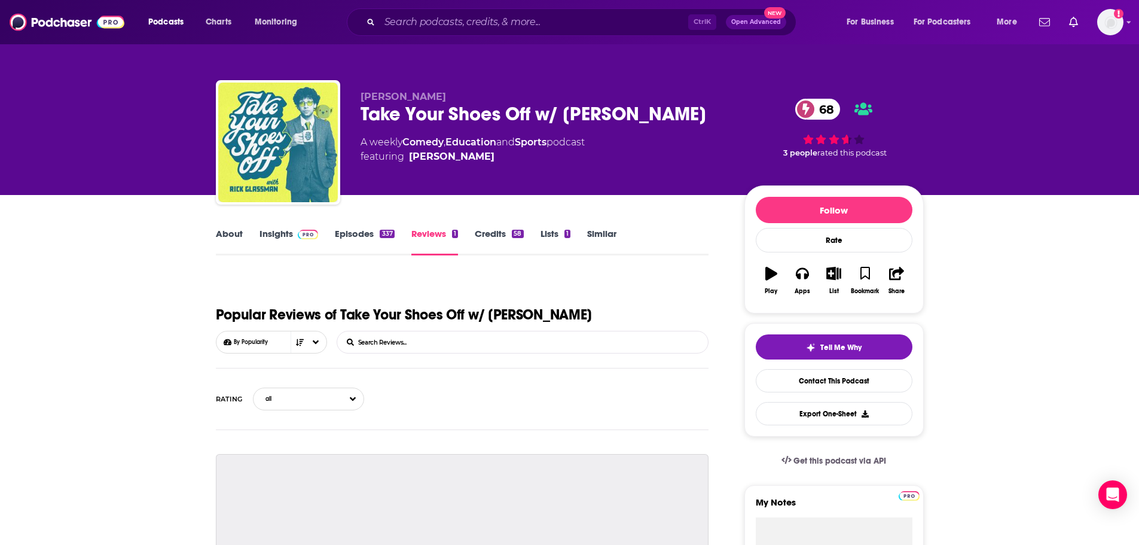
scroll to position [120, 0]
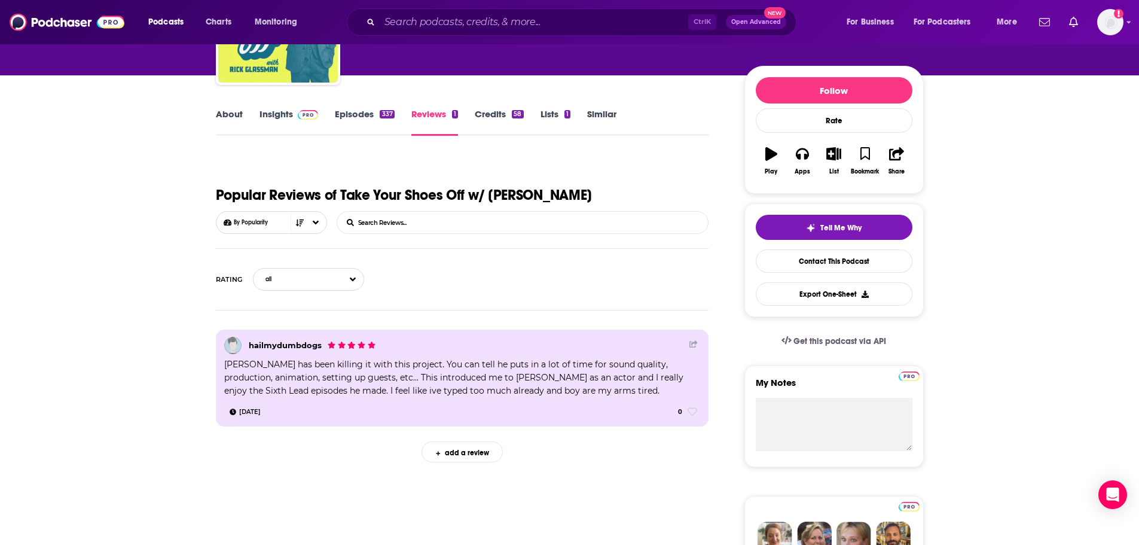
click at [360, 126] on link "Episodes 337" at bounding box center [364, 122] width 59 height 28
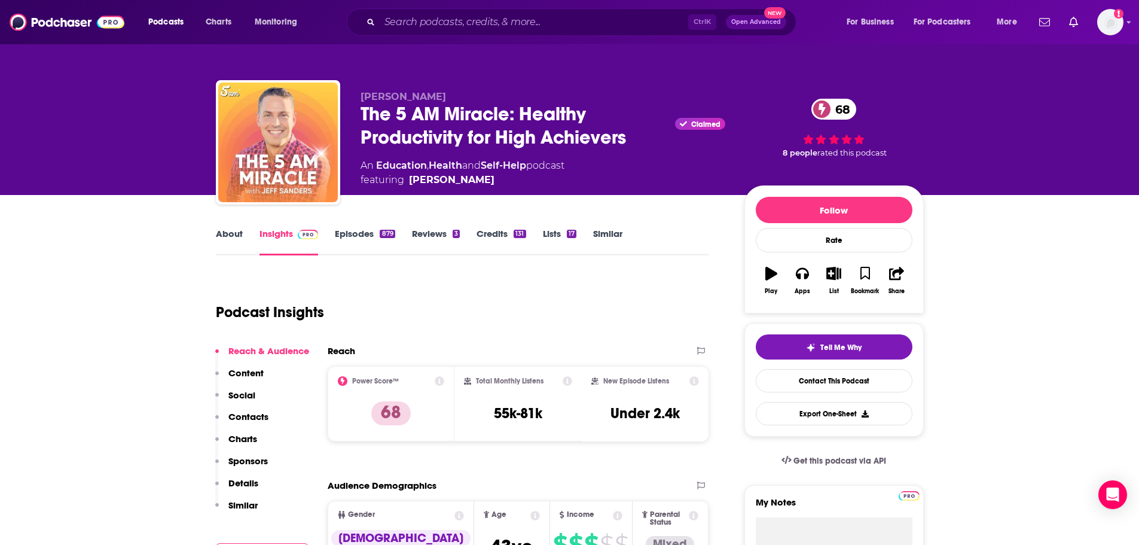
click at [426, 236] on link "Reviews 3" at bounding box center [436, 242] width 48 height 28
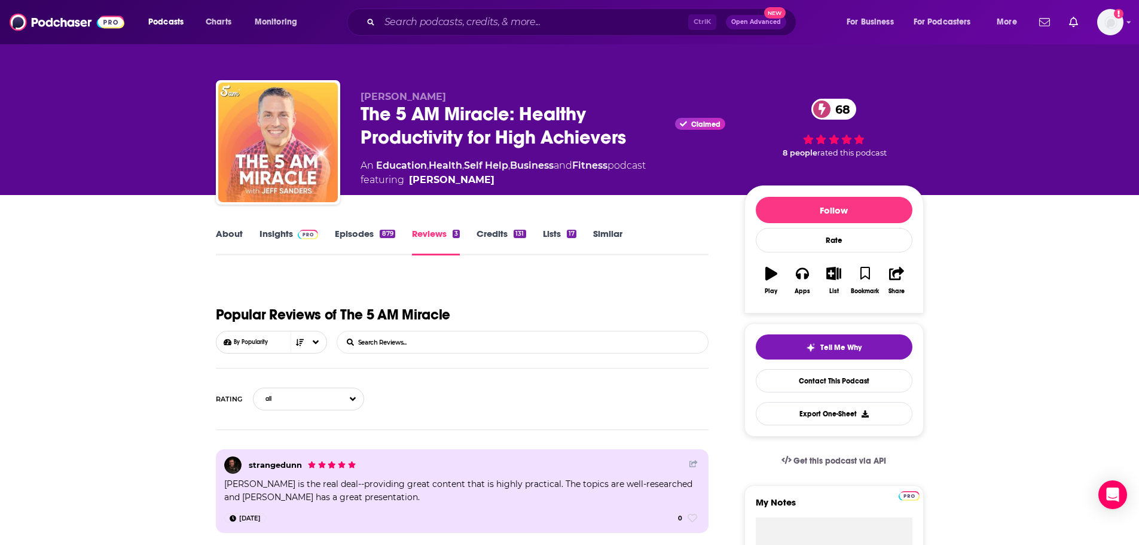
click at [353, 237] on link "Episodes 879" at bounding box center [365, 242] width 60 height 28
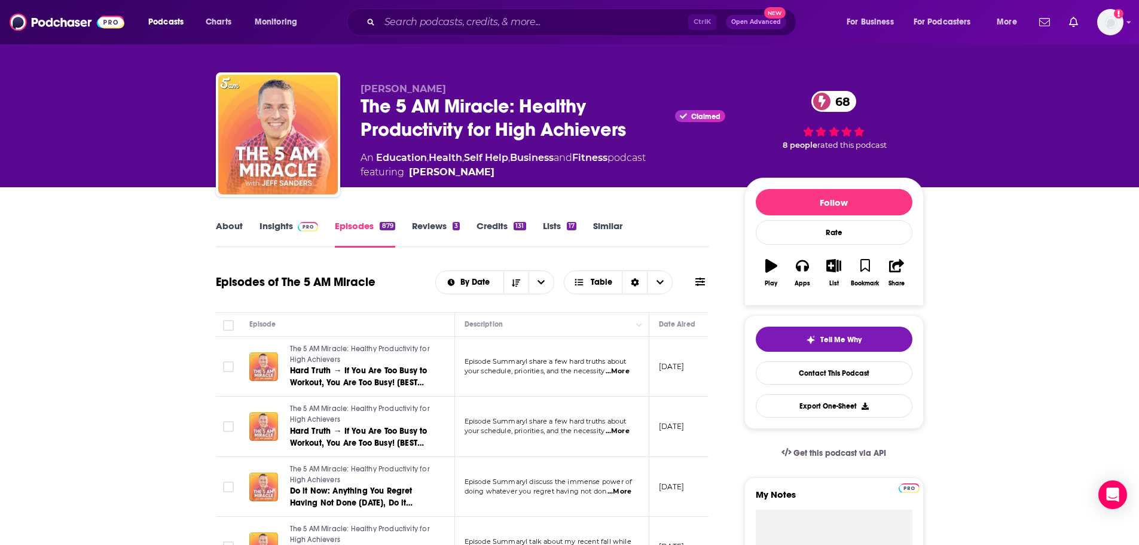
scroll to position [60, 0]
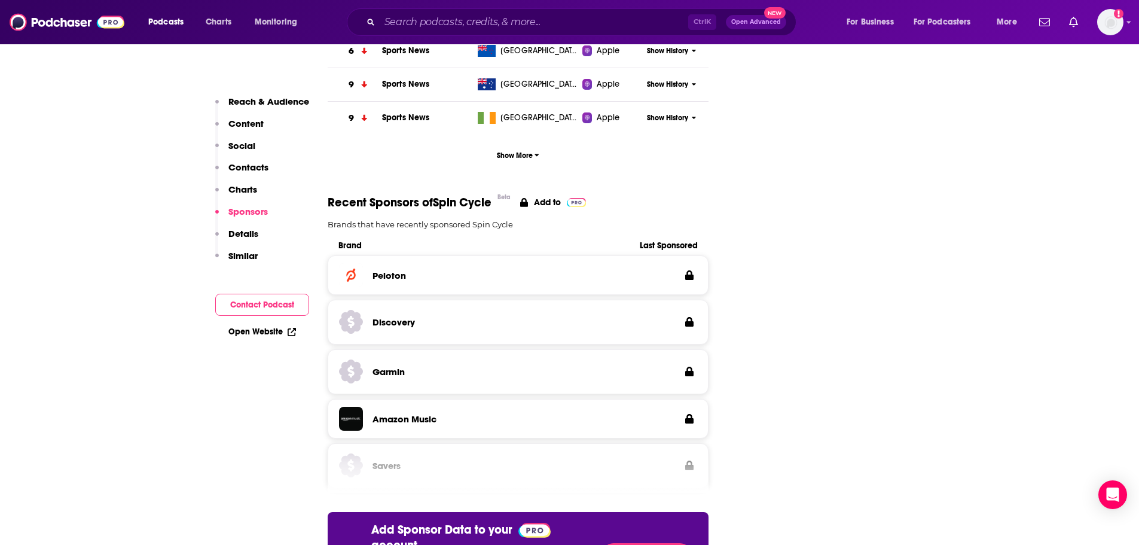
scroll to position [1734, 0]
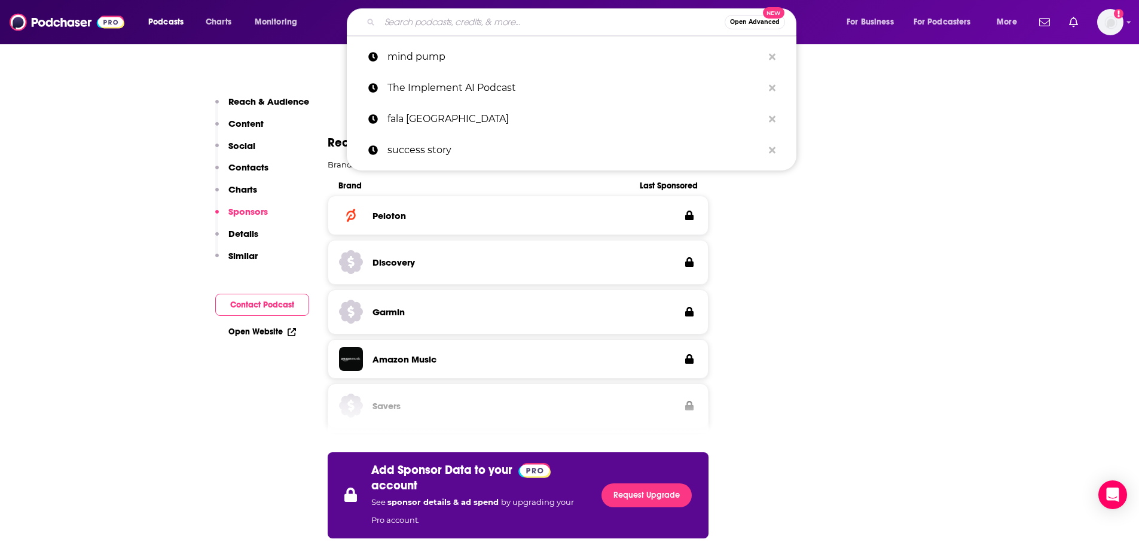
click at [456, 27] on input "Search podcasts, credits, & more..." at bounding box center [552, 22] width 345 height 19
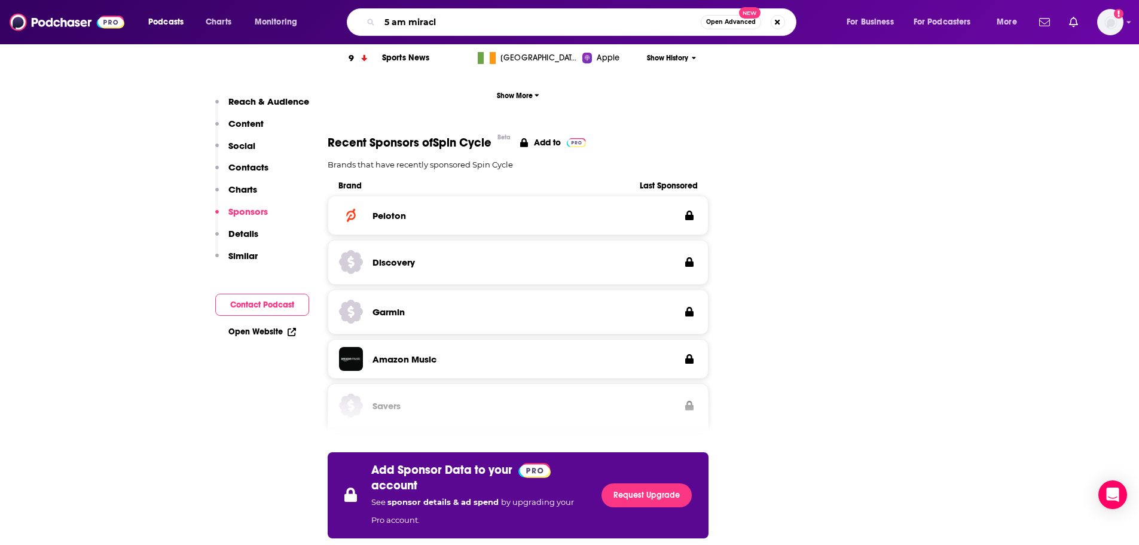
type input "5 am miracle"
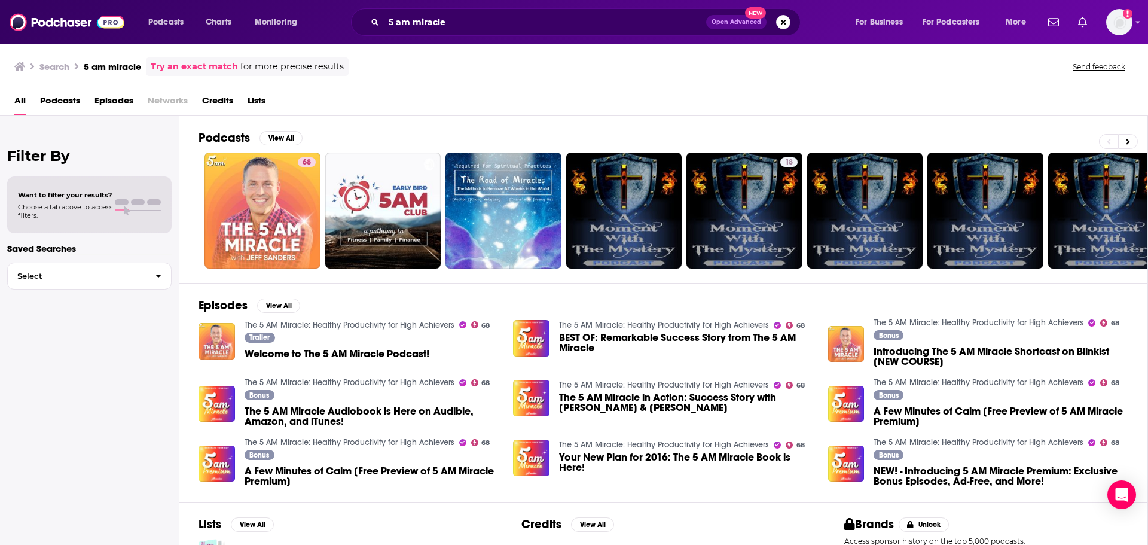
click at [312, 351] on span "Welcome to The 5 AM Miracle Podcast!" at bounding box center [337, 354] width 185 height 10
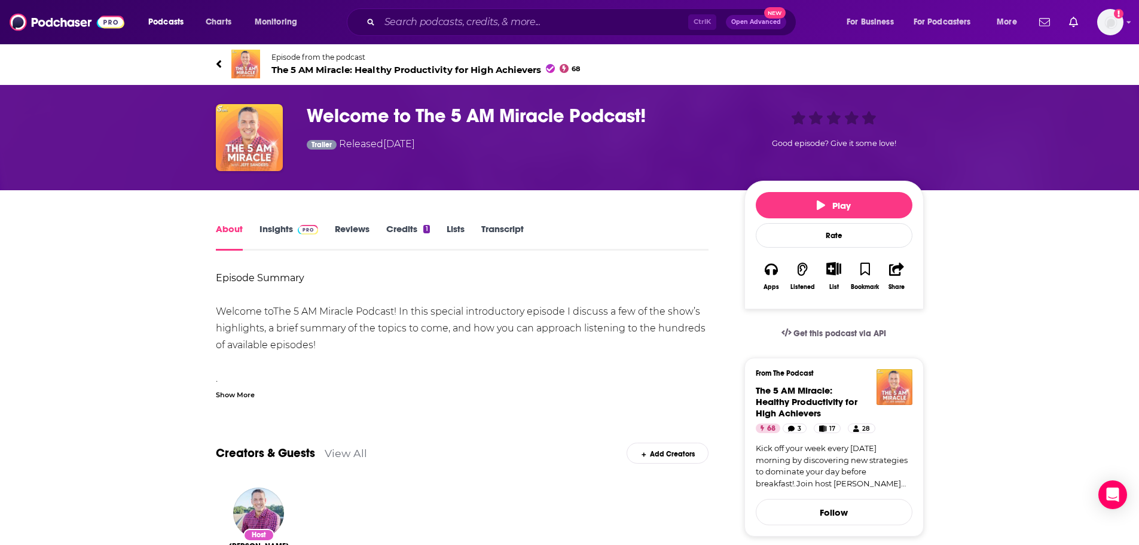
click at [281, 227] on link "Insights" at bounding box center [288, 237] width 59 height 28
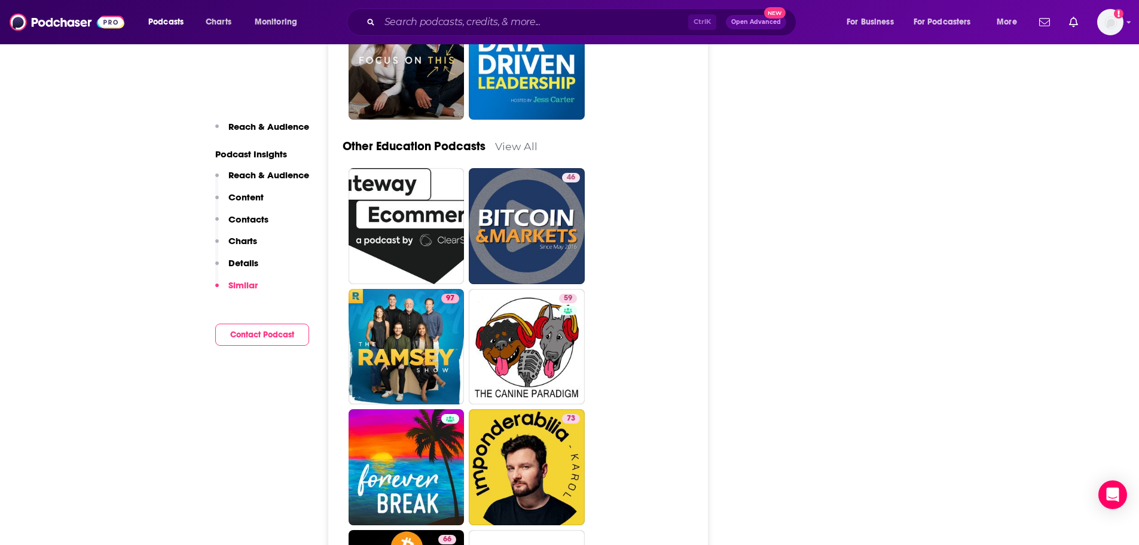
scroll to position [3535, 0]
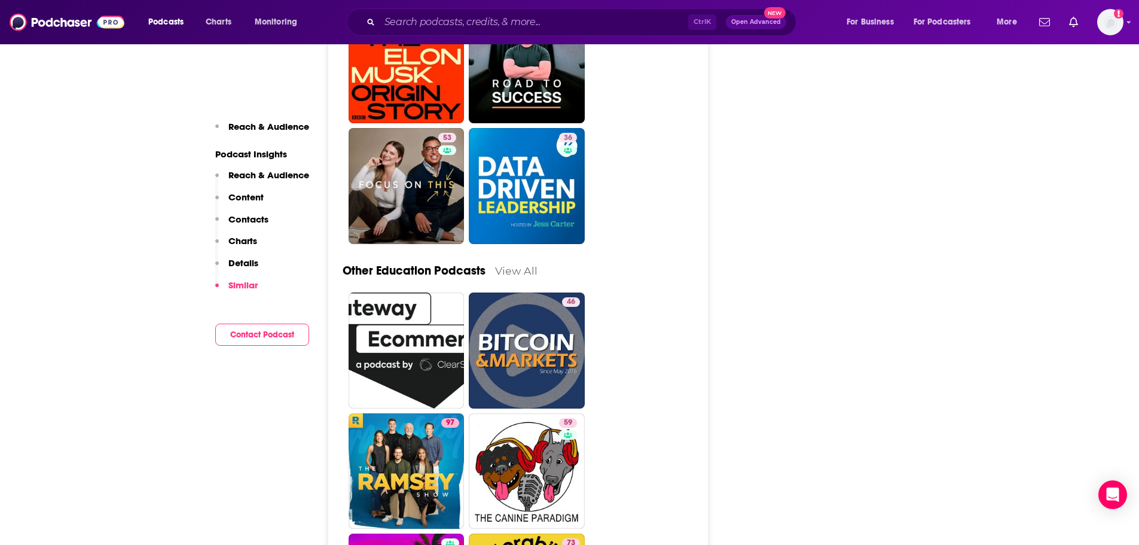
click at [253, 154] on p "Podcast Insights" at bounding box center [262, 153] width 94 height 11
click at [239, 265] on p "Details" at bounding box center [243, 262] width 30 height 11
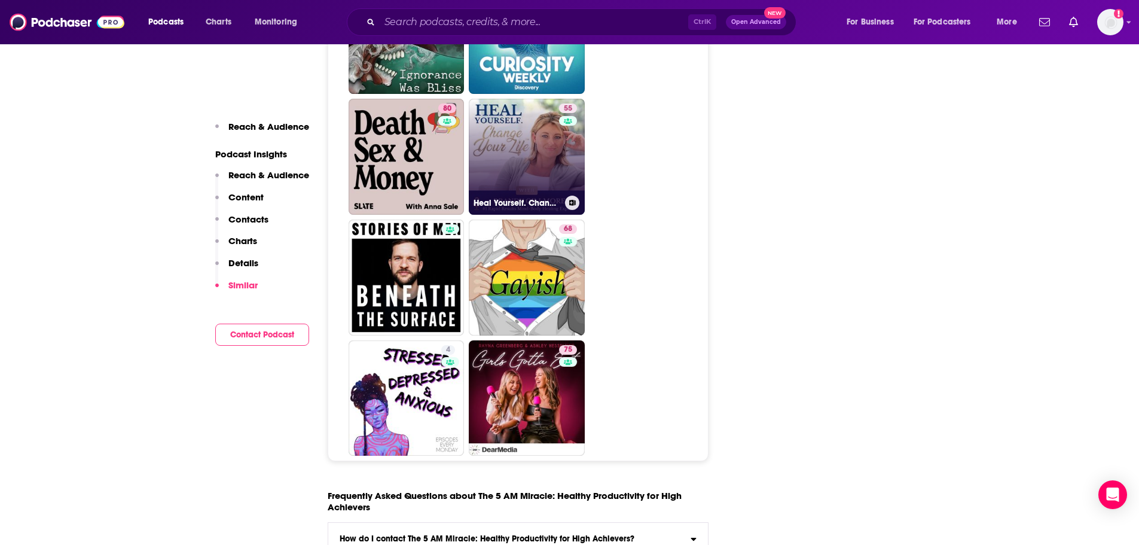
scroll to position [5712, 0]
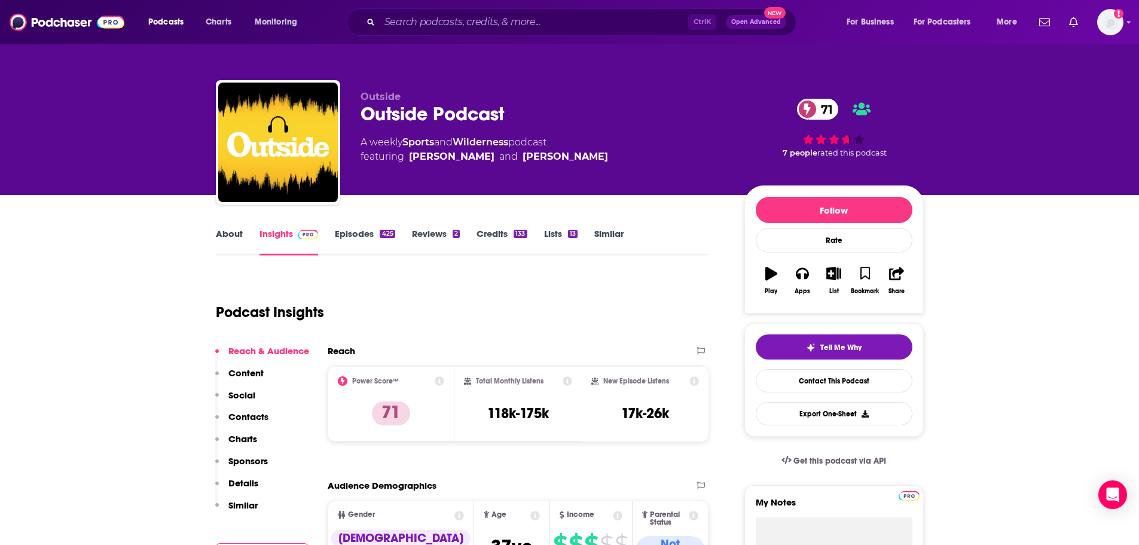
click at [349, 233] on link "Episodes 425" at bounding box center [365, 242] width 60 height 28
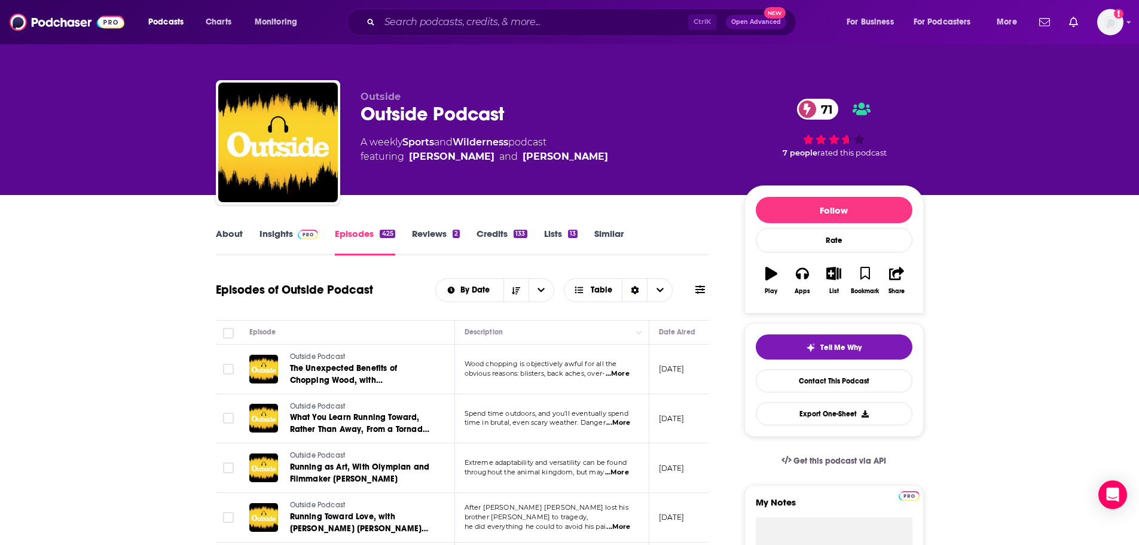
click at [281, 230] on link "Insights" at bounding box center [288, 242] width 59 height 28
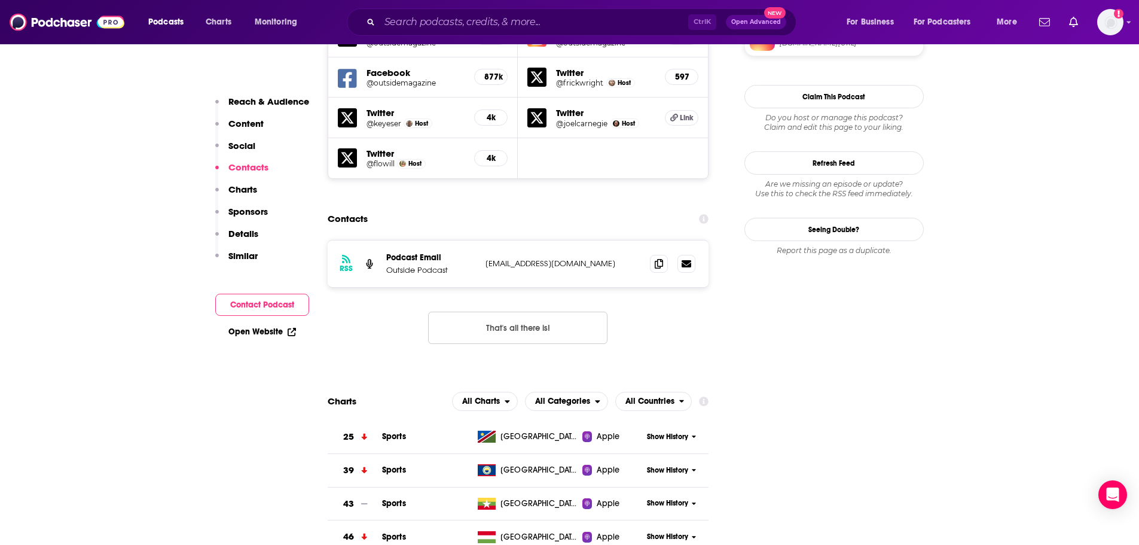
scroll to position [1136, 0]
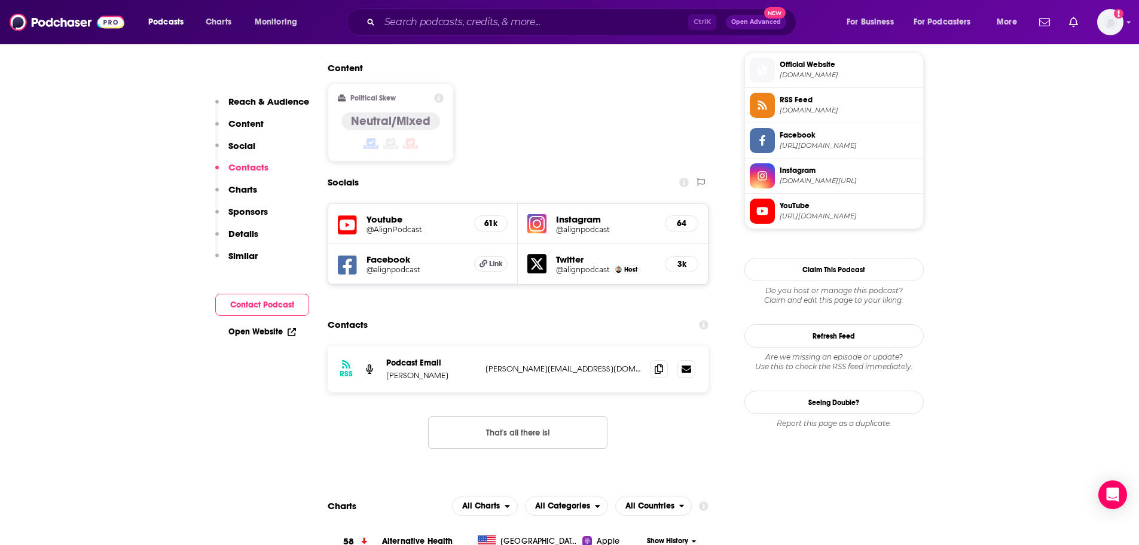
scroll to position [1016, 0]
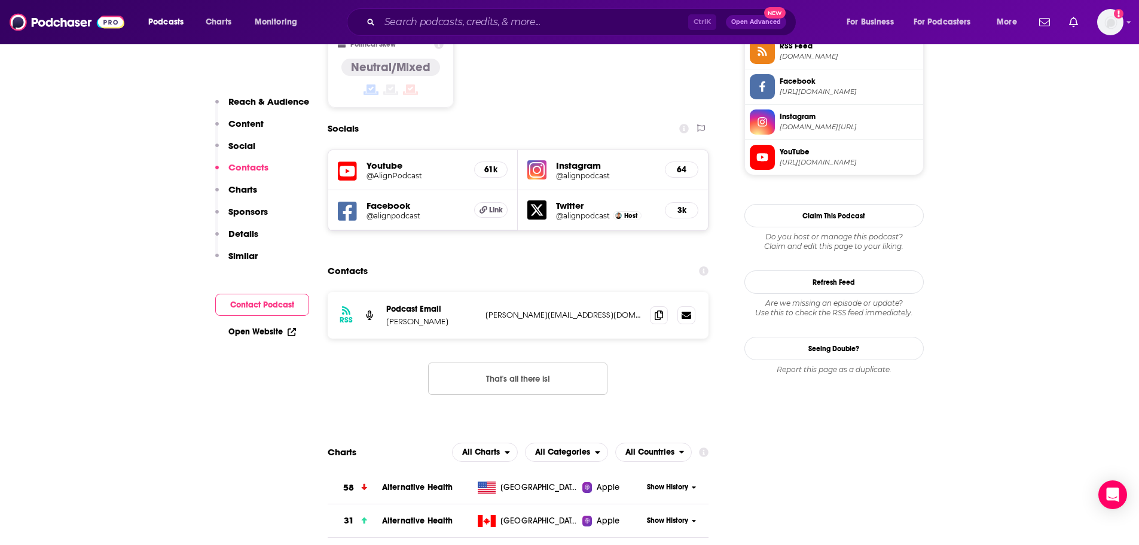
click at [243, 213] on p "Sponsors" at bounding box center [247, 211] width 39 height 11
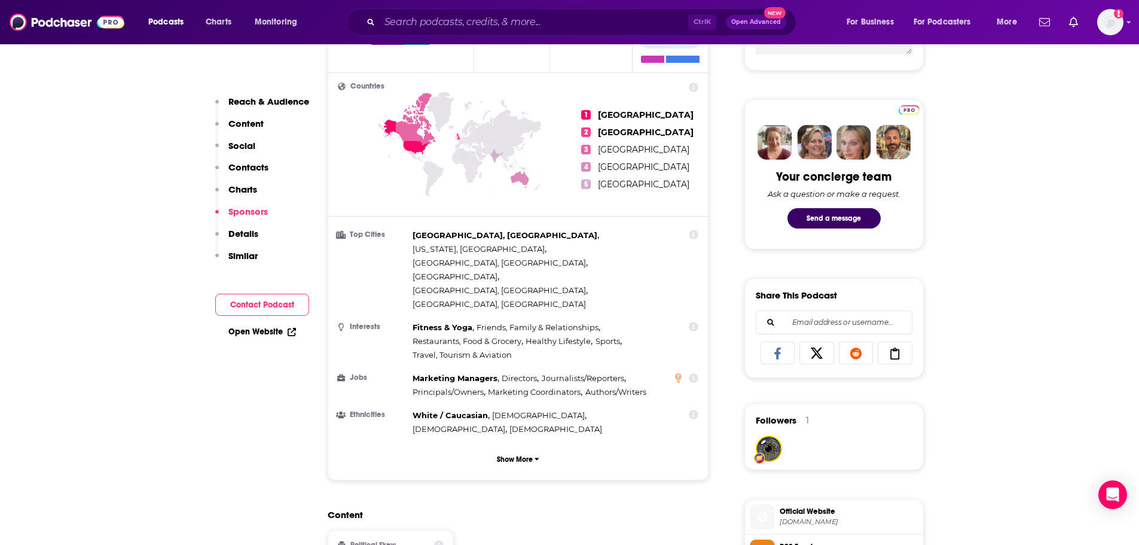
scroll to position [0, 0]
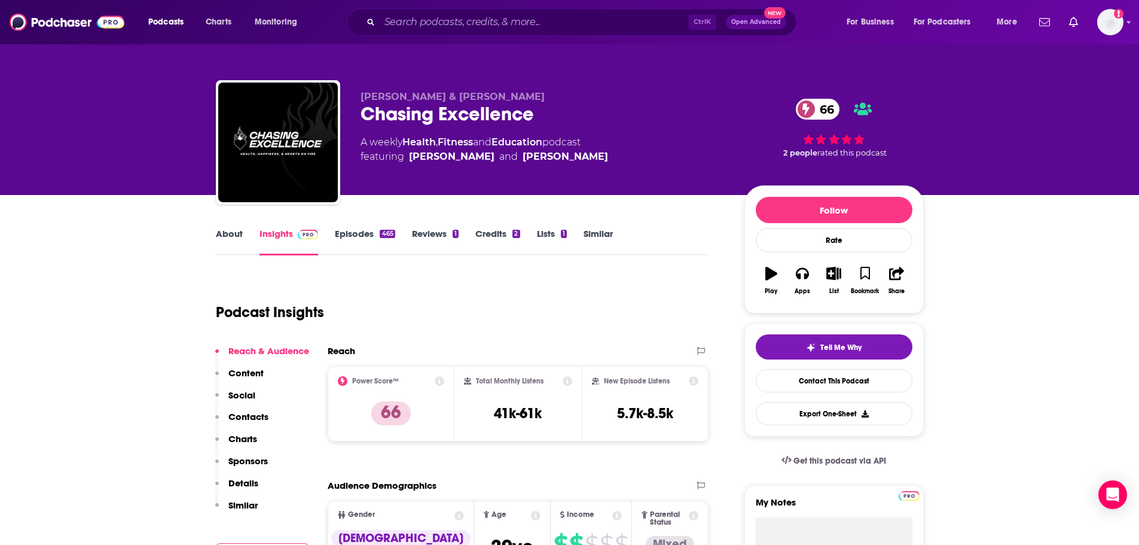
click at [247, 457] on p "Sponsors" at bounding box center [247, 460] width 39 height 11
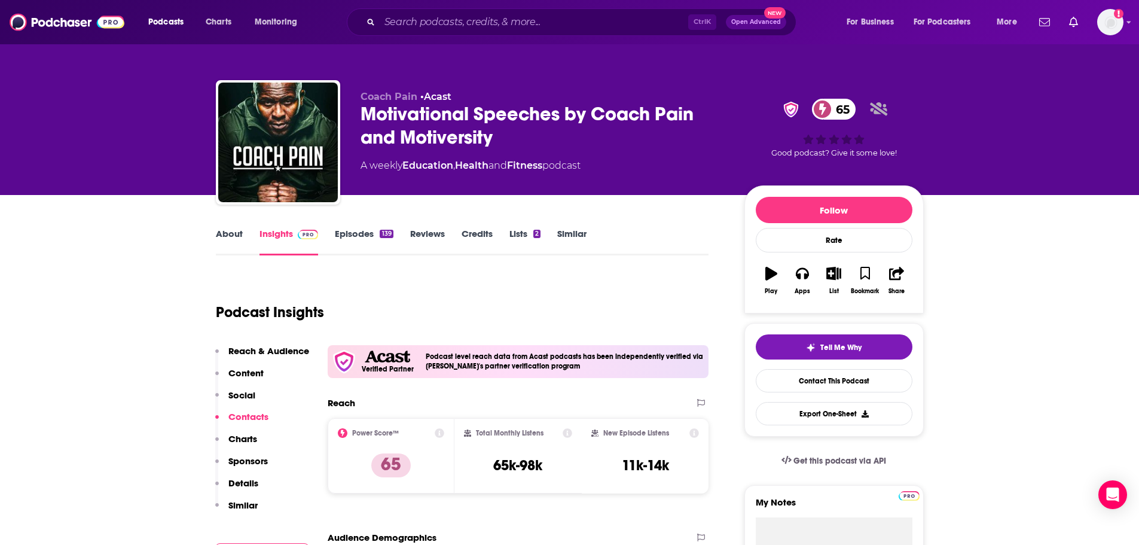
click at [252, 454] on button "Charts" at bounding box center [236, 444] width 42 height 22
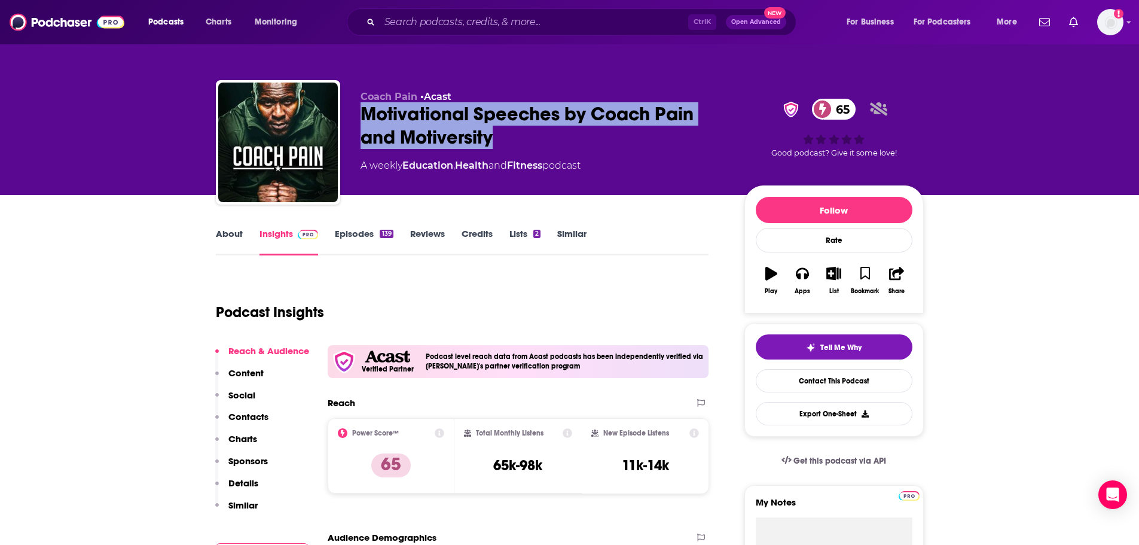
drag, startPoint x: 353, startPoint y: 109, endPoint x: 496, endPoint y: 136, distance: 145.4
click at [496, 136] on div "Coach Pain • Acast Motivational Speeches by Coach Pain and Motiversity 65 A wee…" at bounding box center [570, 144] width 708 height 129
copy h2 "Motivational Speeches by Coach Pain and Motiversity"
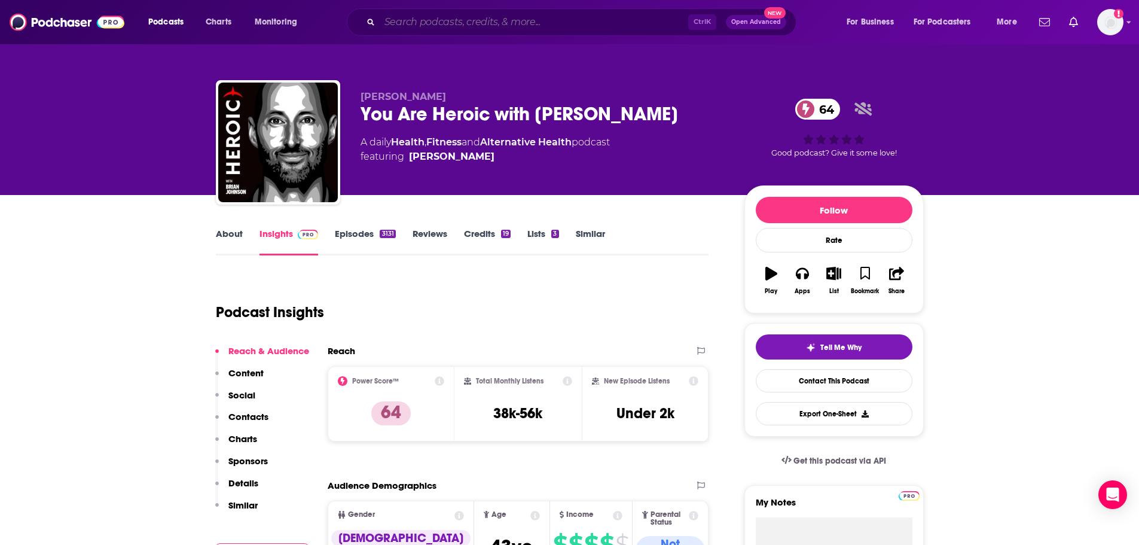
click at [541, 25] on input "Search podcasts, credits, & more..." at bounding box center [534, 22] width 308 height 19
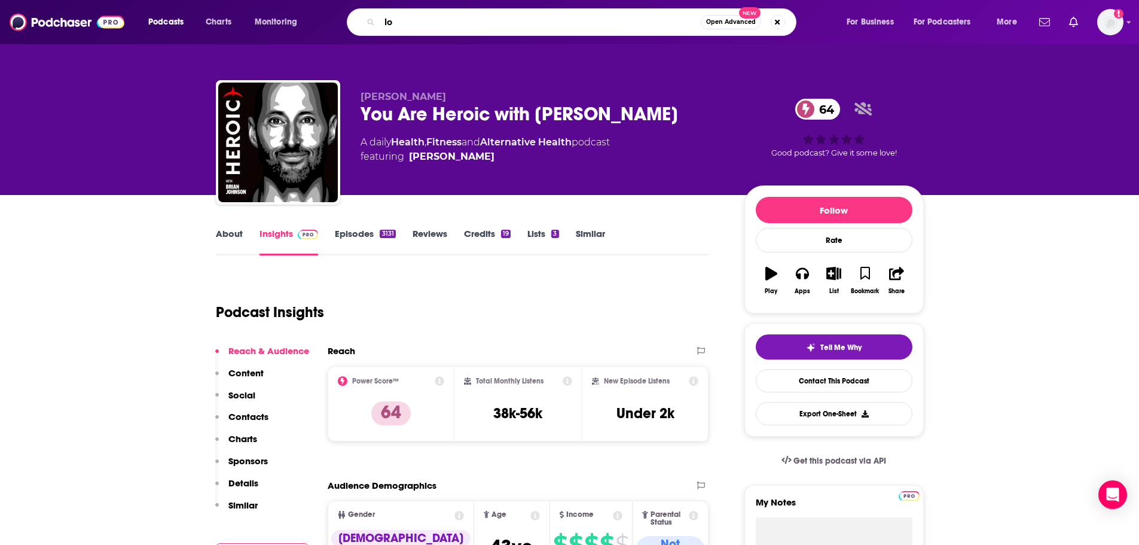
type input "l"
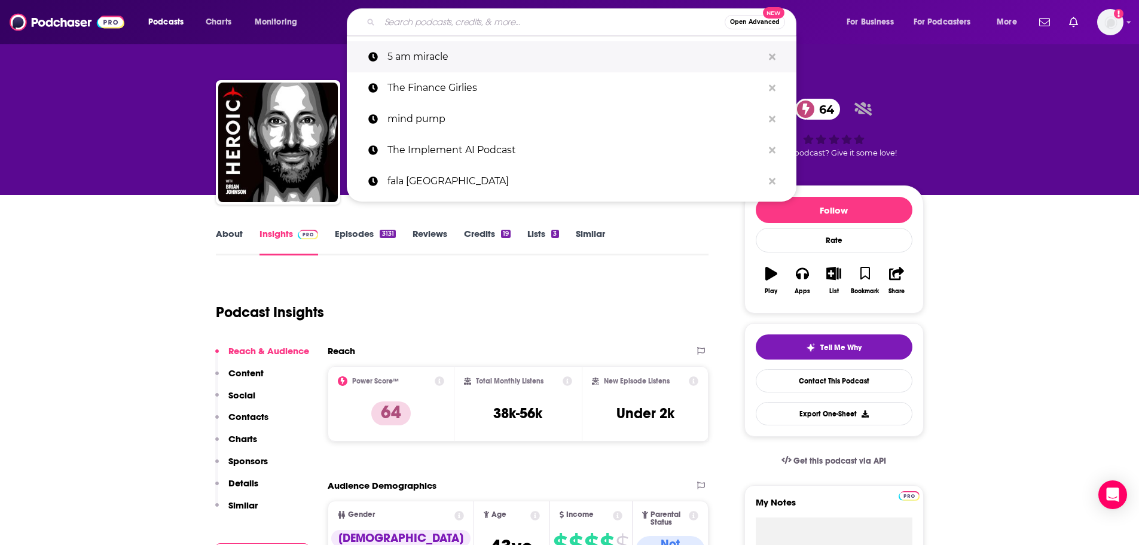
click at [769, 50] on button "Search podcasts, credits, & more..." at bounding box center [772, 57] width 19 height 22
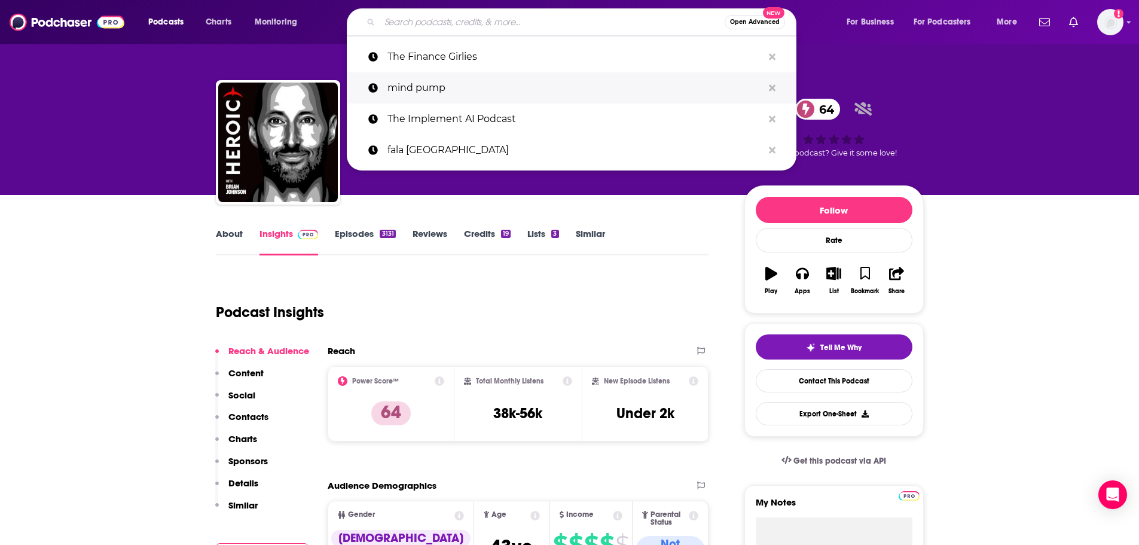
click at [769, 96] on button "Search podcasts, credits, & more..." at bounding box center [772, 88] width 19 height 22
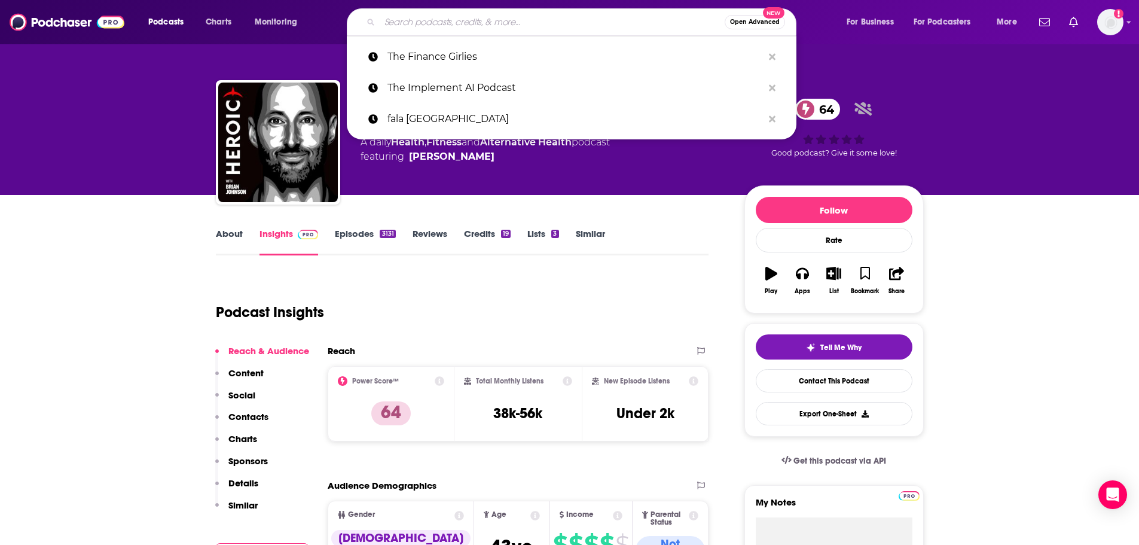
click at [487, 20] on input "Search podcasts, credits, & more..." at bounding box center [552, 22] width 345 height 19
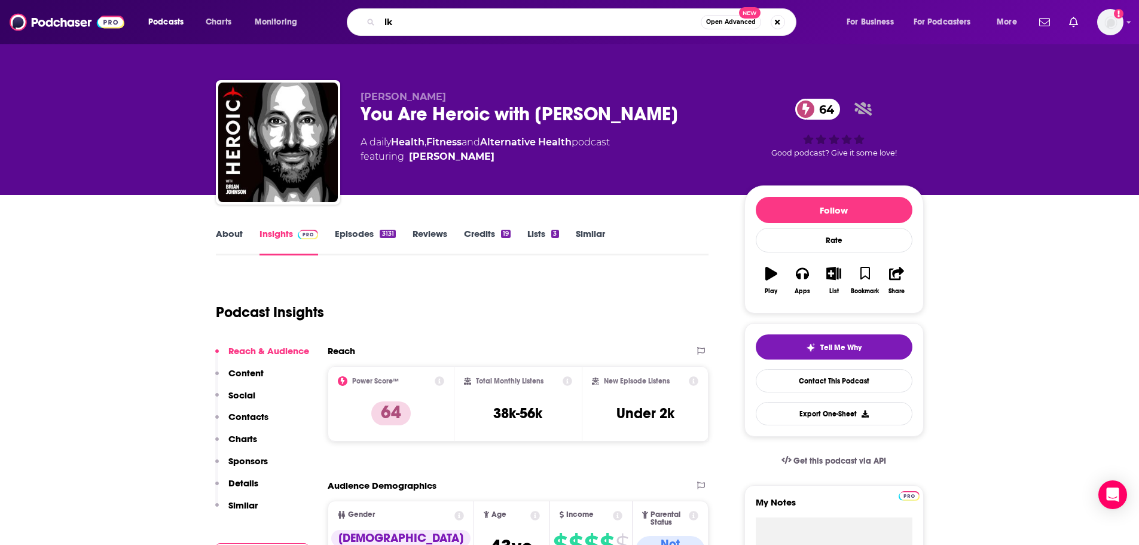
type input "l"
type input "looksmax"
click at [772, 21] on button "Search podcasts, credits, & more..." at bounding box center [778, 22] width 14 height 14
